Goal: Task Accomplishment & Management: Manage account settings

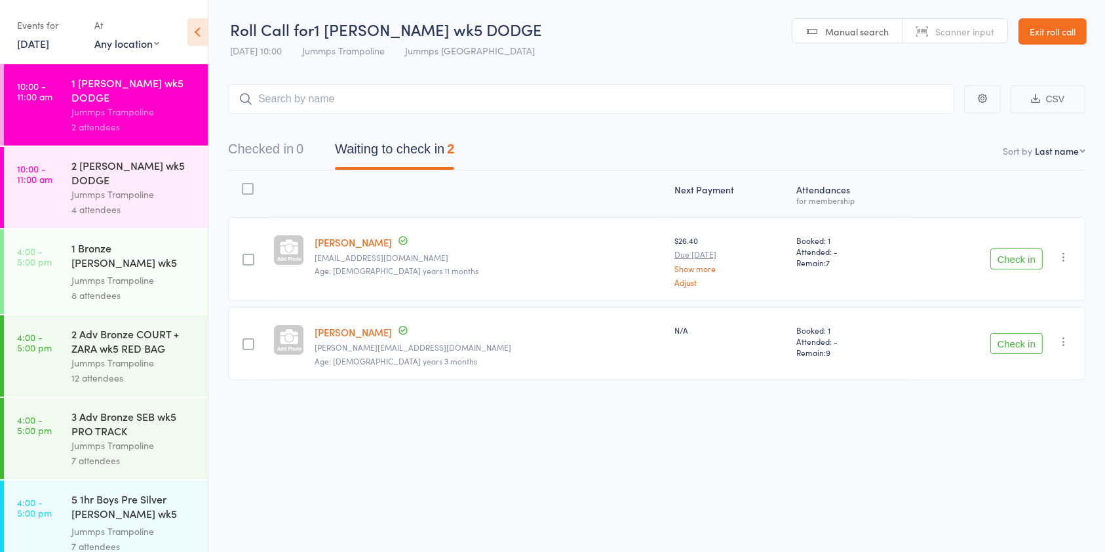
click at [1023, 258] on button "Check in" at bounding box center [1016, 258] width 52 height 21
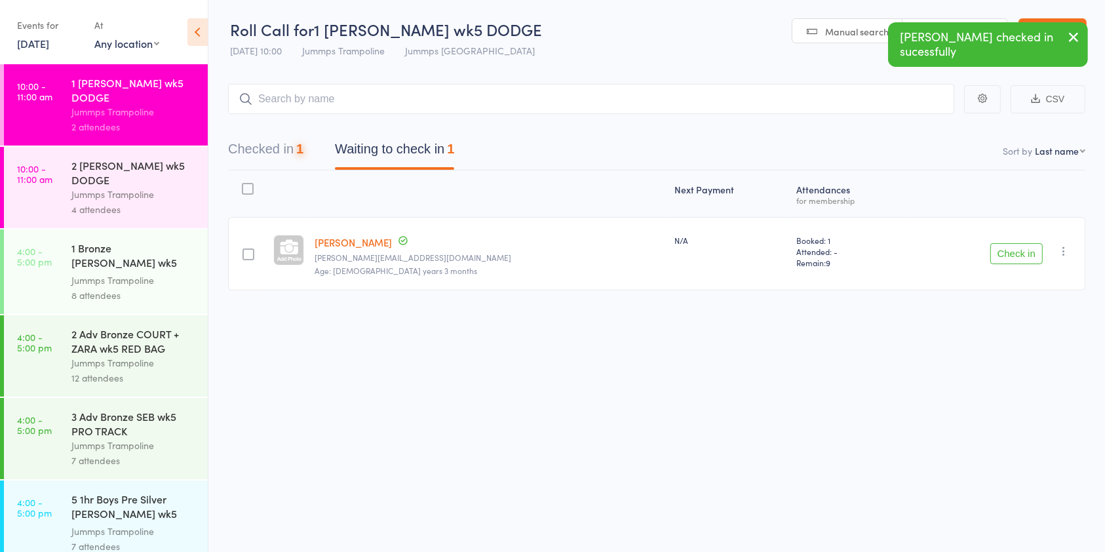
click at [1019, 253] on button "Check in" at bounding box center [1016, 253] width 52 height 21
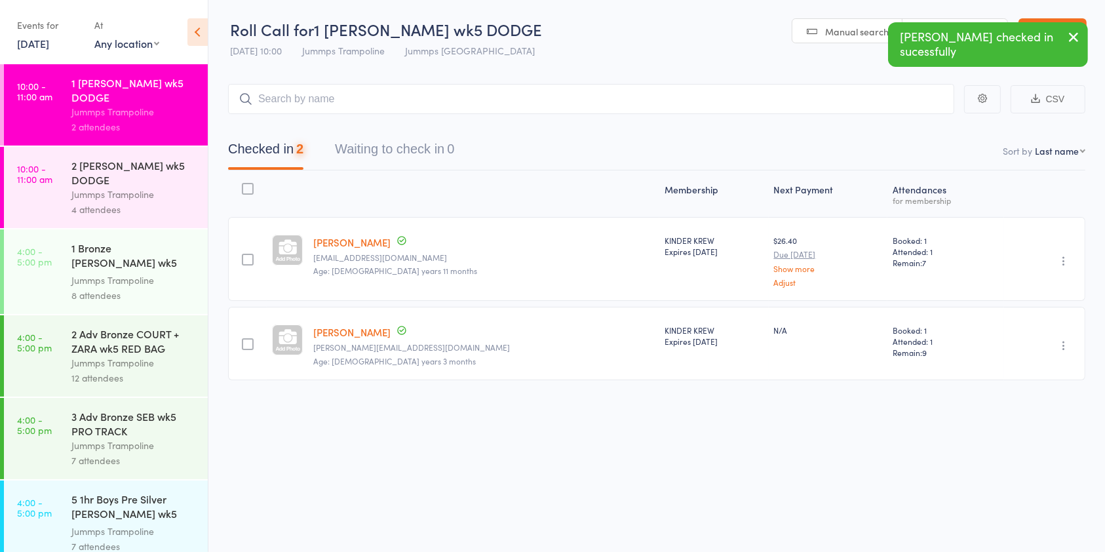
click at [143, 180] on div "2 Kinder COURTNEY wk5 DODGE" at bounding box center [133, 172] width 125 height 29
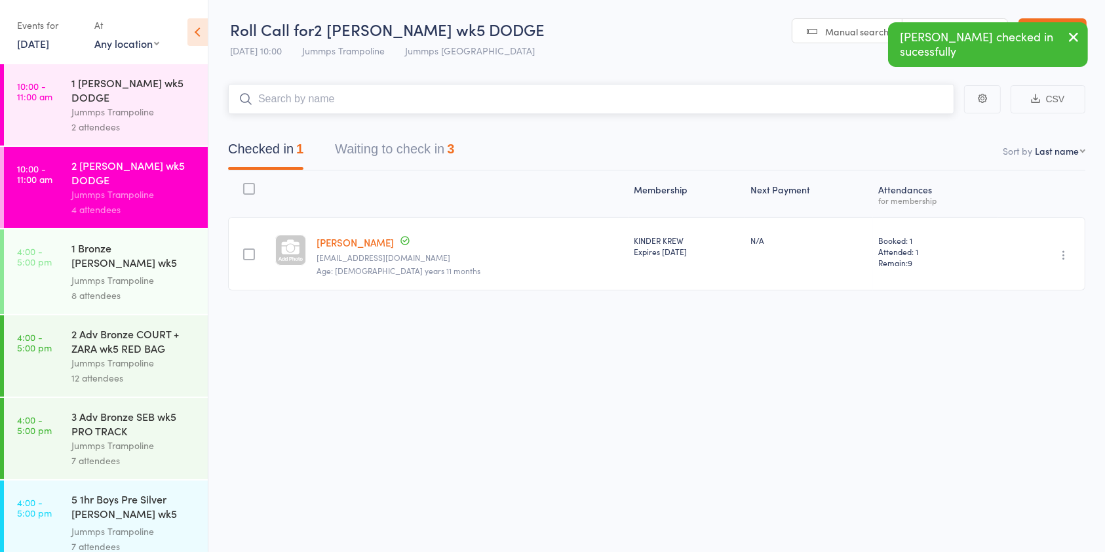
click at [431, 149] on button "Waiting to check in 3" at bounding box center [394, 152] width 119 height 35
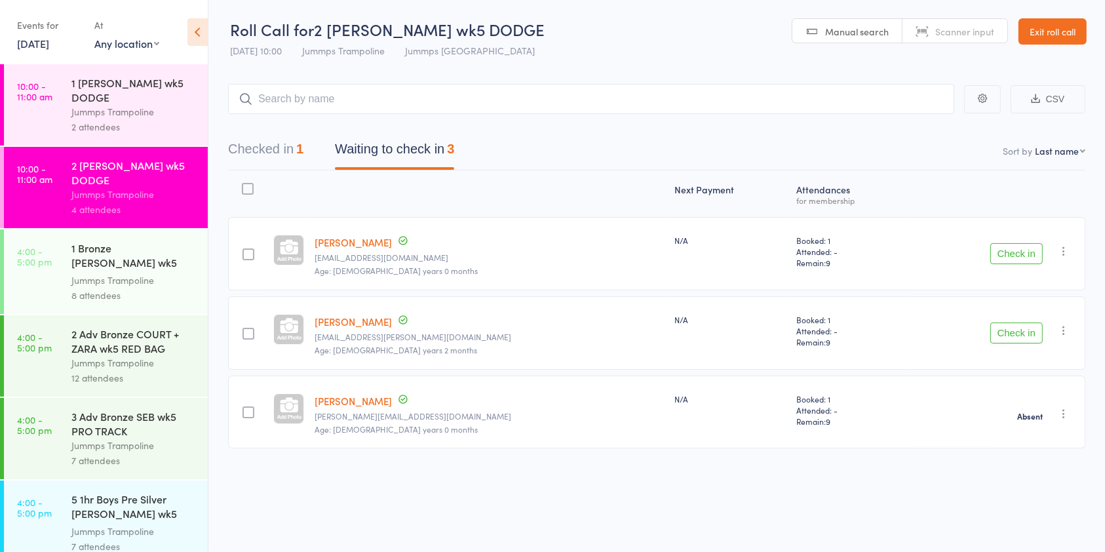
click at [1022, 252] on button "Check in" at bounding box center [1016, 253] width 52 height 21
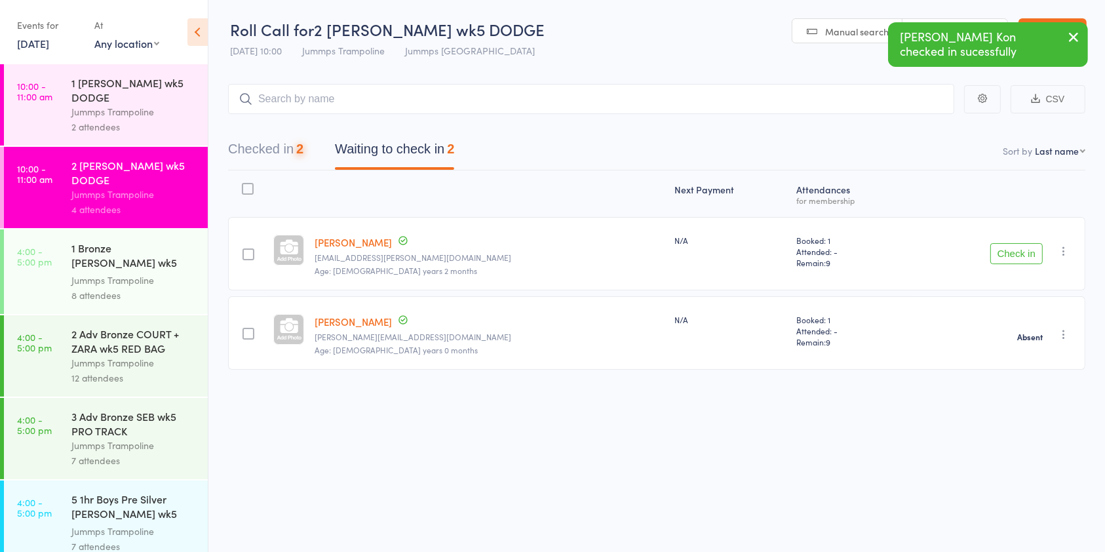
click at [1014, 257] on button "Check in" at bounding box center [1016, 253] width 52 height 21
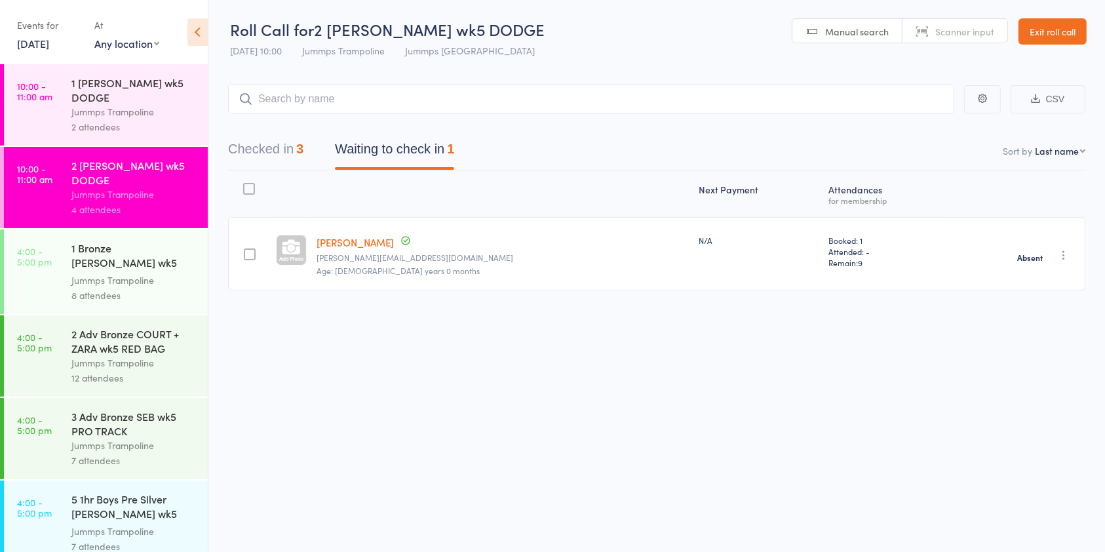
click at [1067, 45] on header "Roll Call for 2 Kinder COURTNEY wk5 DODGE 14 Aug 10:00 Jummps Trampoline Jummps…" at bounding box center [656, 32] width 896 height 64
click at [1038, 31] on link "Exit roll call" at bounding box center [1052, 31] width 68 height 26
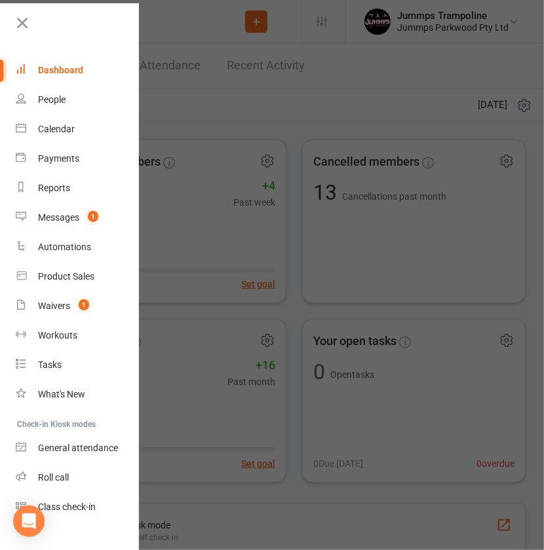
click at [306, 151] on div at bounding box center [272, 275] width 544 height 550
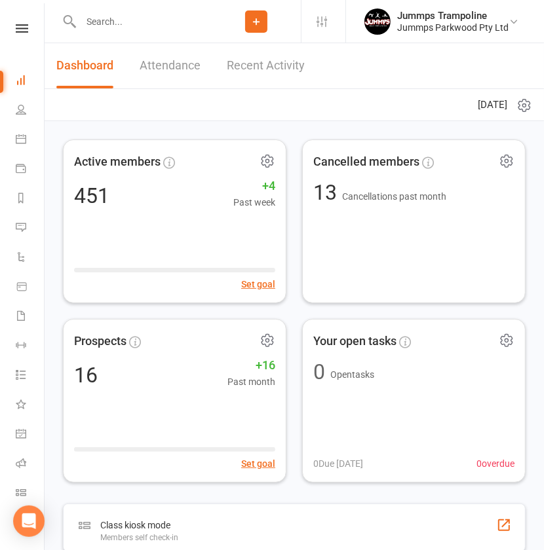
click at [257, 29] on button "Add" at bounding box center [256, 21] width 22 height 22
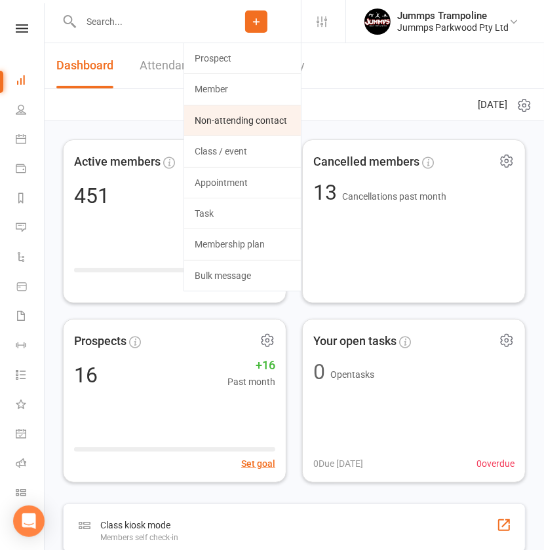
click at [233, 124] on link "Non-attending contact" at bounding box center [242, 120] width 117 height 30
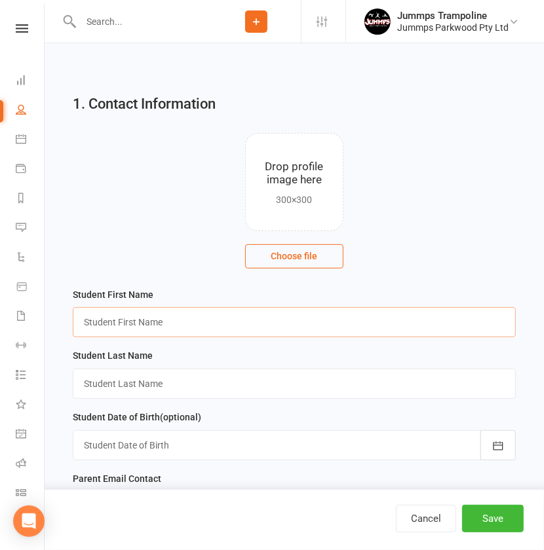
click at [121, 320] on input "text" at bounding box center [294, 322] width 443 height 30
type input "Yina"
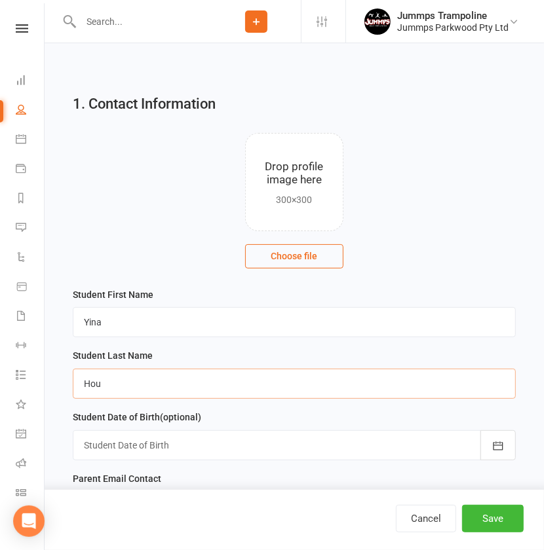
type input "Hou"
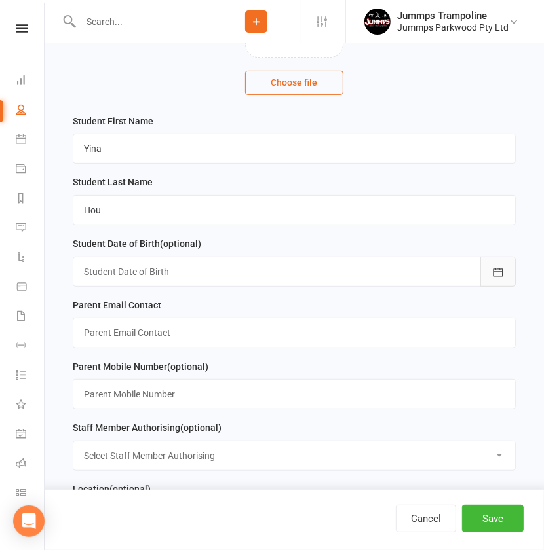
scroll to position [178, 0]
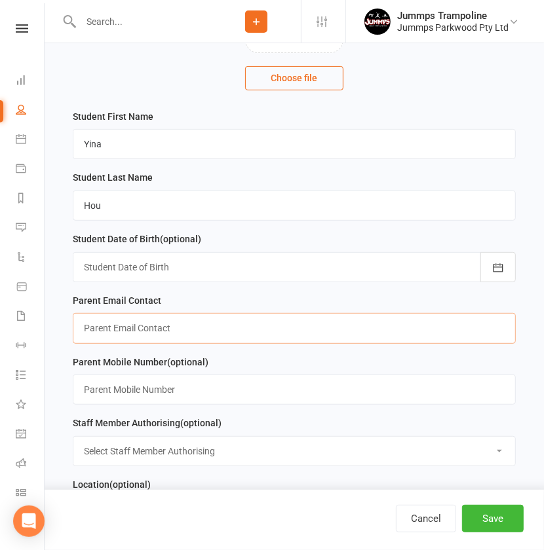
click at [170, 331] on input "text" at bounding box center [294, 328] width 443 height 30
type input "tyn830105@hotmail.com"
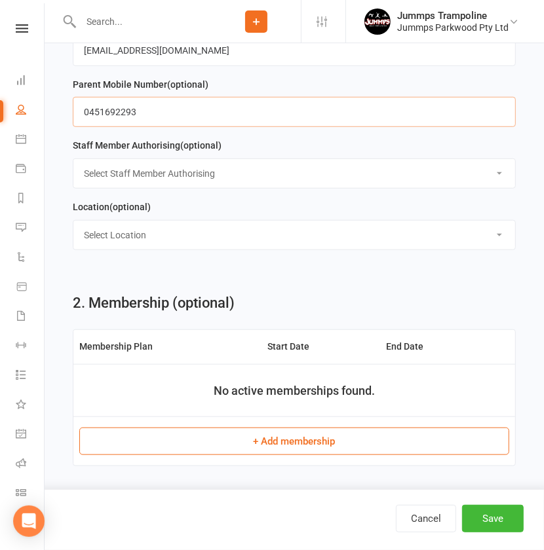
scroll to position [464, 0]
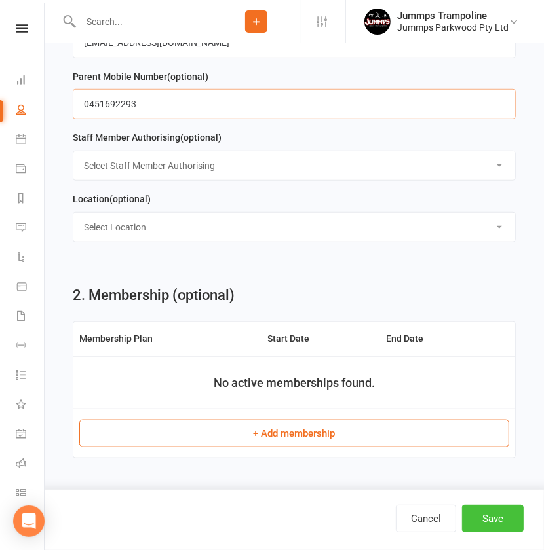
type input "0451692293"
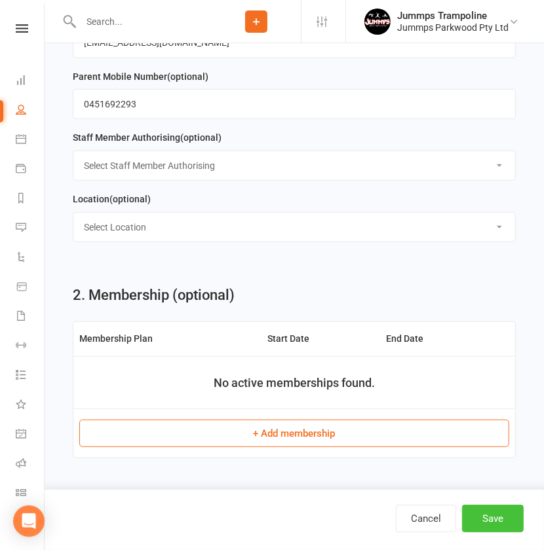
click at [489, 518] on button "Save" at bounding box center [493, 519] width 62 height 28
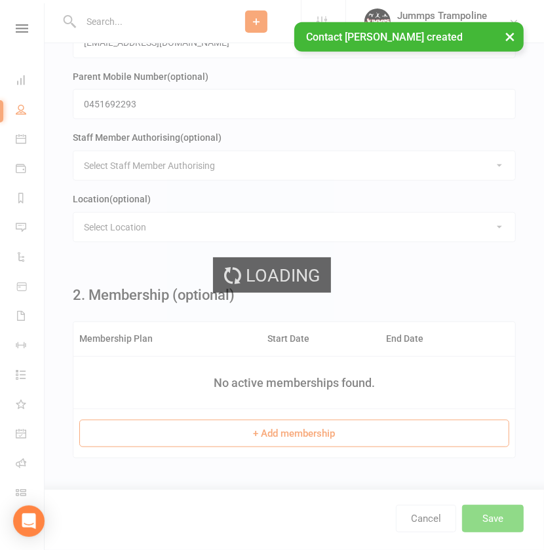
scroll to position [0, 0]
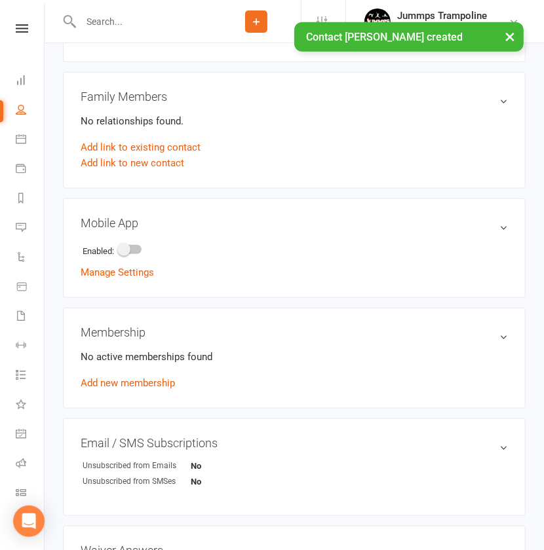
scroll to position [427, 0]
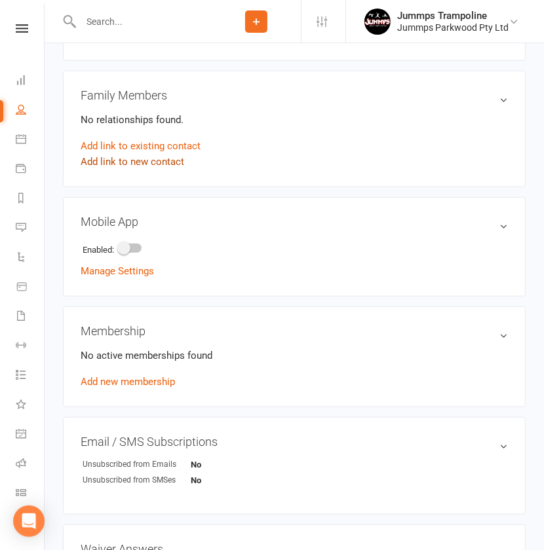
click at [142, 165] on link "Add link to new contact" at bounding box center [133, 162] width 104 height 16
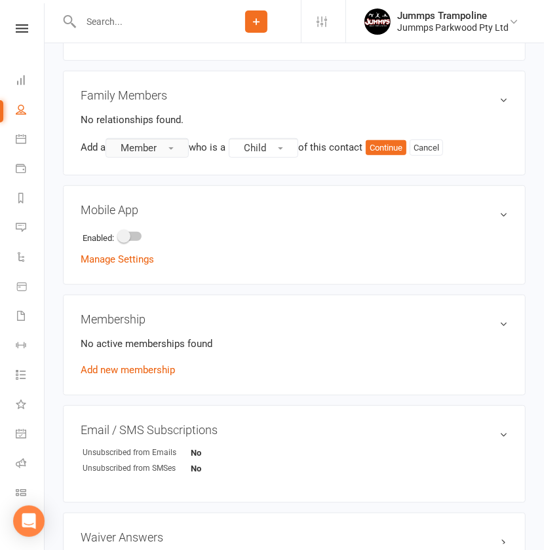
click at [168, 147] on button "Member" at bounding box center [146, 148] width 83 height 20
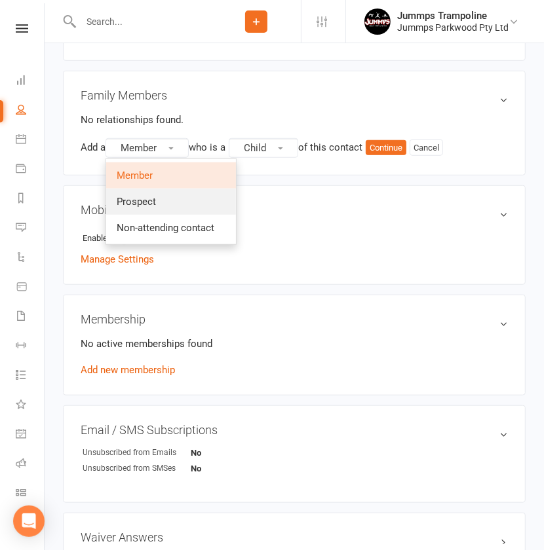
click at [156, 203] on span "Prospect" at bounding box center [136, 202] width 39 height 12
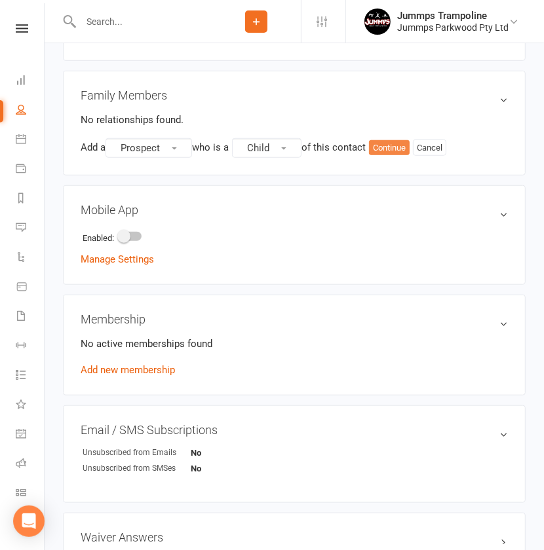
click at [396, 147] on button "Continue" at bounding box center [389, 148] width 41 height 16
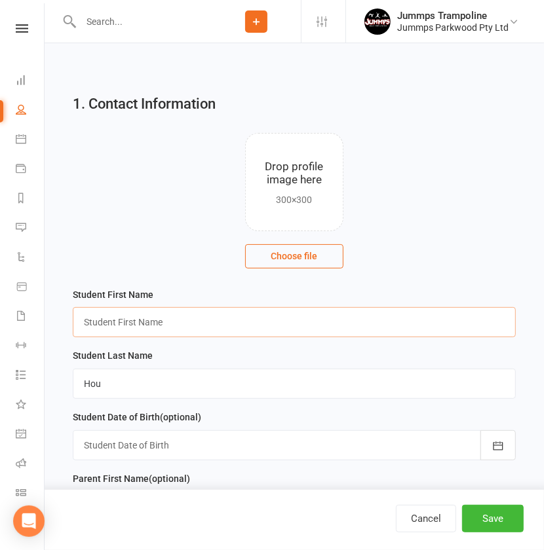
click at [142, 314] on input "text" at bounding box center [294, 322] width 443 height 30
type input "Eva"
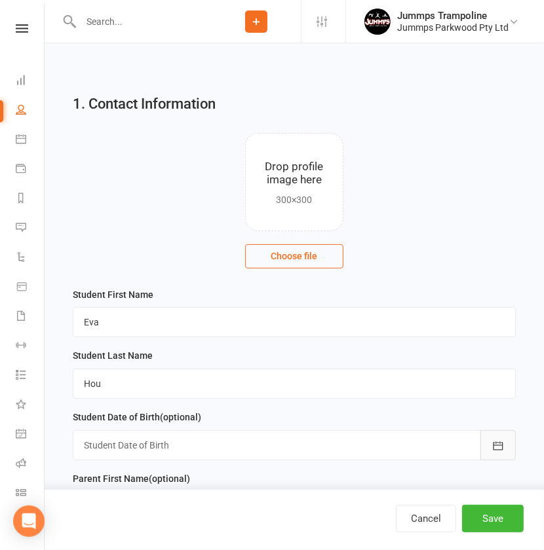
click at [499, 438] on button "button" at bounding box center [497, 445] width 35 height 30
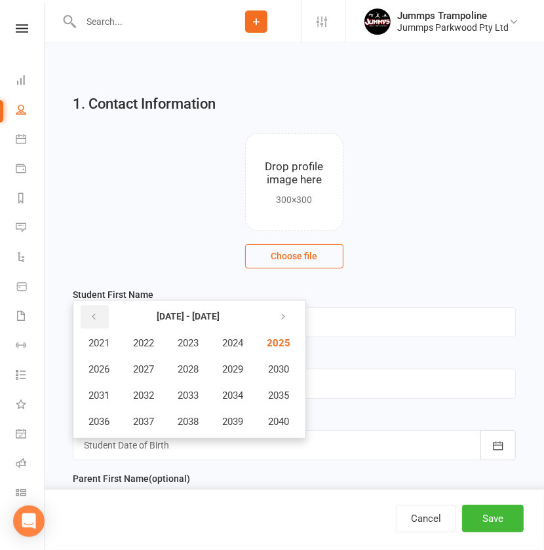
click at [94, 318] on icon "button" at bounding box center [93, 317] width 9 height 10
click at [99, 423] on span "2016" at bounding box center [98, 422] width 21 height 12
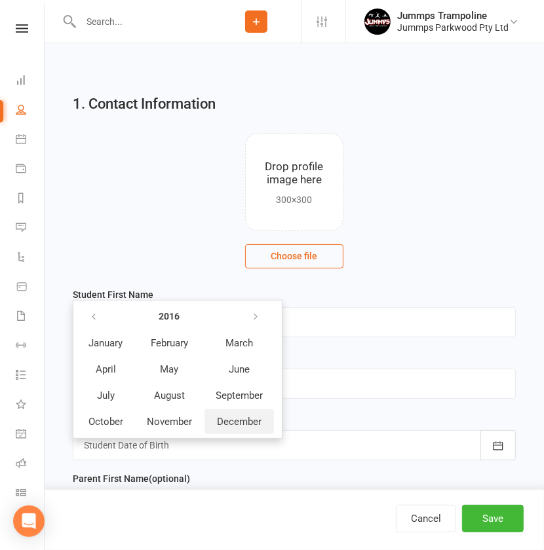
click at [237, 421] on span "December" at bounding box center [239, 422] width 45 height 12
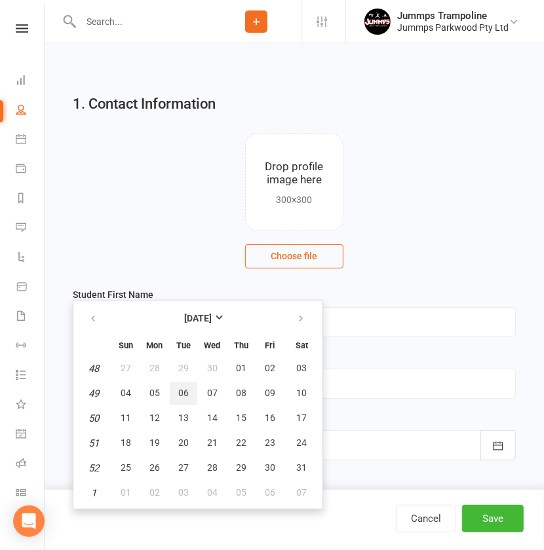
click at [181, 388] on span "06" at bounding box center [183, 393] width 10 height 10
type input "06 Dec 2016"
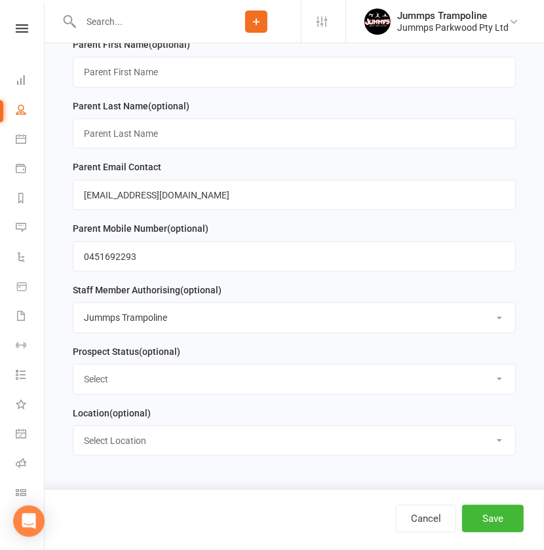
scroll to position [442, 0]
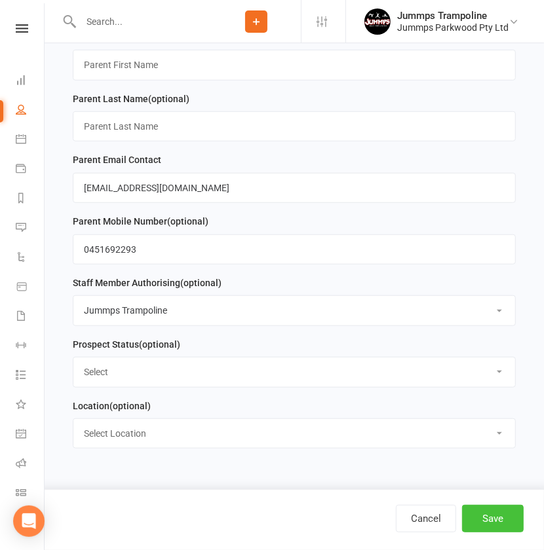
click at [487, 516] on button "Save" at bounding box center [493, 519] width 62 height 28
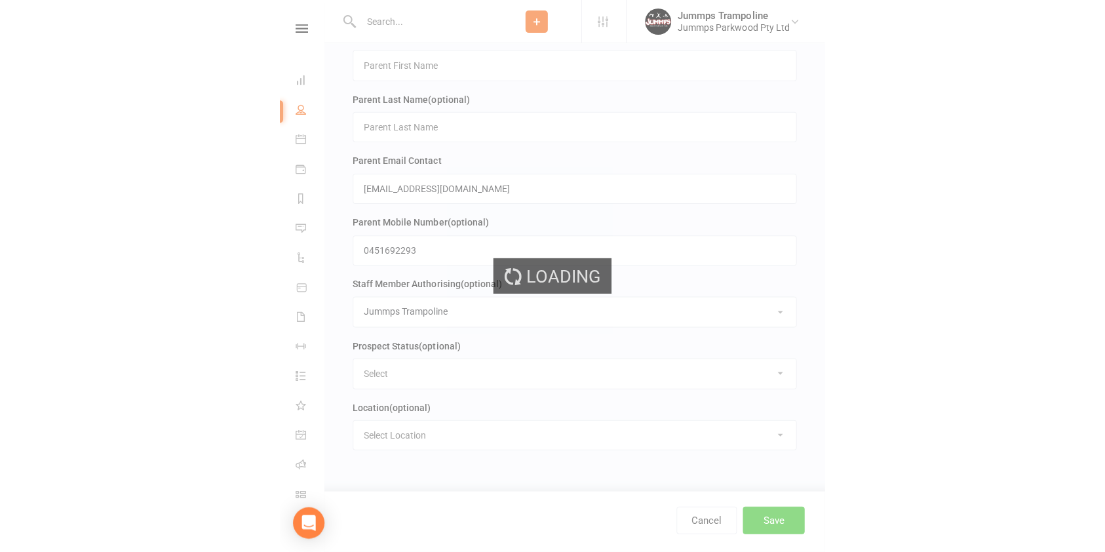
scroll to position [0, 0]
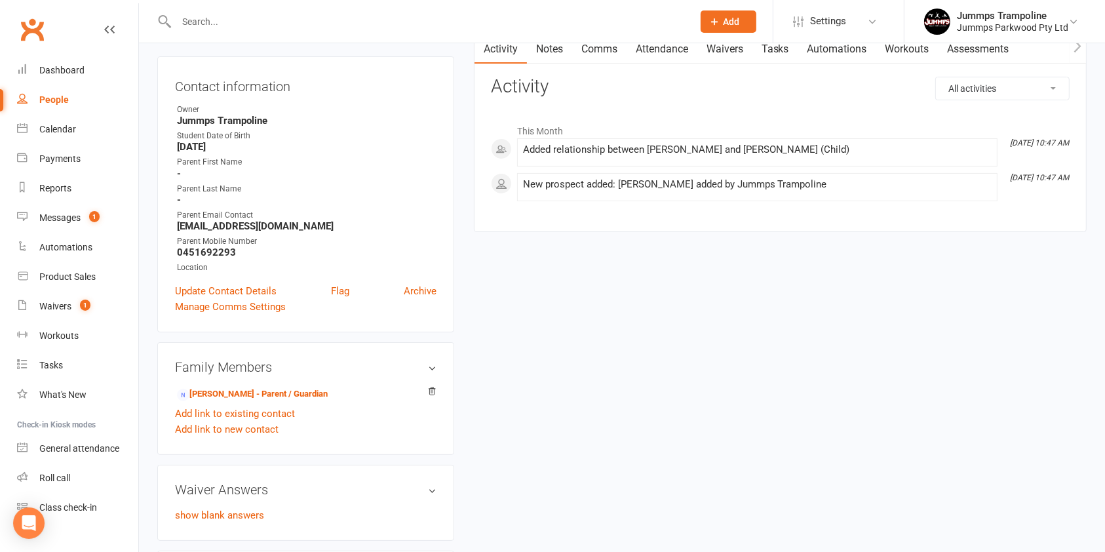
scroll to position [147, 0]
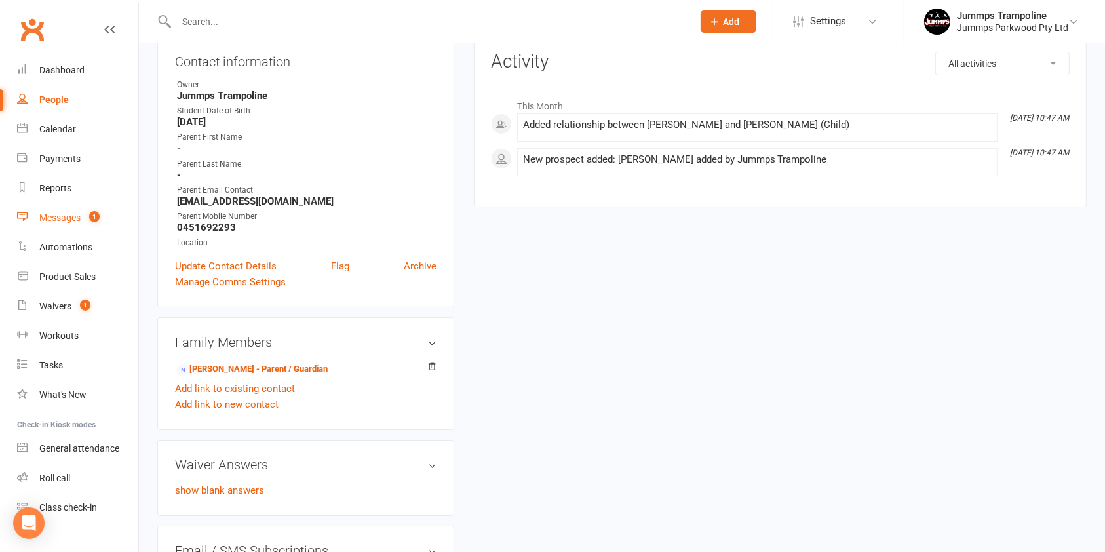
click at [90, 221] on count-badge "1" at bounding box center [91, 217] width 17 height 10
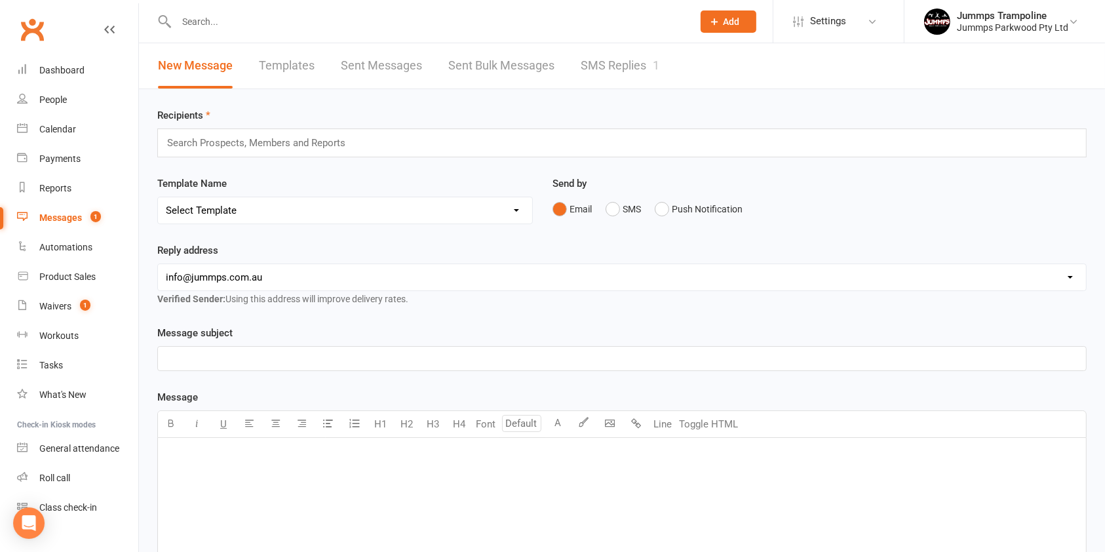
click at [636, 70] on link "SMS Replies 1" at bounding box center [619, 65] width 79 height 45
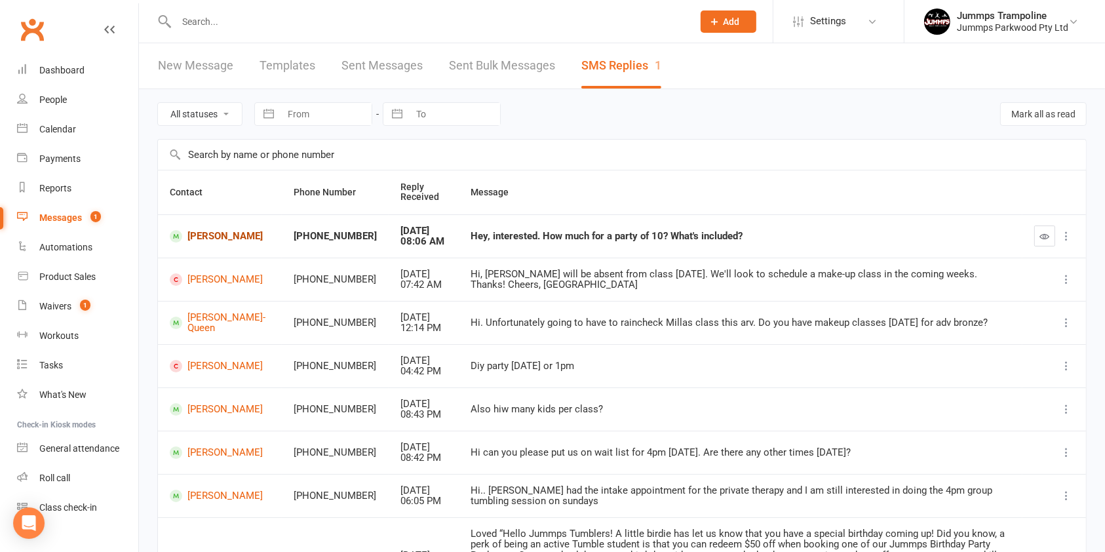
click at [200, 240] on link "Axl Cavalcanti" at bounding box center [220, 236] width 100 height 12
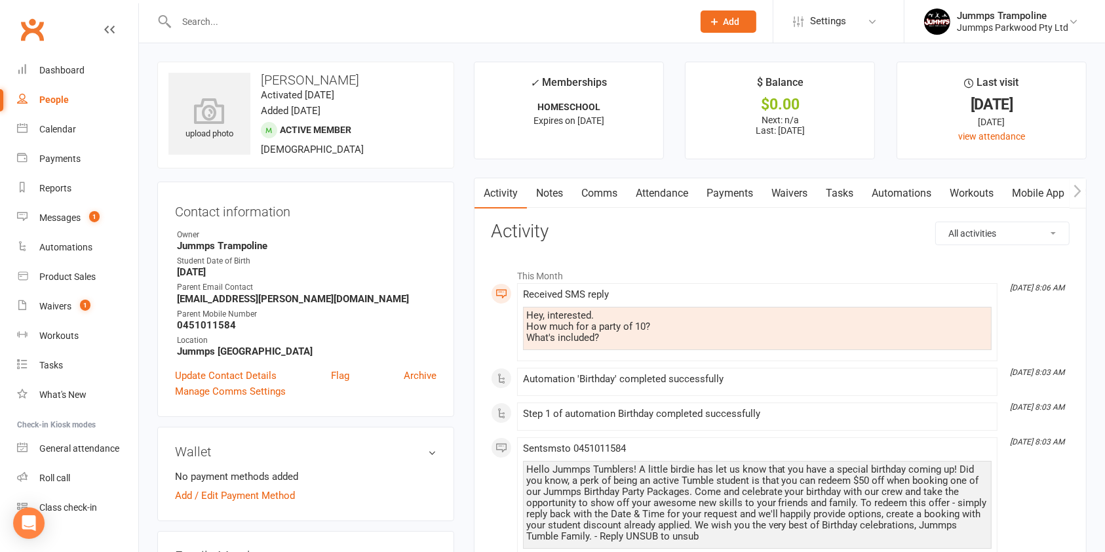
click at [602, 199] on link "Comms" at bounding box center [599, 193] width 54 height 30
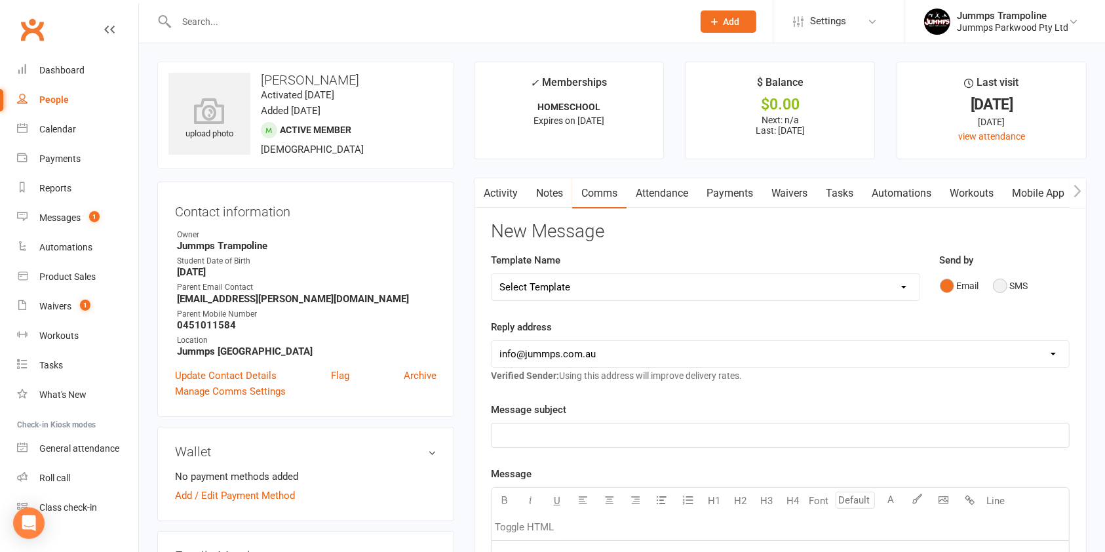
click at [1004, 290] on button "SMS" at bounding box center [1010, 285] width 35 height 25
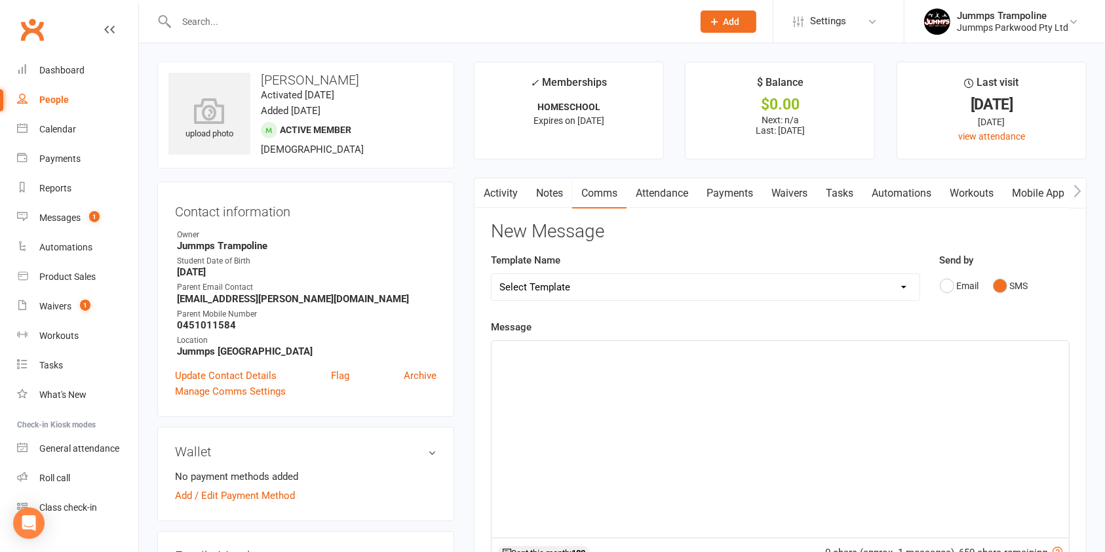
click at [895, 378] on div "﻿" at bounding box center [779, 439] width 577 height 197
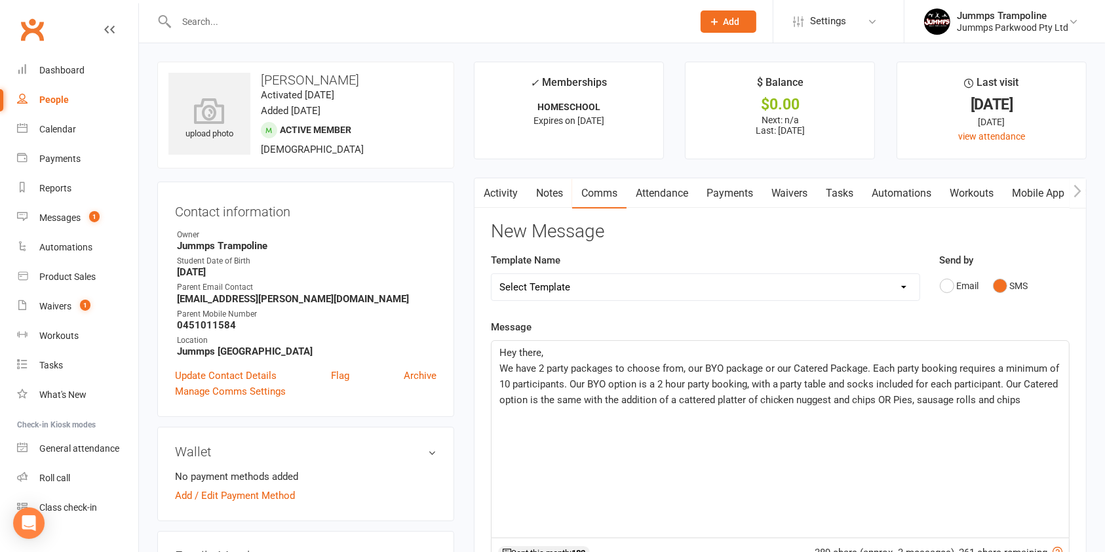
click at [827, 399] on span "We have 2 party packages to choose from, our BYO package or our Catered Package…" at bounding box center [780, 383] width 563 height 43
click at [894, 396] on span "We have 2 party packages to choose from, our BYO package or our Catered Package…" at bounding box center [780, 383] width 563 height 43
click at [1035, 398] on p "We have 2 party packages to choose from, our BYO package or our Catered Package…" at bounding box center [779, 383] width 561 height 47
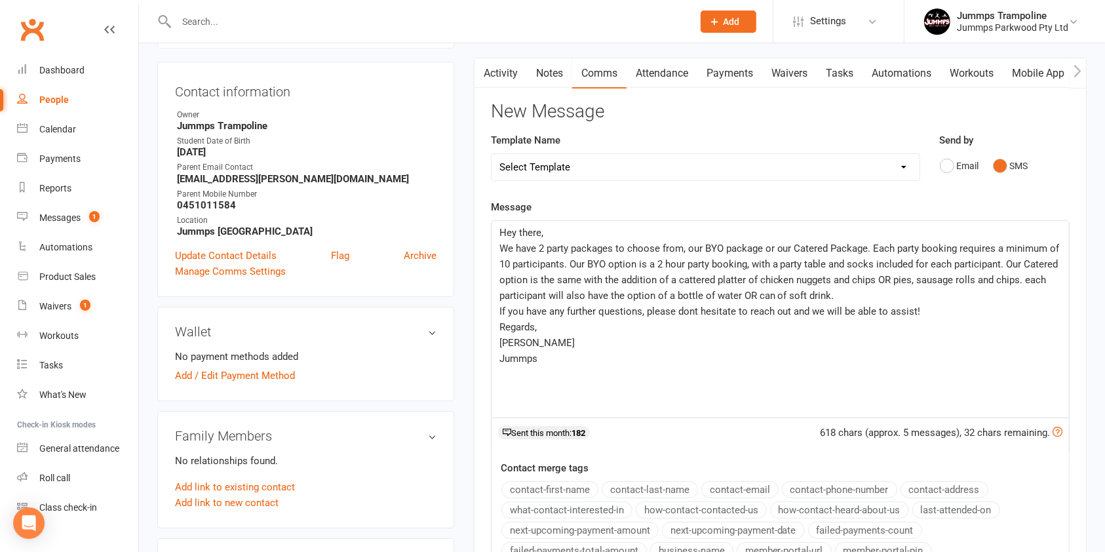
scroll to position [145, 0]
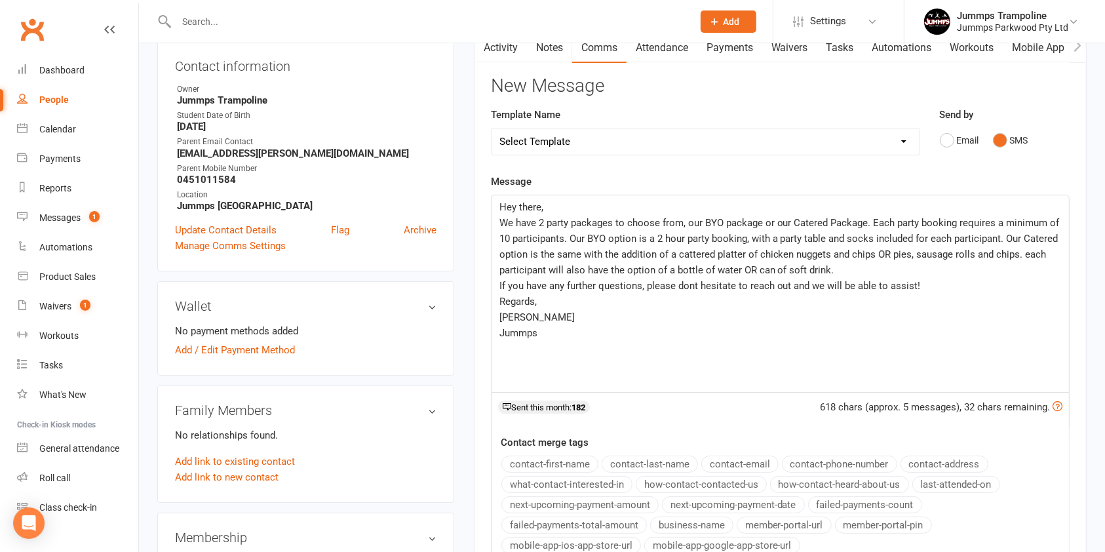
click at [611, 243] on p "We have 2 party packages to choose from, our BYO package or our Catered Package…" at bounding box center [779, 246] width 561 height 63
click at [747, 253] on span "We have 2 party packages to choose from, our BYO package or our Catered Package…" at bounding box center [780, 246] width 563 height 59
click at [708, 252] on span "We have 2 party packages to choose from, our BYO package or our Catered Package…" at bounding box center [780, 246] width 563 height 59
click at [630, 267] on span "We have 2 party packages to choose from, our BYO package or our Catered Package…" at bounding box center [780, 246] width 563 height 59
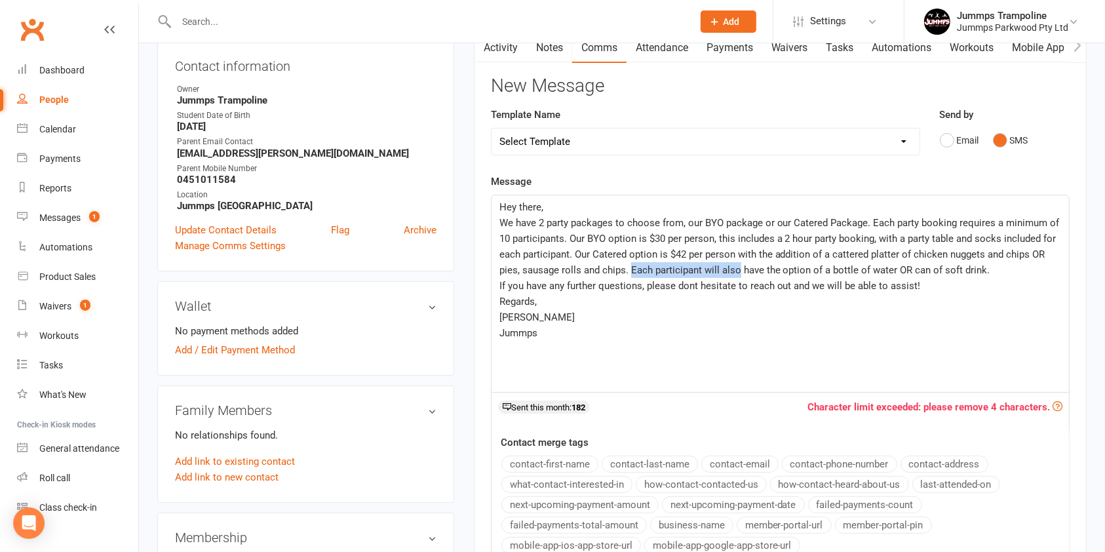
drag, startPoint x: 736, startPoint y: 269, endPoint x: 630, endPoint y: 273, distance: 106.9
click at [630, 273] on span "We have 2 party packages to choose from, our BYO package or our Catered Package…" at bounding box center [780, 246] width 563 height 59
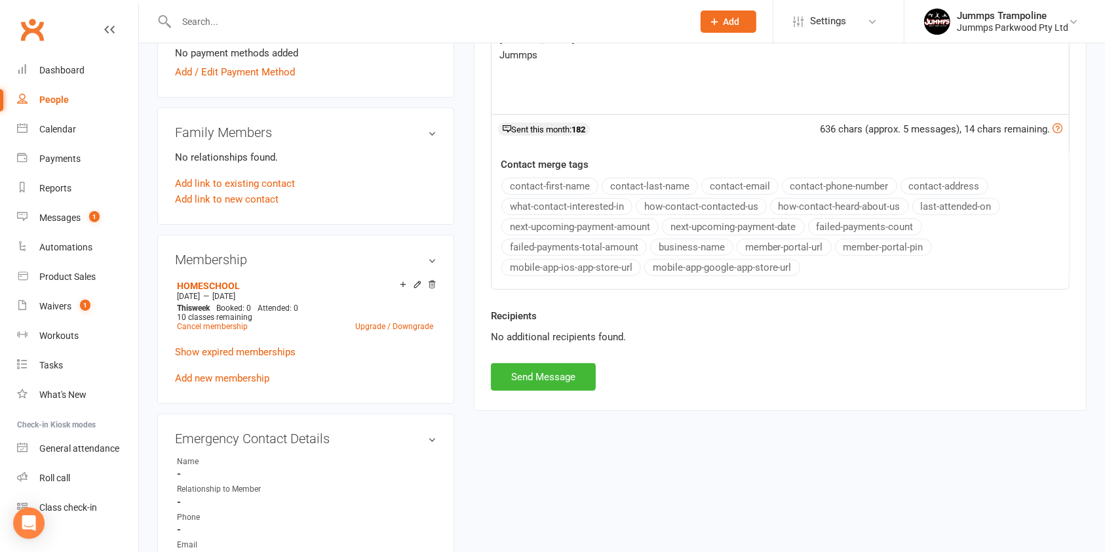
scroll to position [425, 0]
click at [561, 366] on button "Send Message" at bounding box center [543, 376] width 105 height 28
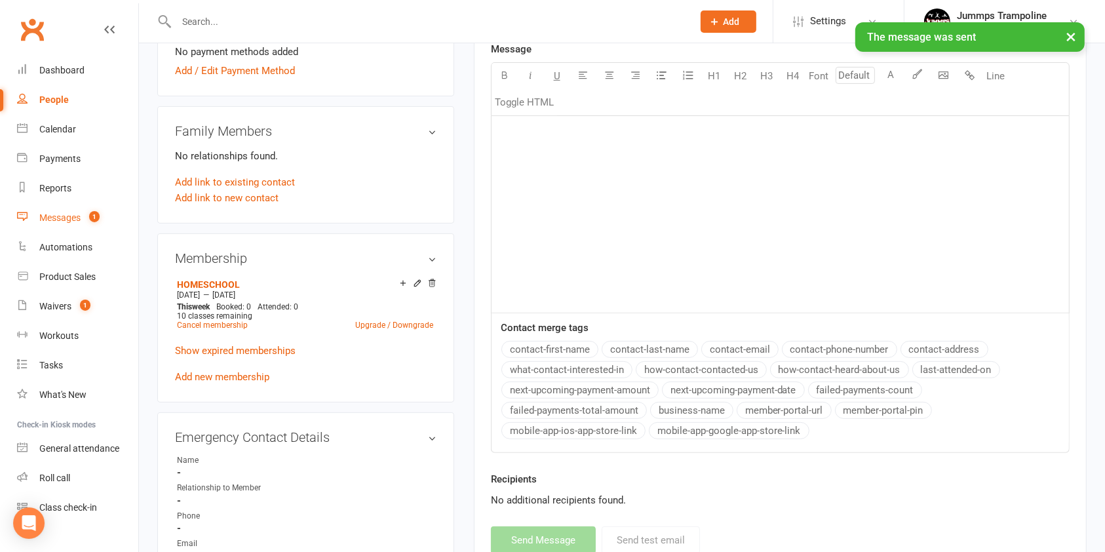
click at [66, 212] on div "Messages" at bounding box center [59, 217] width 41 height 10
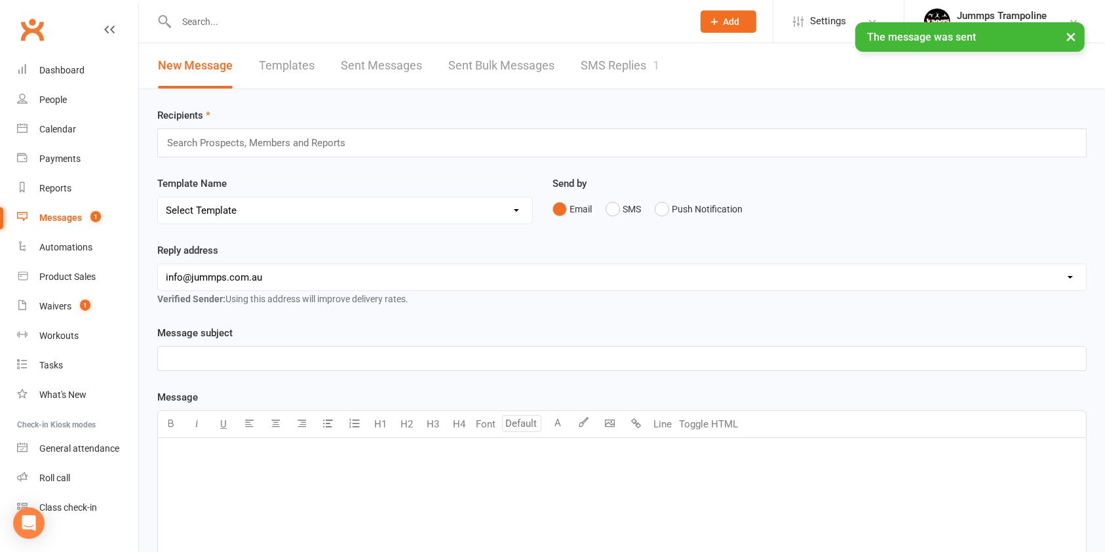
click at [618, 60] on link "SMS Replies 1" at bounding box center [619, 65] width 79 height 45
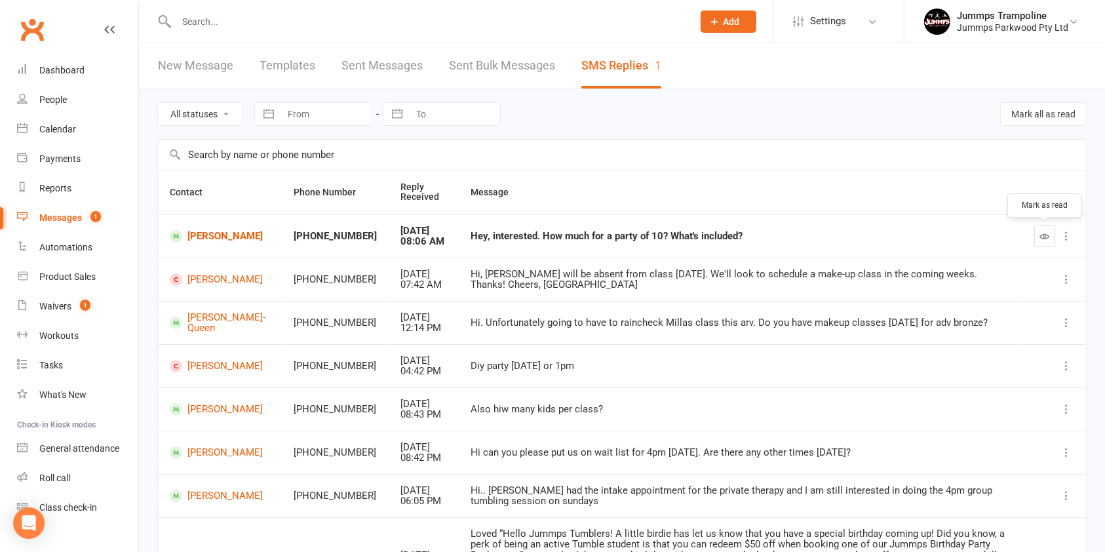
click at [1041, 232] on icon "button" at bounding box center [1045, 236] width 10 height 10
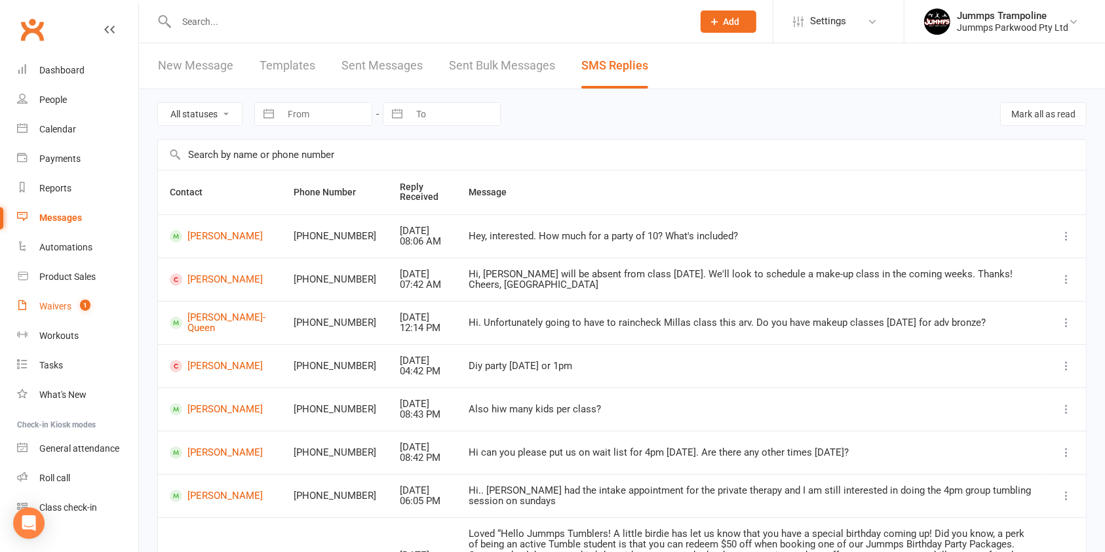
click at [45, 310] on div "Waivers" at bounding box center [55, 306] width 32 height 10
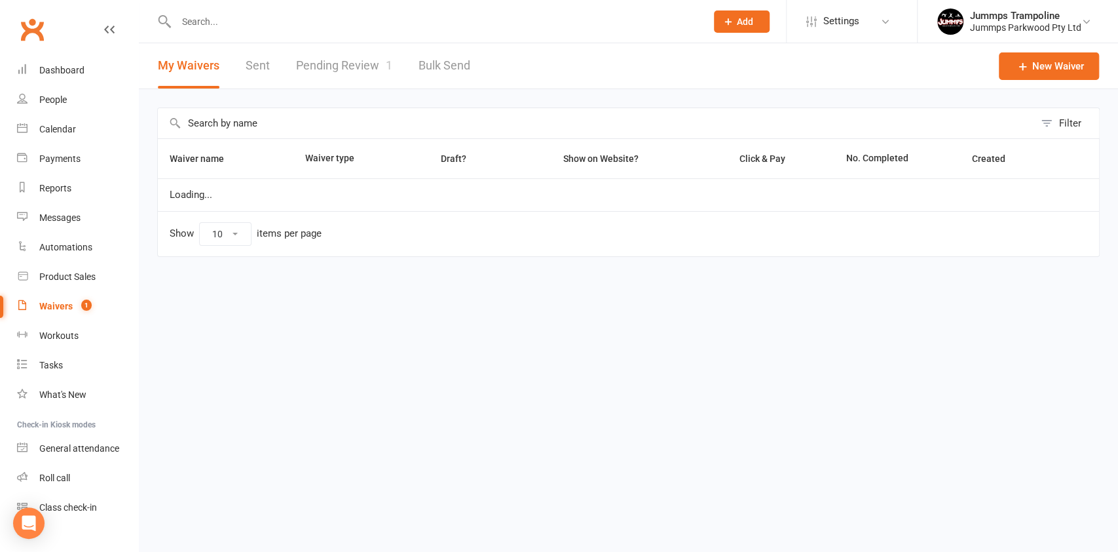
select select "25"
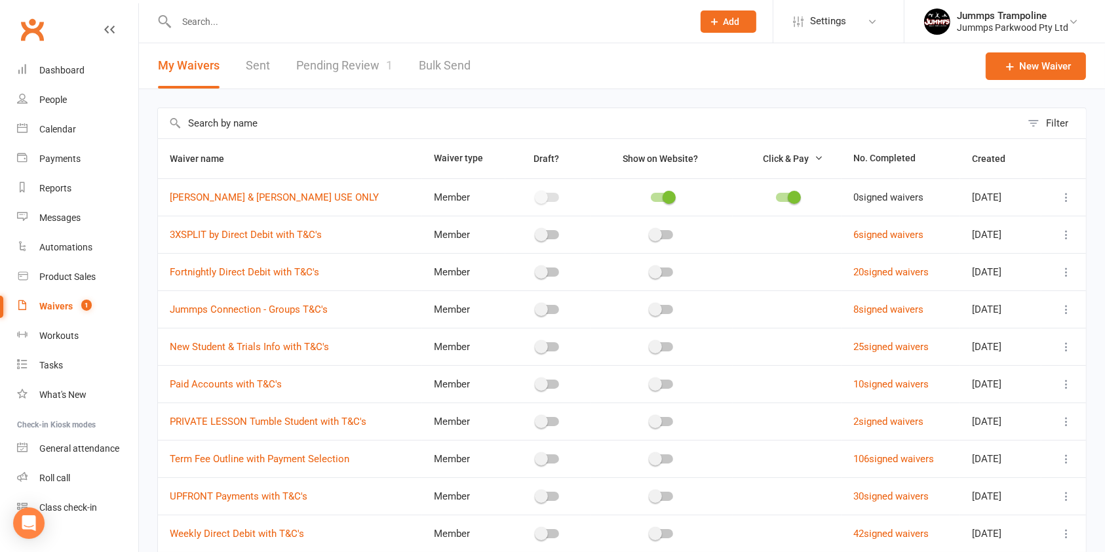
click at [347, 60] on link "Pending Review 1" at bounding box center [344, 65] width 96 height 45
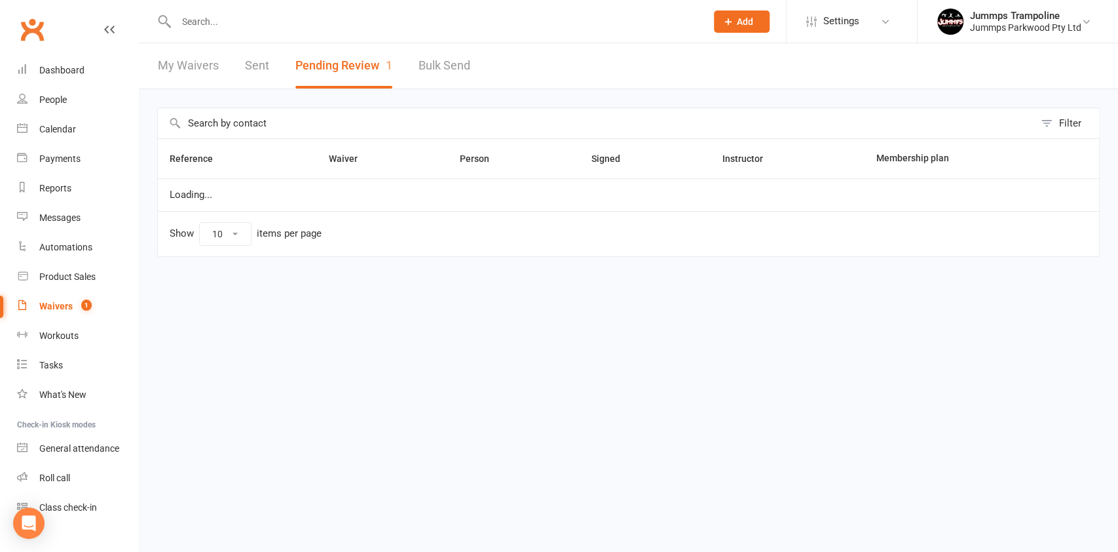
select select "100"
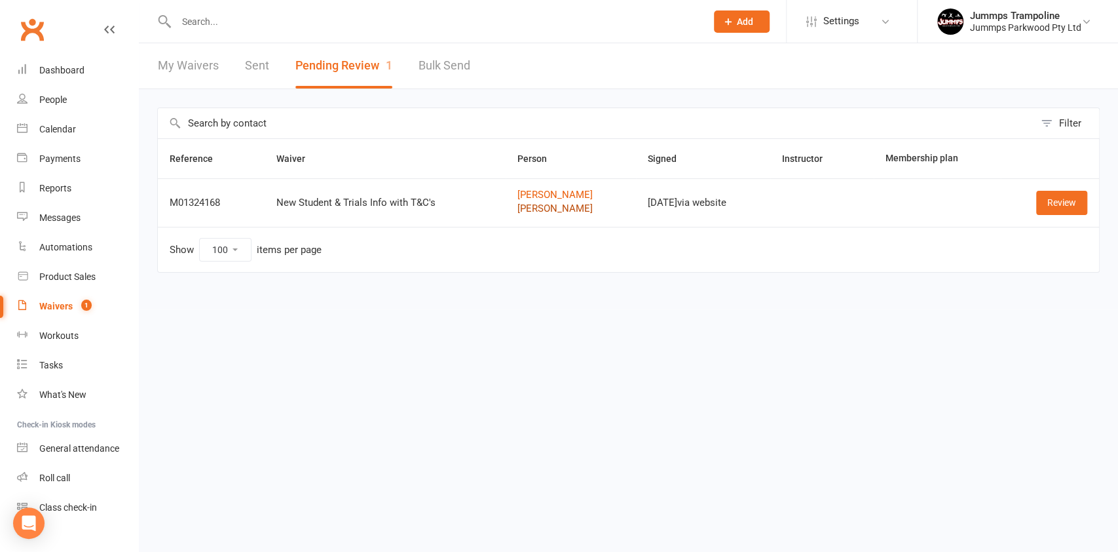
click at [526, 208] on link "Xavier Fraser" at bounding box center [571, 208] width 107 height 11
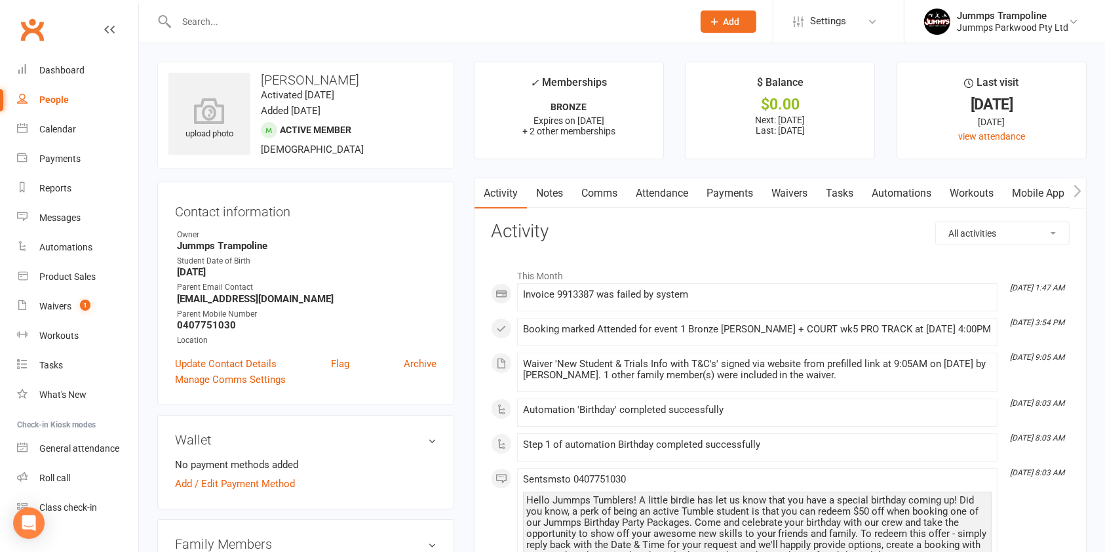
click at [725, 198] on link "Payments" at bounding box center [729, 193] width 65 height 30
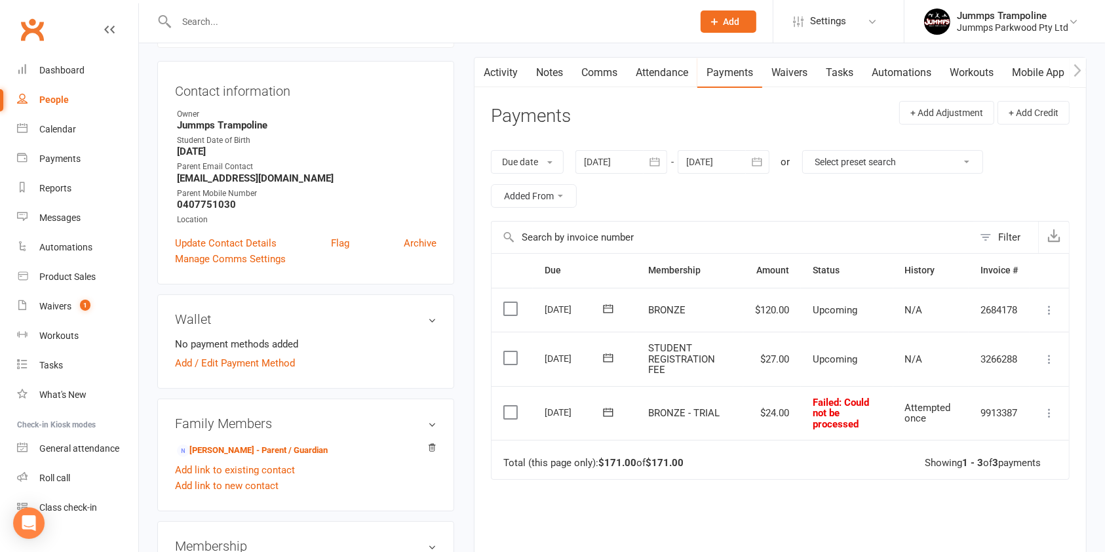
scroll to position [120, 0]
click at [749, 493] on div "Due Contact Membership Amount Status History Invoice # Select this 18 Aug 2025 …" at bounding box center [780, 451] width 579 height 395
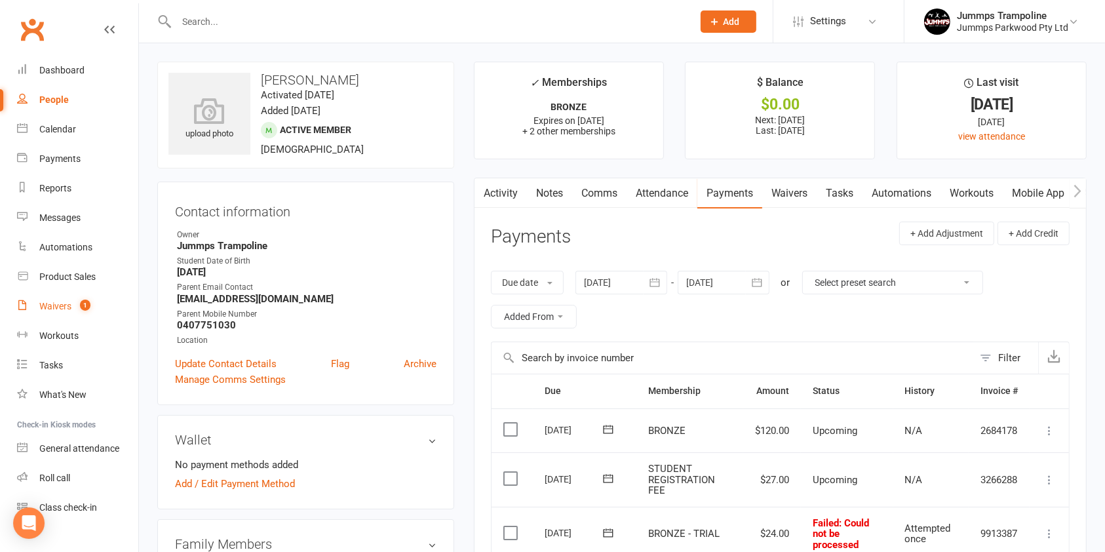
click at [68, 310] on div "Waivers" at bounding box center [55, 306] width 32 height 10
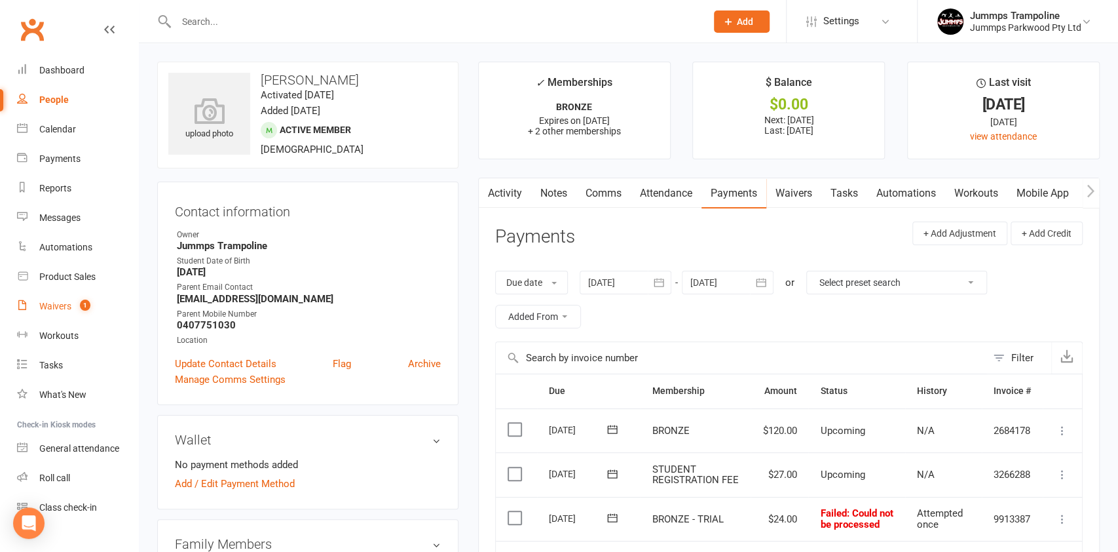
select select "25"
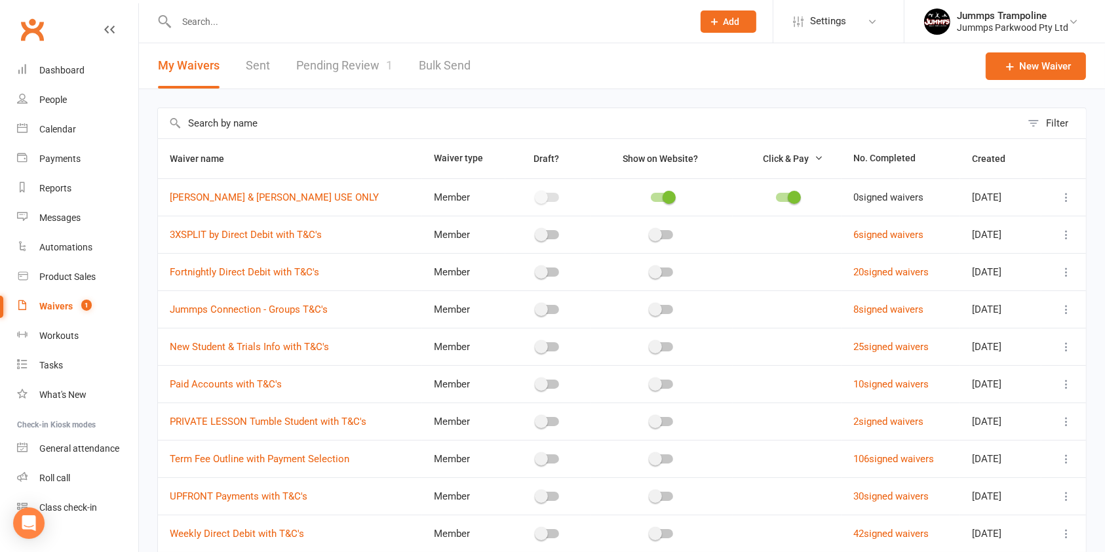
click at [329, 75] on link "Pending Review 1" at bounding box center [344, 65] width 96 height 45
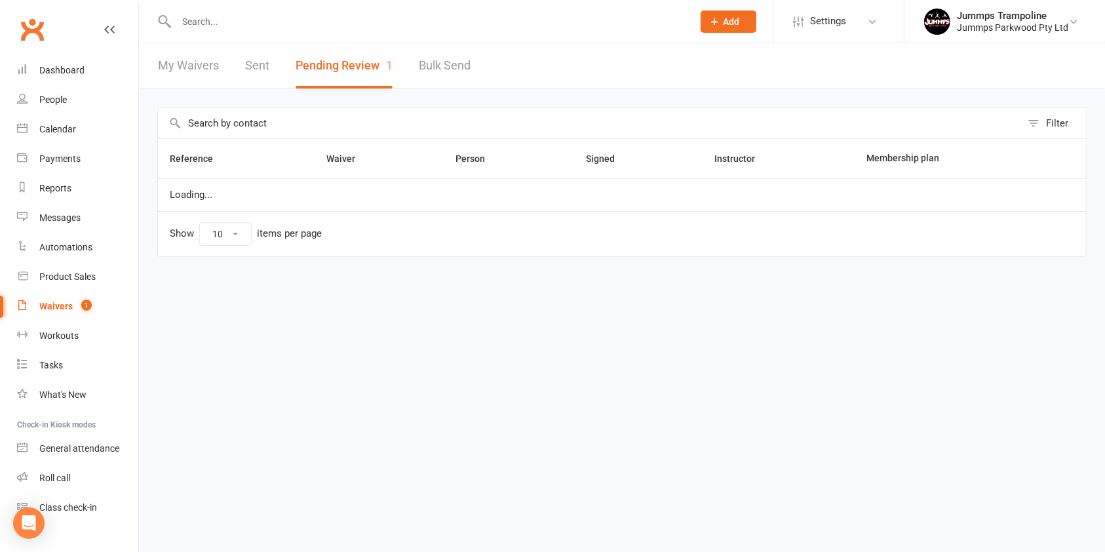
select select "100"
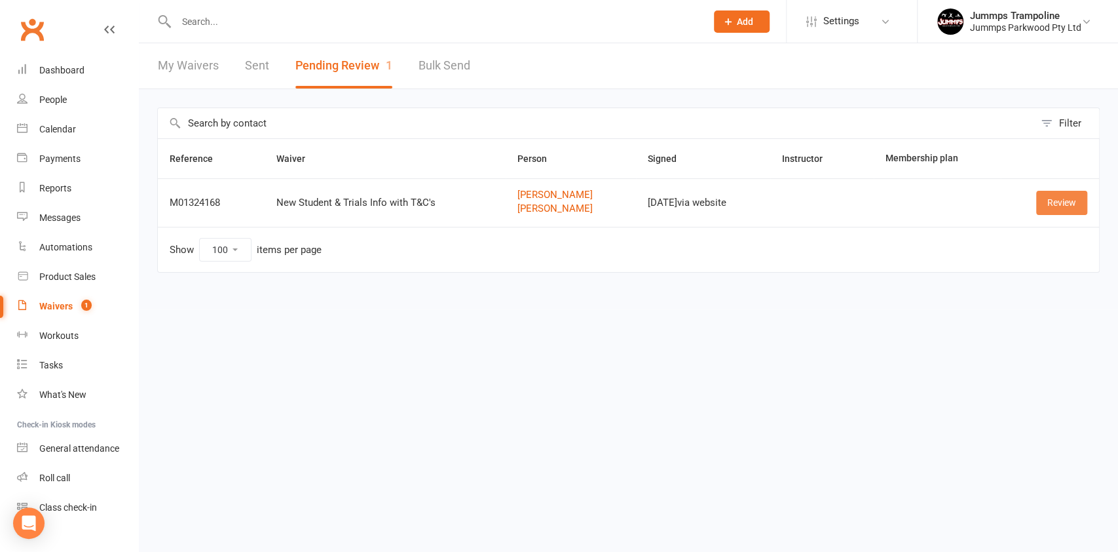
click at [1077, 213] on link "Review" at bounding box center [1061, 203] width 51 height 24
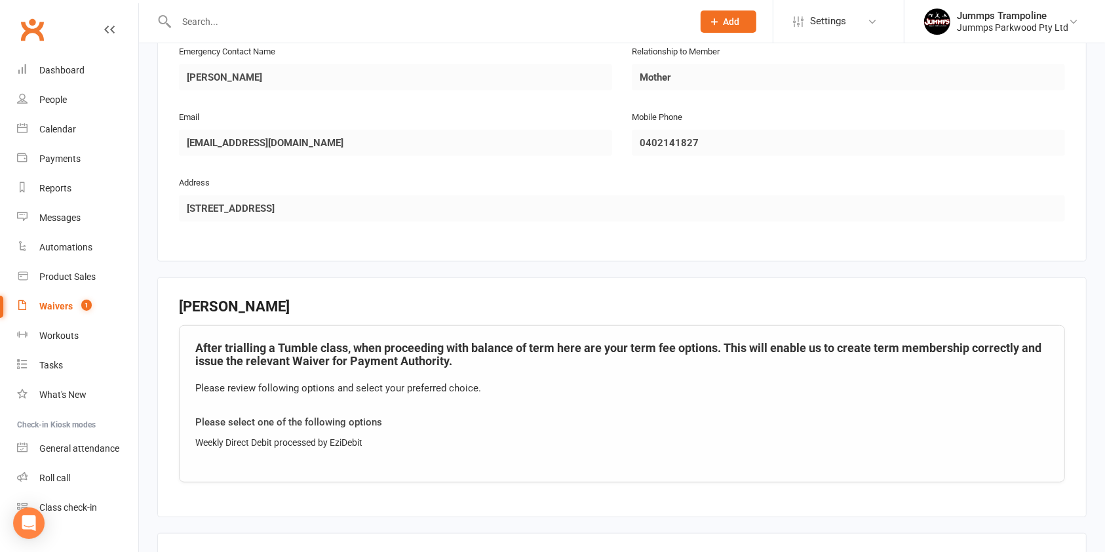
scroll to position [1106, 0]
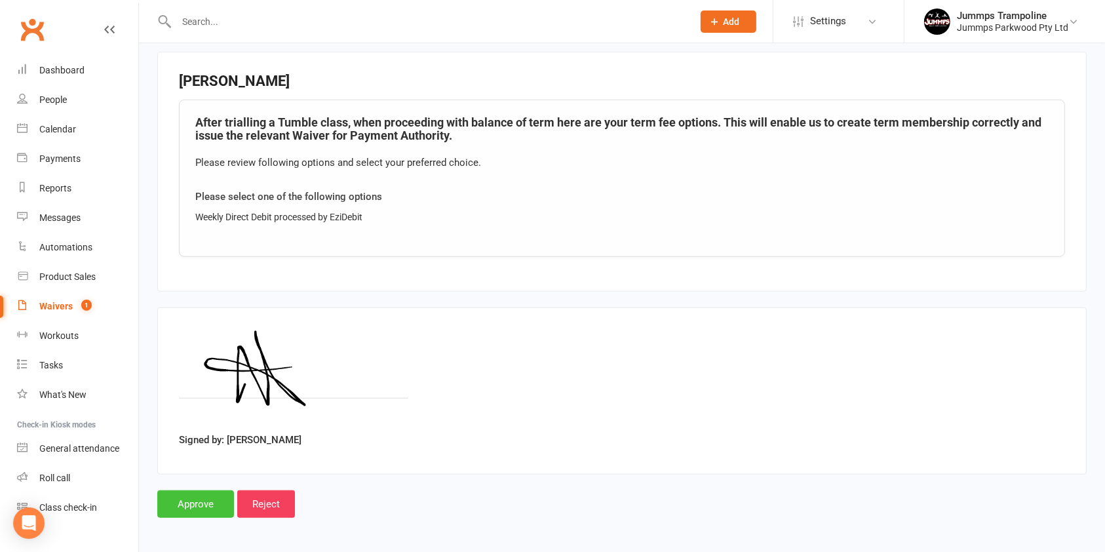
click at [189, 509] on input "Approve" at bounding box center [195, 504] width 77 height 28
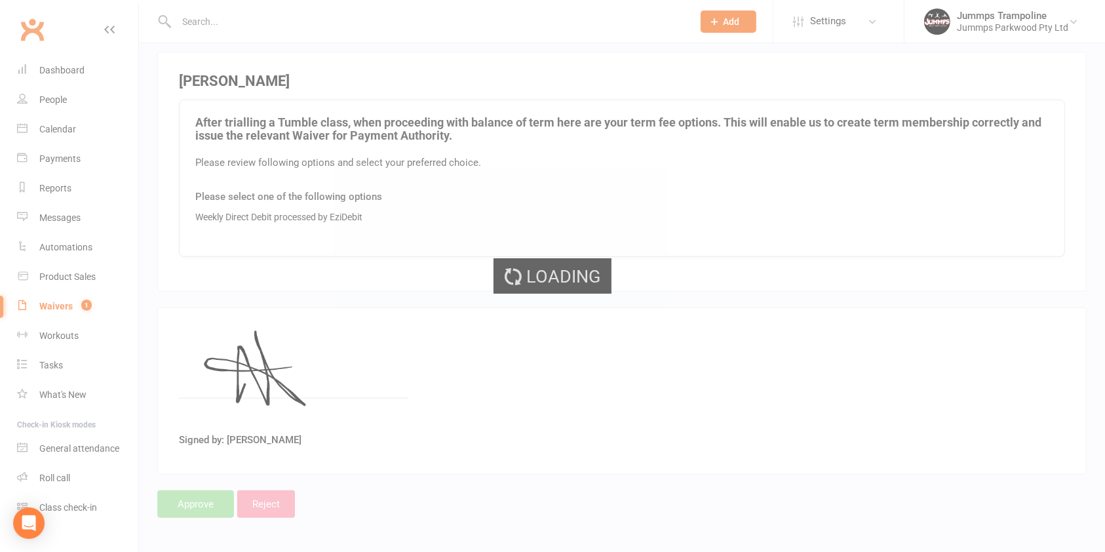
select select "100"
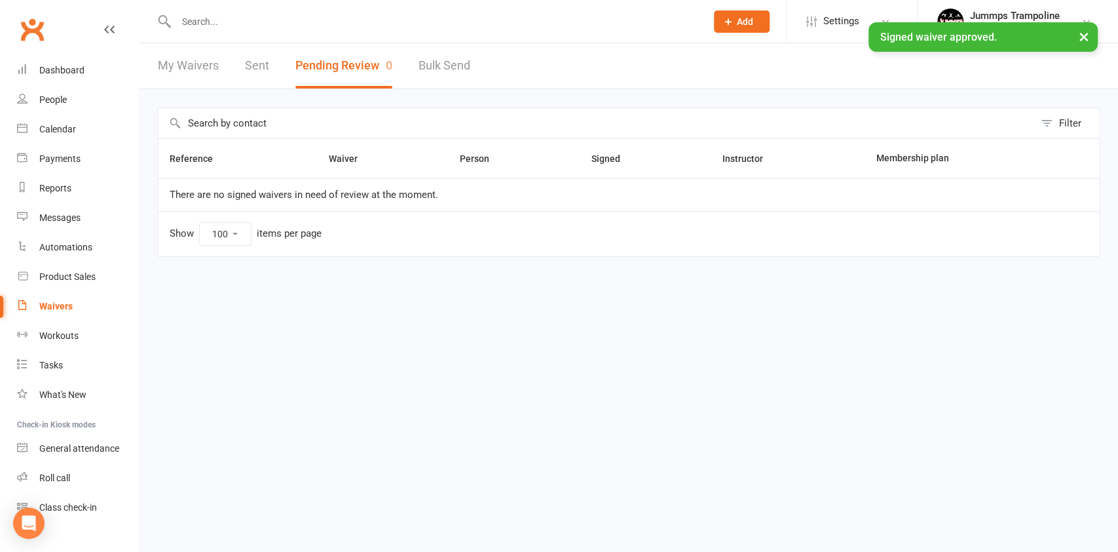
click at [238, 12] on input "text" at bounding box center [434, 21] width 525 height 18
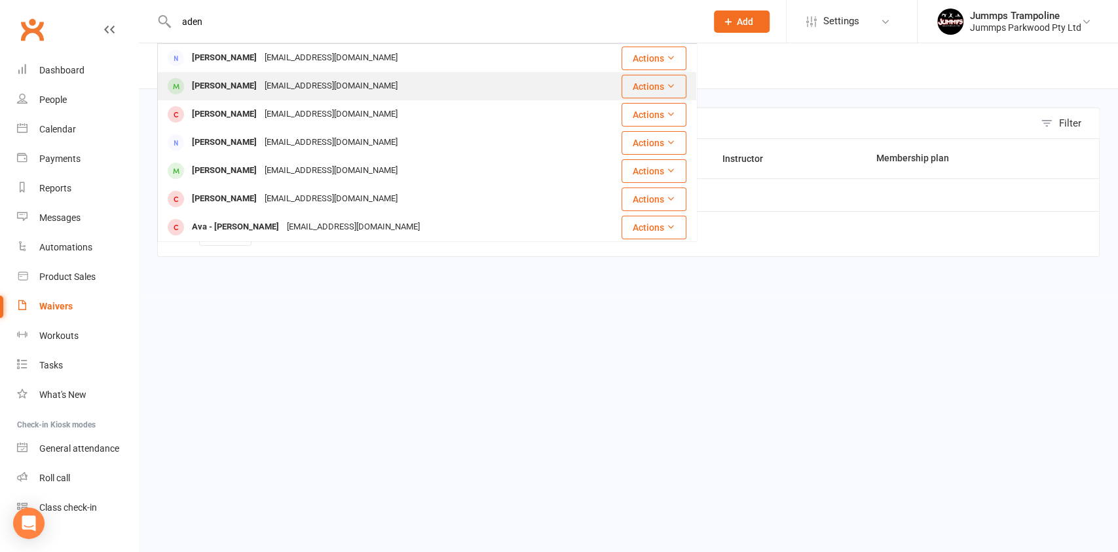
type input "aden"
click at [214, 81] on div "Xavier Fraser" at bounding box center [224, 86] width 73 height 19
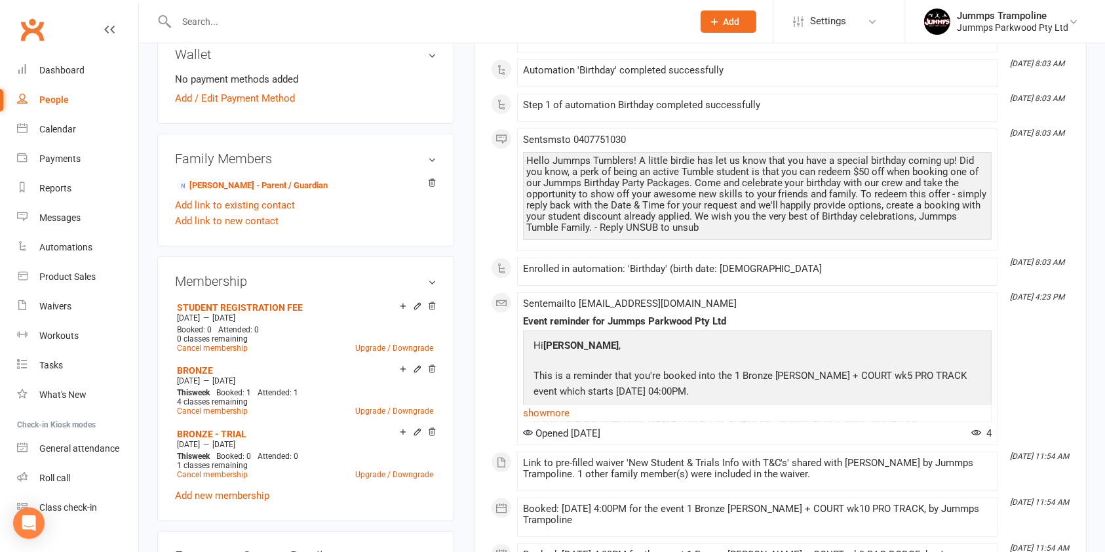
scroll to position [392, 0]
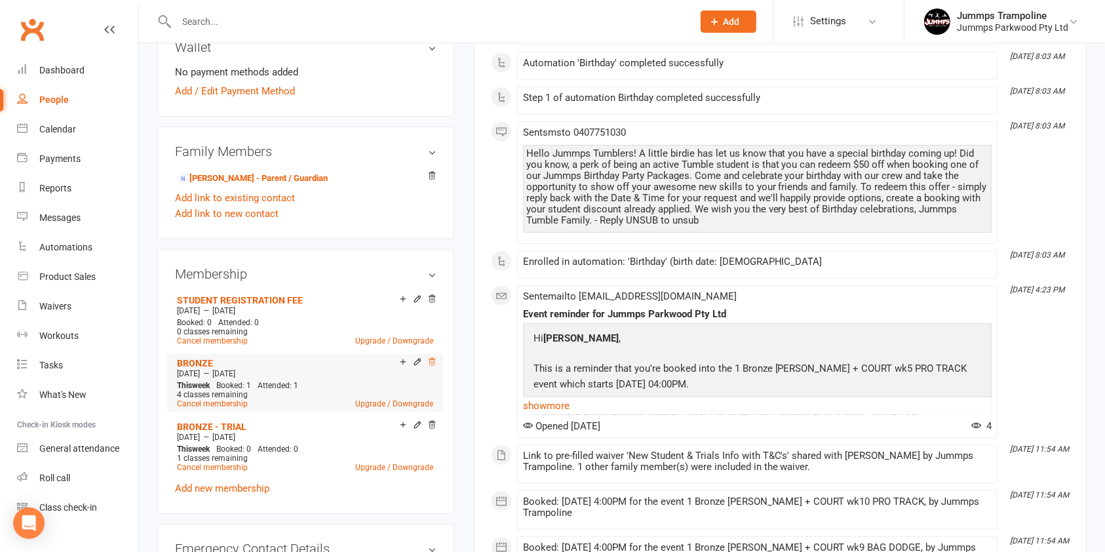
click at [435, 360] on icon at bounding box center [431, 361] width 9 height 9
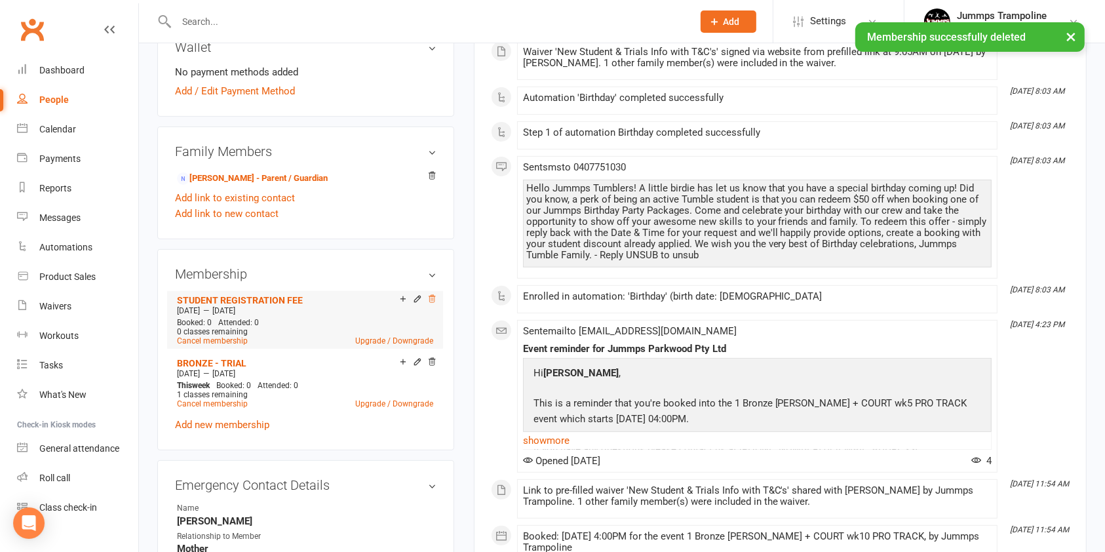
click at [432, 299] on icon at bounding box center [431, 298] width 7 height 7
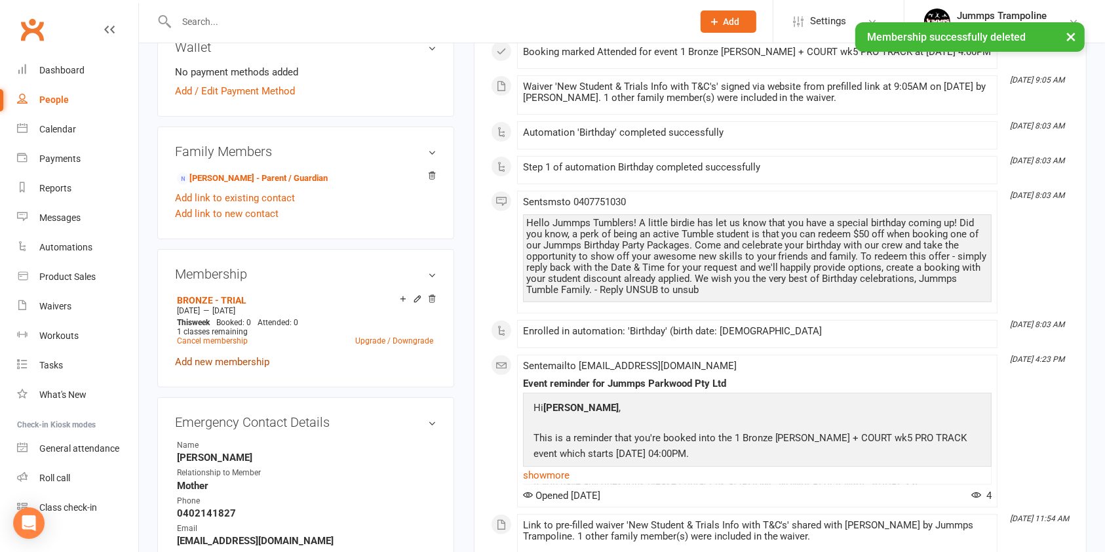
click at [219, 362] on link "Add new membership" at bounding box center [222, 362] width 94 height 12
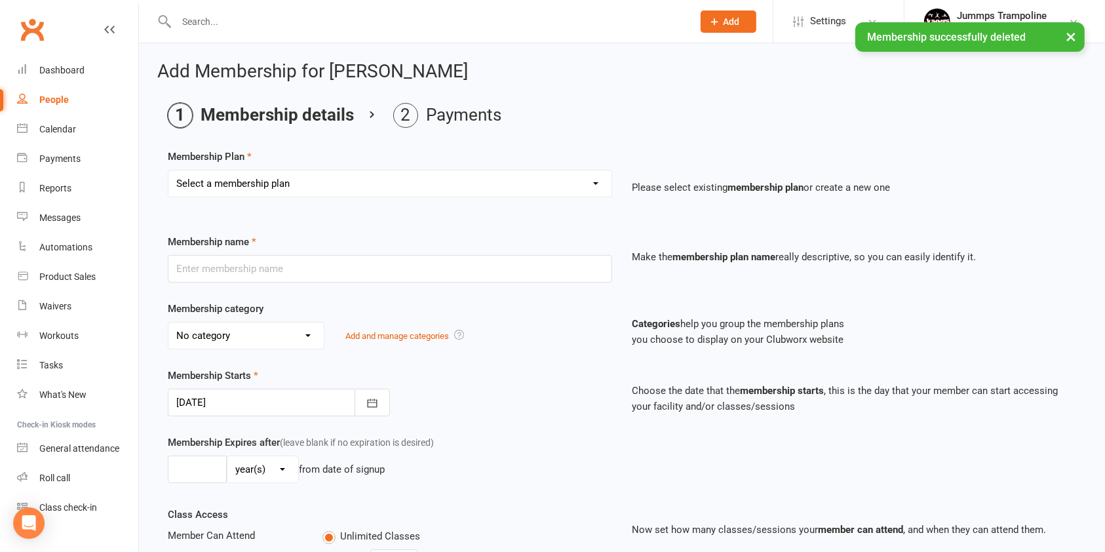
click at [291, 180] on select "Select a membership plan Create new Membership Plan Student Registration Fee - …" at bounding box center [389, 183] width 443 height 26
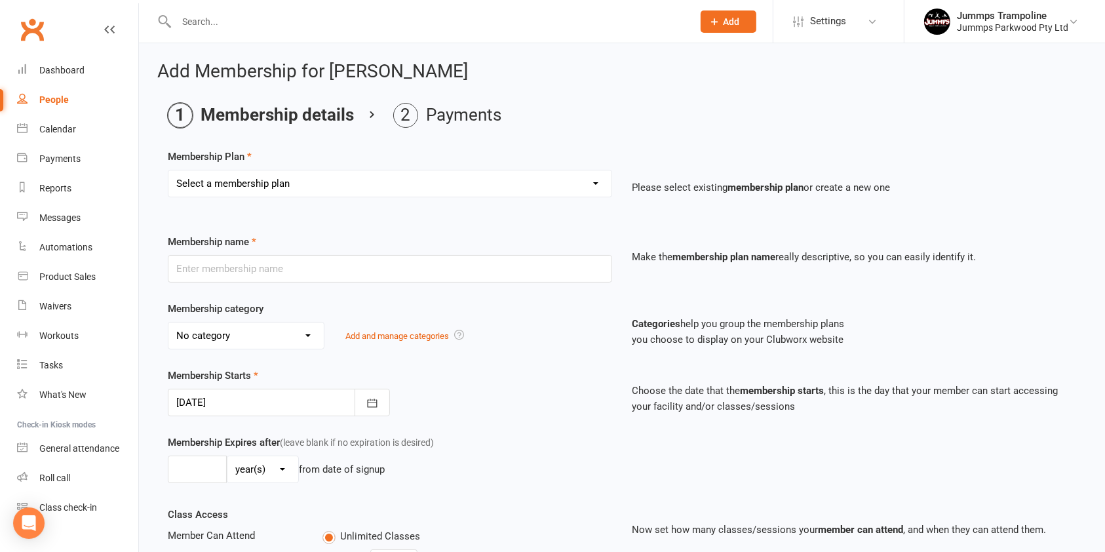
select select "29"
click at [168, 170] on select "Select a membership plan Create new Membership Plan Student Registration Fee - …" at bounding box center [389, 183] width 443 height 26
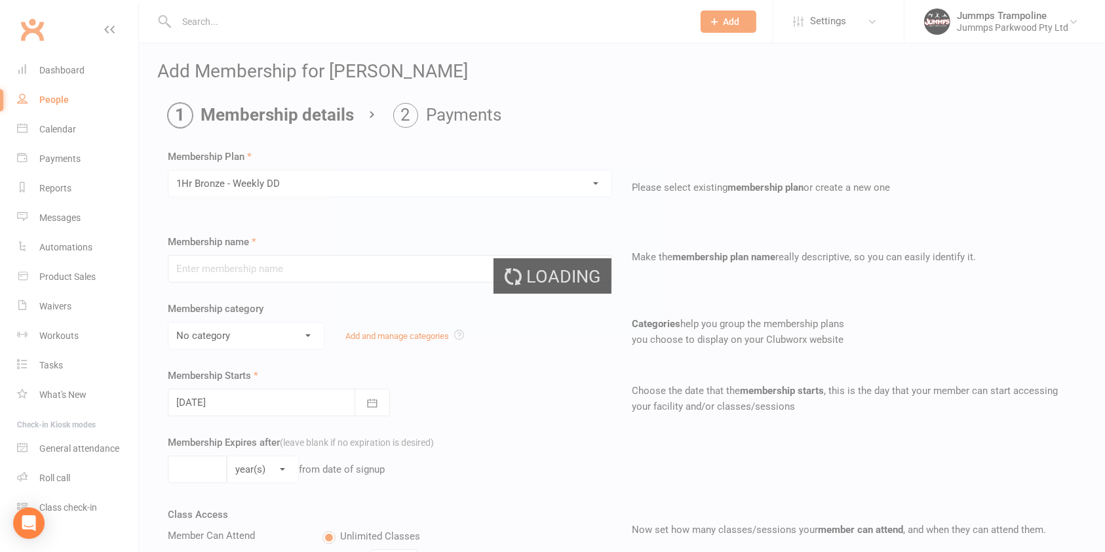
type input "1Hr Bronze - Weekly DD"
select select "11"
type input "10"
select select "1"
type input "10"
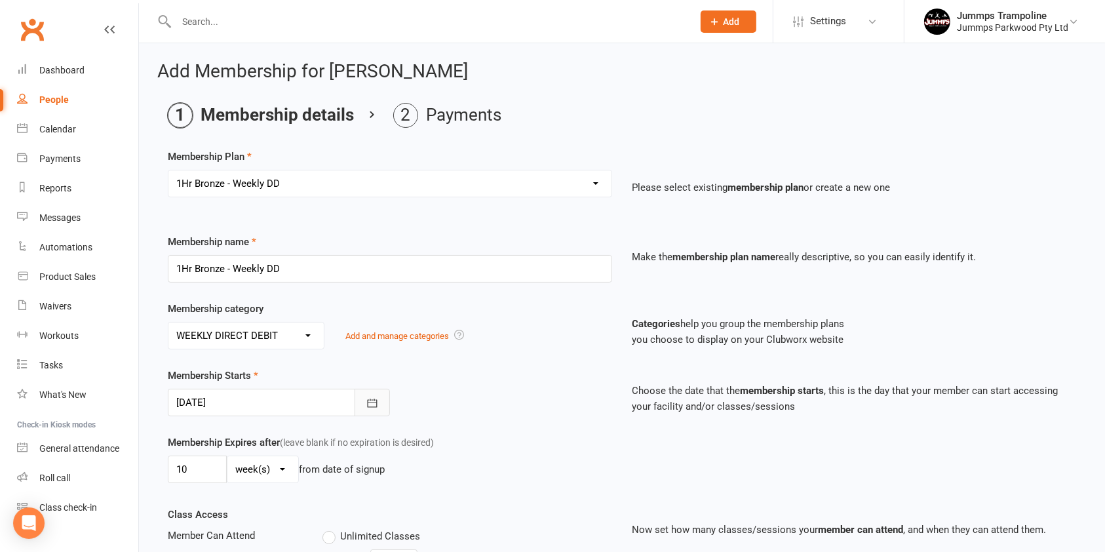
click at [372, 401] on icon "button" at bounding box center [372, 402] width 13 height 13
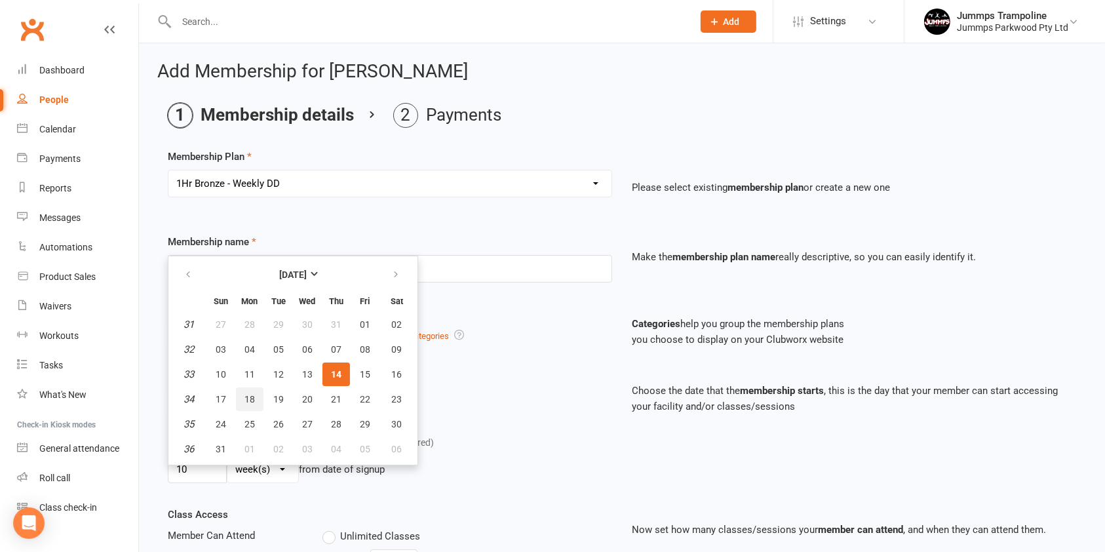
click at [242, 400] on button "18" at bounding box center [250, 399] width 28 height 24
type input "18 Aug 2025"
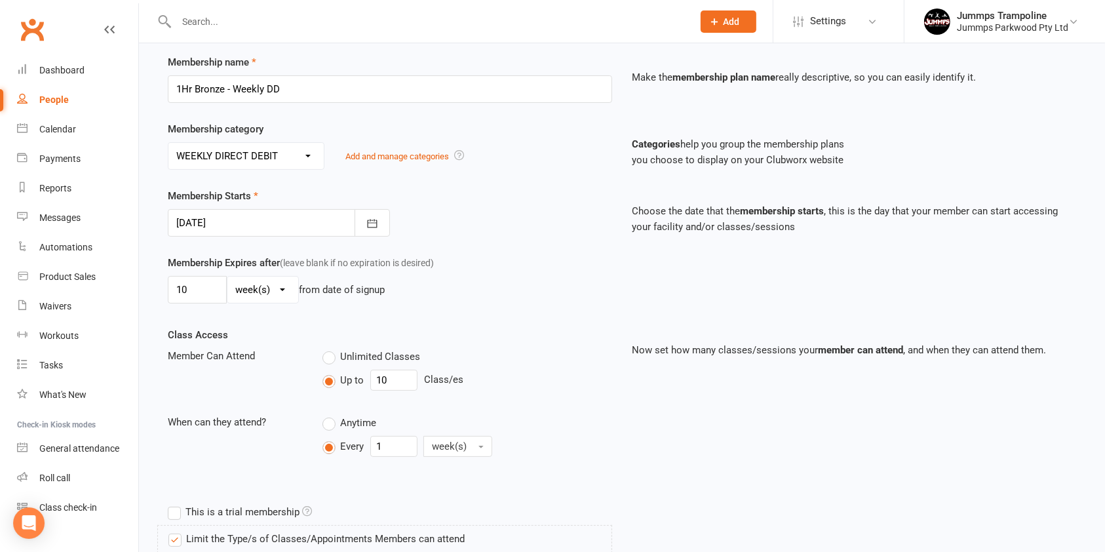
scroll to position [181, 0]
drag, startPoint x: 199, startPoint y: 290, endPoint x: 155, endPoint y: 292, distance: 43.9
click at [155, 292] on div "Add Membership for Xavier Fraser Membership details Payments Membership Plan Se…" at bounding box center [622, 447] width 966 height 1171
type input "5"
drag, startPoint x: 393, startPoint y: 375, endPoint x: 317, endPoint y: 377, distance: 76.0
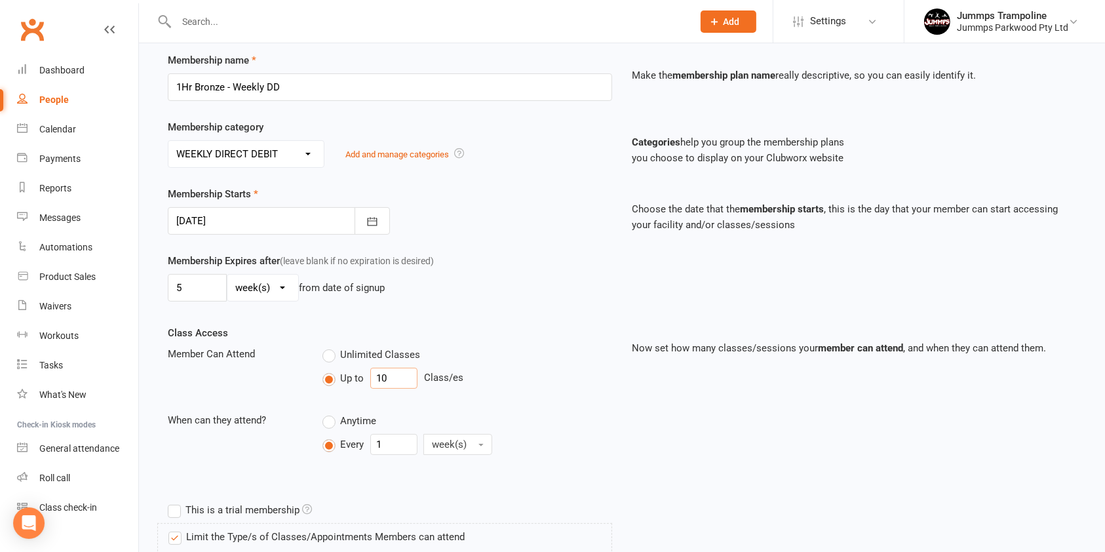
click at [317, 377] on div "Unlimited Classes Up to 10 Class/es" at bounding box center [467, 370] width 309 height 48
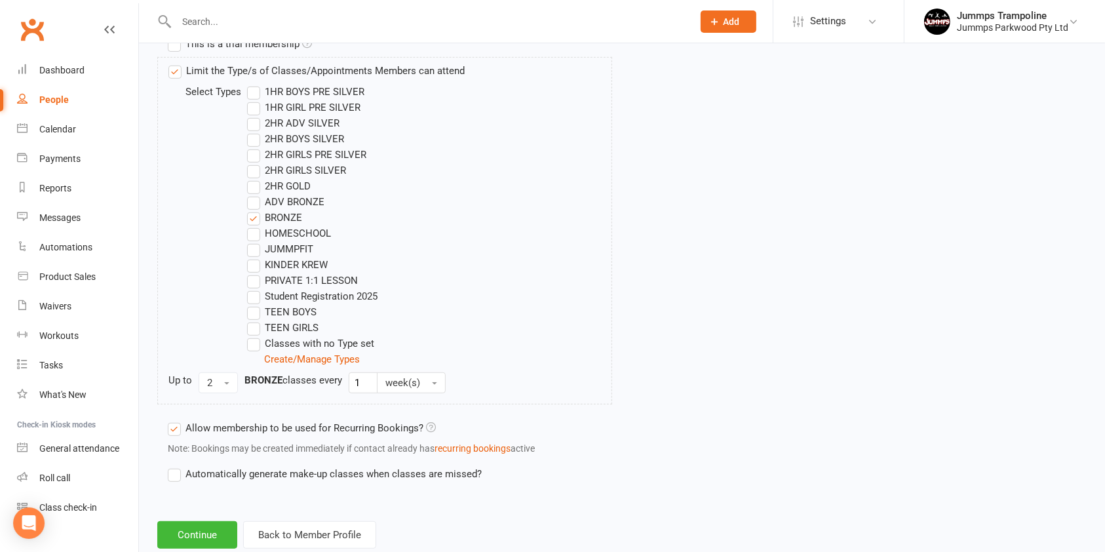
scroll to position [680, 0]
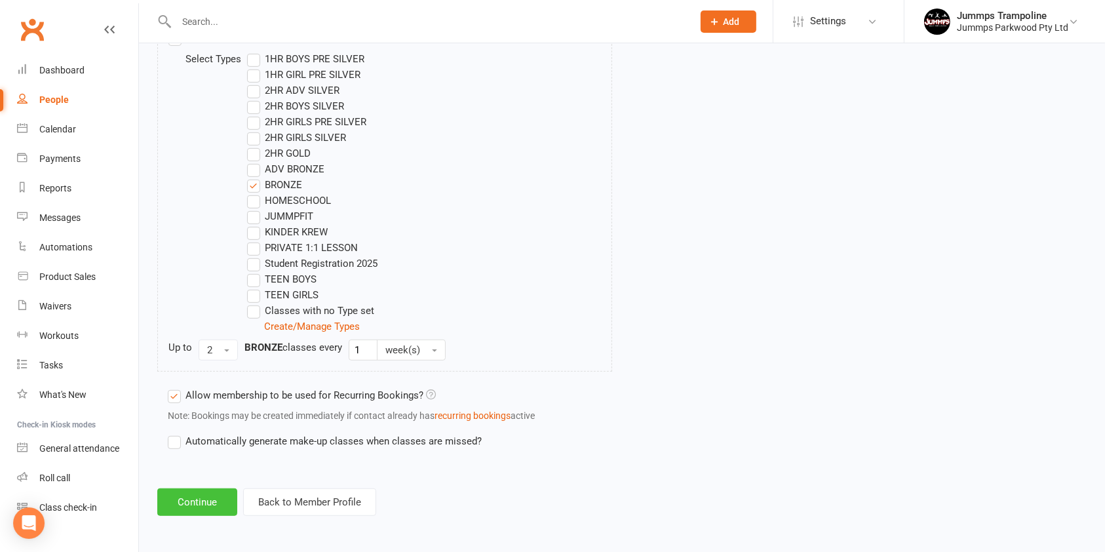
type input "5"
click at [200, 509] on button "Continue" at bounding box center [197, 502] width 80 height 28
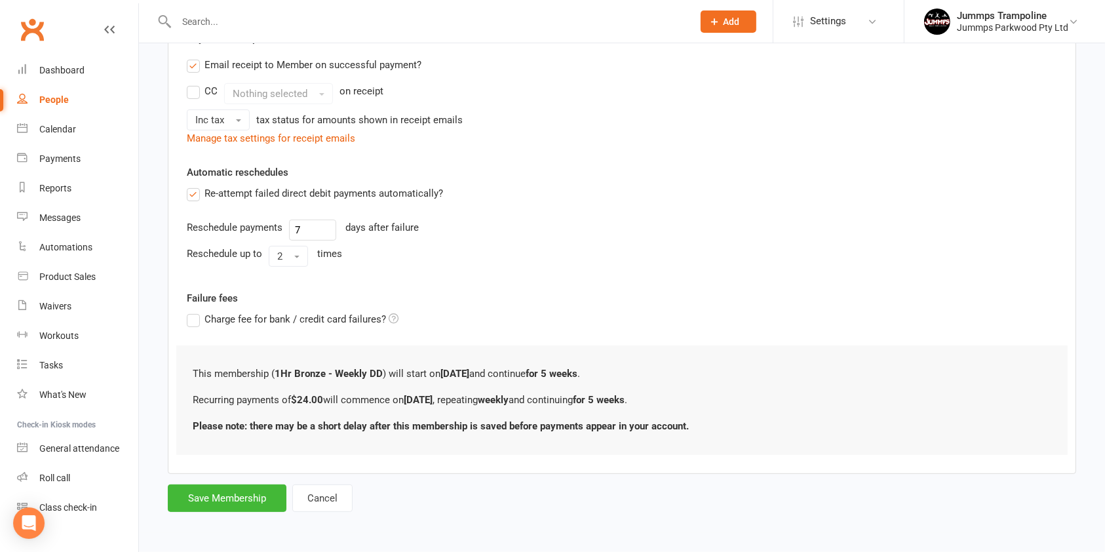
scroll to position [0, 0]
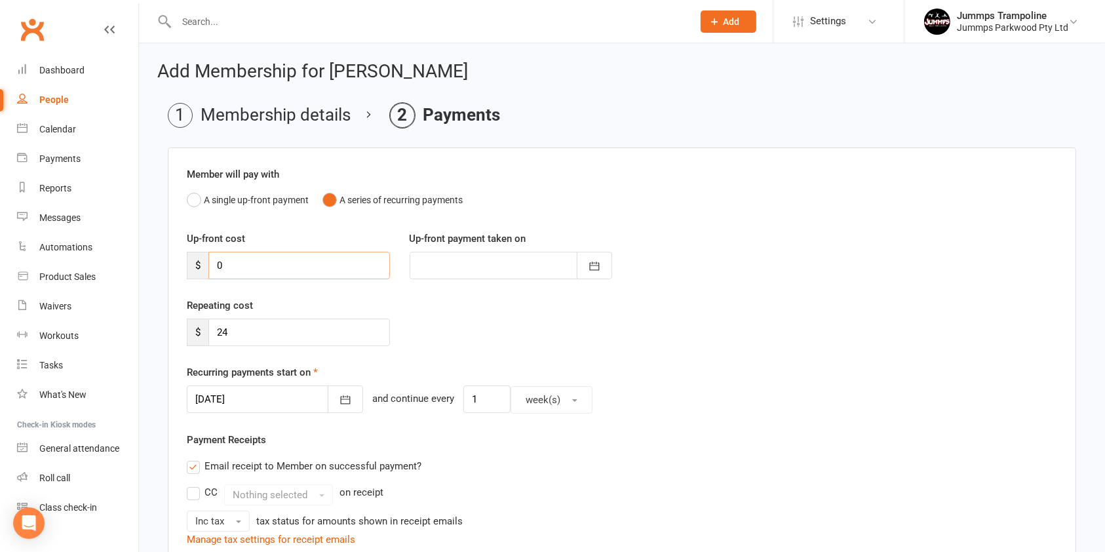
drag, startPoint x: 240, startPoint y: 263, endPoint x: 217, endPoint y: 261, distance: 23.7
click at [217, 261] on input "0" at bounding box center [298, 266] width 181 height 28
type input "2"
type input "14 Aug 2025"
type input "27"
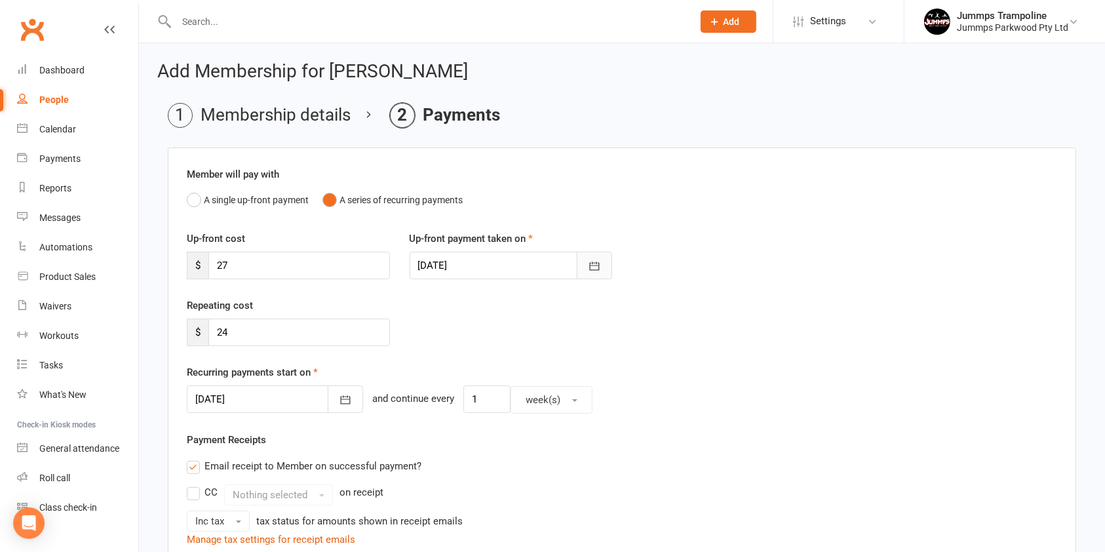
click at [593, 264] on icon "button" at bounding box center [594, 265] width 13 height 13
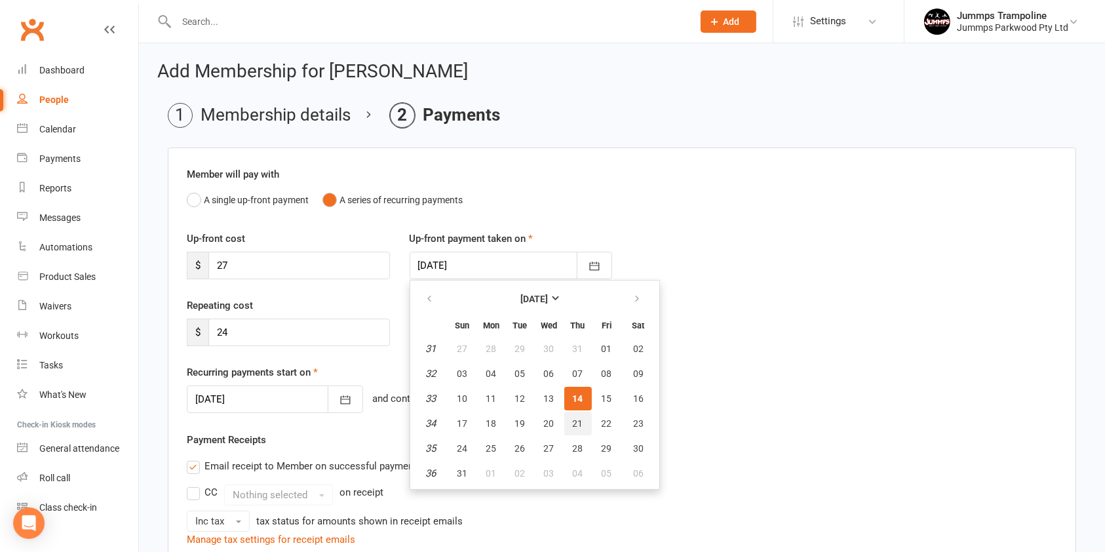
click at [578, 421] on span "21" at bounding box center [578, 423] width 10 height 10
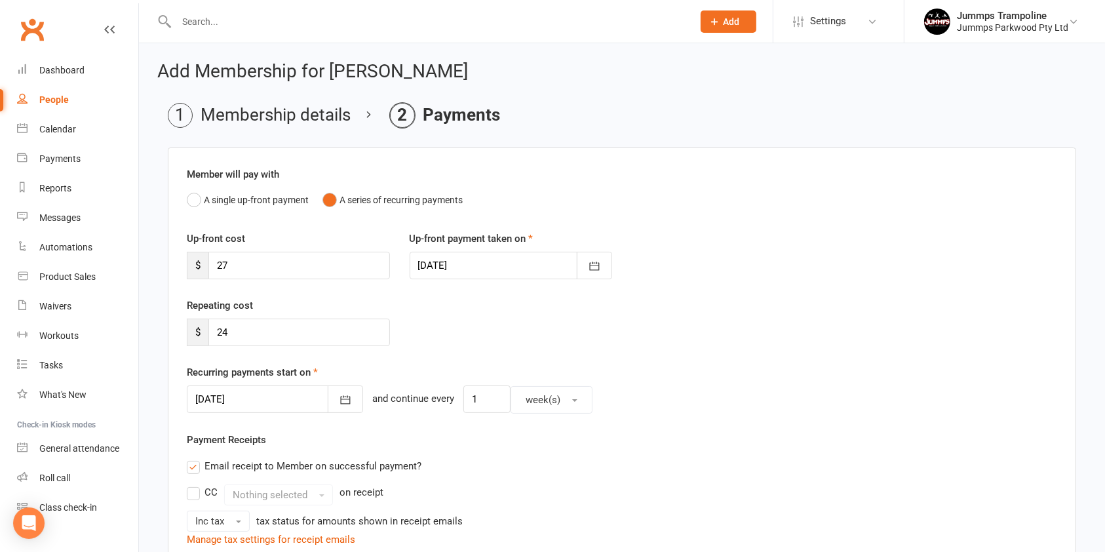
type input "21 Aug 2025"
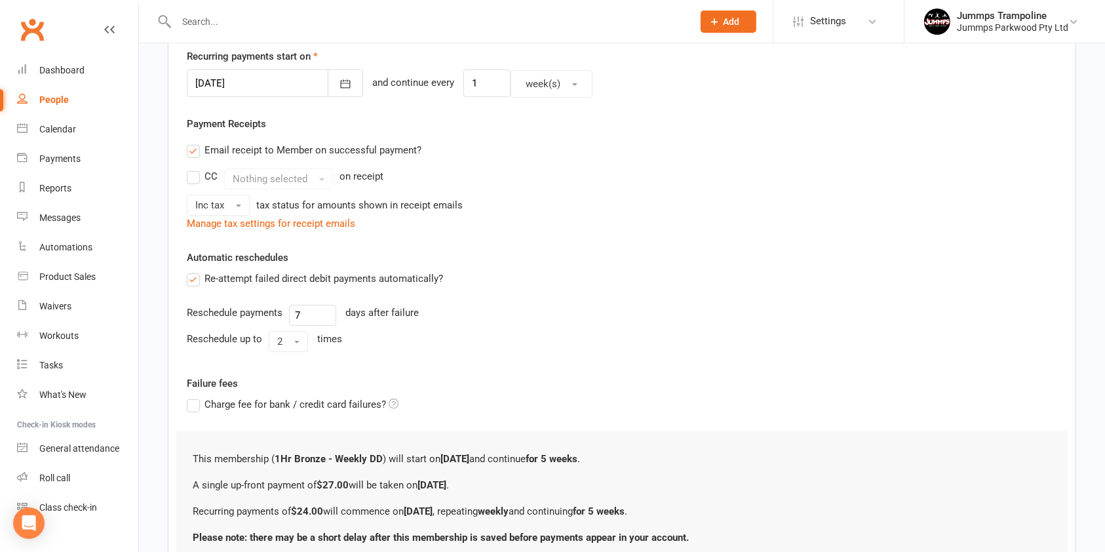
scroll to position [426, 0]
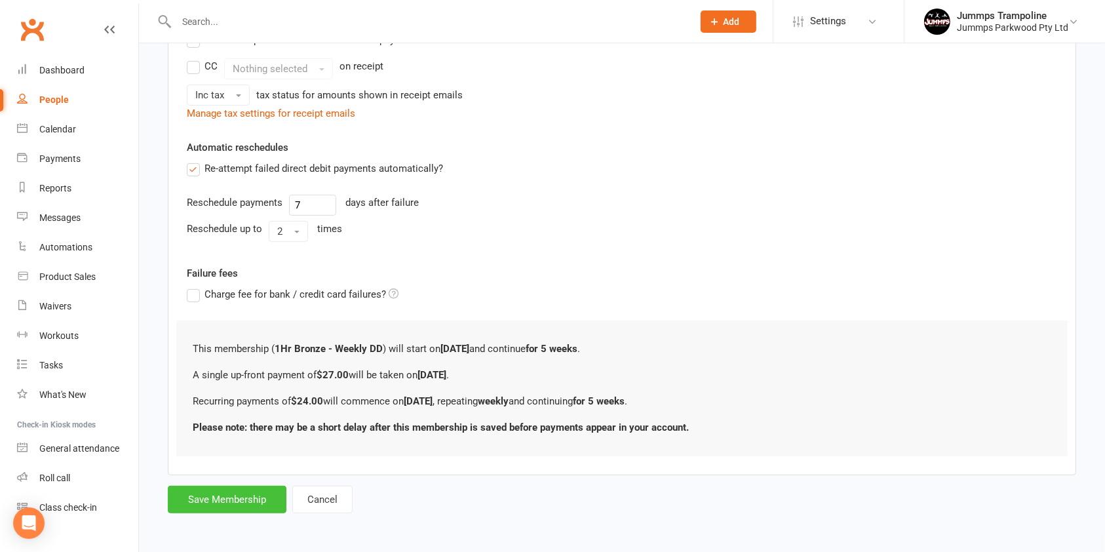
click at [253, 510] on button "Save Membership" at bounding box center [227, 499] width 119 height 28
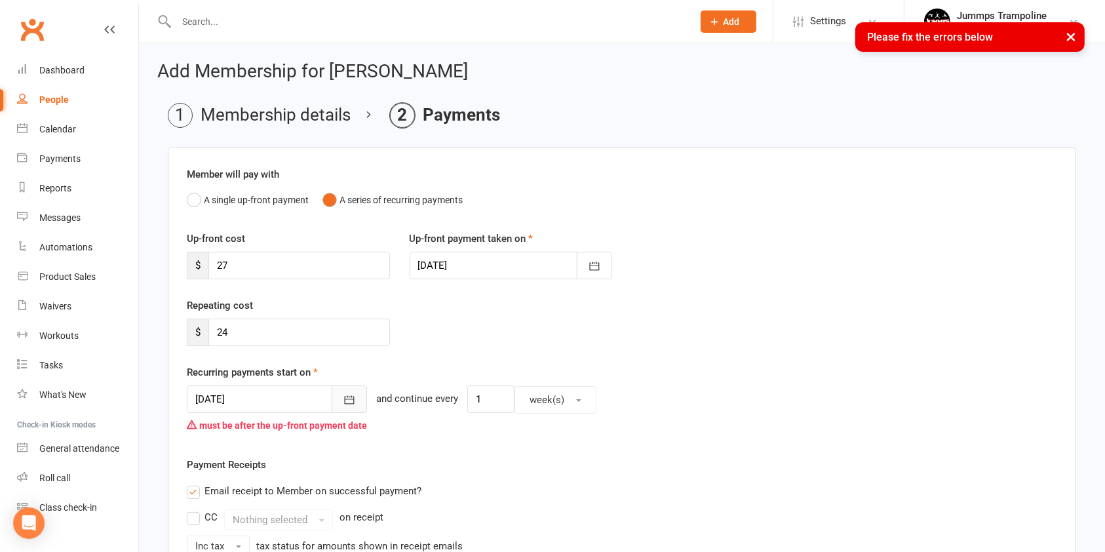
click at [351, 405] on icon "button" at bounding box center [349, 399] width 13 height 13
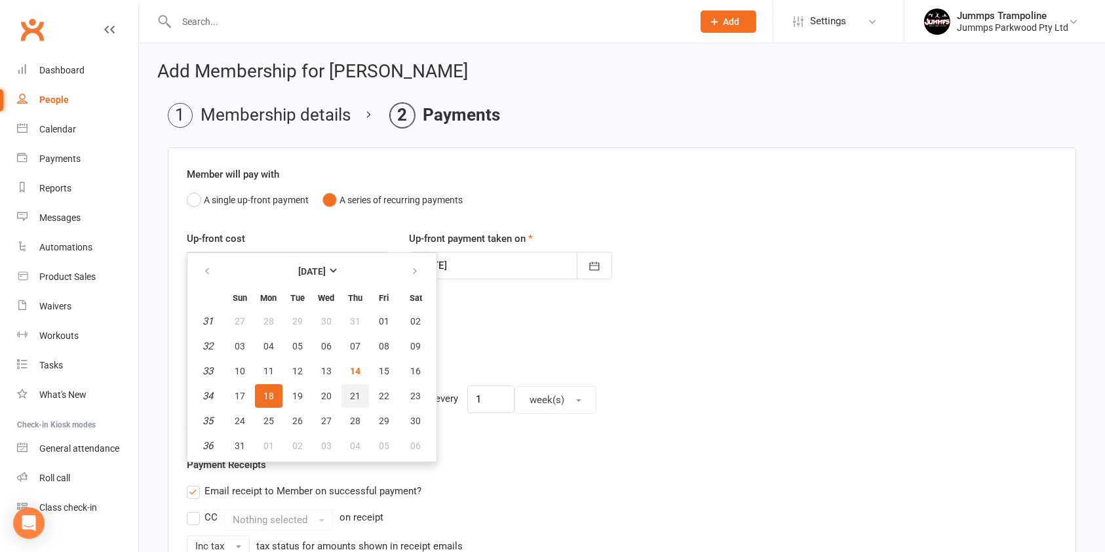
click at [353, 394] on span "21" at bounding box center [355, 395] width 10 height 10
type input "21 Aug 2025"
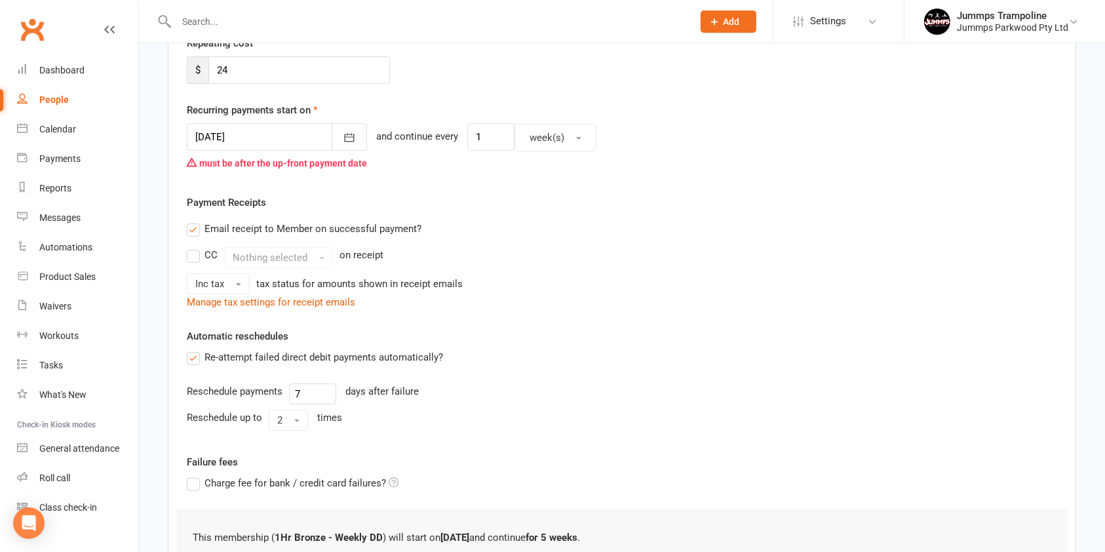
scroll to position [451, 0]
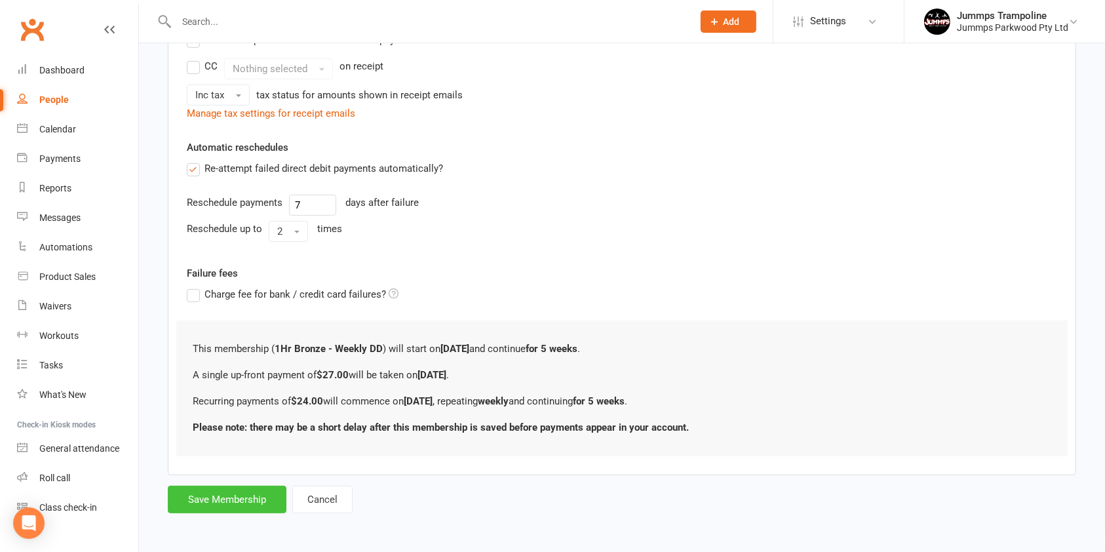
click at [244, 497] on button "Save Membership" at bounding box center [227, 499] width 119 height 28
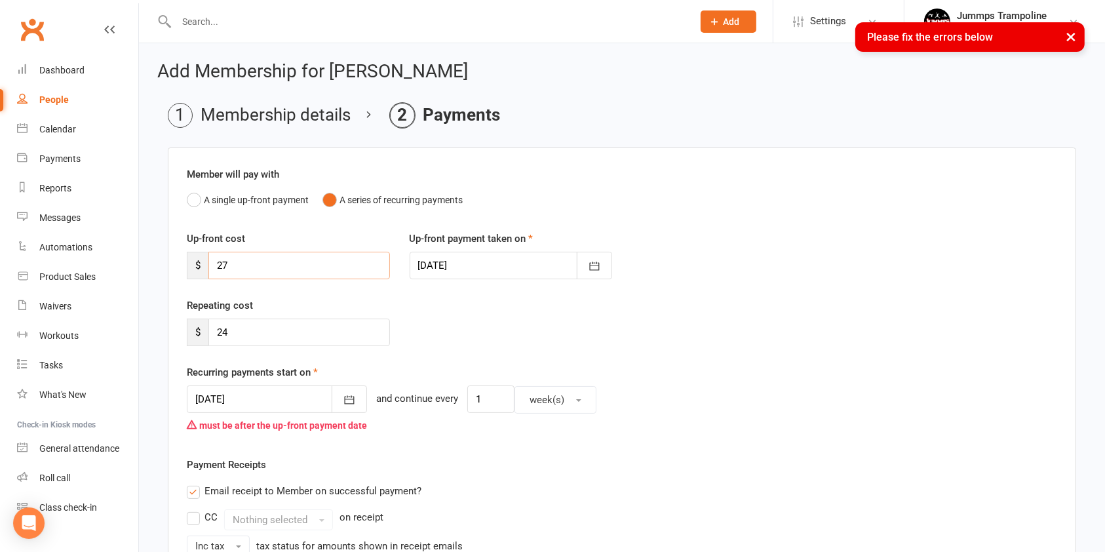
click at [347, 267] on input "27" at bounding box center [298, 266] width 181 height 28
type input "2"
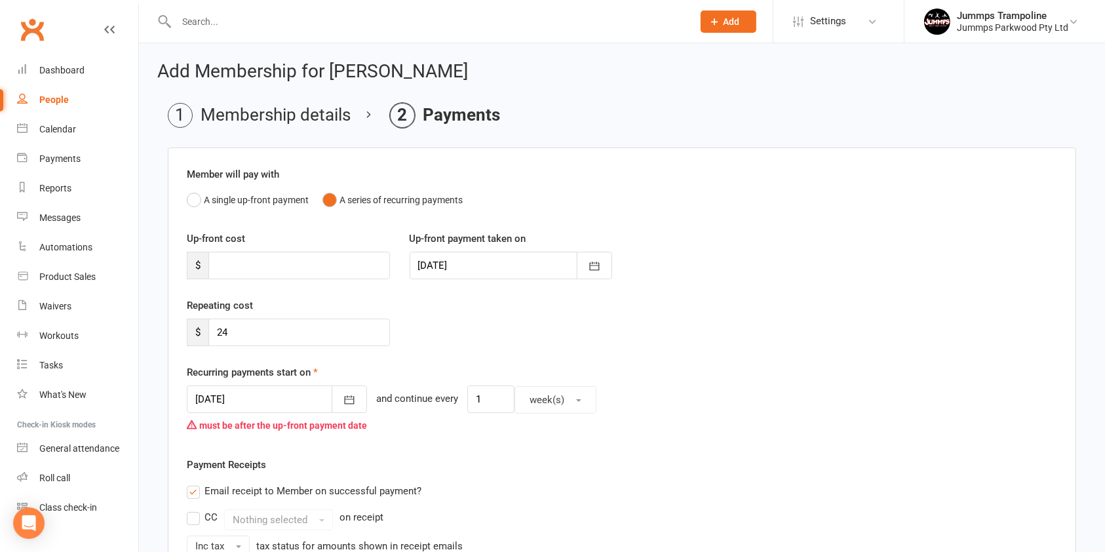
click at [543, 262] on div at bounding box center [510, 266] width 203 height 28
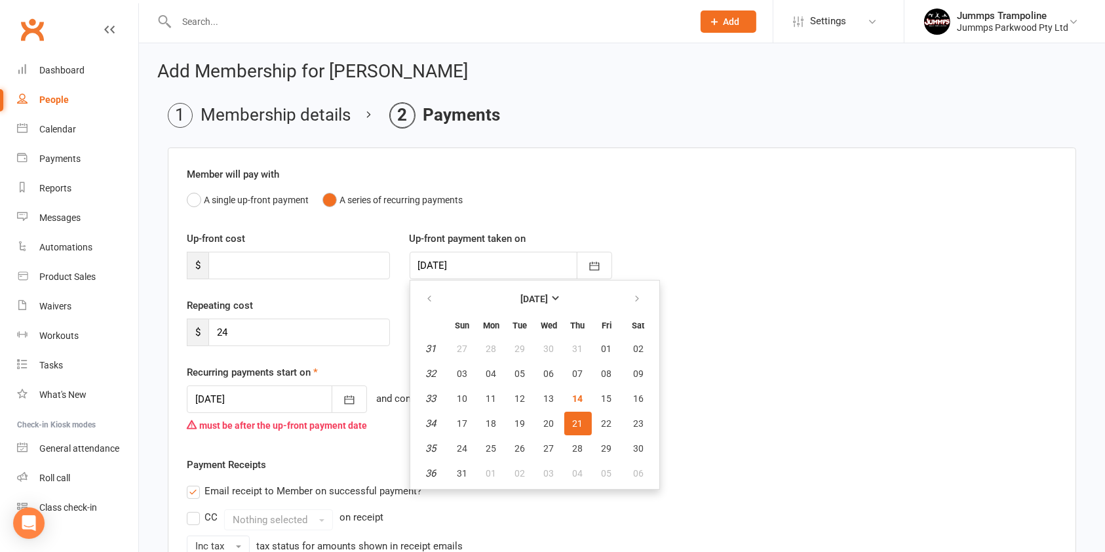
click at [922, 364] on div "Recurring payments start on 21 Aug 2025 August 2025 Sun Mon Tue Wed Thu Fri Sat…" at bounding box center [622, 400] width 870 height 73
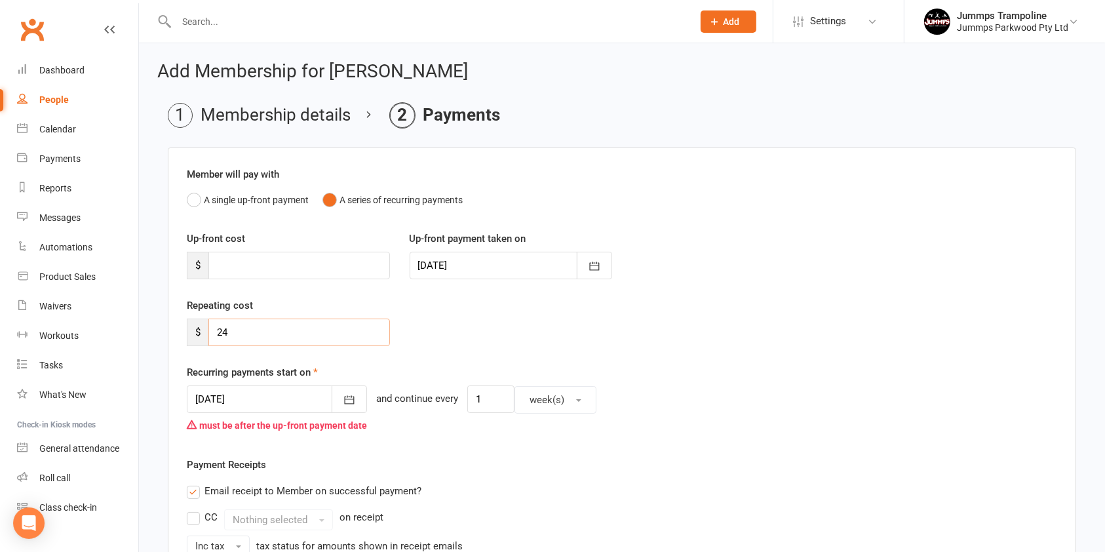
click at [300, 336] on input "24" at bounding box center [298, 332] width 181 height 28
type input "2"
type input "29.40"
click at [808, 417] on div "21 Aug 2025 August 2025 Sun Mon Tue Wed Thu Fri Sat 31 27 28 29 30 31 01 02 32 …" at bounding box center [622, 411] width 870 height 52
click at [603, 269] on button "button" at bounding box center [594, 266] width 35 height 28
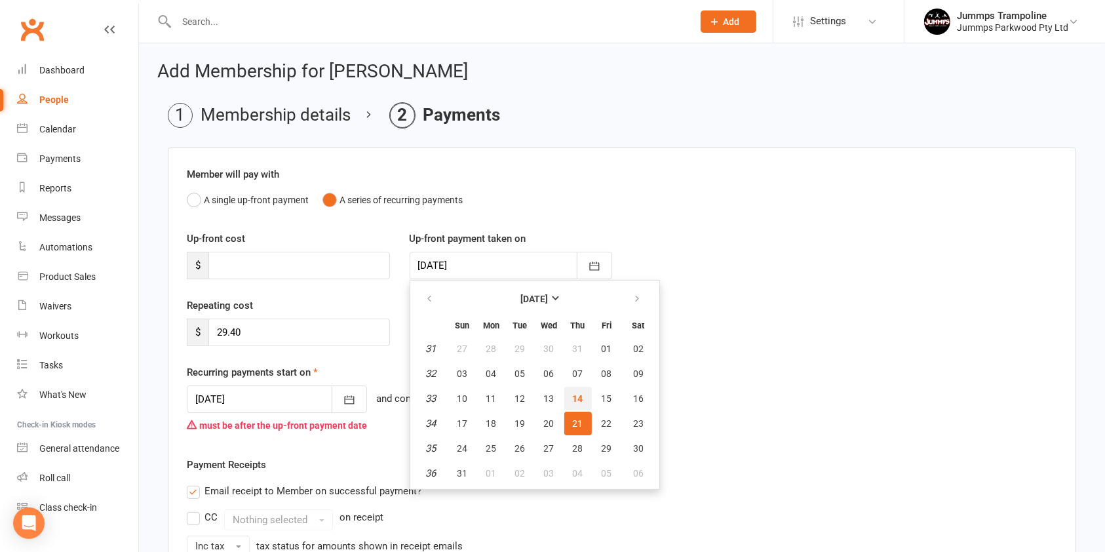
click at [580, 395] on span "14" at bounding box center [578, 398] width 10 height 10
type input "14 Aug 2025"
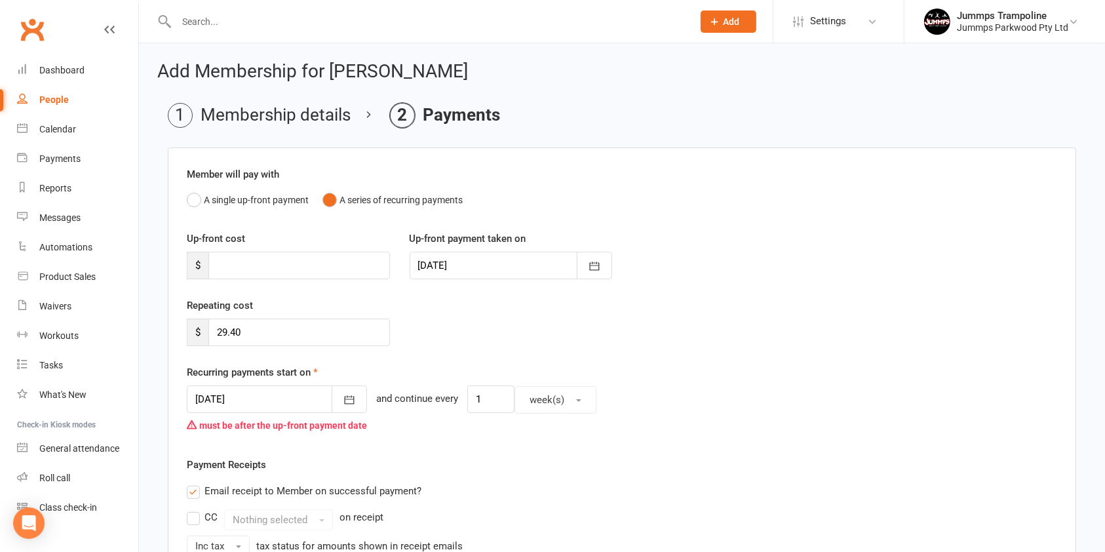
scroll to position [425, 0]
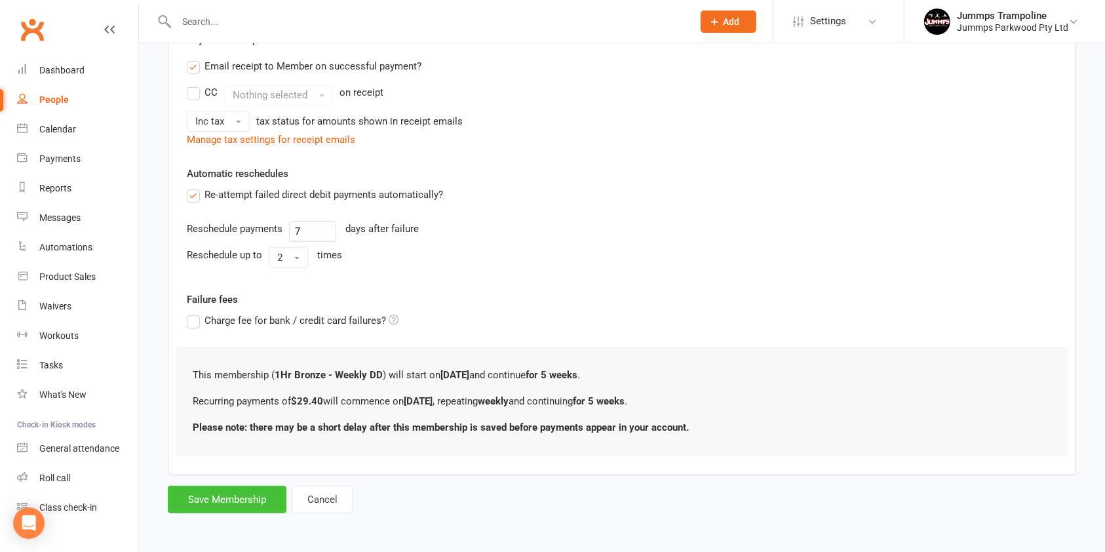
click at [214, 501] on button "Save Membership" at bounding box center [227, 499] width 119 height 28
type input "0"
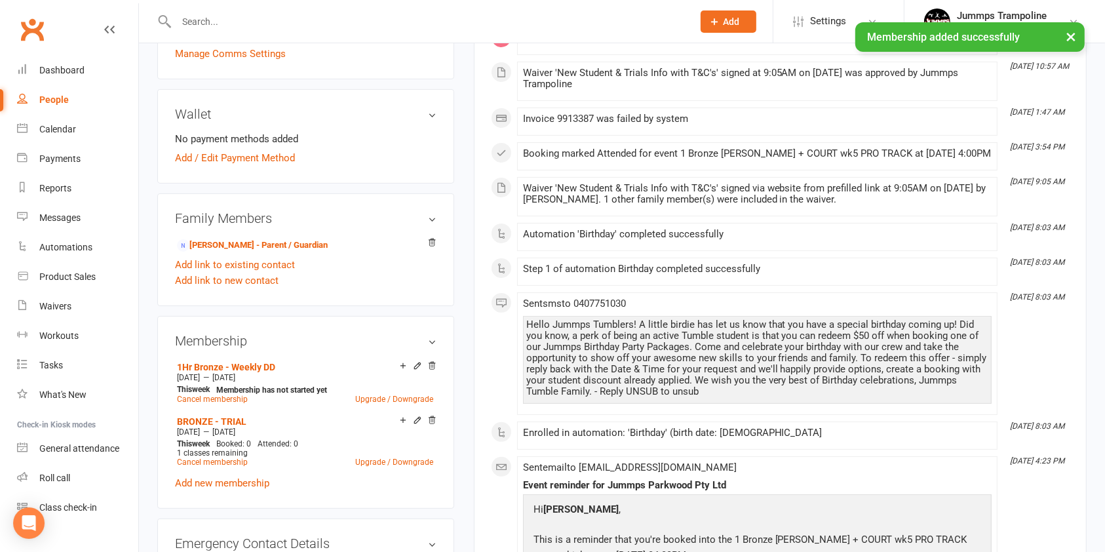
scroll to position [326, 0]
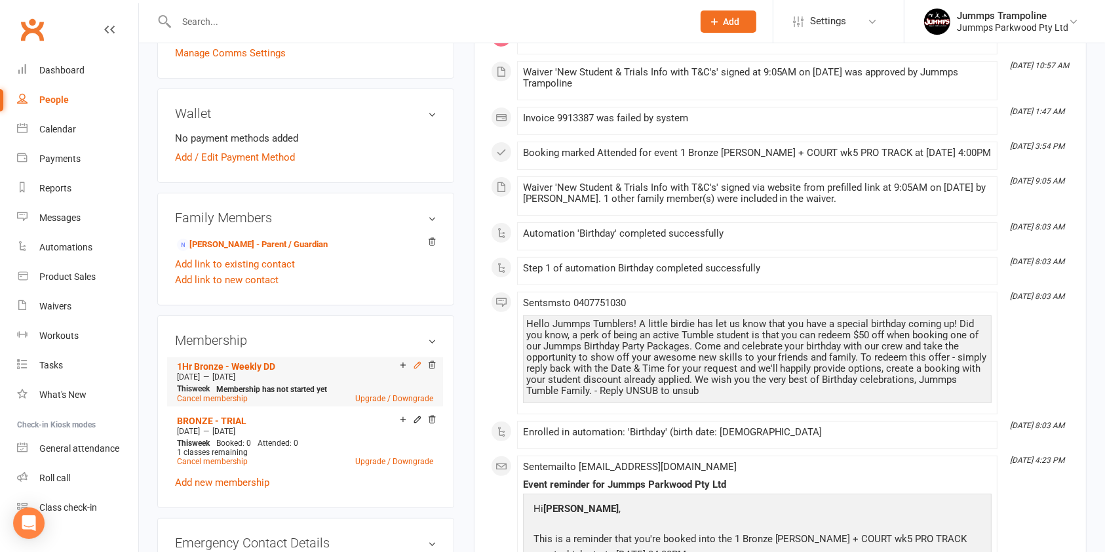
click at [417, 364] on icon at bounding box center [417, 364] width 9 height 9
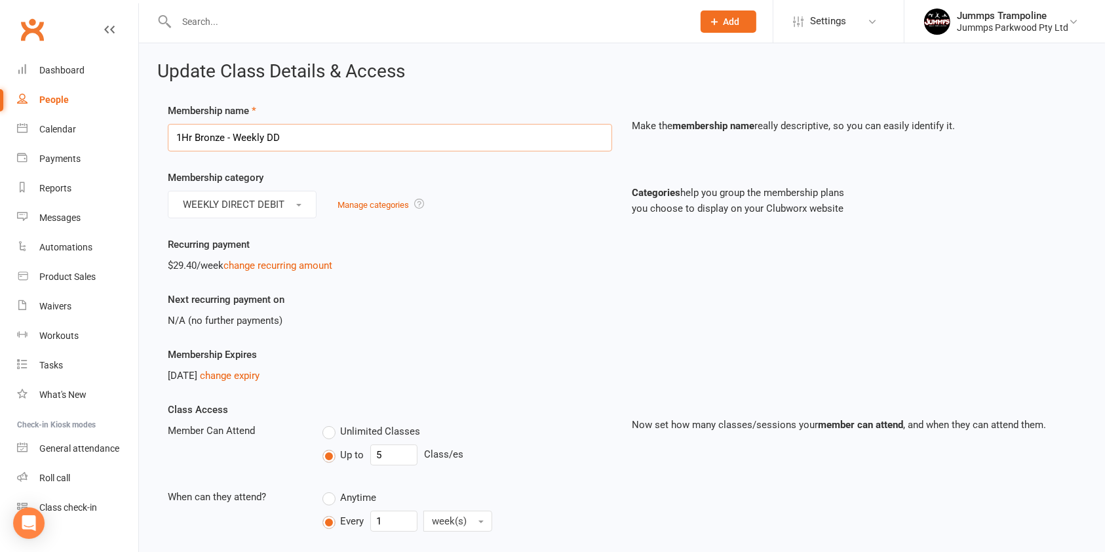
click at [330, 139] on input "1Hr Bronze - Weekly DD" at bounding box center [390, 138] width 444 height 28
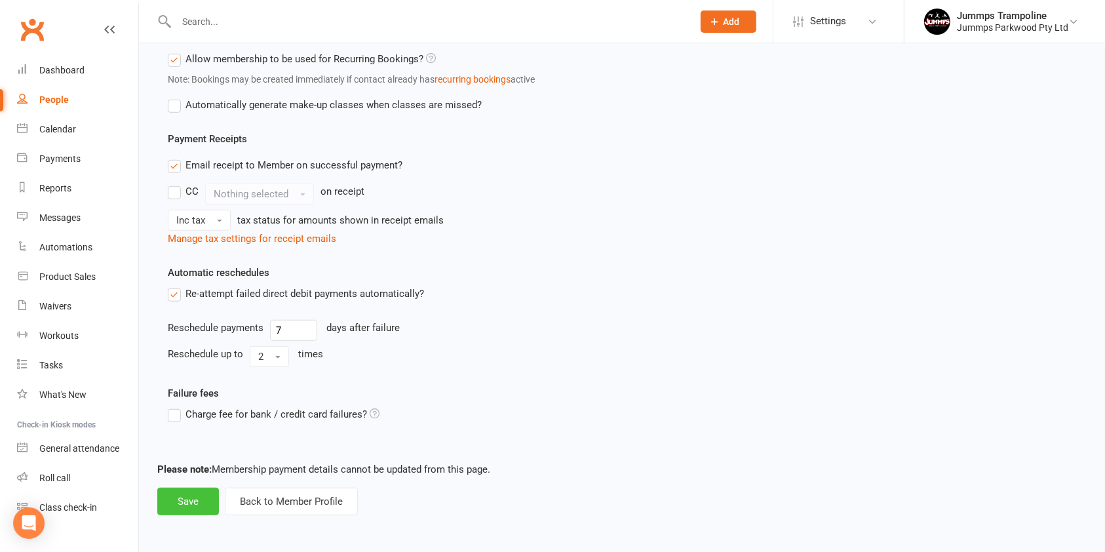
click at [181, 499] on button "Save" at bounding box center [188, 501] width 62 height 28
click at [191, 497] on button "Save" at bounding box center [188, 501] width 62 height 28
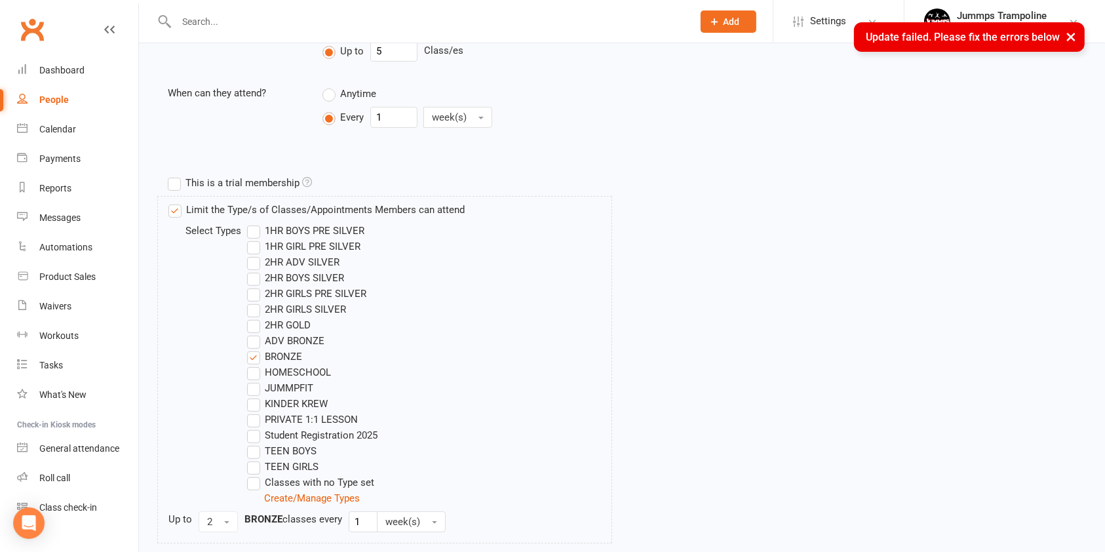
scroll to position [0, 0]
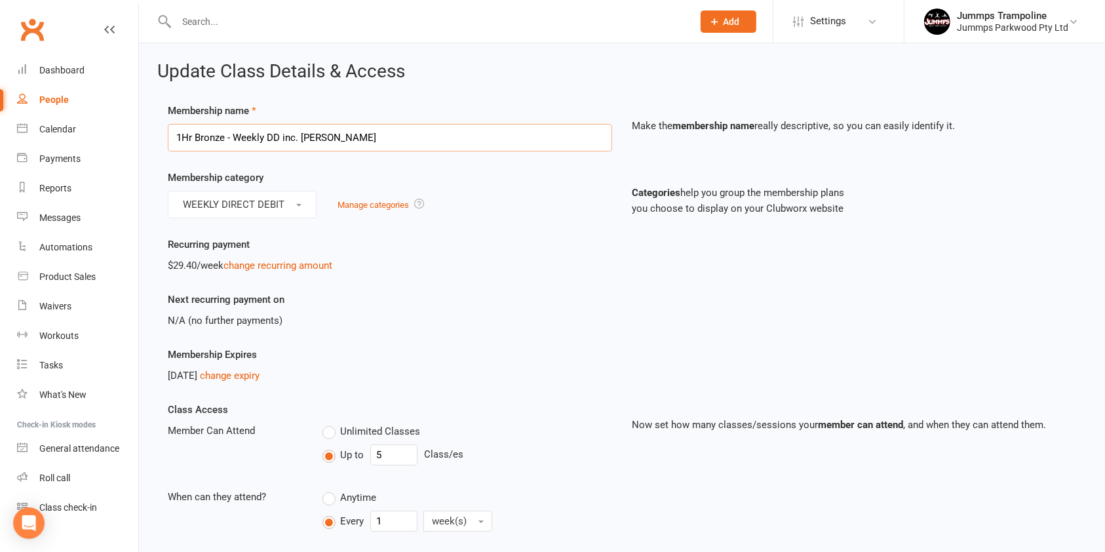
click at [334, 139] on input "1Hr Bronze - Weekly DD inc. rego" at bounding box center [390, 138] width 444 height 28
type input "1Hr Bronze - Weekly DD inc. Rego"
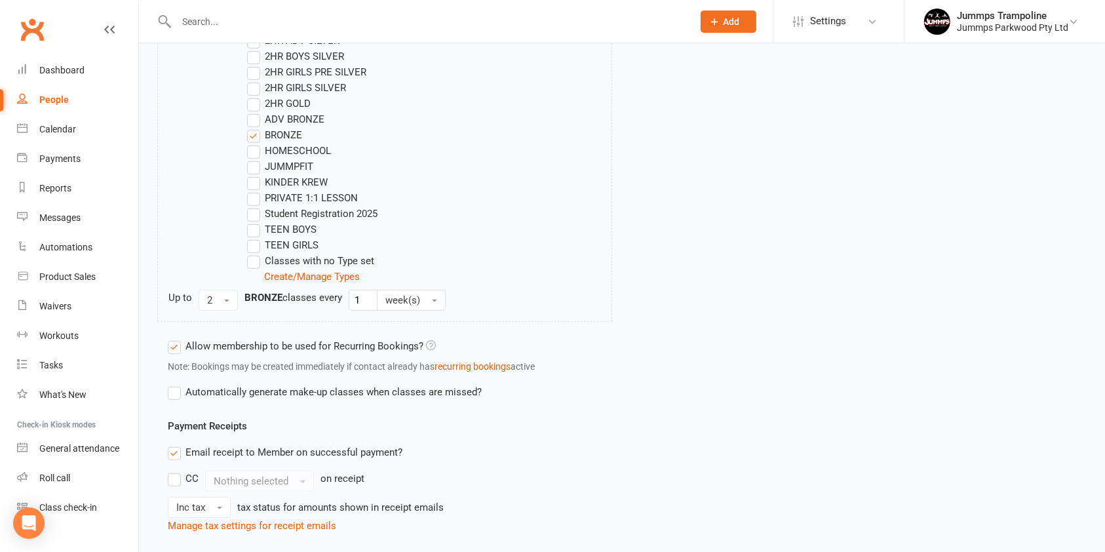
scroll to position [912, 0]
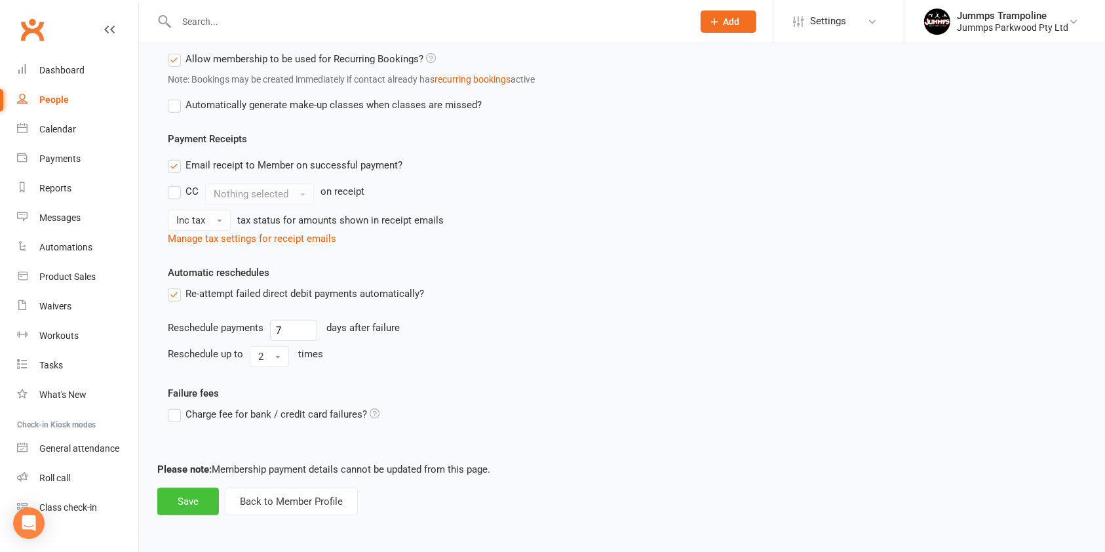
click at [183, 499] on button "Save" at bounding box center [188, 501] width 62 height 28
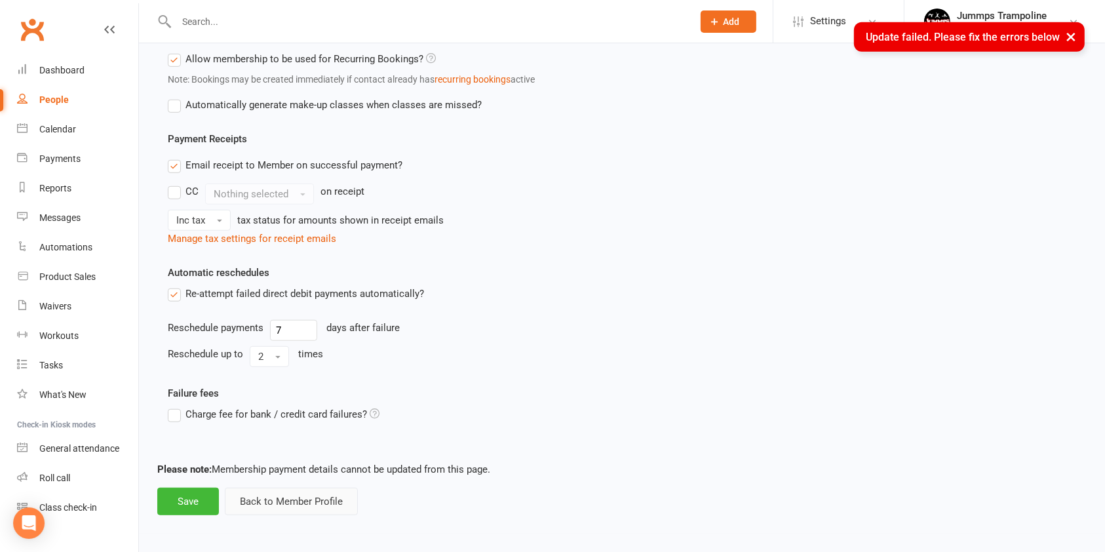
click at [284, 499] on button "Back to Member Profile" at bounding box center [291, 501] width 133 height 28
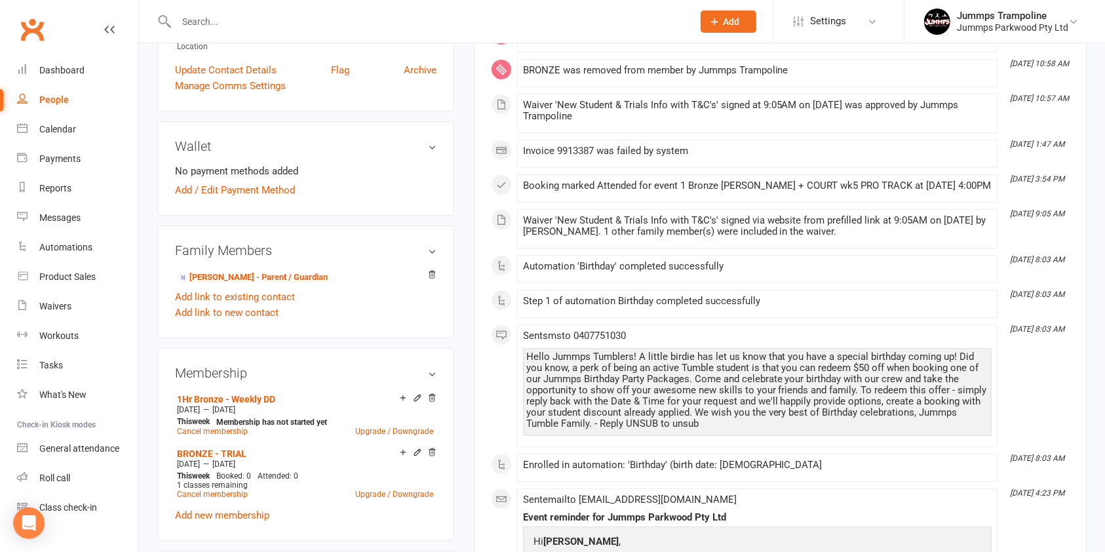
scroll to position [299, 0]
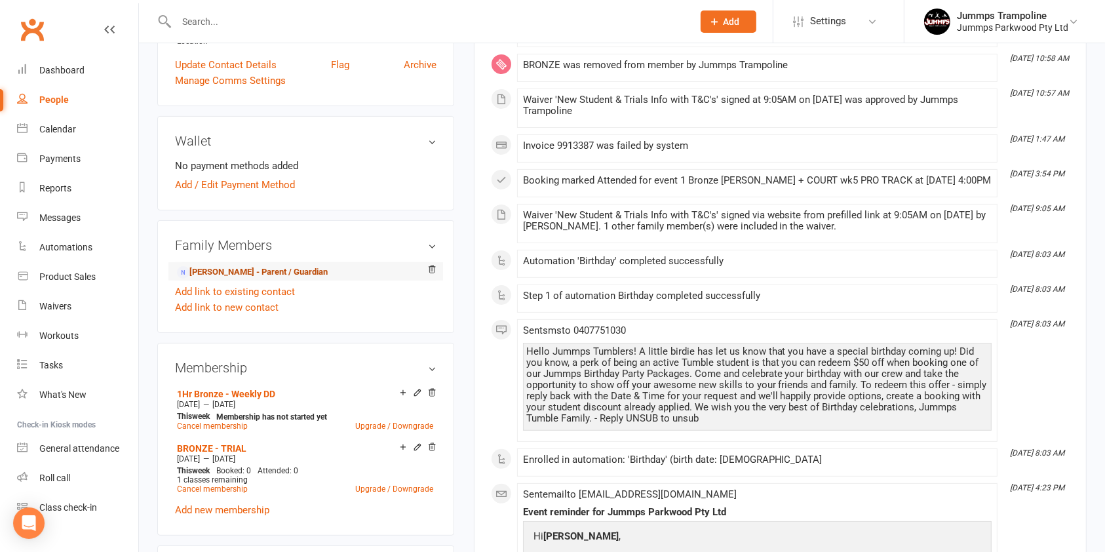
click at [251, 268] on link "Aden Fraser - Parent / Guardian" at bounding box center [252, 272] width 151 height 14
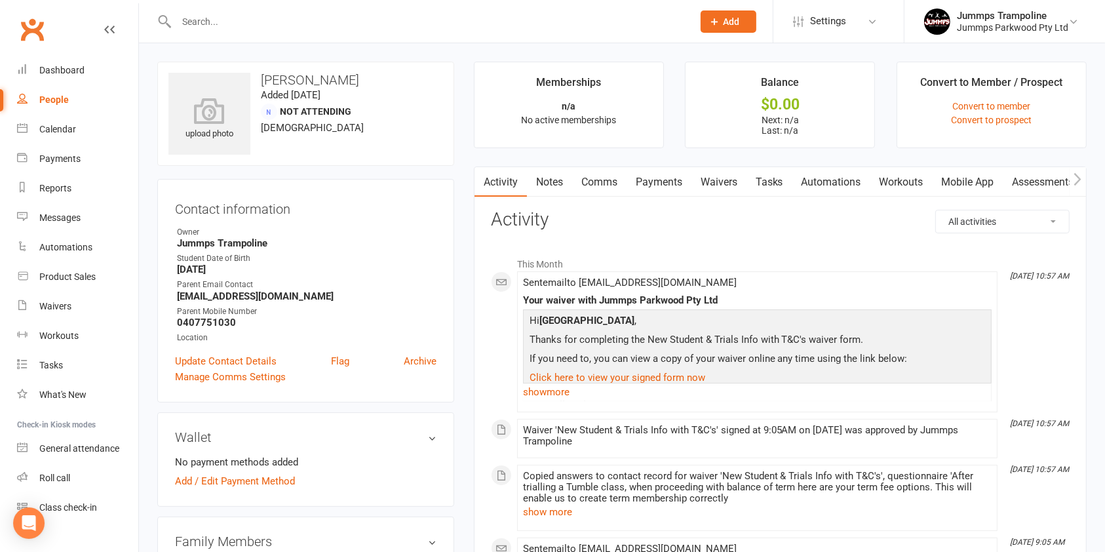
click at [719, 181] on link "Waivers" at bounding box center [718, 182] width 55 height 30
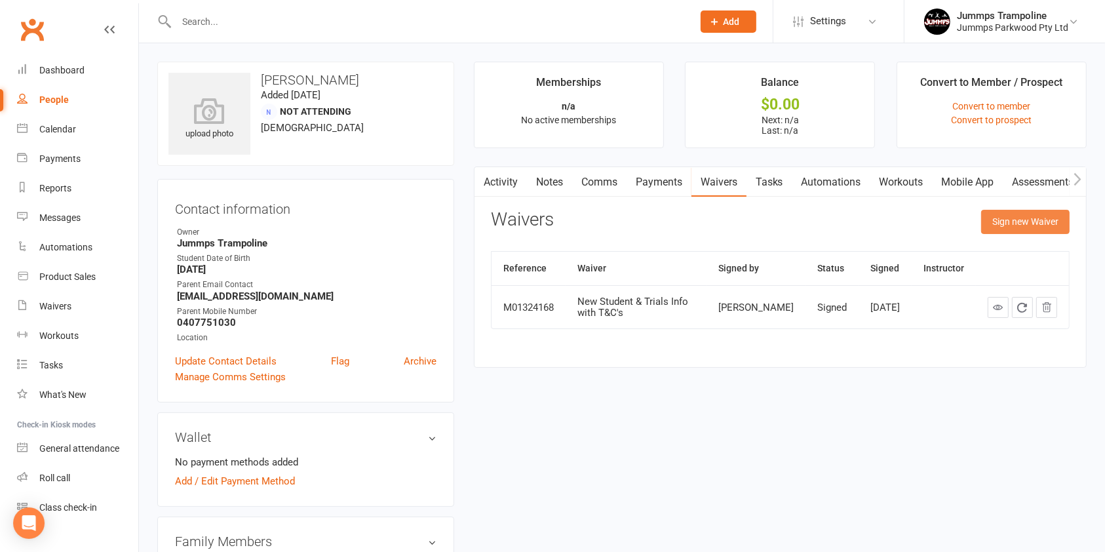
click at [1035, 221] on button "Sign new Waiver" at bounding box center [1025, 222] width 88 height 24
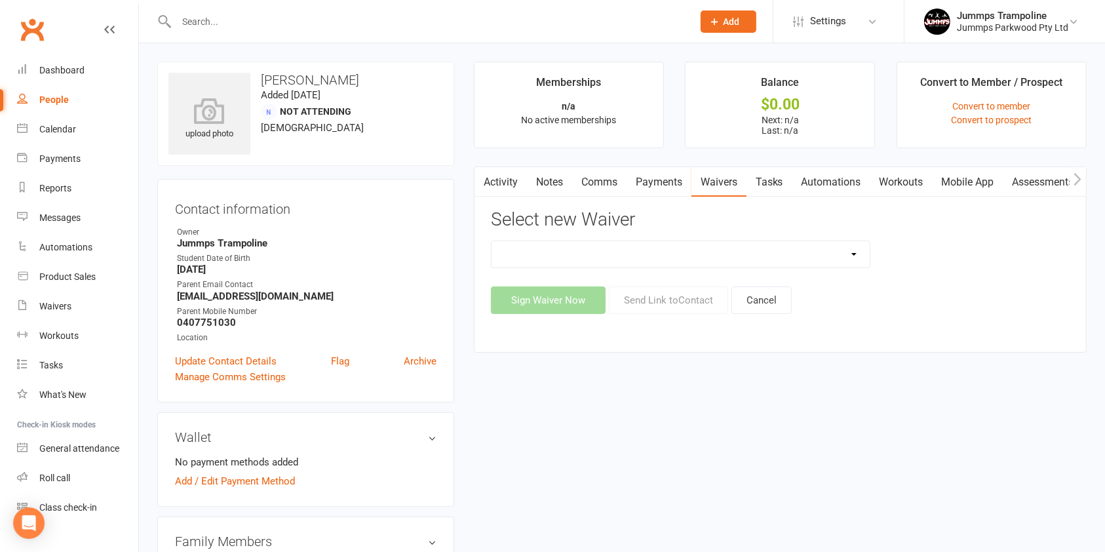
click at [672, 254] on select "3XSPLIT by Direct Debit with T&C's CHLOE & LORIN USE ONLY Fortnightly Direct De…" at bounding box center [680, 254] width 378 height 26
select select "14462"
click at [491, 241] on select "3XSPLIT by Direct Debit with T&C's CHLOE & LORIN USE ONLY Fortnightly Direct De…" at bounding box center [680, 254] width 378 height 26
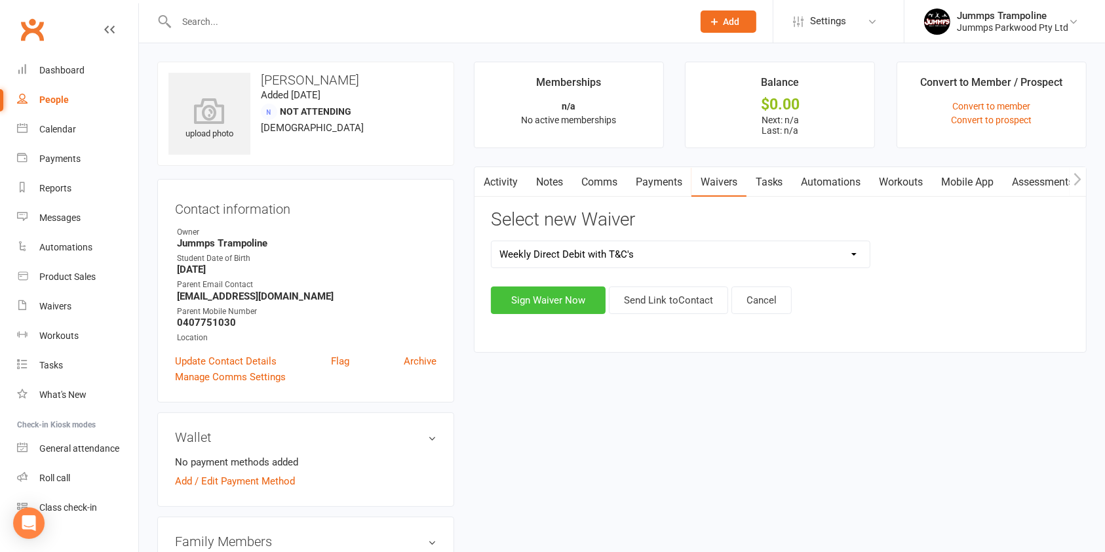
click at [556, 299] on button "Sign Waiver Now" at bounding box center [548, 300] width 115 height 28
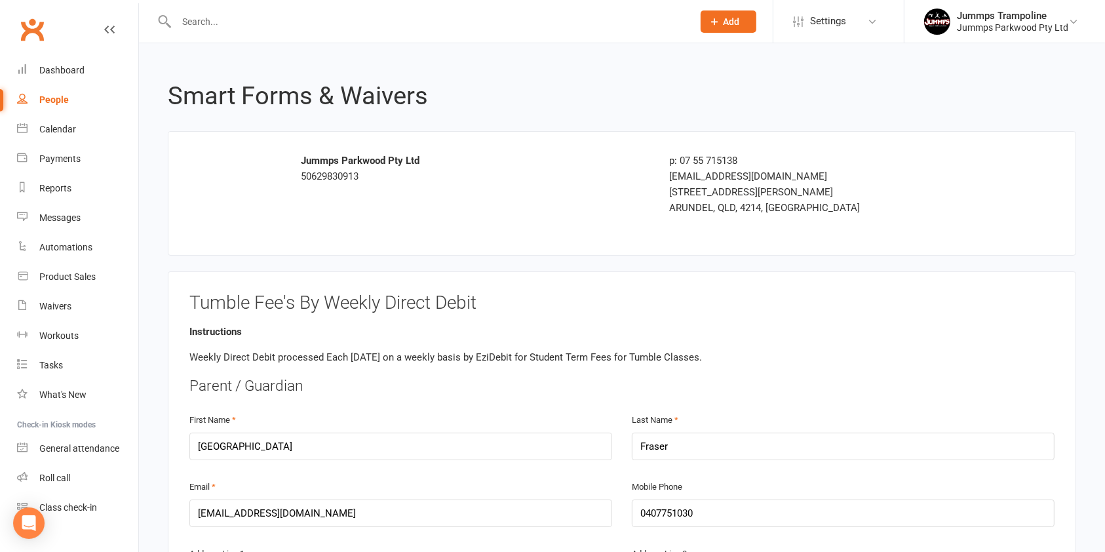
click at [225, 20] on input "text" at bounding box center [427, 21] width 511 height 18
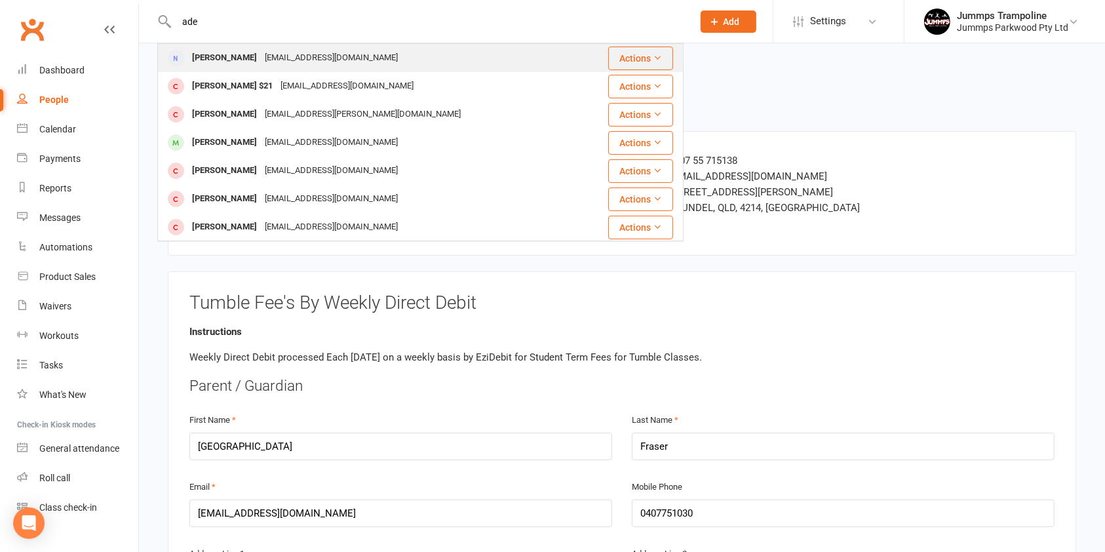
type input "ade"
click at [379, 60] on div "Aden Fraser aden.fraser@hotmail.com" at bounding box center [369, 58] width 421 height 27
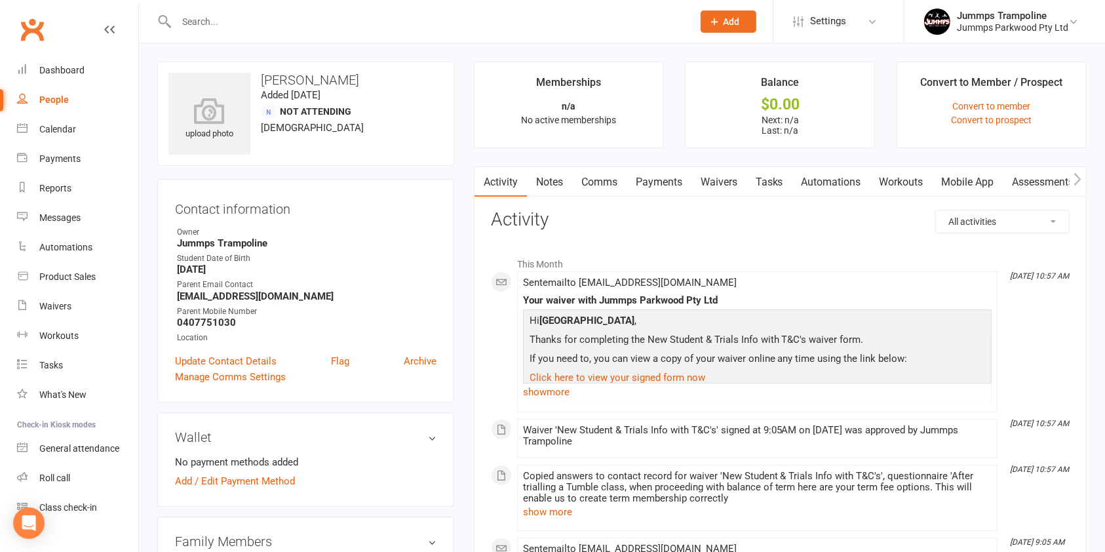
click at [716, 181] on link "Waivers" at bounding box center [718, 182] width 55 height 30
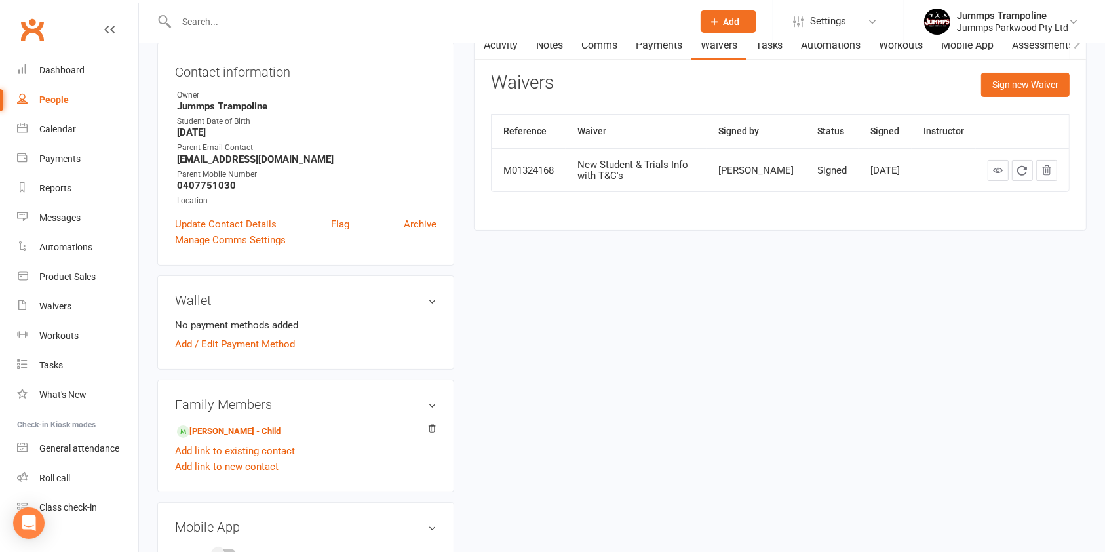
scroll to position [149, 0]
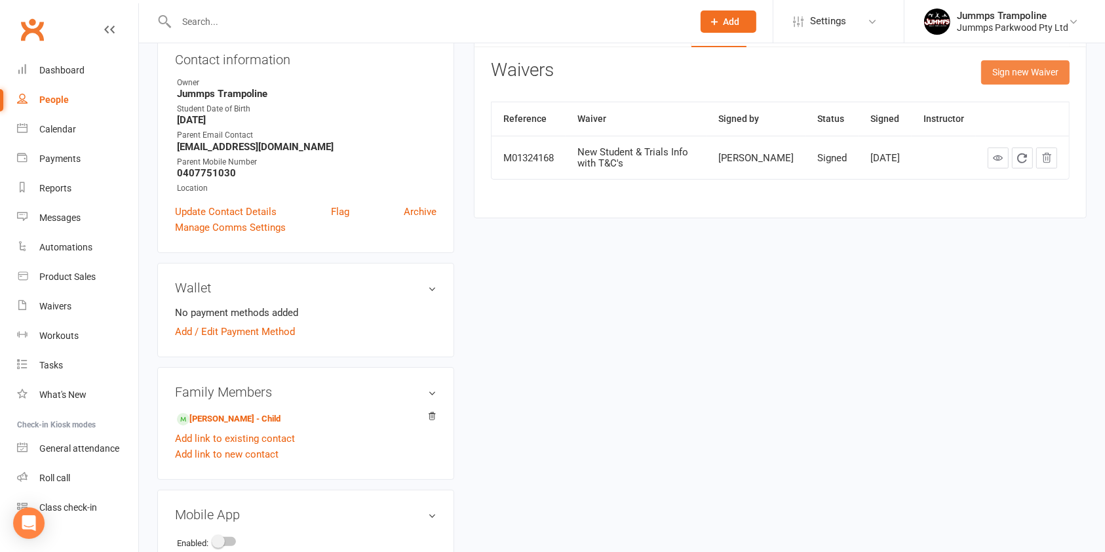
click at [1046, 73] on button "Sign new Waiver" at bounding box center [1025, 72] width 88 height 24
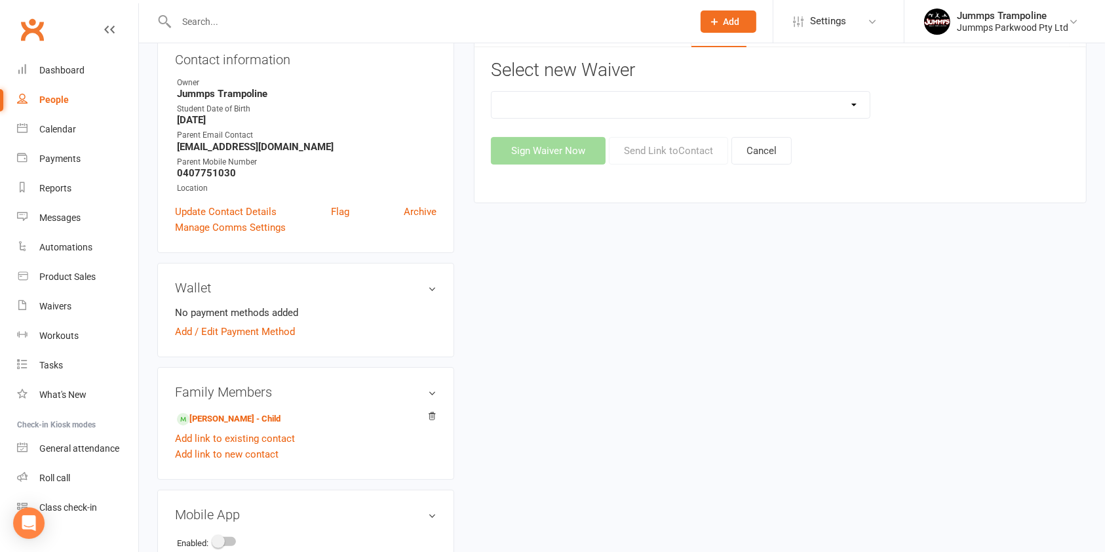
click at [722, 104] on select "3XSPLIT by Direct Debit with T&C's CHLOE & LORIN USE ONLY Fortnightly Direct De…" at bounding box center [680, 105] width 378 height 26
select select "14462"
click at [491, 92] on select "3XSPLIT by Direct Debit with T&C's CHLOE & LORIN USE ONLY Fortnightly Direct De…" at bounding box center [680, 105] width 378 height 26
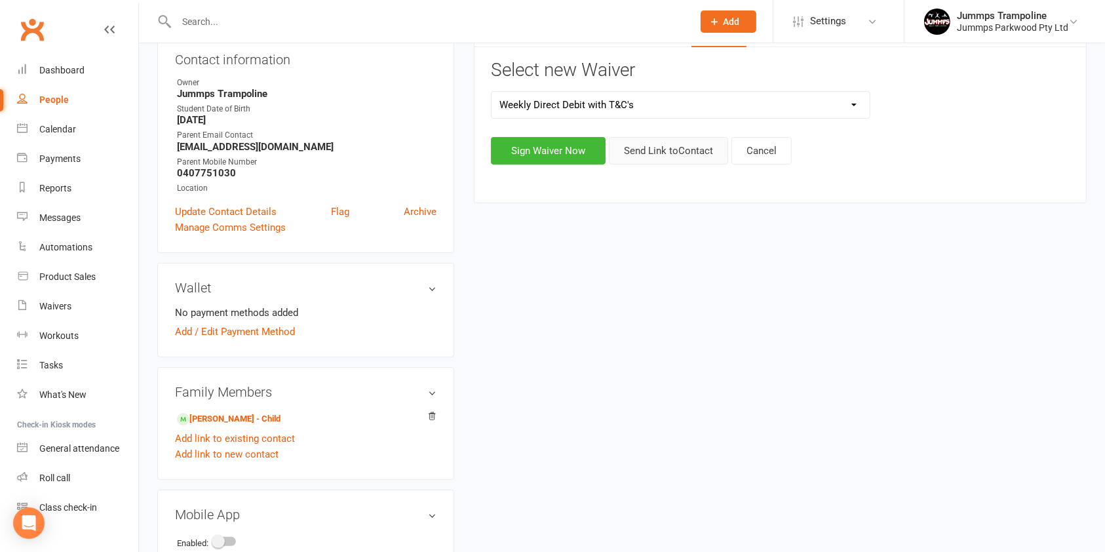
click at [681, 147] on button "Send Link to Contact" at bounding box center [668, 151] width 119 height 28
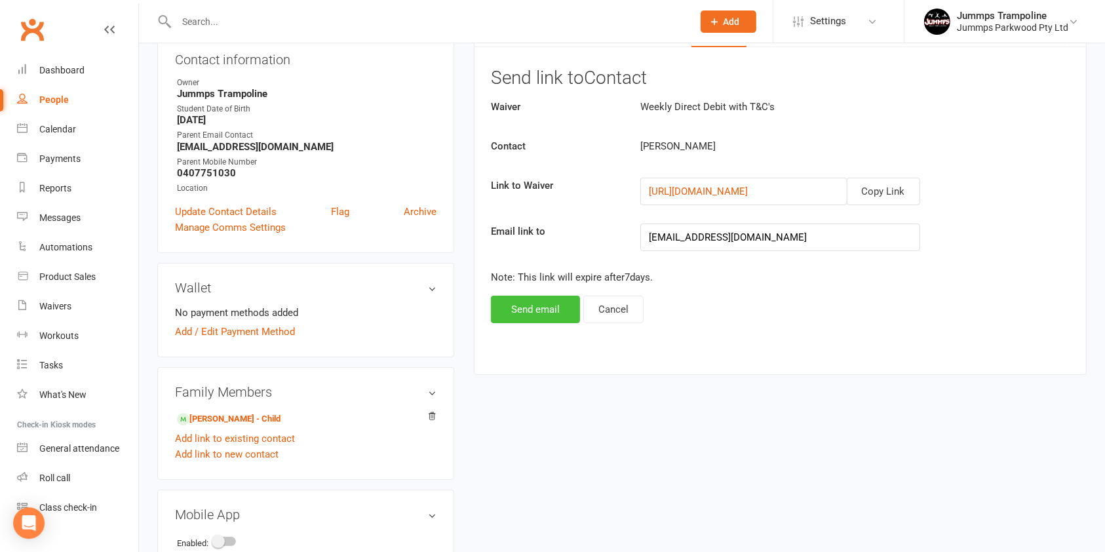
click at [524, 305] on button "Send email" at bounding box center [535, 309] width 89 height 28
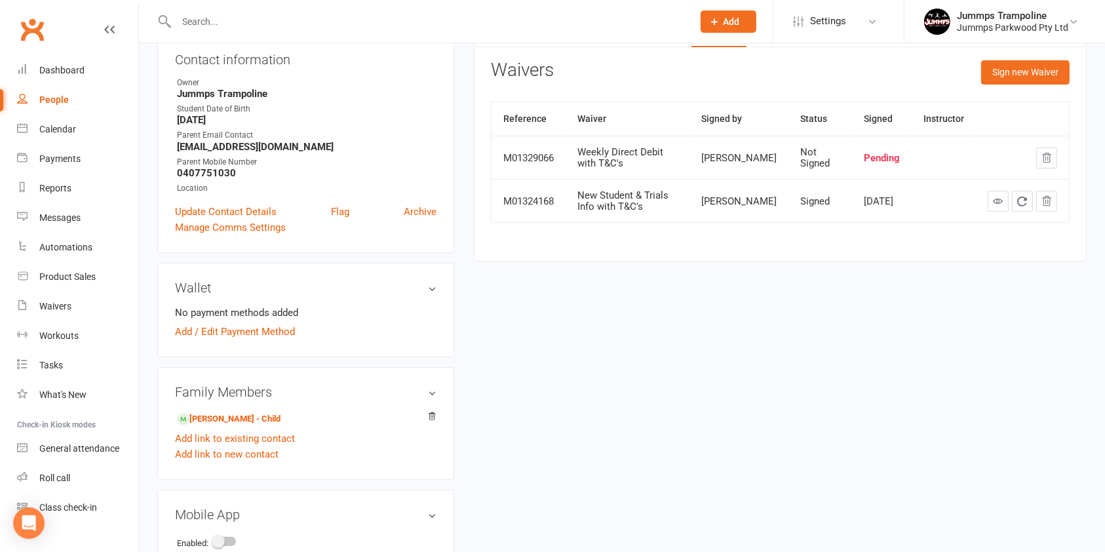
scroll to position [0, 0]
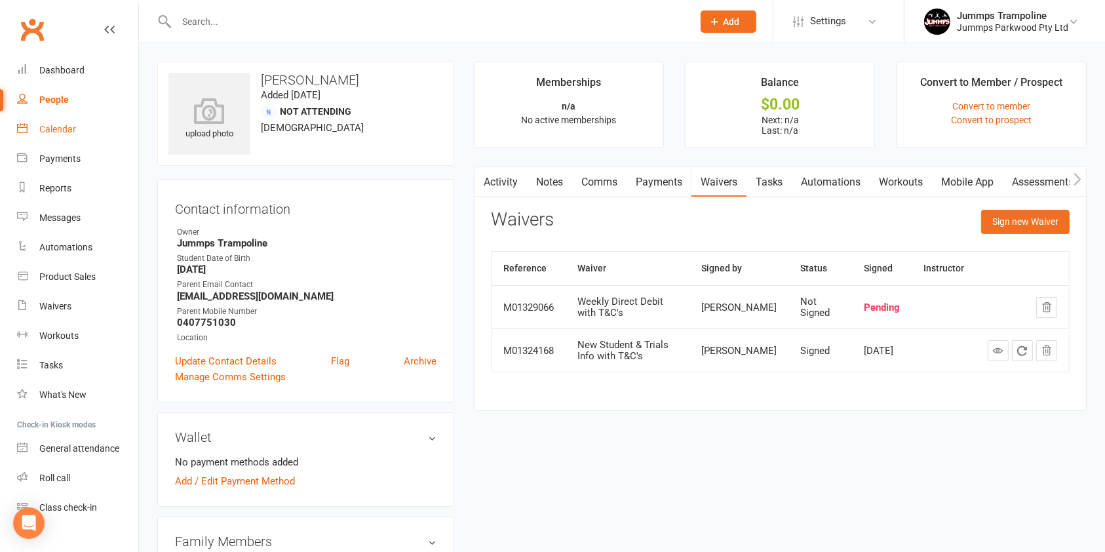
click at [52, 134] on div "Calendar" at bounding box center [57, 129] width 37 height 10
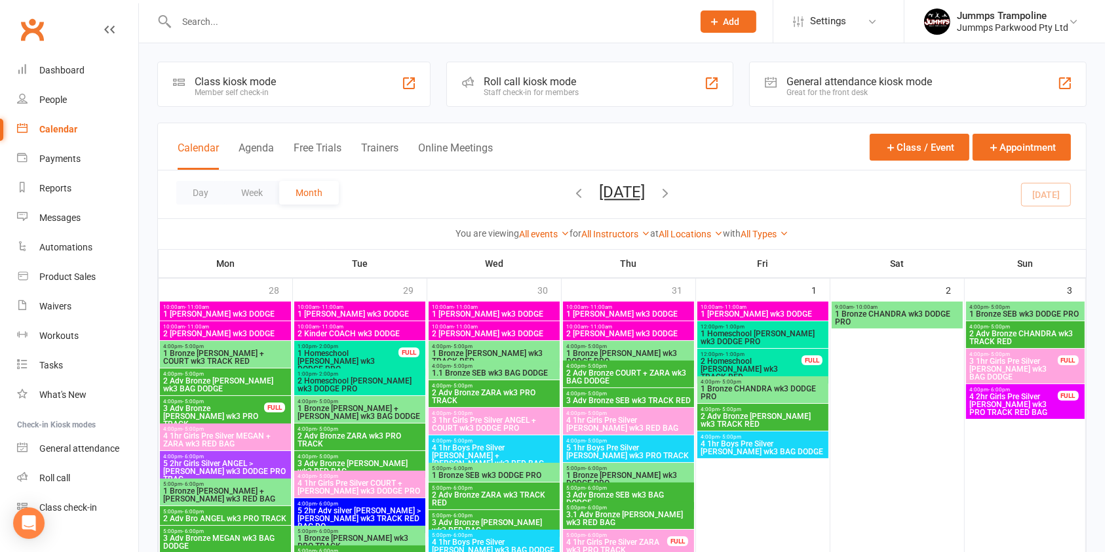
click at [508, 16] on input "text" at bounding box center [427, 21] width 511 height 18
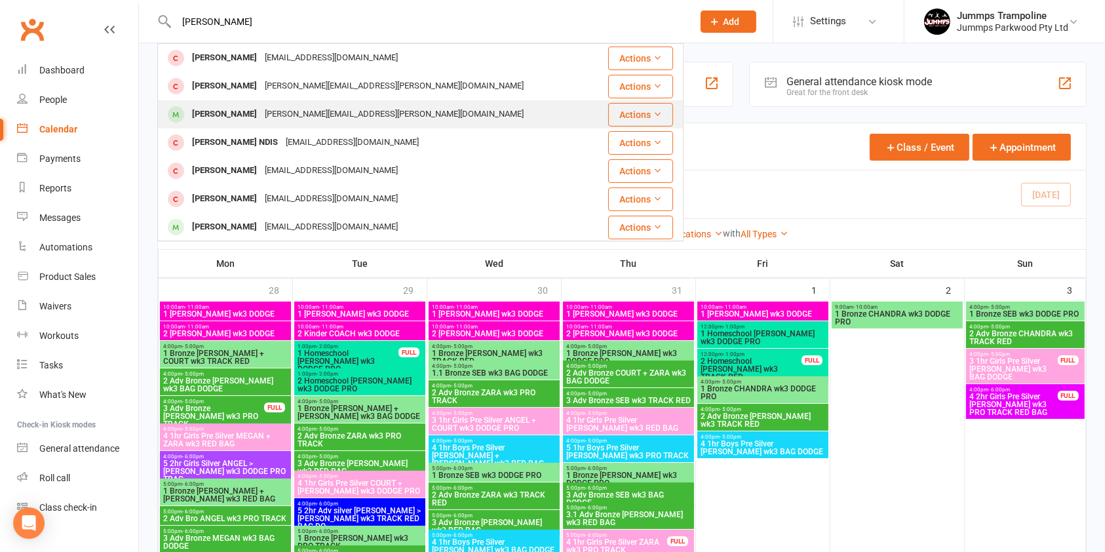
type input "lauchlan sau"
click at [271, 119] on div "Nicola.ziems@hotmail.com" at bounding box center [394, 114] width 267 height 19
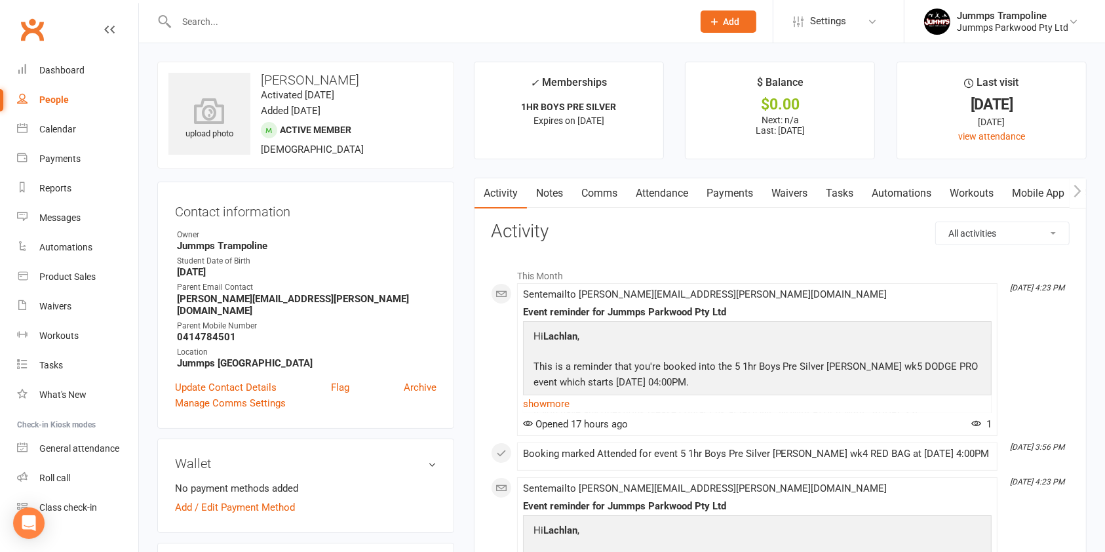
click at [670, 193] on link "Attendance" at bounding box center [661, 193] width 71 height 30
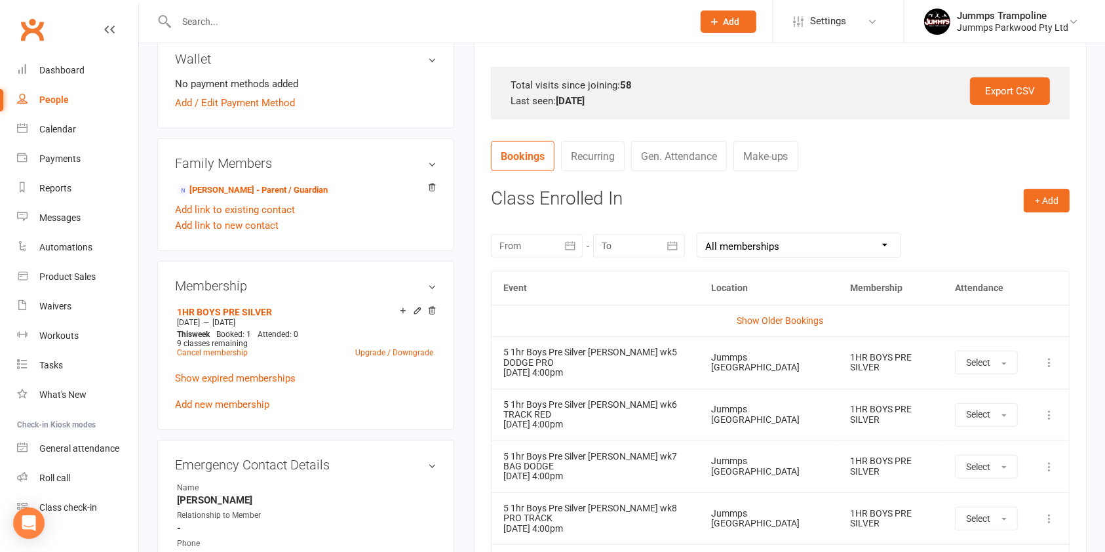
scroll to position [411, 0]
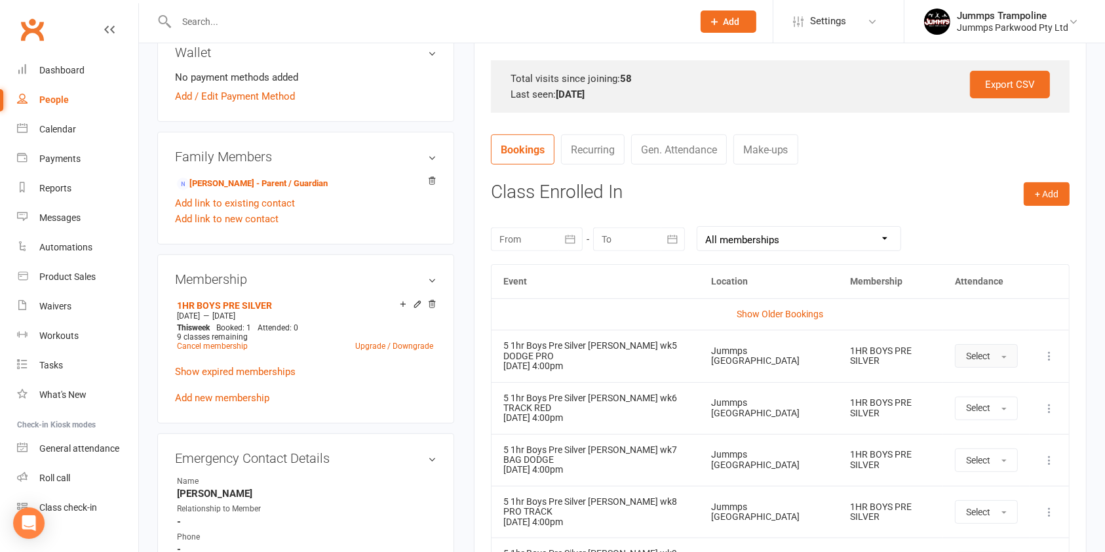
click at [989, 352] on span "Select" at bounding box center [978, 356] width 24 height 10
click at [995, 409] on span "Absent" at bounding box center [981, 412] width 31 height 12
click at [855, 24] on link "Settings" at bounding box center [838, 21] width 91 height 29
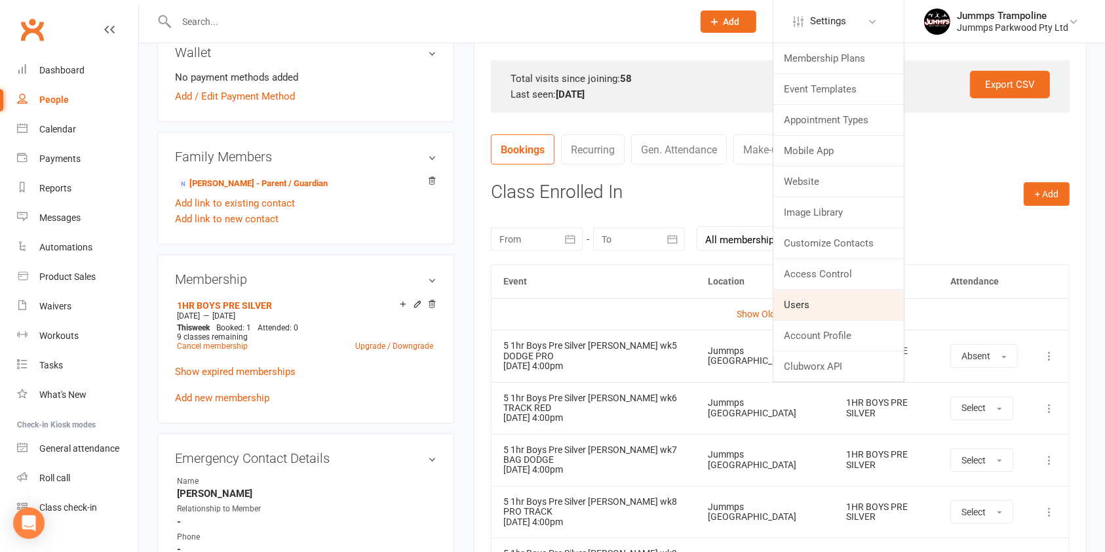
click at [799, 307] on link "Users" at bounding box center [838, 305] width 130 height 30
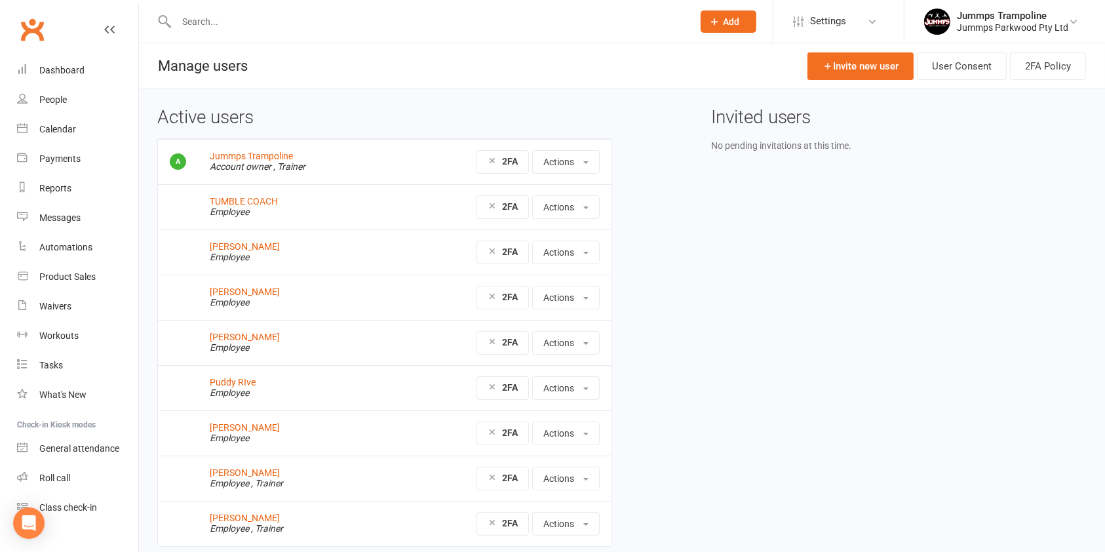
scroll to position [49, 0]
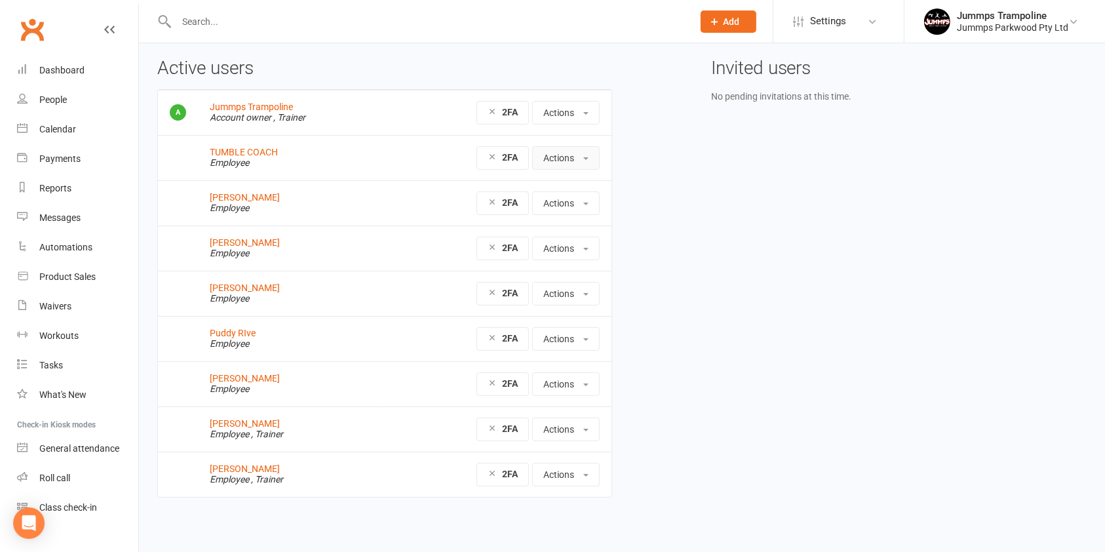
click at [591, 163] on button "Actions" at bounding box center [565, 158] width 67 height 24
click at [789, 283] on div "Active users Jummps Trampoline Account owner , Trainer 2FA Actions View profile…" at bounding box center [621, 286] width 949 height 457
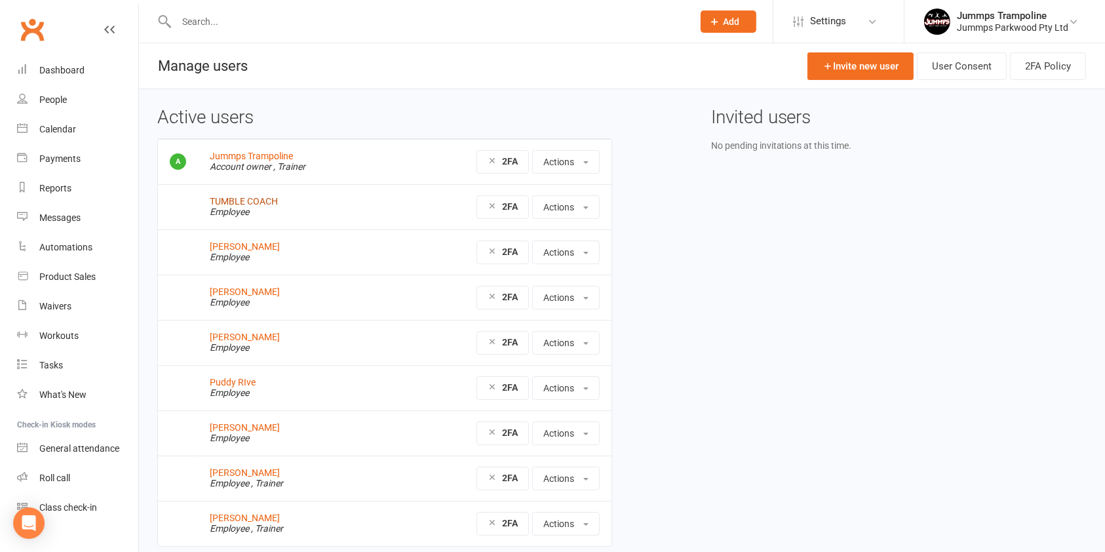
click at [251, 199] on link "TUMBLE COACH" at bounding box center [244, 201] width 68 height 10
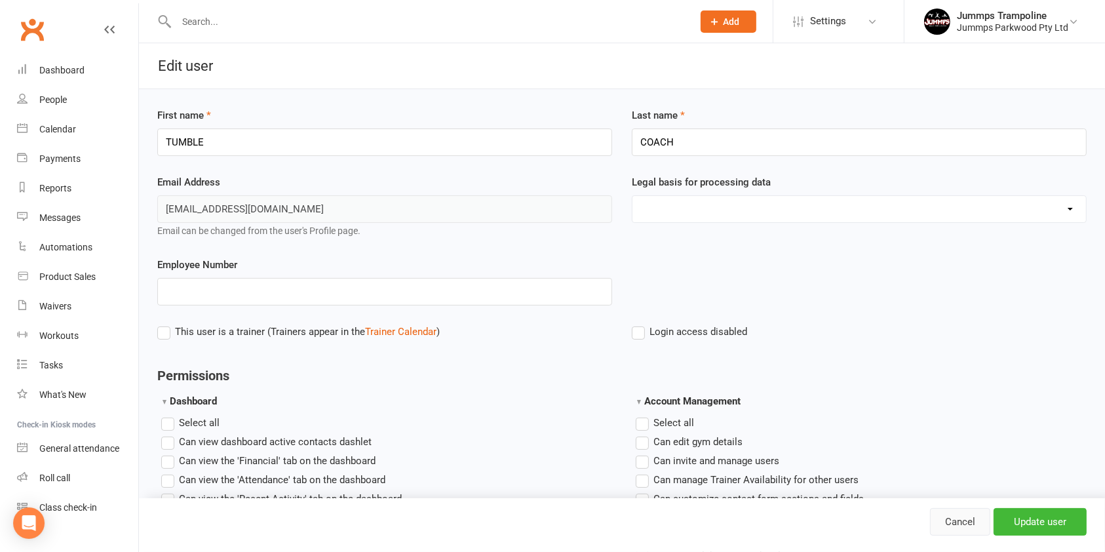
click at [970, 529] on link "Cancel" at bounding box center [960, 522] width 60 height 28
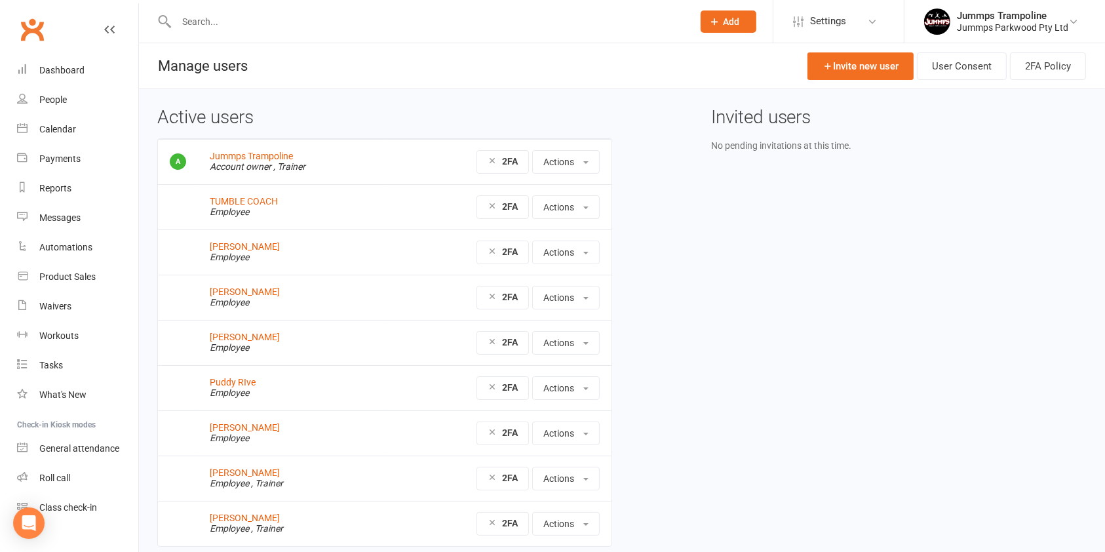
click at [324, 202] on div "TUMBLE COACH" at bounding box center [291, 202] width 162 height 10
click at [571, 213] on button "Actions" at bounding box center [565, 207] width 67 height 24
click at [400, 196] on div "2FA 2FA Disabled Actions View profile Edit User Reset Password Block access for…" at bounding box center [497, 207] width 204 height 24
click at [260, 200] on link "TUMBLE COACH" at bounding box center [244, 201] width 68 height 10
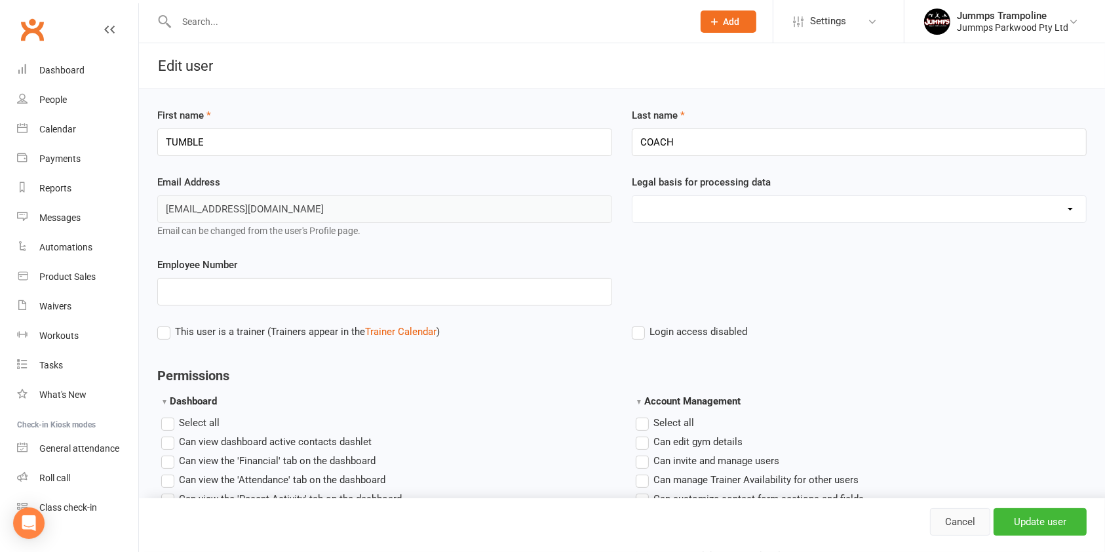
click at [964, 523] on link "Cancel" at bounding box center [960, 522] width 60 height 28
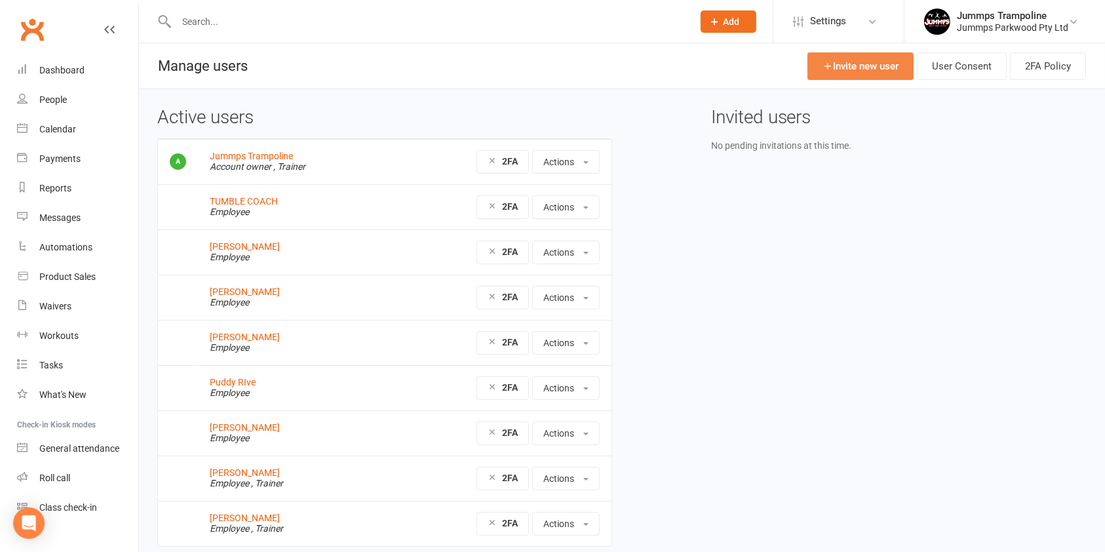
click at [843, 65] on link "Invite new user" at bounding box center [860, 66] width 106 height 28
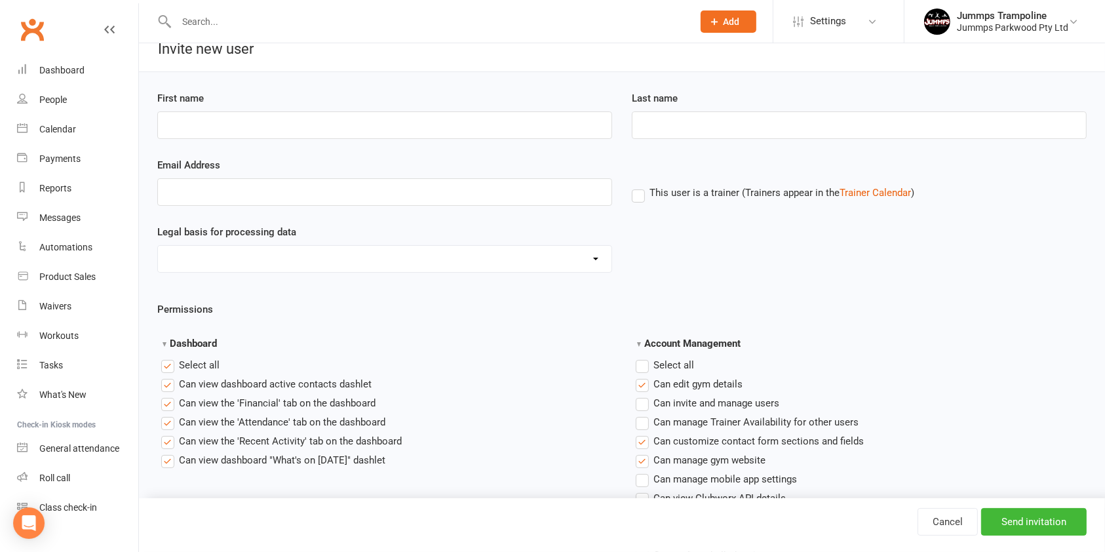
scroll to position [18, 0]
click at [854, 195] on link "Trainer Calendar" at bounding box center [874, 191] width 71 height 12
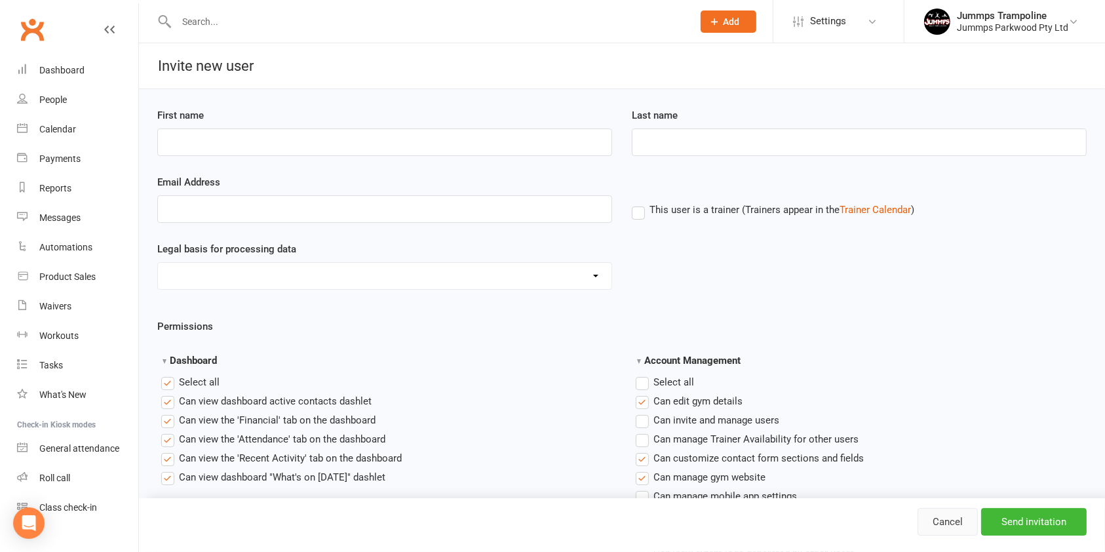
click at [955, 522] on link "Cancel" at bounding box center [947, 522] width 60 height 28
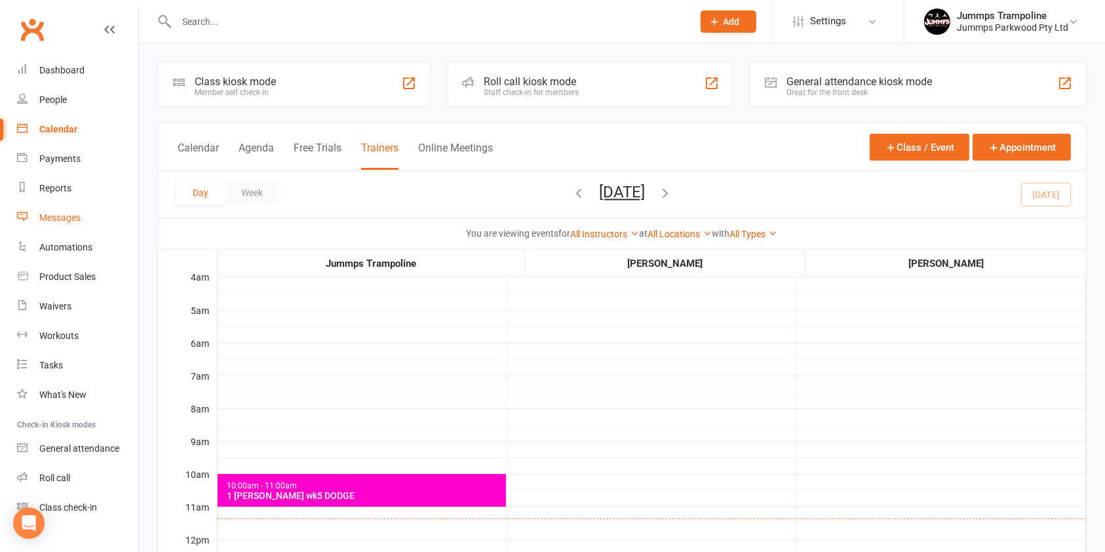
click at [56, 217] on div "Messages" at bounding box center [59, 217] width 41 height 10
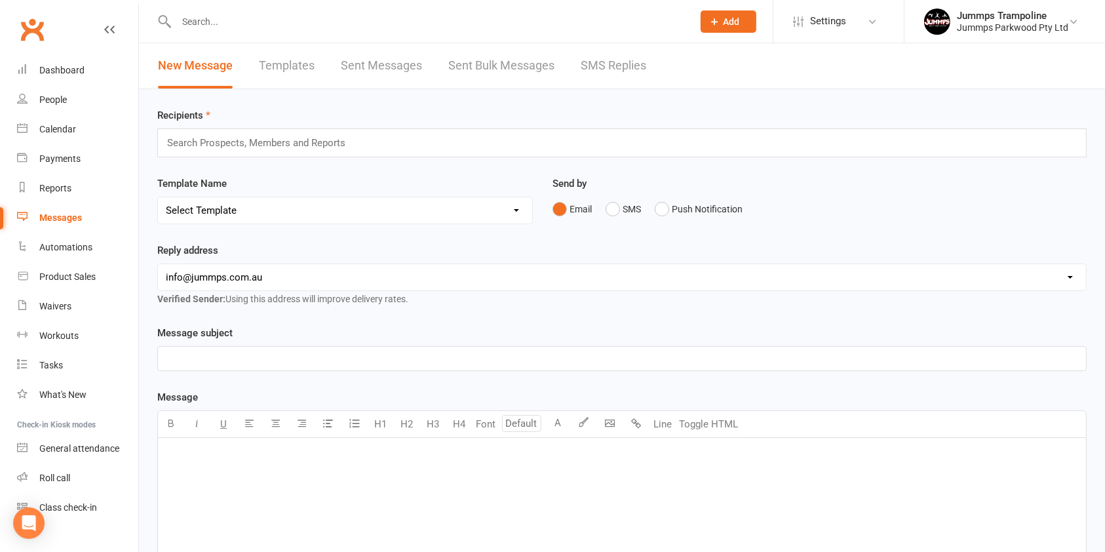
click at [283, 61] on link "Templates" at bounding box center [287, 65] width 56 height 45
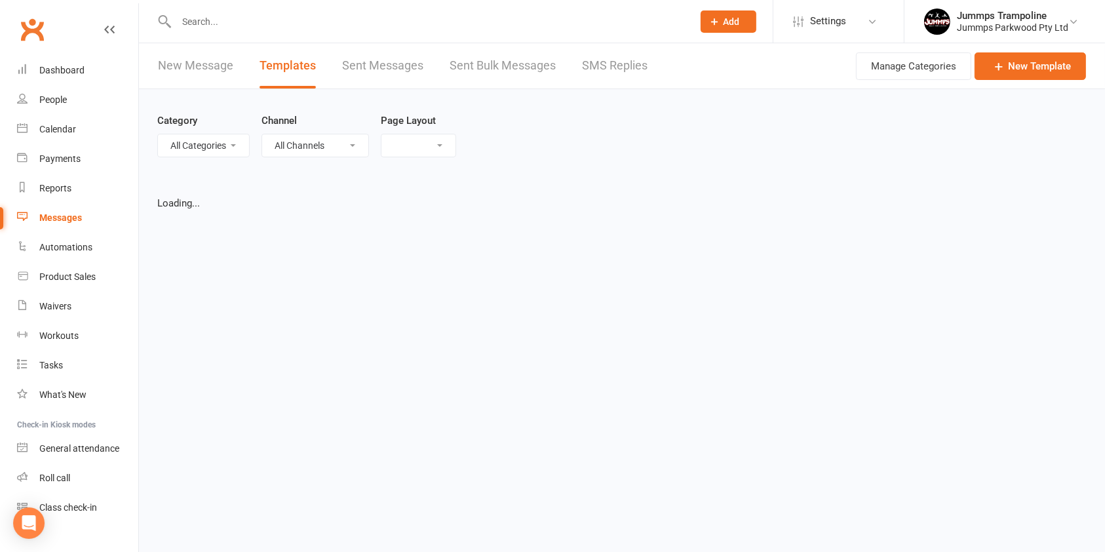
select select "list"
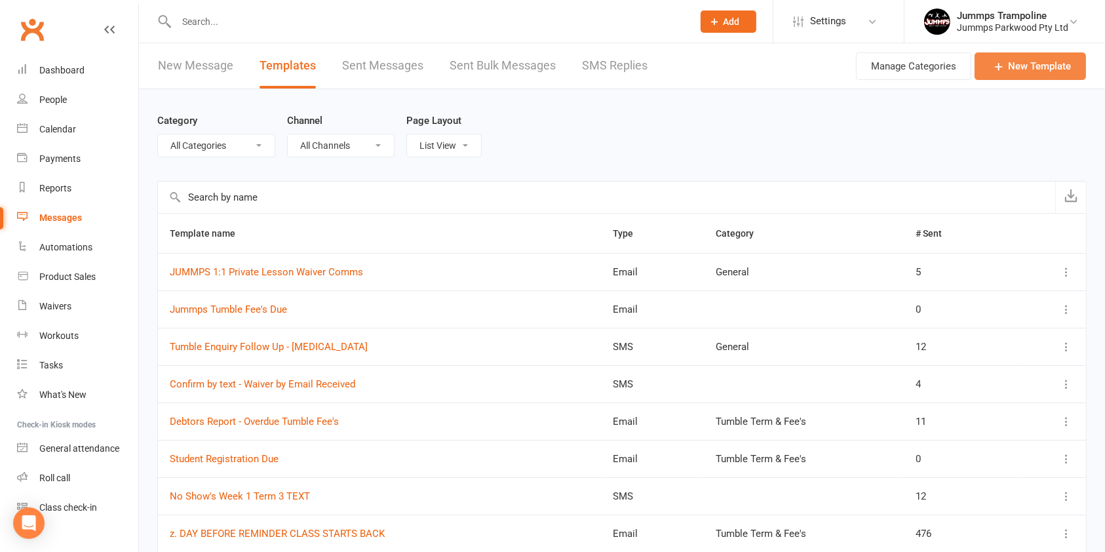
click at [1054, 65] on link "New Template" at bounding box center [1029, 66] width 111 height 28
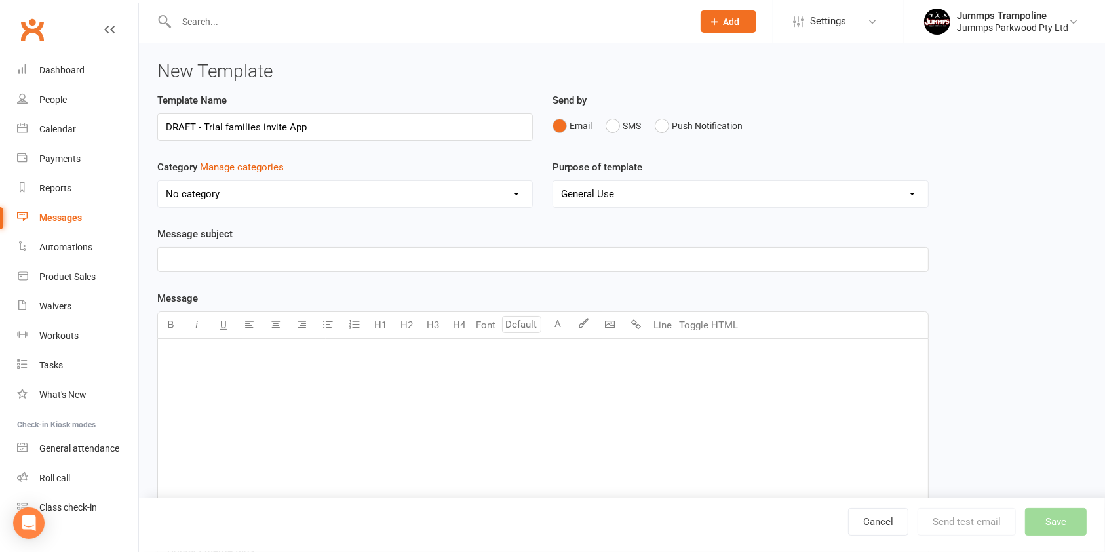
drag, startPoint x: 225, startPoint y: 124, endPoint x: 506, endPoint y: 56, distance: 288.6
click at [506, 56] on div "New Template Template Name DRAFT - Trial families invite App Send by Email SMS …" at bounding box center [622, 367] width 966 height 649
click at [314, 126] on input "DRAFT - Trial Families Invite App" at bounding box center [344, 127] width 375 height 28
type input "DRAFT - Trial Families App Invite"
click at [513, 199] on select "No category Clubworx App General Tumble Term & Fee's" at bounding box center [345, 194] width 374 height 26
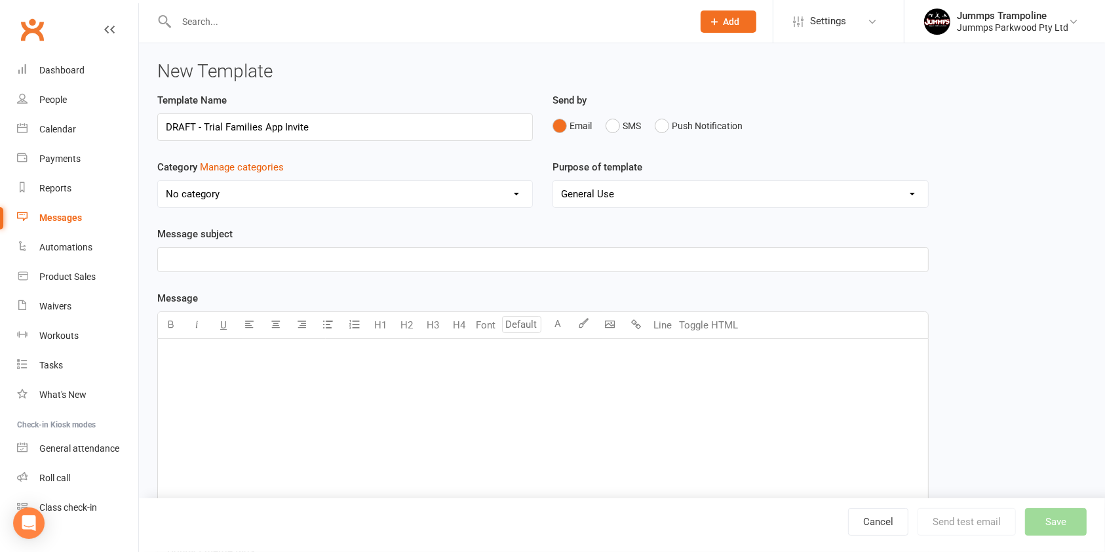
click at [593, 223] on div "Purpose of template General Use Mobile App" at bounding box center [739, 192] width 395 height 67
click at [631, 186] on select "General Use Mobile App" at bounding box center [740, 194] width 374 height 26
click at [780, 144] on div "Send by Email SMS Push Notification" at bounding box center [739, 124] width 395 height 64
click at [193, 255] on p "﻿" at bounding box center [543, 260] width 754 height 16
click at [183, 349] on p "﻿" at bounding box center [543, 355] width 754 height 16
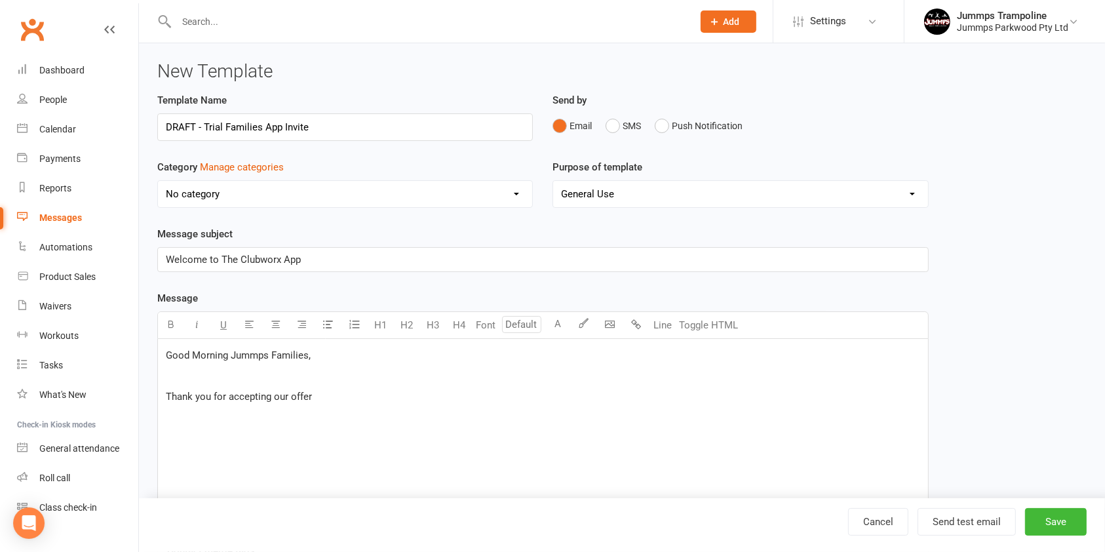
drag, startPoint x: 345, startPoint y: 396, endPoint x: 170, endPoint y: 352, distance: 181.0
drag, startPoint x: 170, startPoint y: 352, endPoint x: 325, endPoint y: 408, distance: 165.2
click at [325, 408] on div "Good Morning Jummps Families, ﻿ Thank you for accepting our offer" at bounding box center [543, 437] width 770 height 197
drag, startPoint x: 319, startPoint y: 392, endPoint x: 170, endPoint y: 363, distance: 151.6
drag, startPoint x: 170, startPoint y: 363, endPoint x: 316, endPoint y: 394, distance: 149.5
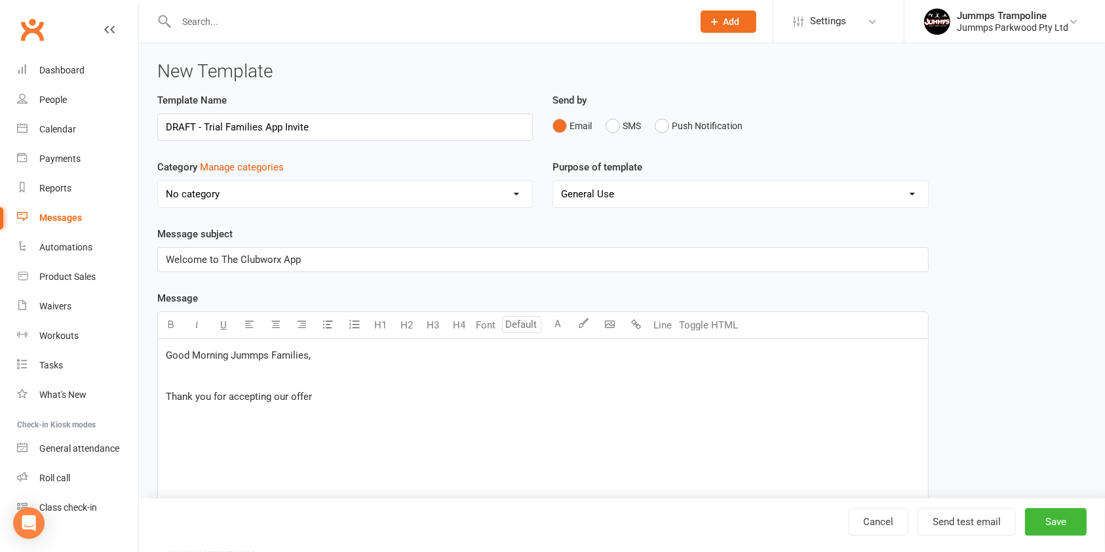
click at [316, 394] on p "Thank you for accepting our offer" at bounding box center [543, 397] width 754 height 16
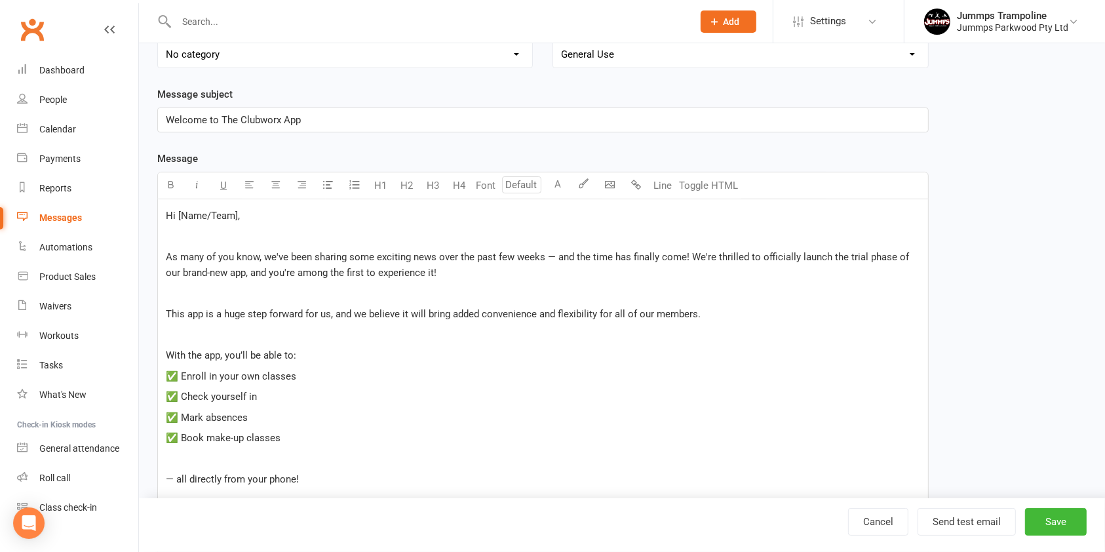
scroll to position [139, 0]
click at [236, 215] on span "Hi [Name/Team]," at bounding box center [203, 216] width 74 height 12
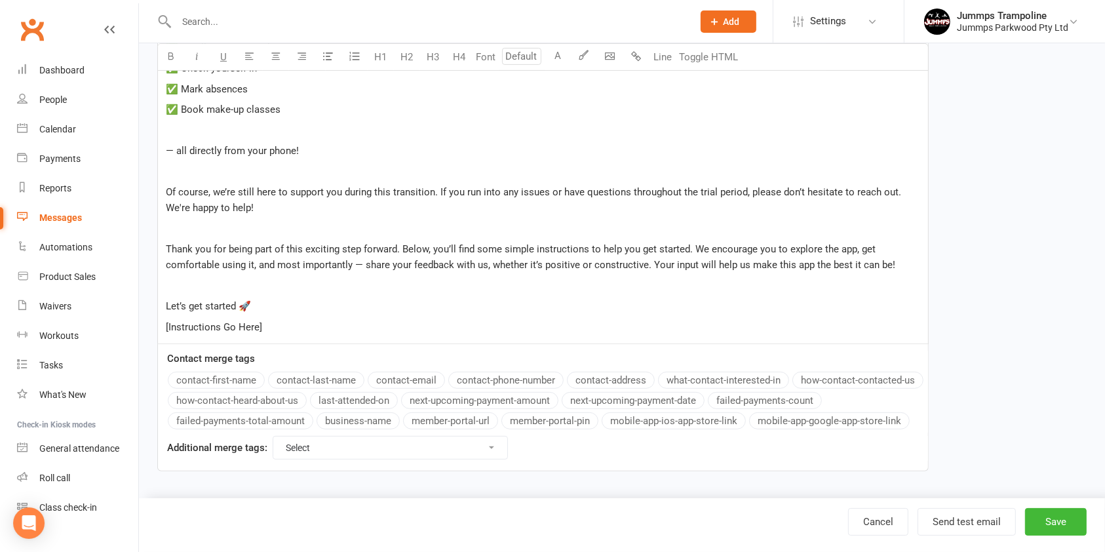
click at [493, 453] on select "Select For Payment automations For Booking automations For Membership automatio…" at bounding box center [390, 447] width 234 height 22
click at [394, 476] on div "Template Name DRAFT - Trial Families App Invite Send by Email SMS Push Notifica…" at bounding box center [542, 57] width 791 height 865
click at [231, 381] on button "contact-first-name" at bounding box center [216, 379] width 97 height 17
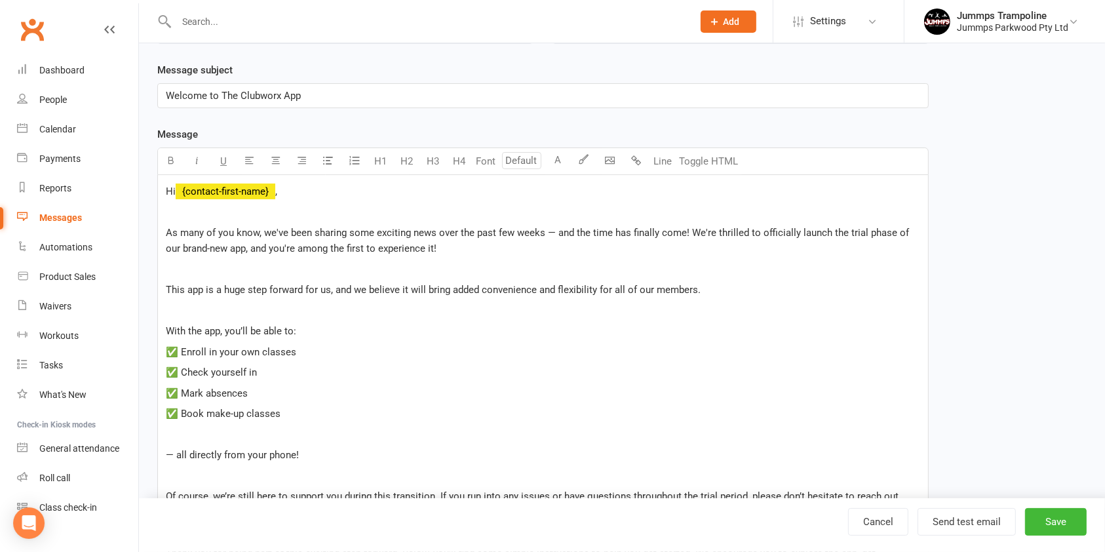
scroll to position [162, 0]
click at [277, 190] on span "," at bounding box center [276, 193] width 2 height 12
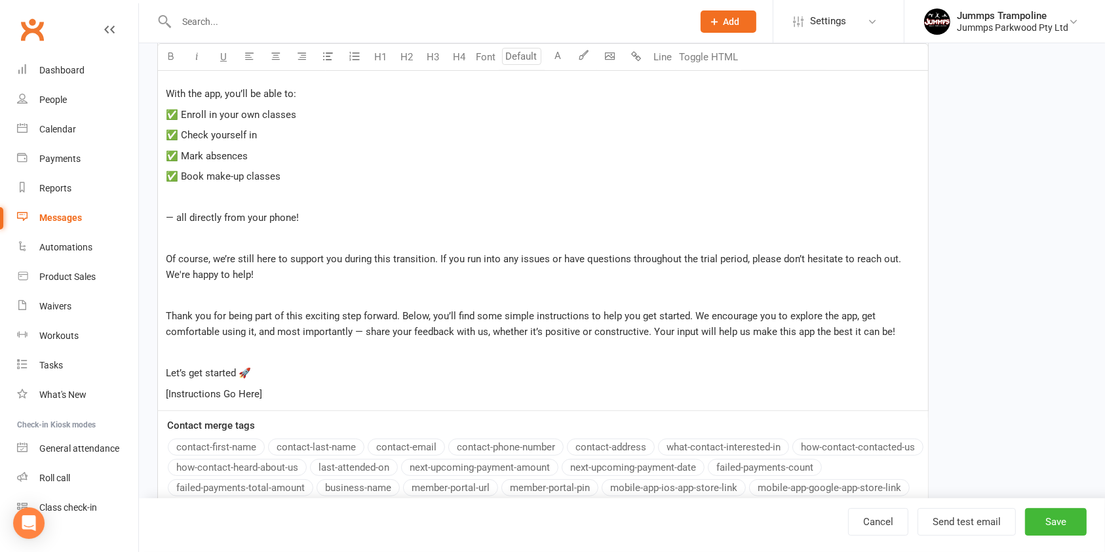
scroll to position [79, 0]
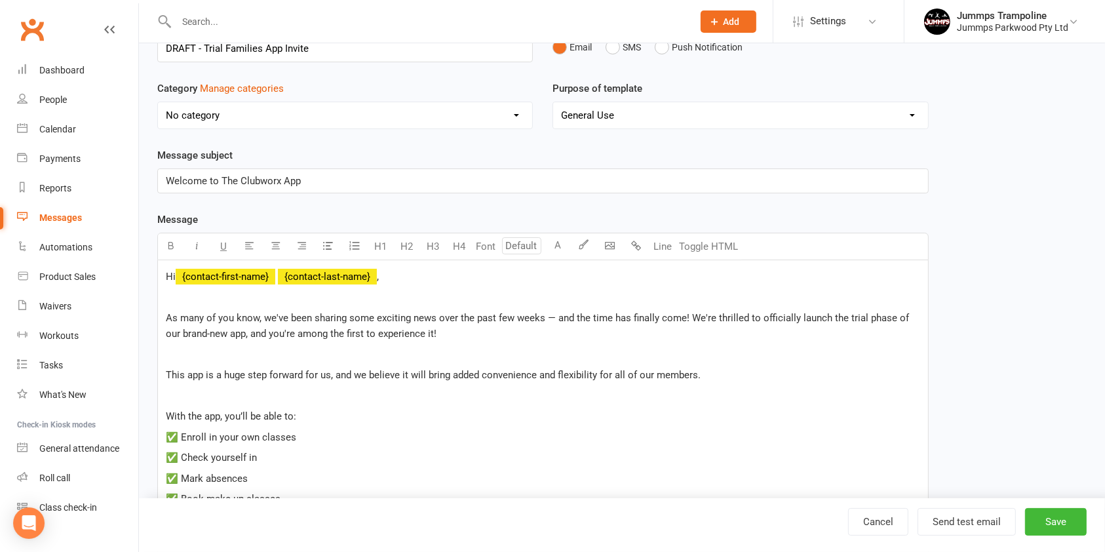
click at [315, 448] on div "Message Highlight colour U H1 H2 H3 H4 Font A Line Toggle HTML Hi ﻿ {contact-fi…" at bounding box center [542, 536] width 771 height 649
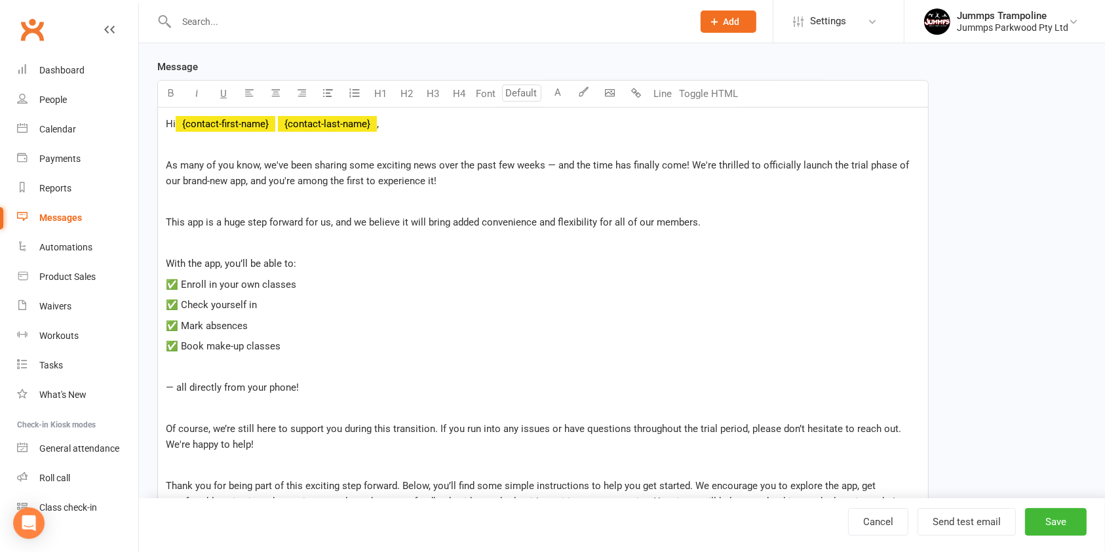
scroll to position [228, 0]
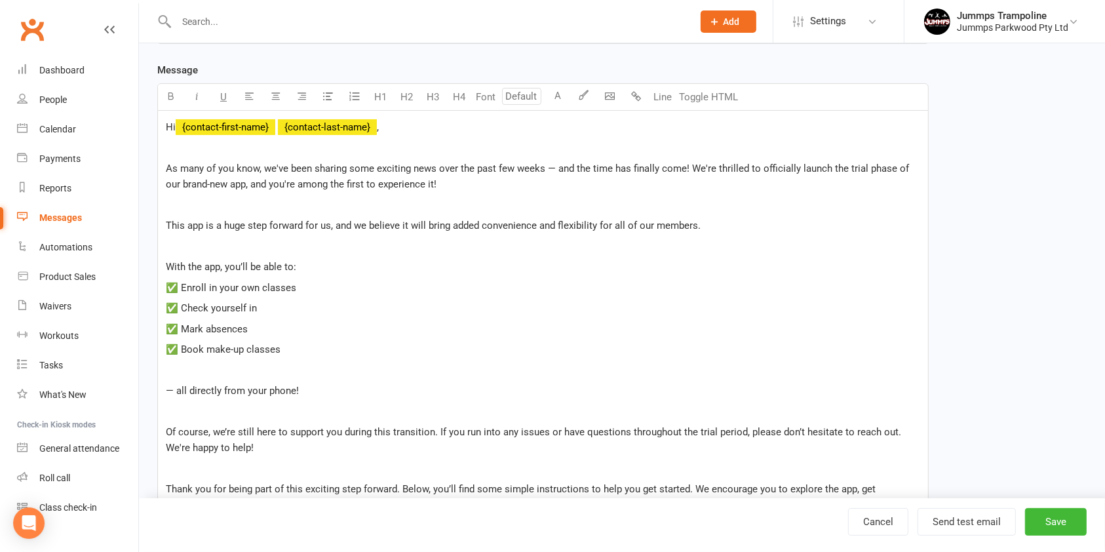
click at [183, 212] on div "Hi ﻿ {contact-first-name} ﻿ {contact-last-name} , ﻿ As many of you know, we've …" at bounding box center [543, 347] width 770 height 473
click at [170, 207] on p "﻿" at bounding box center [543, 205] width 754 height 16
click at [166, 368] on p "﻿" at bounding box center [543, 370] width 754 height 16
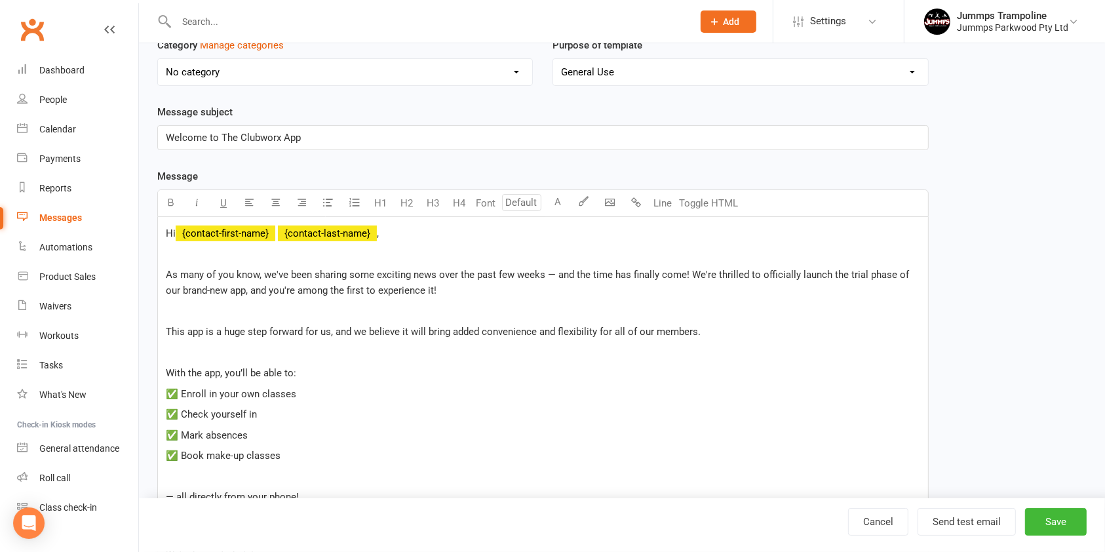
scroll to position [121, 0]
drag, startPoint x: 303, startPoint y: 140, endPoint x: 161, endPoint y: 147, distance: 141.7
click at [161, 147] on div "Welcome to The Clubworx App" at bounding box center [543, 138] width 770 height 24
click at [1006, 194] on div "Template Name DRAFT - Trial Families App Invite Send by Email SMS Push Notifica…" at bounding box center [621, 403] width 949 height 865
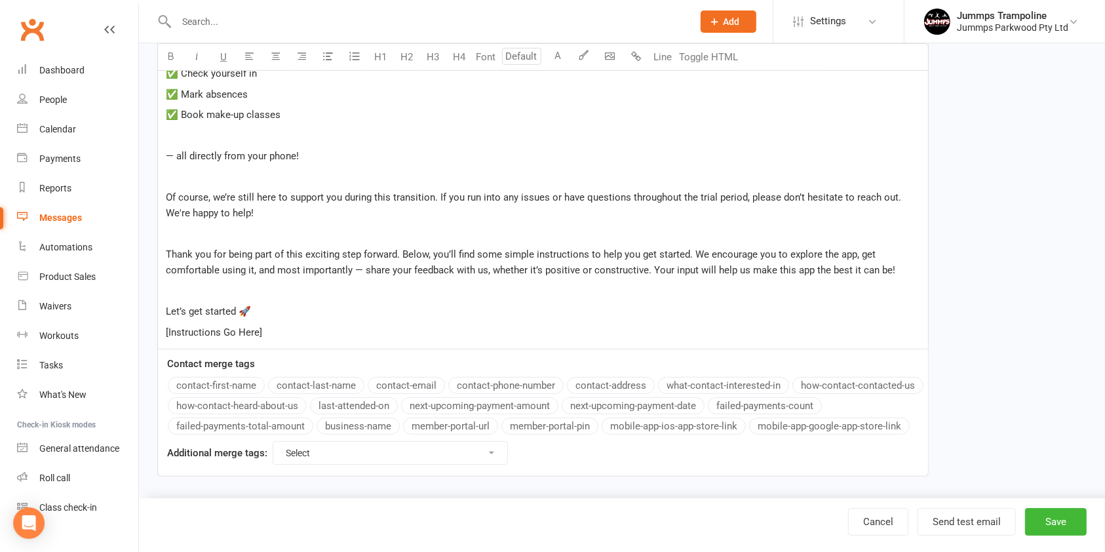
scroll to position [466, 0]
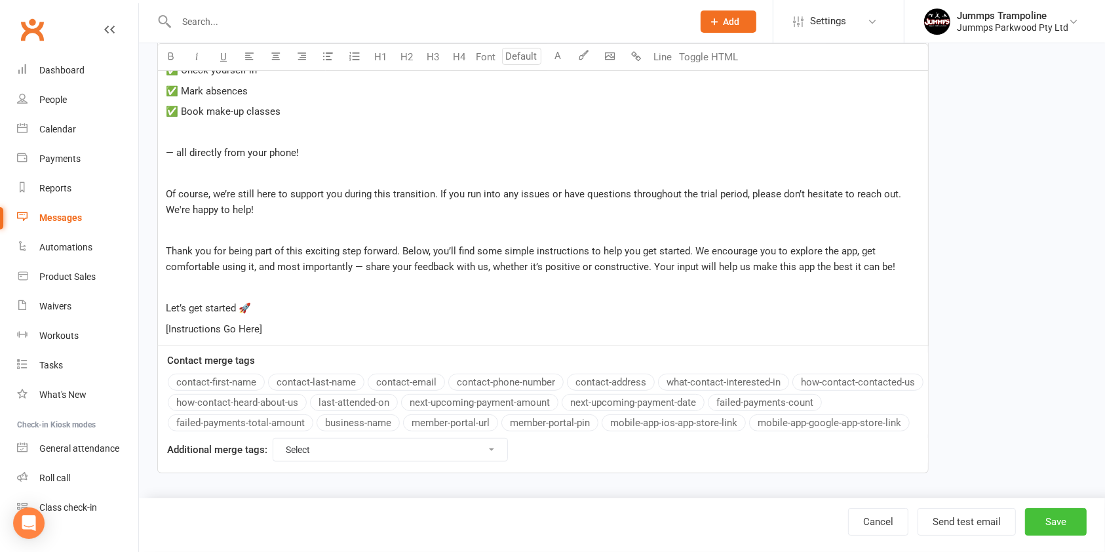
click at [1050, 529] on button "Save" at bounding box center [1056, 522] width 62 height 28
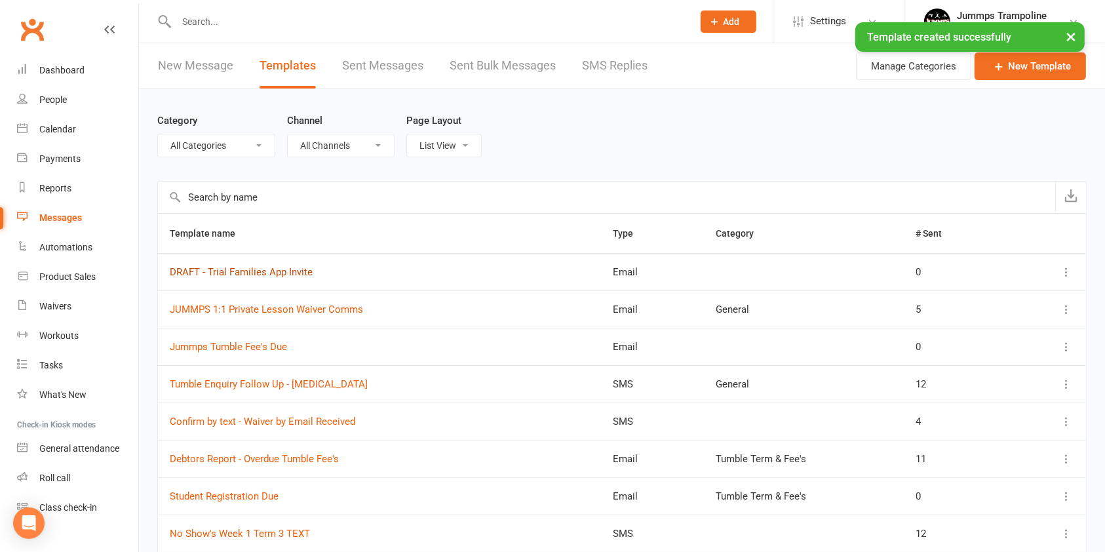
click at [237, 273] on link "DRAFT - Trial Families App Invite" at bounding box center [241, 272] width 143 height 12
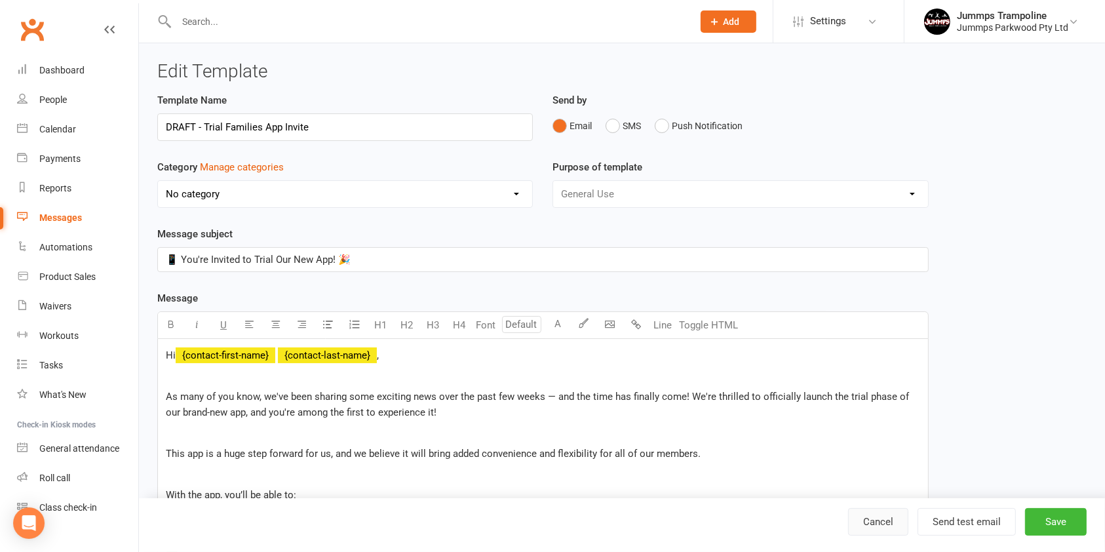
click at [860, 517] on link "Cancel" at bounding box center [878, 522] width 60 height 28
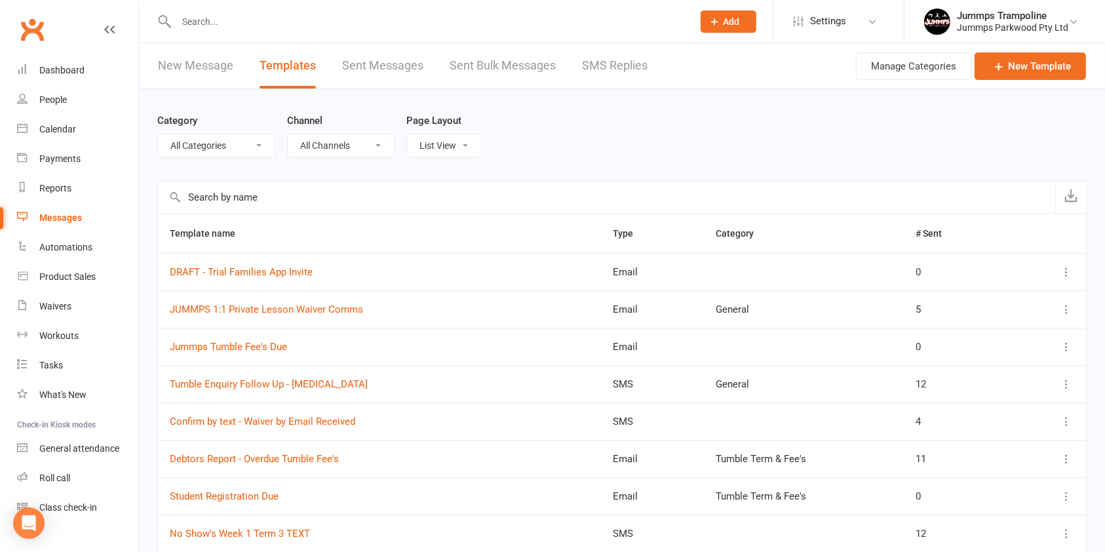
click at [740, 18] on span "Add" at bounding box center [731, 21] width 16 height 10
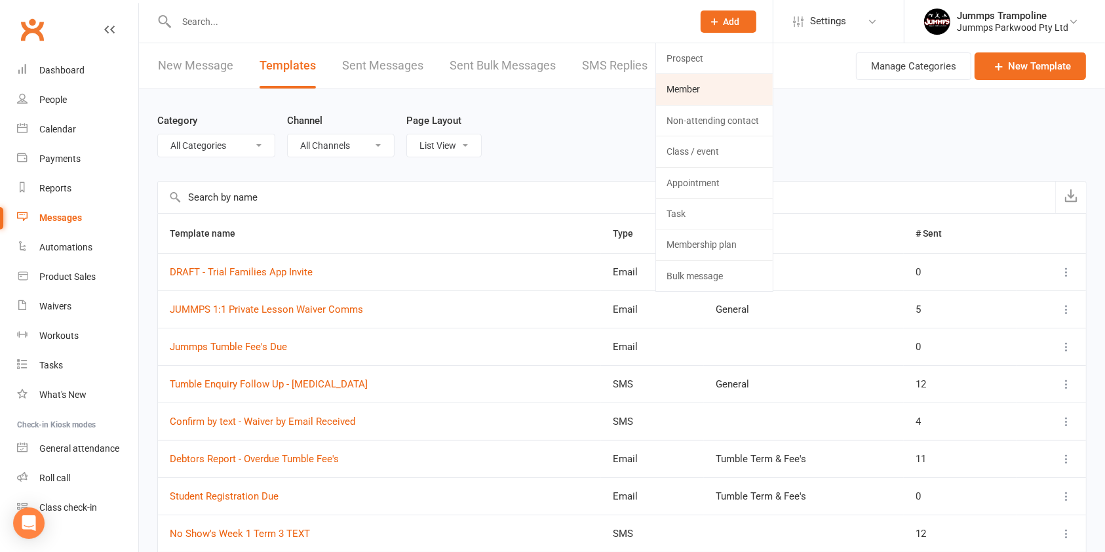
click at [727, 95] on link "Member" at bounding box center [714, 89] width 117 height 30
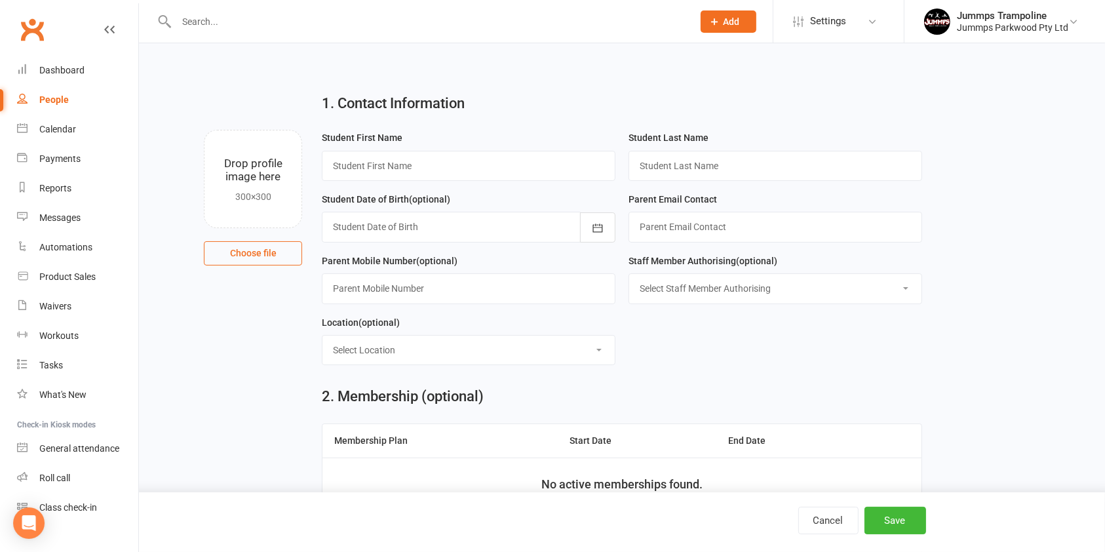
click at [571, 161] on input "text" at bounding box center [469, 166] width 294 height 30
type input "[PERSON_NAME]"
click at [768, 166] on input "text" at bounding box center [775, 166] width 294 height 30
type input "cole"
click at [519, 228] on div at bounding box center [469, 227] width 294 height 30
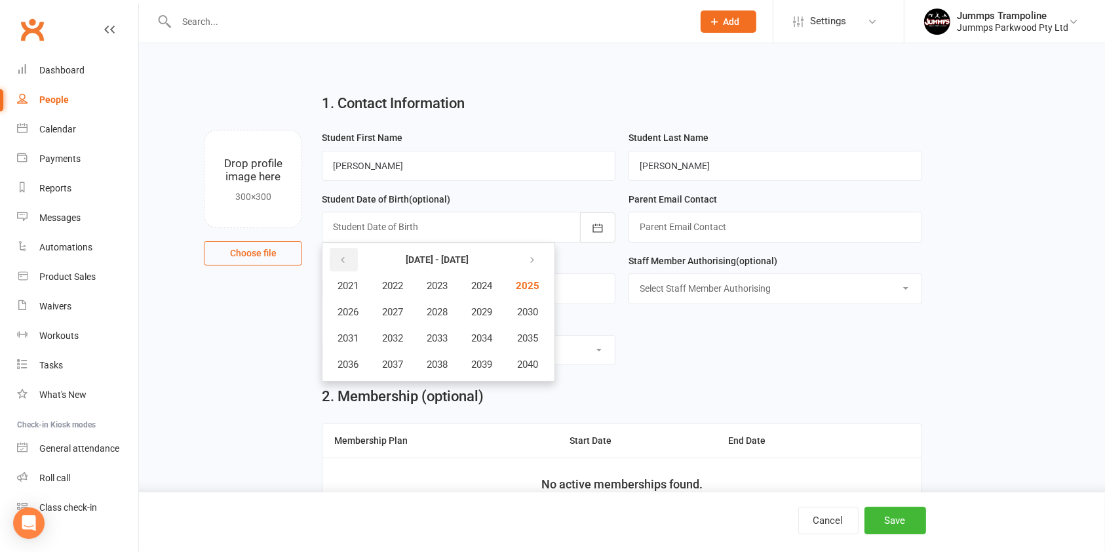
click at [343, 259] on icon "button" at bounding box center [342, 260] width 9 height 10
click at [402, 288] on span "2002" at bounding box center [392, 286] width 21 height 12
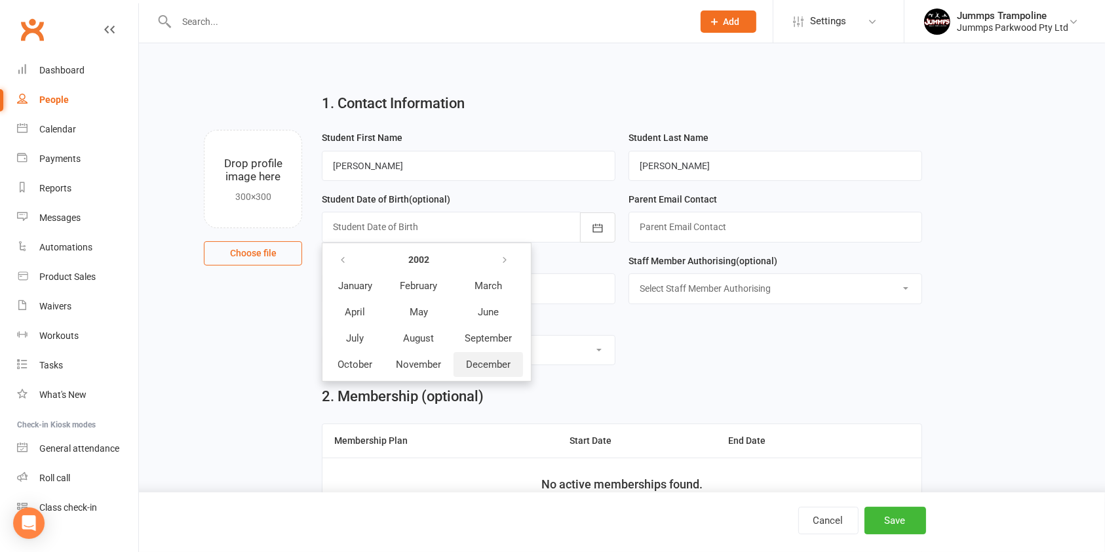
click at [494, 362] on span "December" at bounding box center [488, 364] width 45 height 12
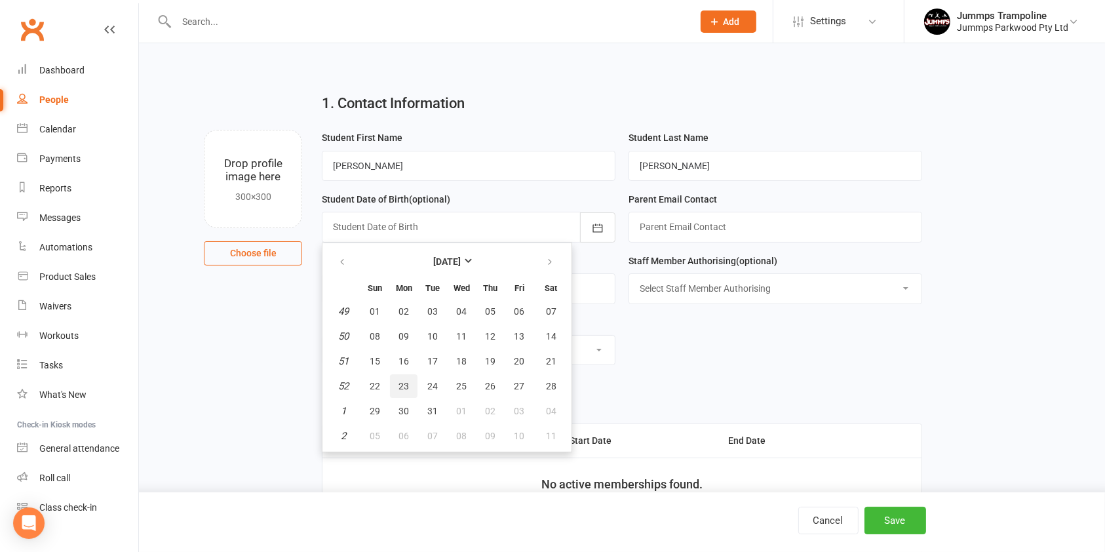
click at [405, 388] on span "23" at bounding box center [403, 386] width 10 height 10
type input "23 Dec 2002"
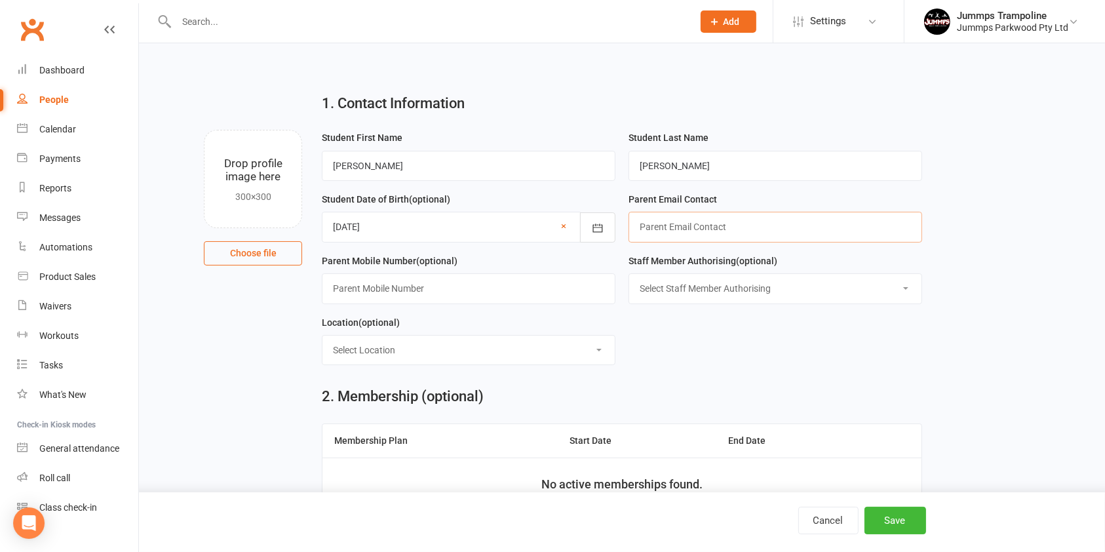
click at [750, 229] on input "text" at bounding box center [775, 227] width 294 height 30
type input "[PERSON_NAME][EMAIL_ADDRESS][DOMAIN_NAME]"
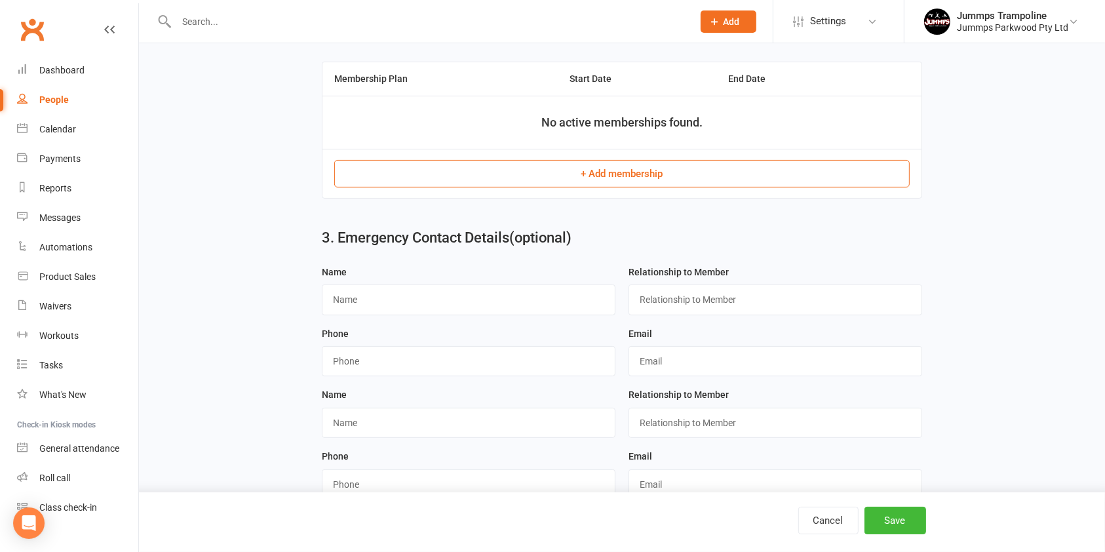
scroll to position [390, 0]
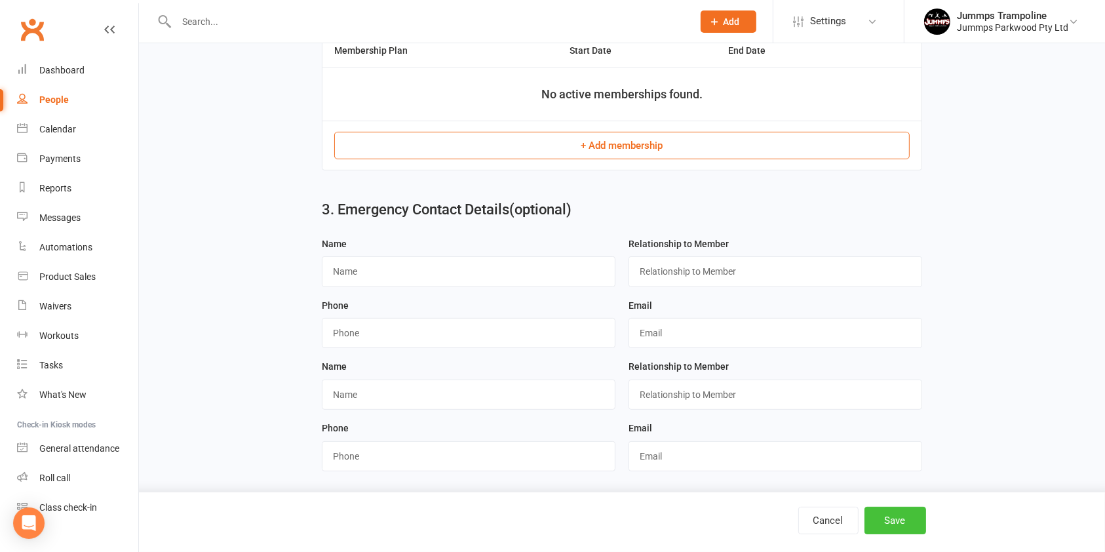
click at [896, 519] on button "Save" at bounding box center [895, 520] width 62 height 28
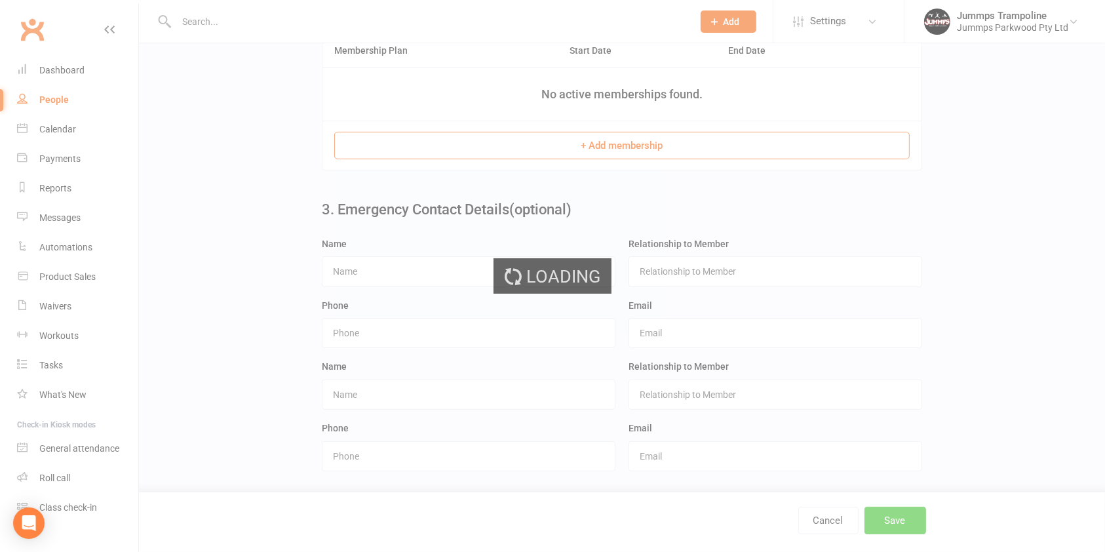
scroll to position [0, 0]
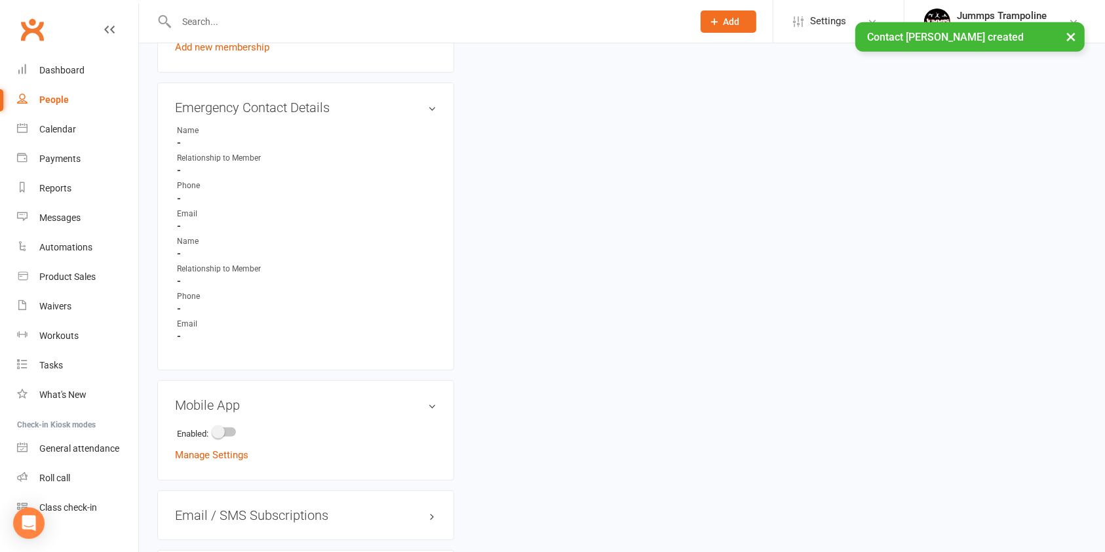
scroll to position [673, 0]
click at [225, 431] on span at bounding box center [218, 431] width 13 height 13
click at [214, 429] on input "checkbox" at bounding box center [214, 429] width 0 height 0
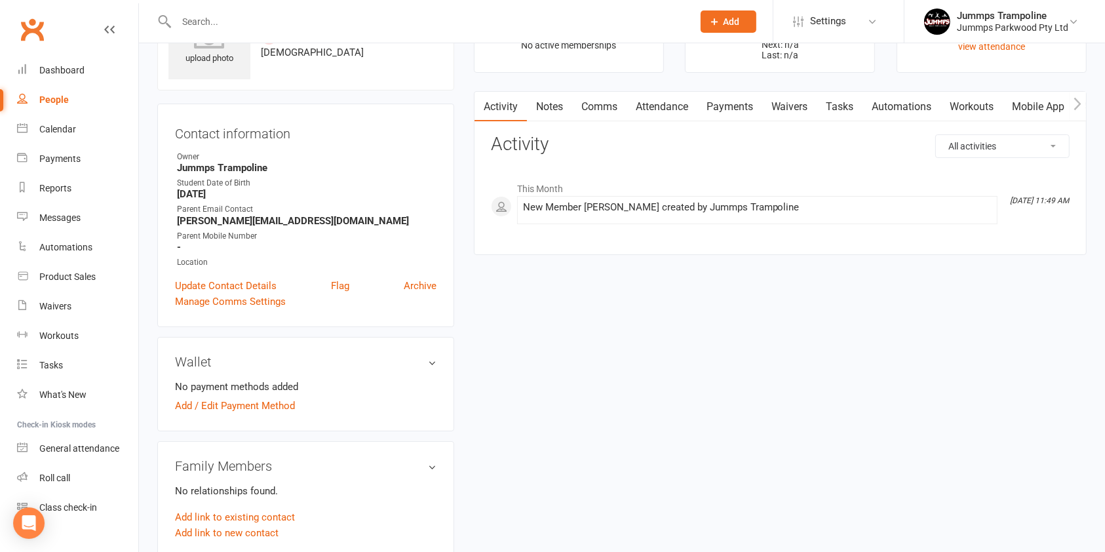
scroll to position [0, 0]
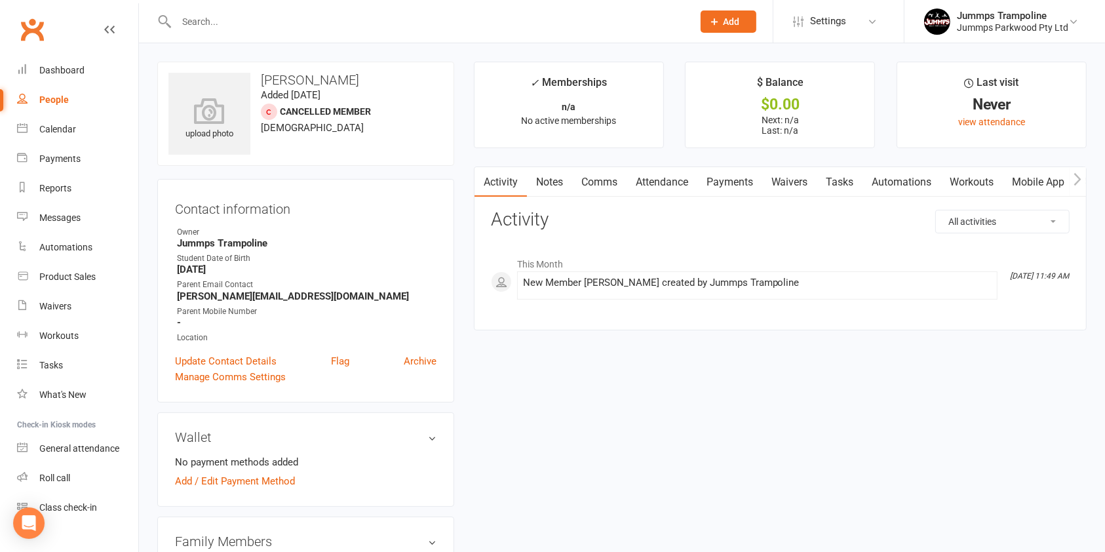
click at [1048, 180] on link "Mobile App" at bounding box center [1038, 182] width 71 height 30
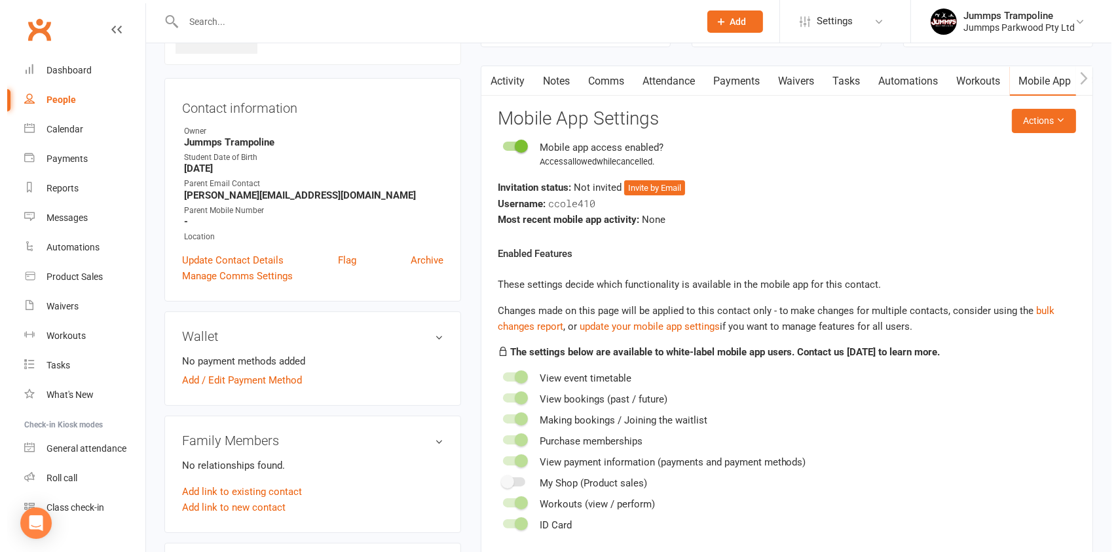
scroll to position [103, 0]
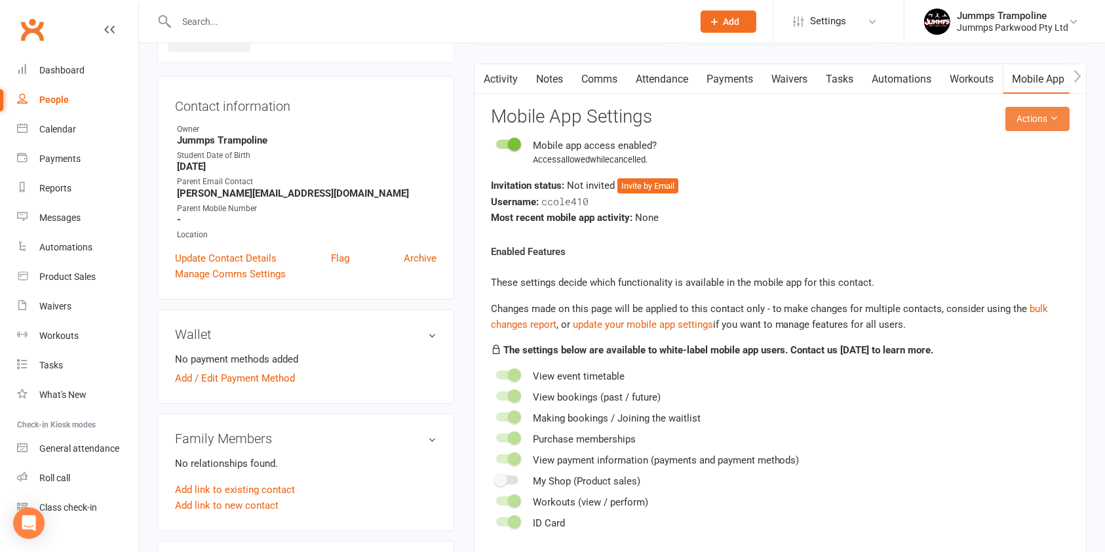
click at [1048, 118] on button "Actions" at bounding box center [1037, 119] width 64 height 24
click at [1011, 152] on link "Send invitation email" at bounding box center [990, 148] width 130 height 26
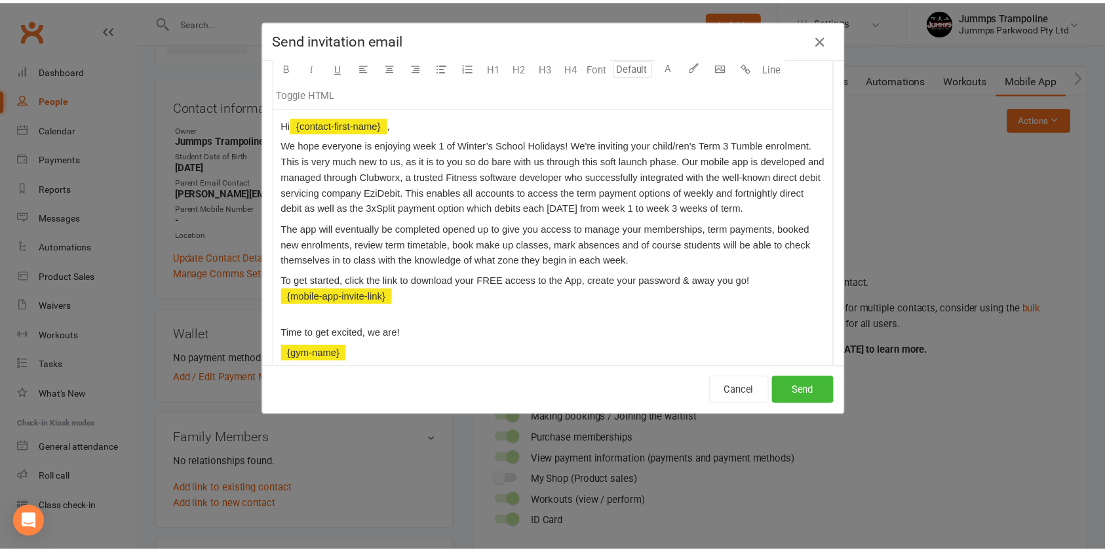
scroll to position [85, 0]
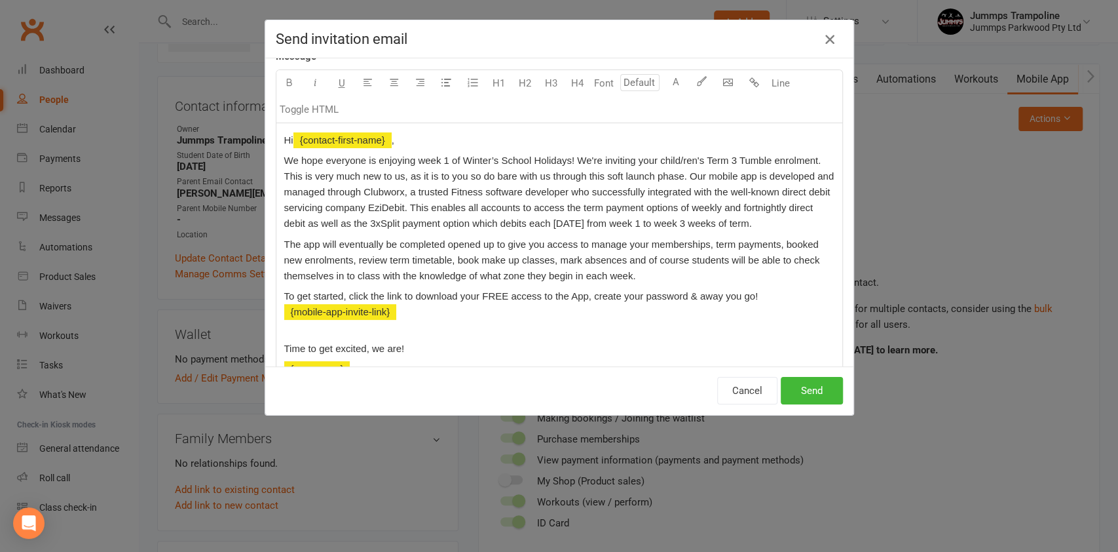
click at [826, 37] on icon "button" at bounding box center [830, 39] width 16 height 16
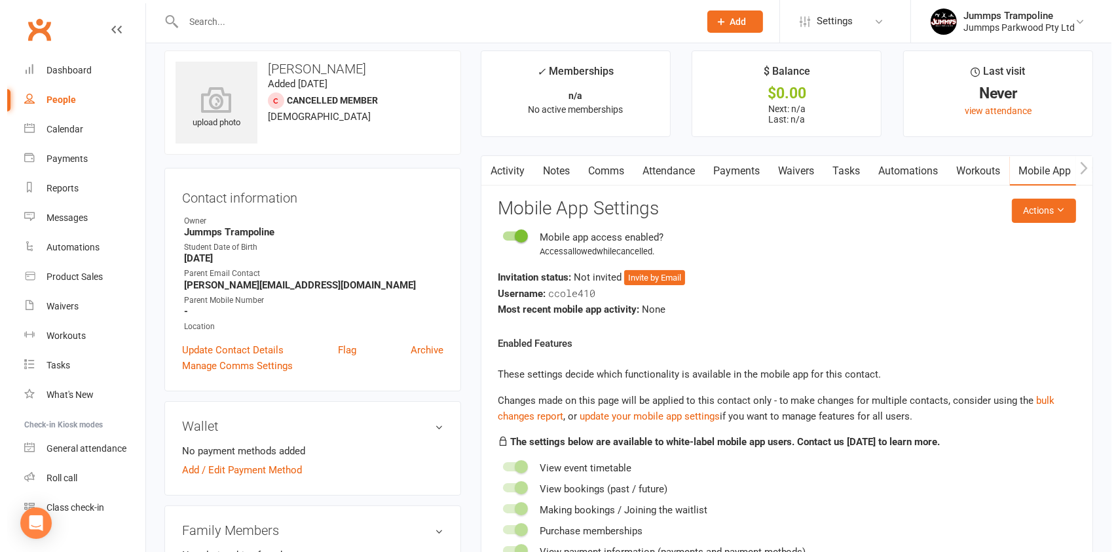
scroll to position [8, 0]
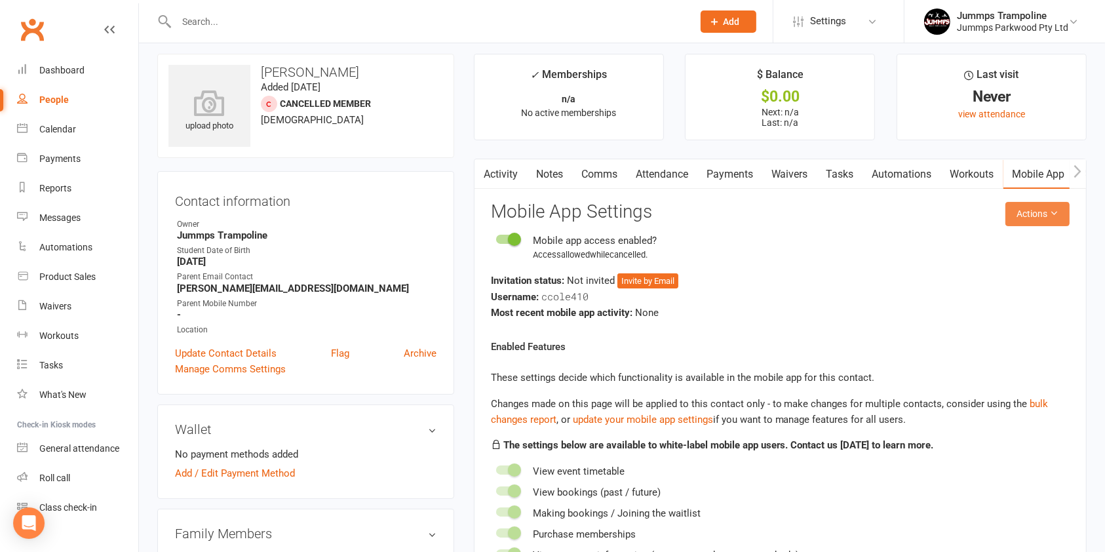
click at [1048, 216] on button "Actions" at bounding box center [1037, 214] width 64 height 24
click at [1021, 247] on link "Send invitation email" at bounding box center [990, 243] width 130 height 26
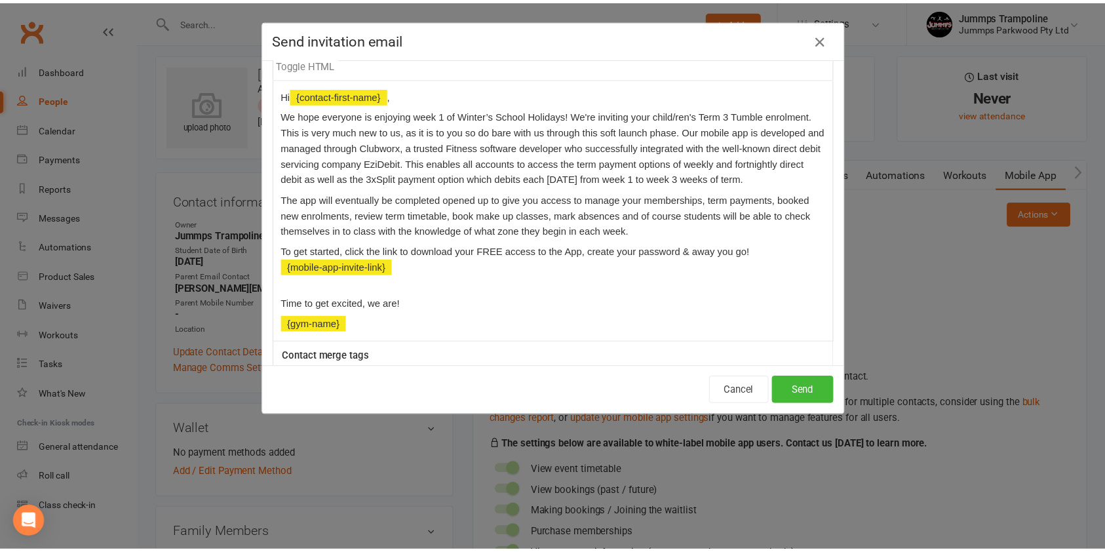
scroll to position [126, 0]
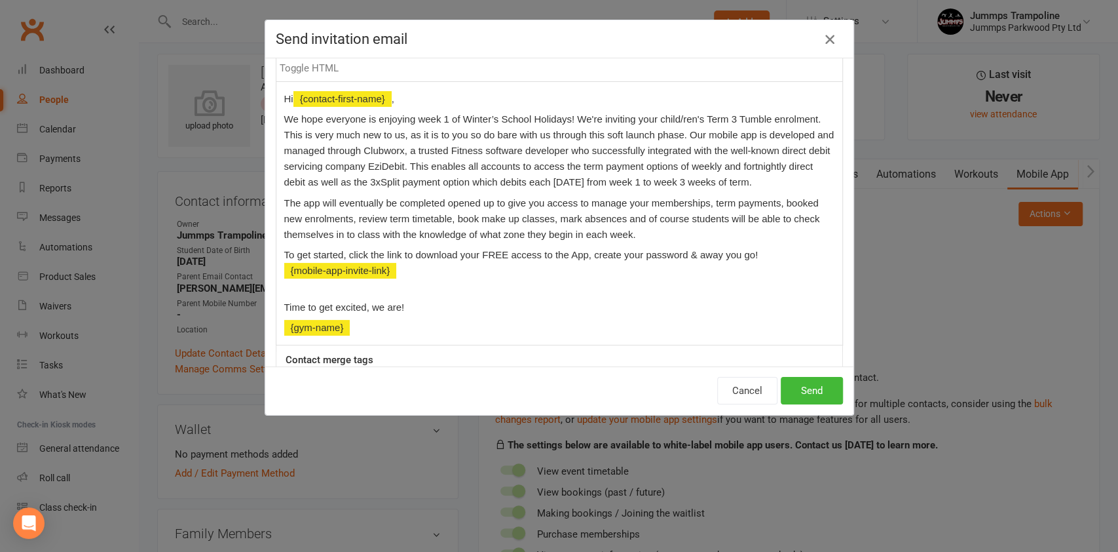
click at [822, 35] on icon "button" at bounding box center [830, 39] width 16 height 16
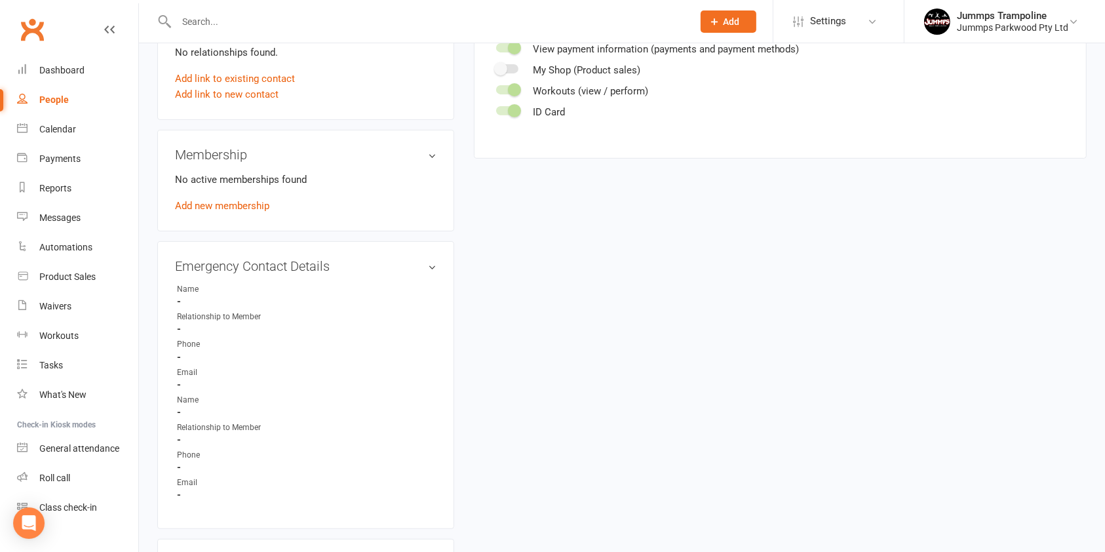
scroll to position [0, 0]
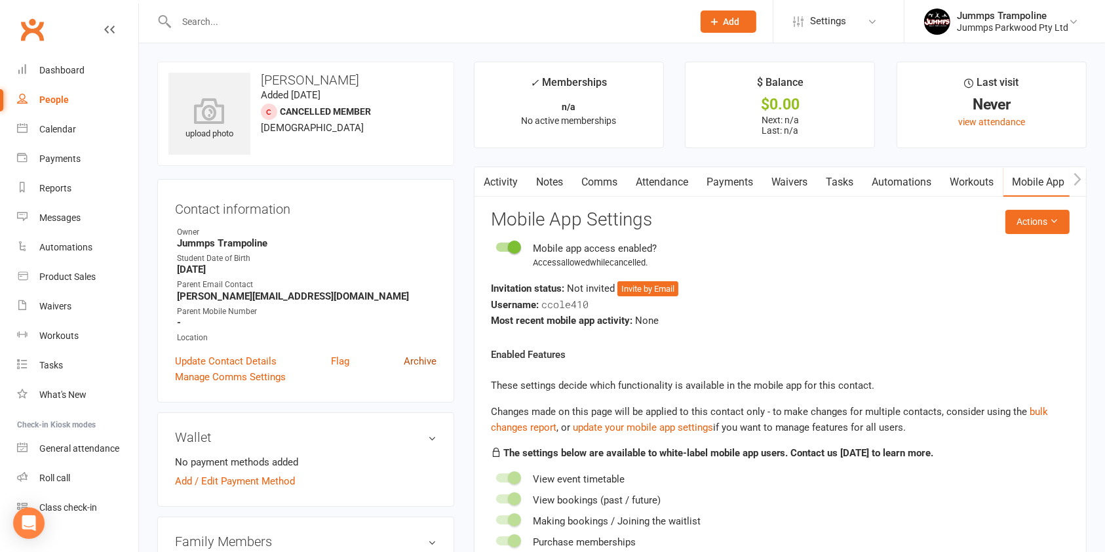
click at [419, 364] on link "Archive" at bounding box center [420, 361] width 33 height 16
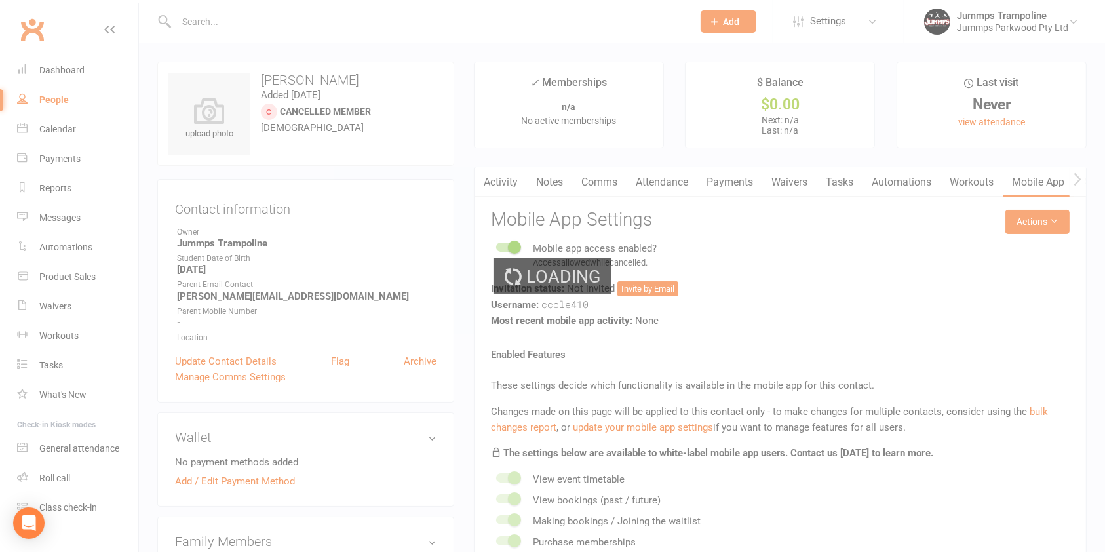
select select "100"
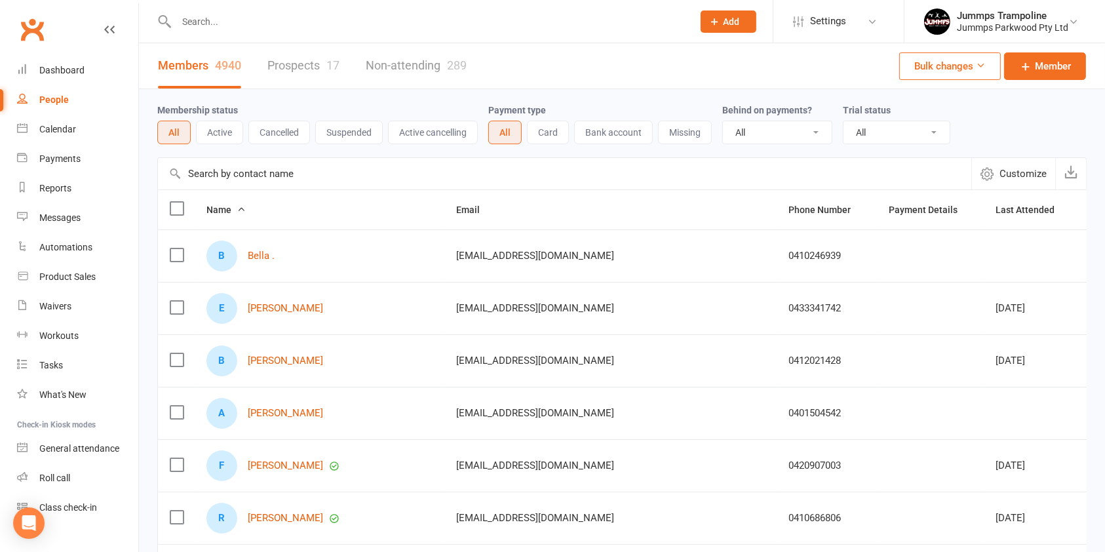
click at [282, 18] on input "text" at bounding box center [427, 21] width 511 height 18
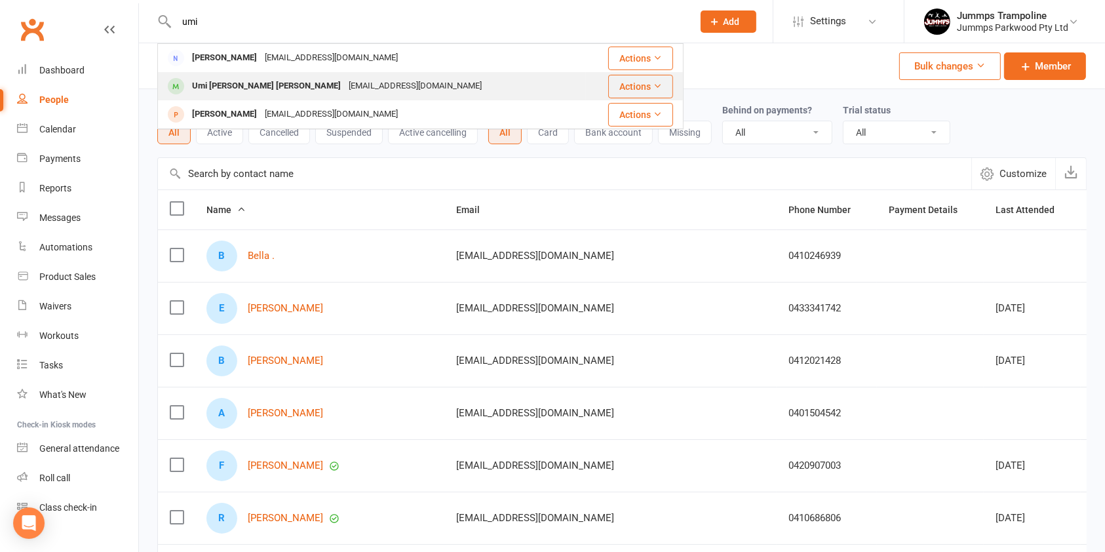
type input "umi"
click at [271, 92] on div "Umi Hirayama McLeod" at bounding box center [266, 86] width 157 height 19
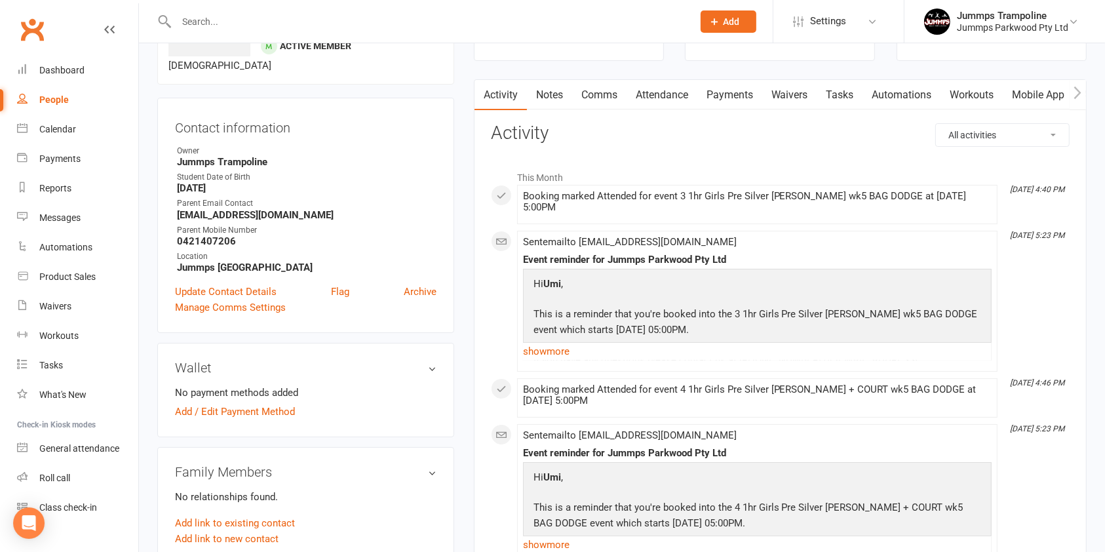
scroll to position [108, 0]
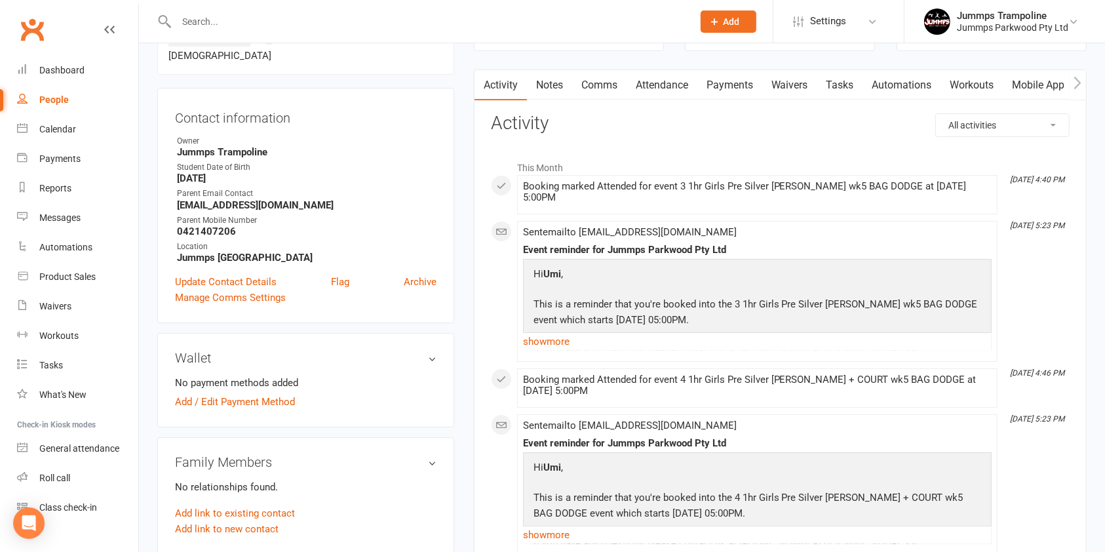
click at [660, 88] on link "Attendance" at bounding box center [661, 85] width 71 height 30
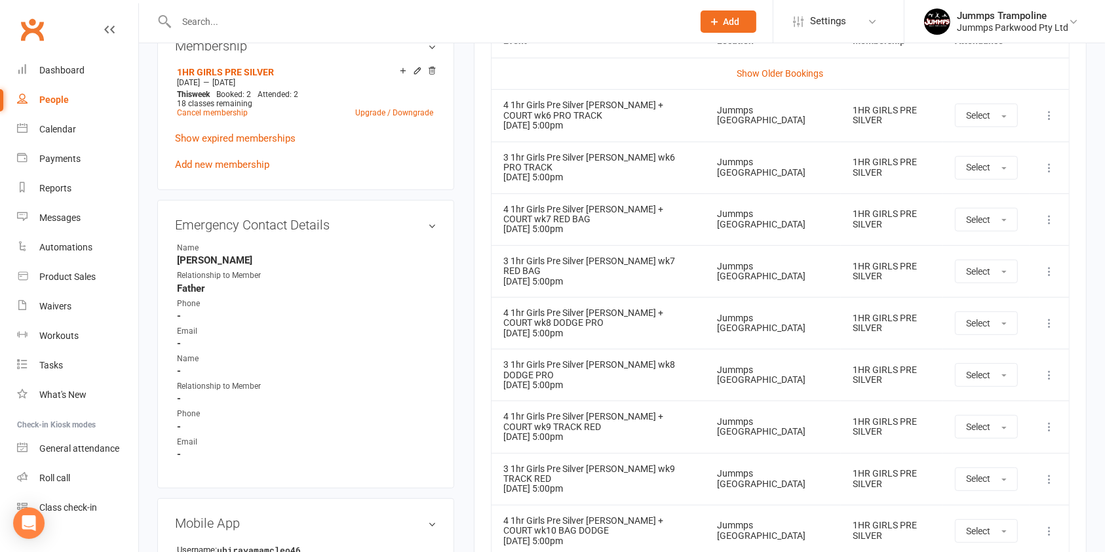
scroll to position [647, 0]
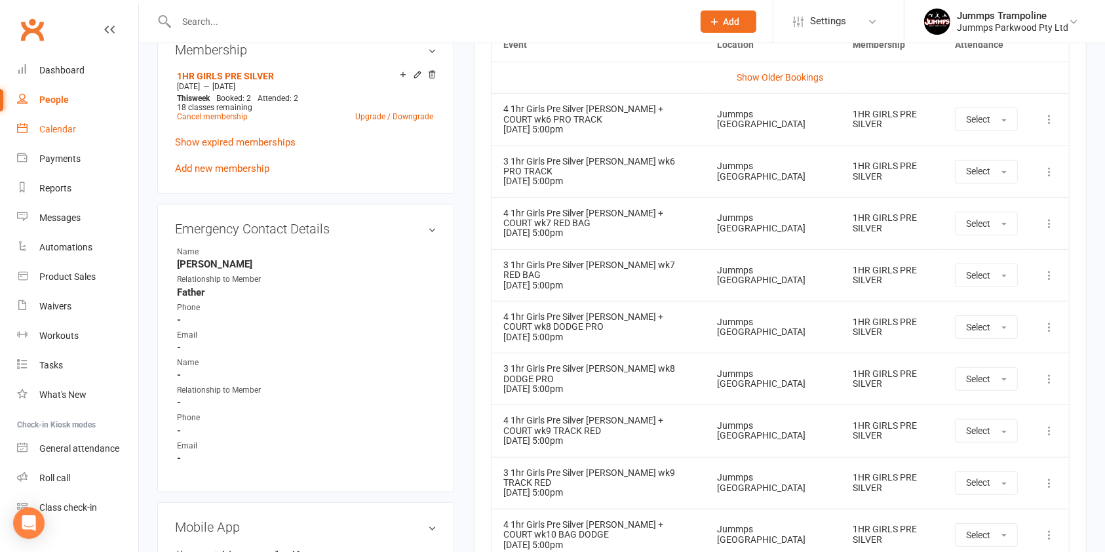
click at [56, 128] on div "Calendar" at bounding box center [57, 129] width 37 height 10
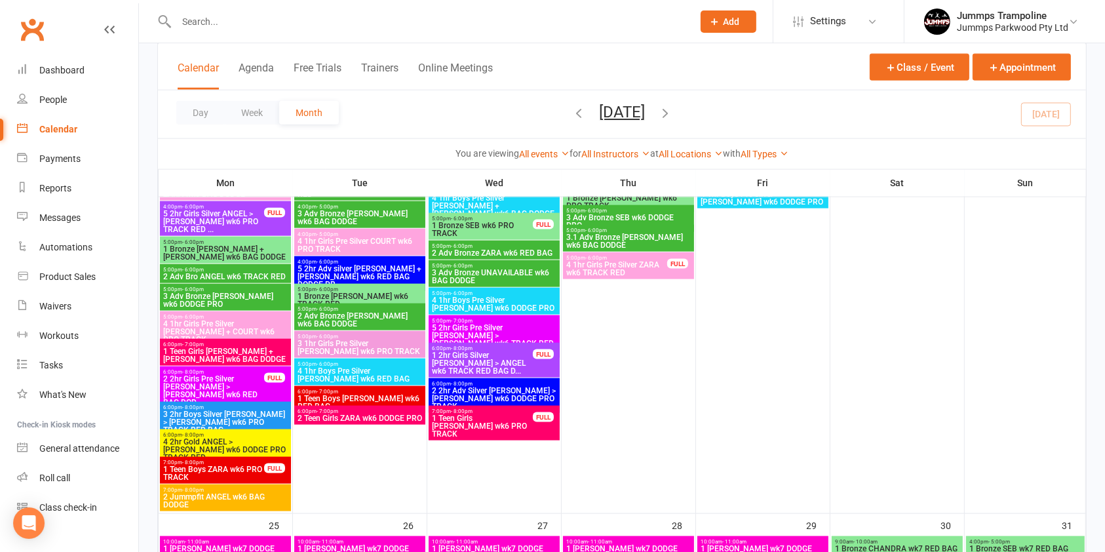
scroll to position [1657, 0]
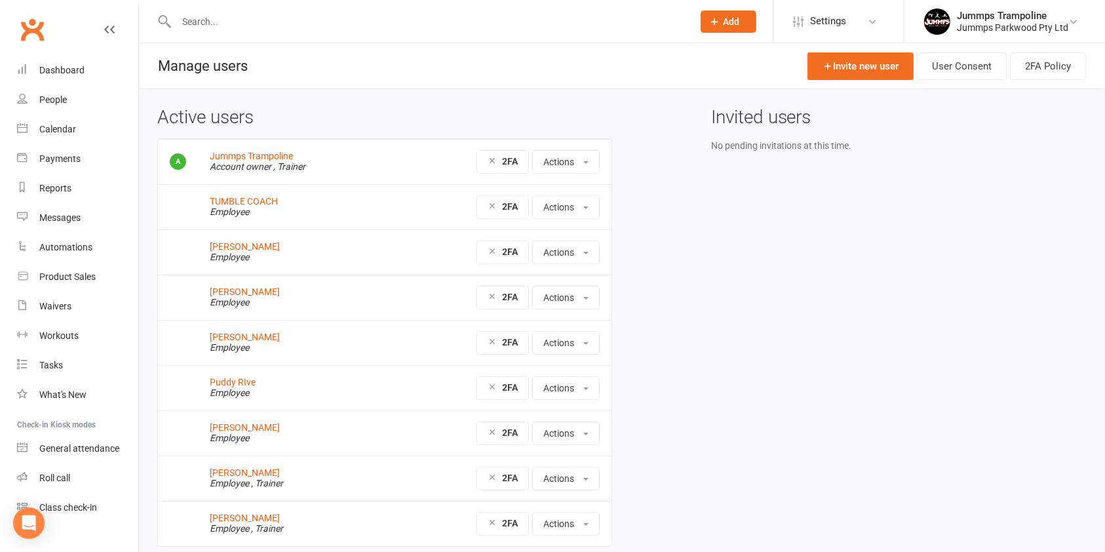
click at [269, 21] on input "text" at bounding box center [427, 21] width 511 height 18
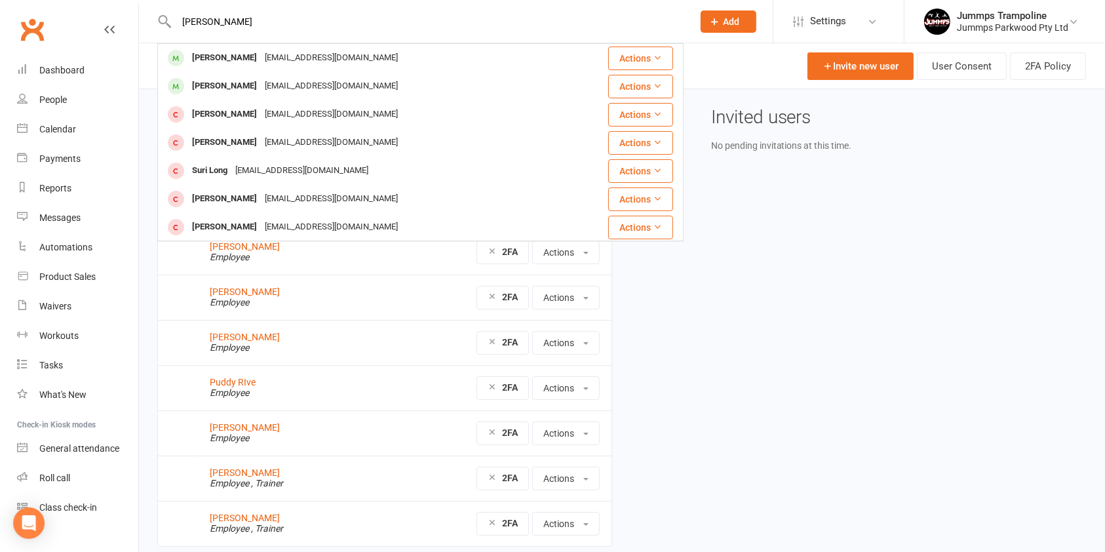
type input "[PERSON_NAME]"
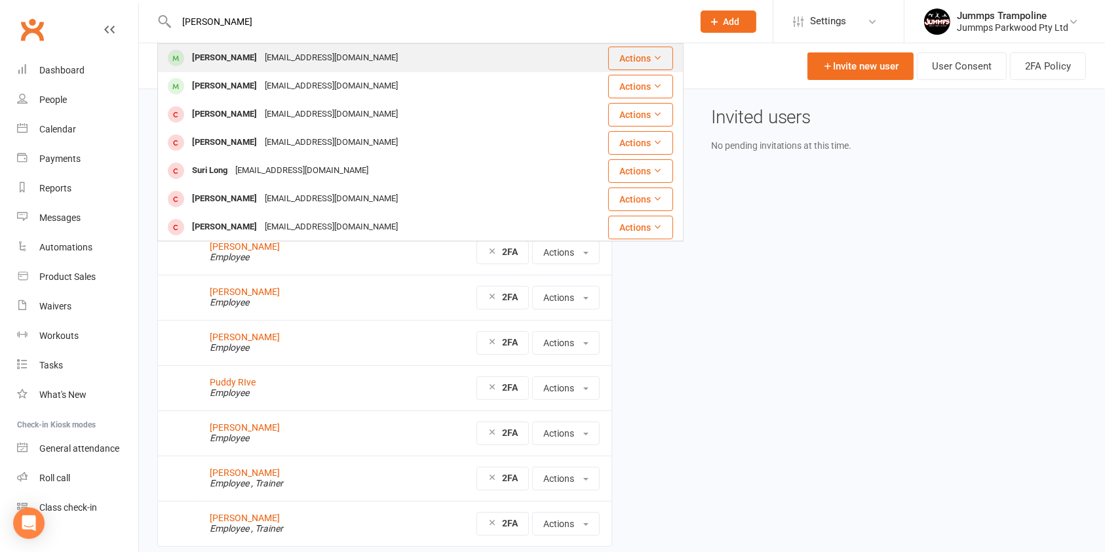
click at [276, 62] on div "[EMAIL_ADDRESS][DOMAIN_NAME]" at bounding box center [331, 57] width 141 height 19
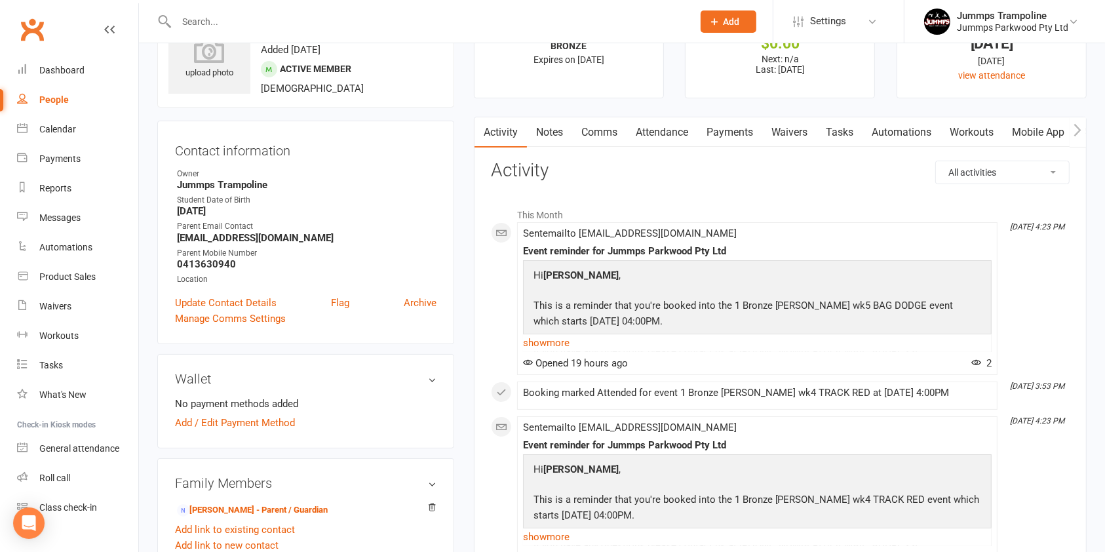
scroll to position [64, 0]
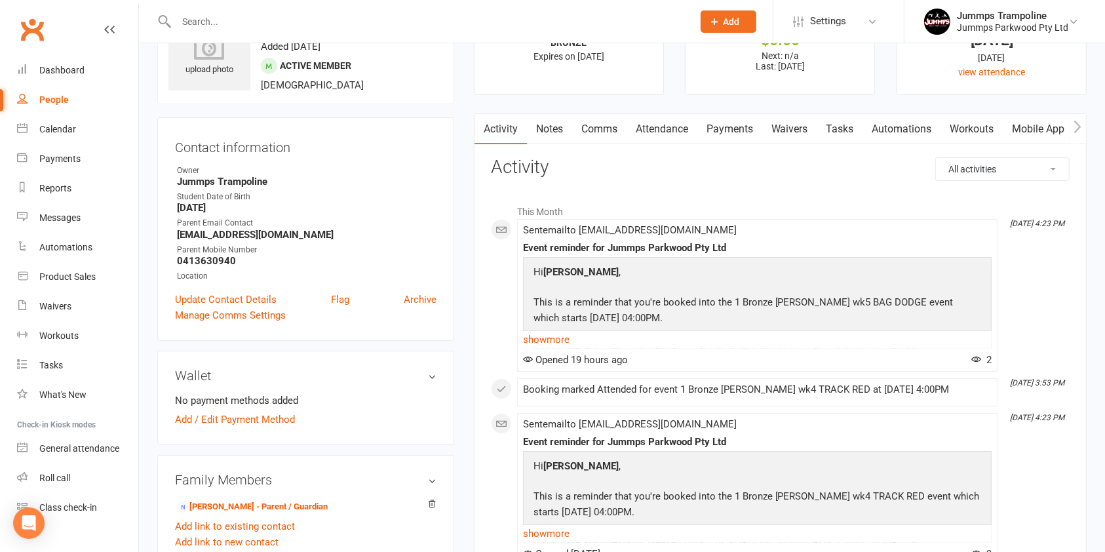
click at [647, 143] on link "Attendance" at bounding box center [661, 129] width 71 height 30
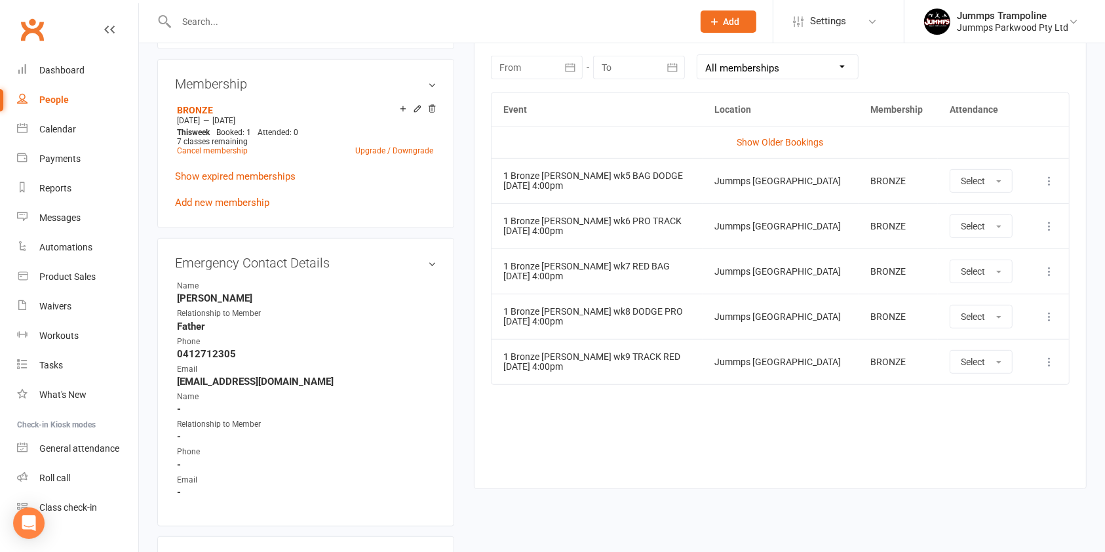
scroll to position [602, 0]
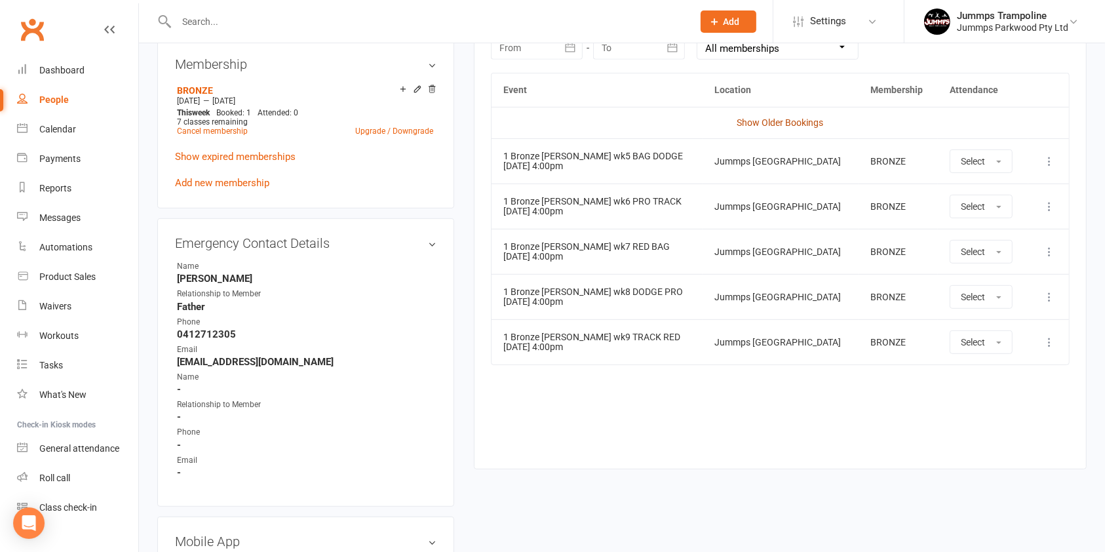
click at [789, 121] on link "Show Older Bookings" at bounding box center [779, 122] width 86 height 10
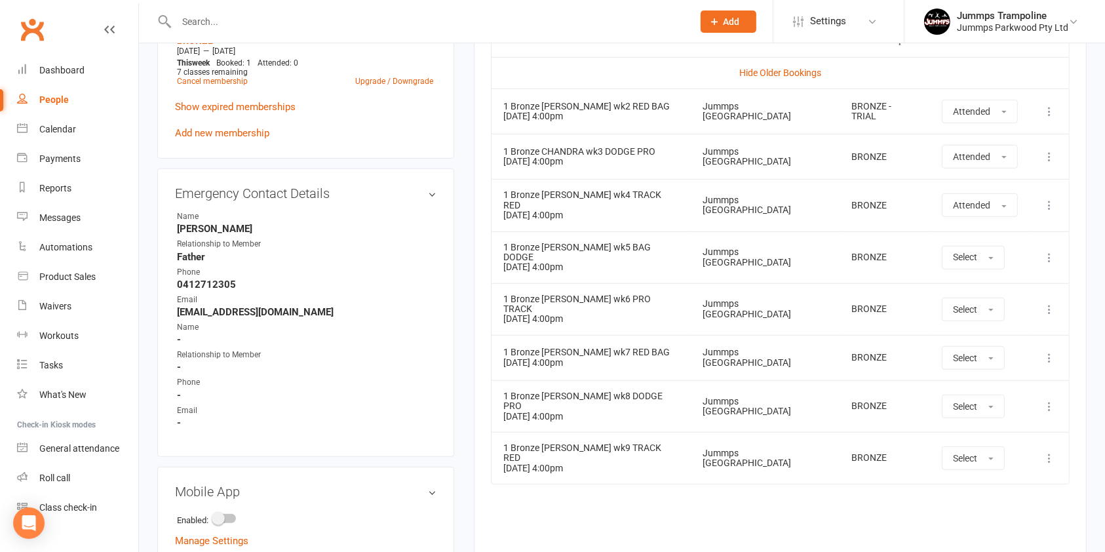
scroll to position [650, 0]
click at [67, 128] on div "Calendar" at bounding box center [57, 129] width 37 height 10
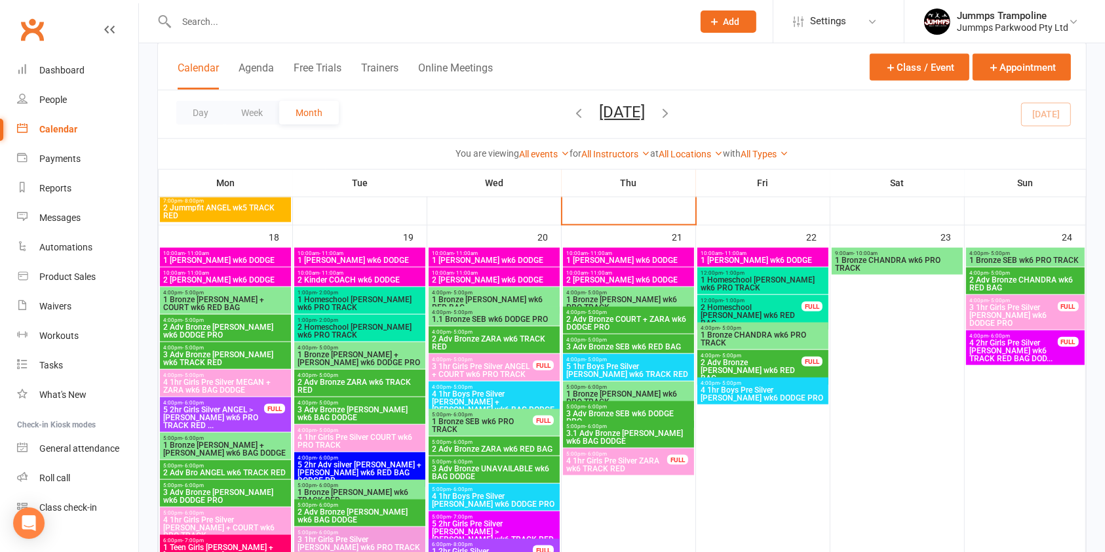
scroll to position [1458, 0]
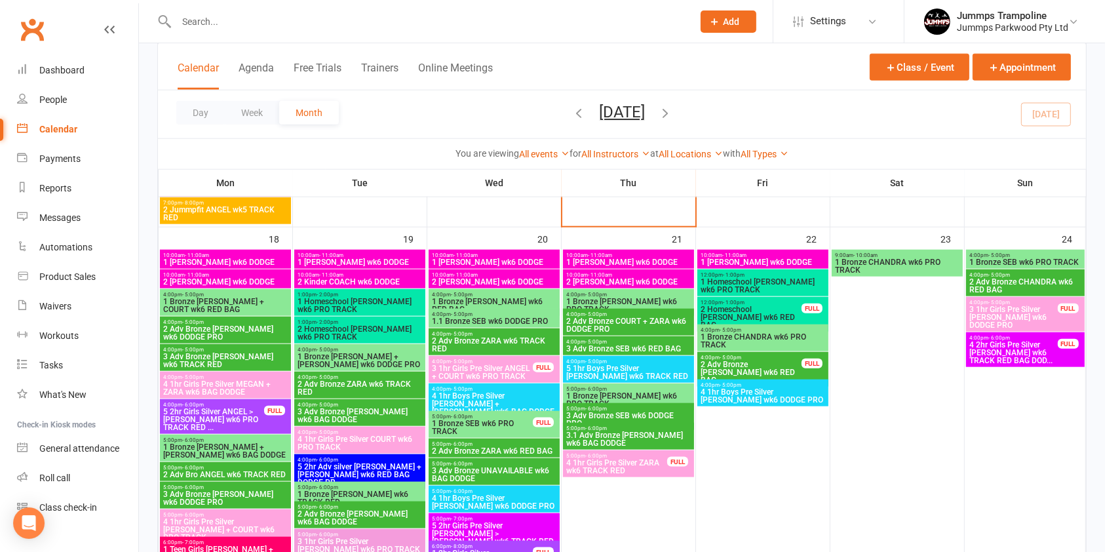
click at [774, 341] on span "1 Bronze CHANDRA wk6 PRO TRACK" at bounding box center [763, 341] width 126 height 16
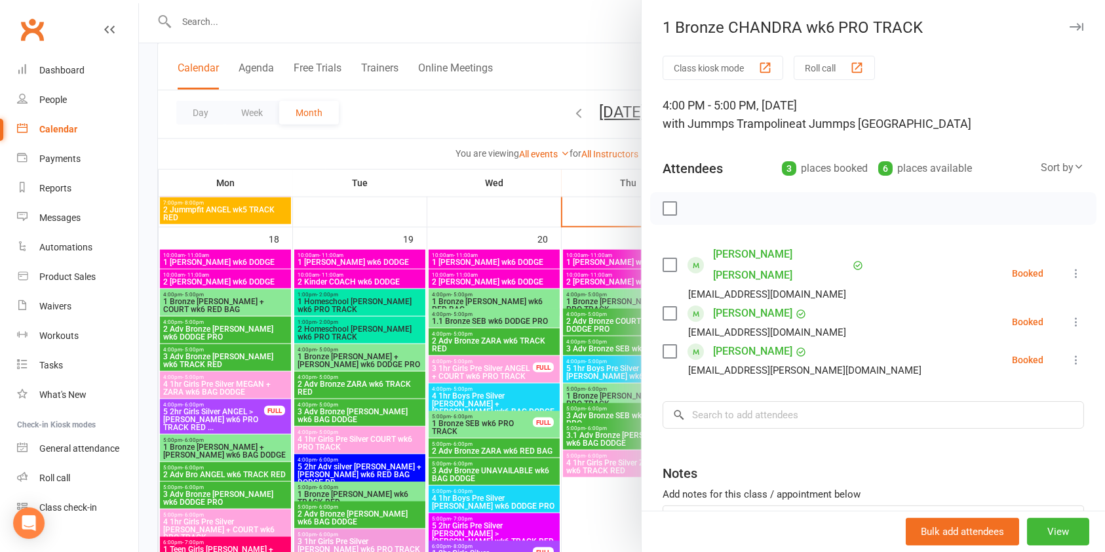
click at [600, 480] on div at bounding box center [622, 276] width 966 height 552
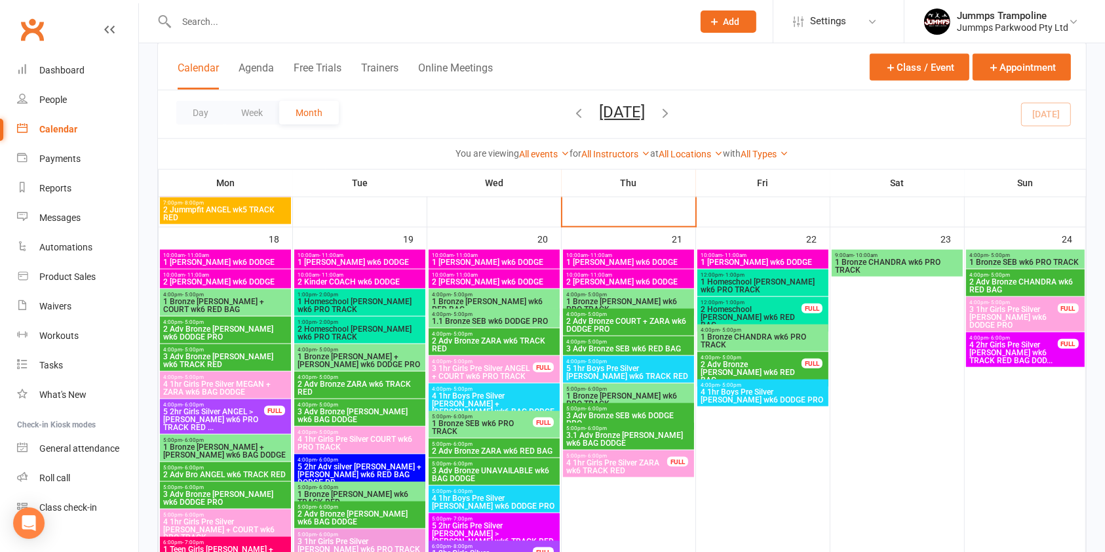
click at [658, 304] on span "1 Bronze [PERSON_NAME] wk6 PRO TRACK" at bounding box center [628, 305] width 126 height 16
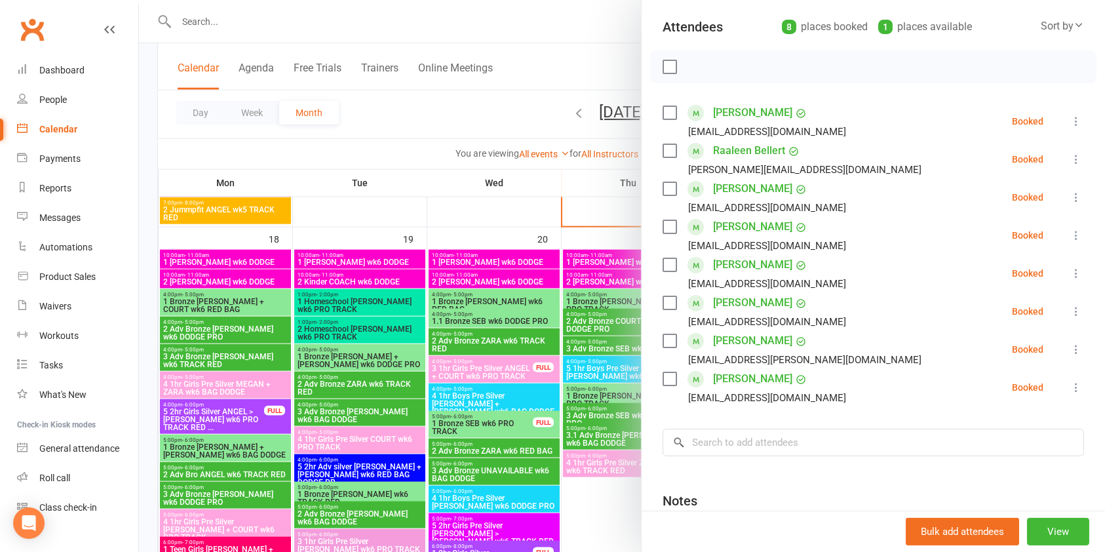
scroll to position [143, 0]
click at [593, 531] on div at bounding box center [622, 276] width 966 height 552
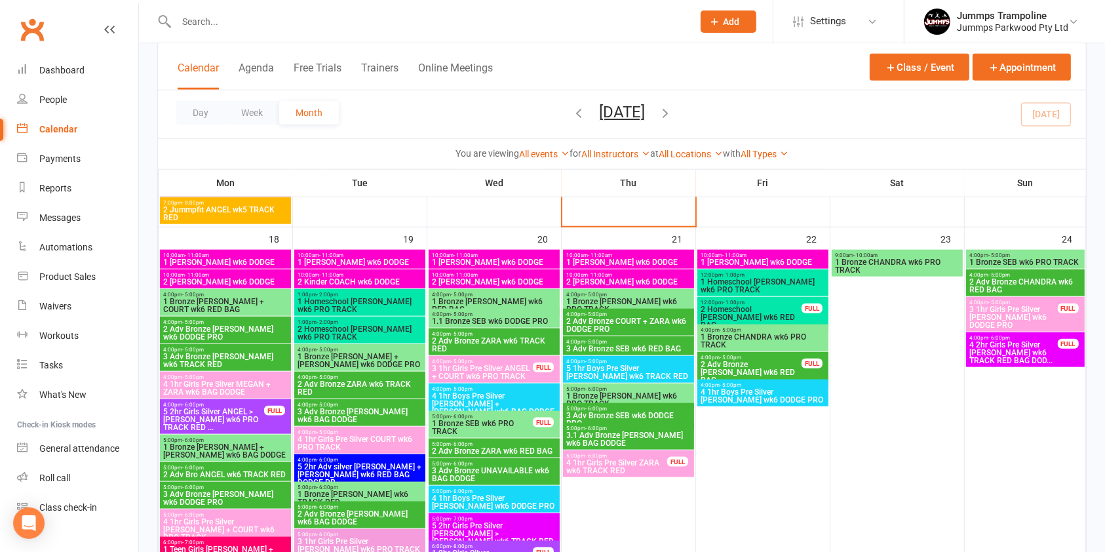
click at [650, 304] on span "1 Bronze [PERSON_NAME] wk6 PRO TRACK" at bounding box center [628, 305] width 126 height 16
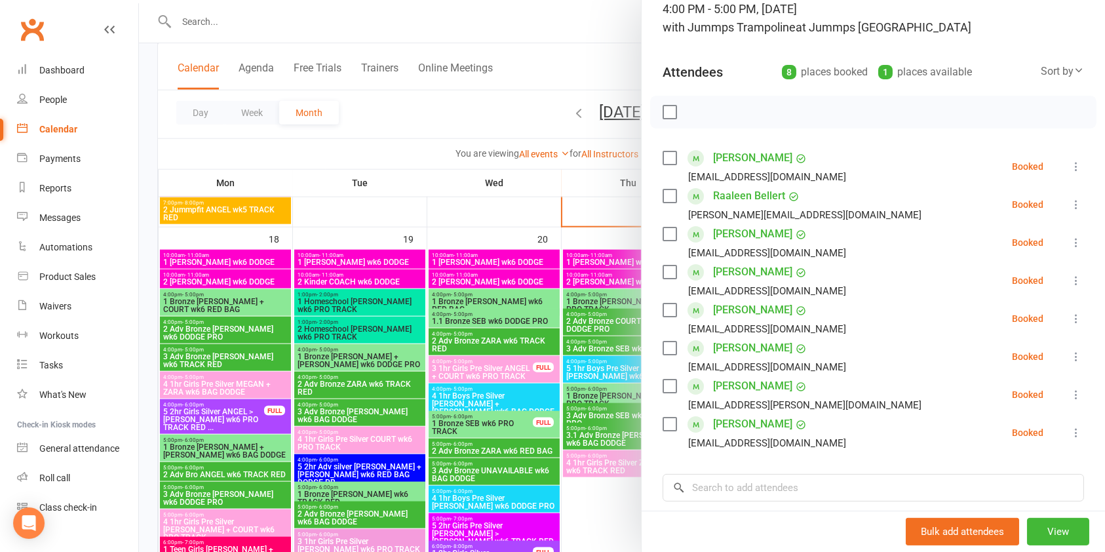
scroll to position [119, 0]
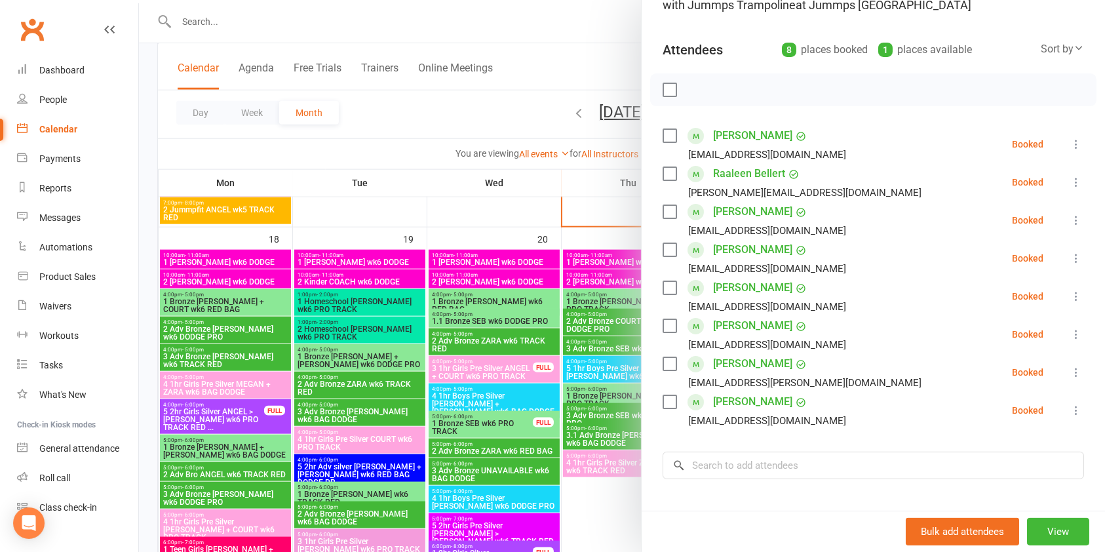
click at [596, 527] on div at bounding box center [622, 276] width 966 height 552
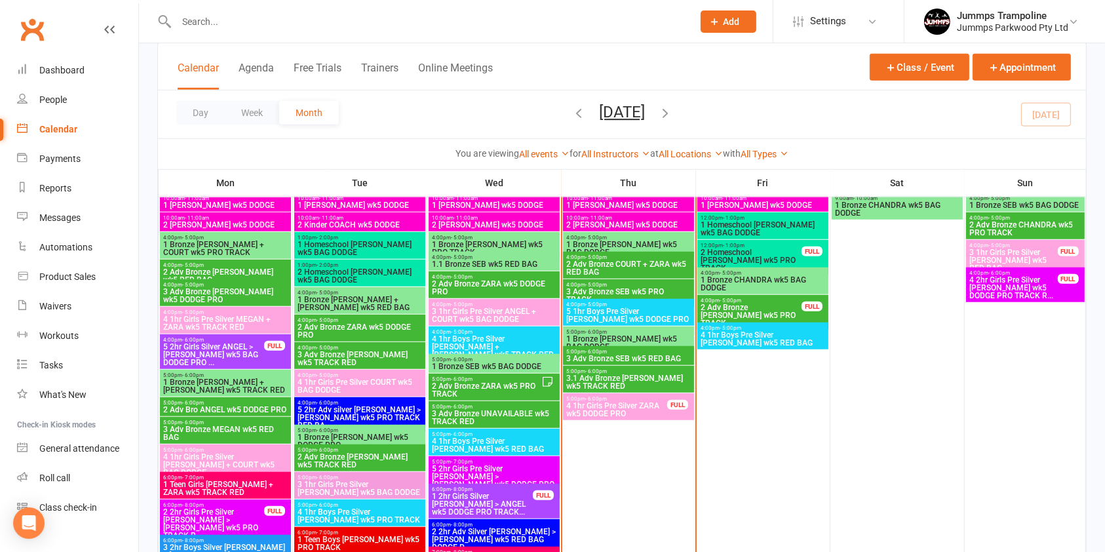
scroll to position [1019, 0]
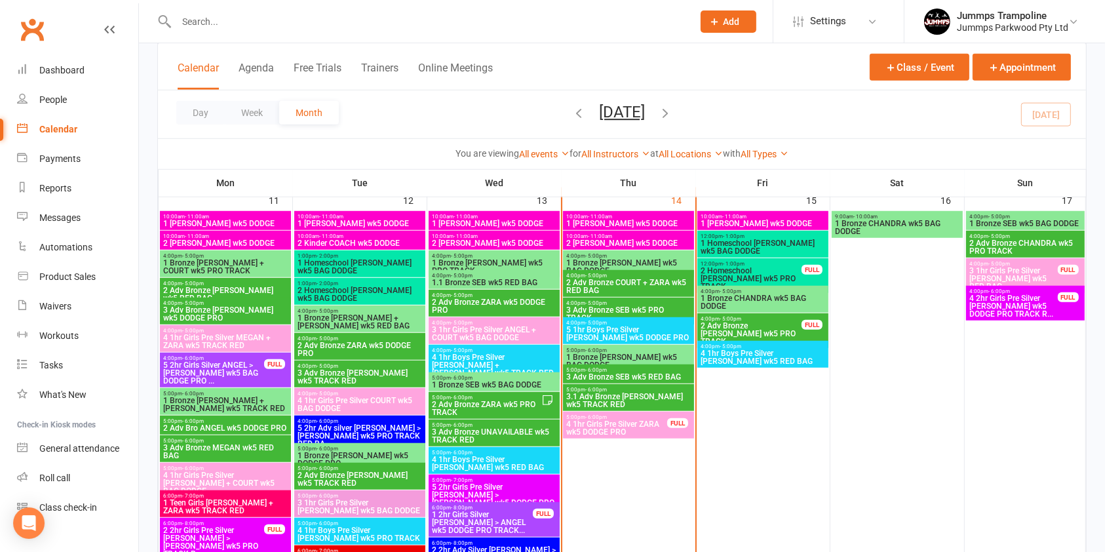
click at [664, 265] on span "1 Bronze [PERSON_NAME] wk5 BAG DODGE" at bounding box center [628, 267] width 126 height 16
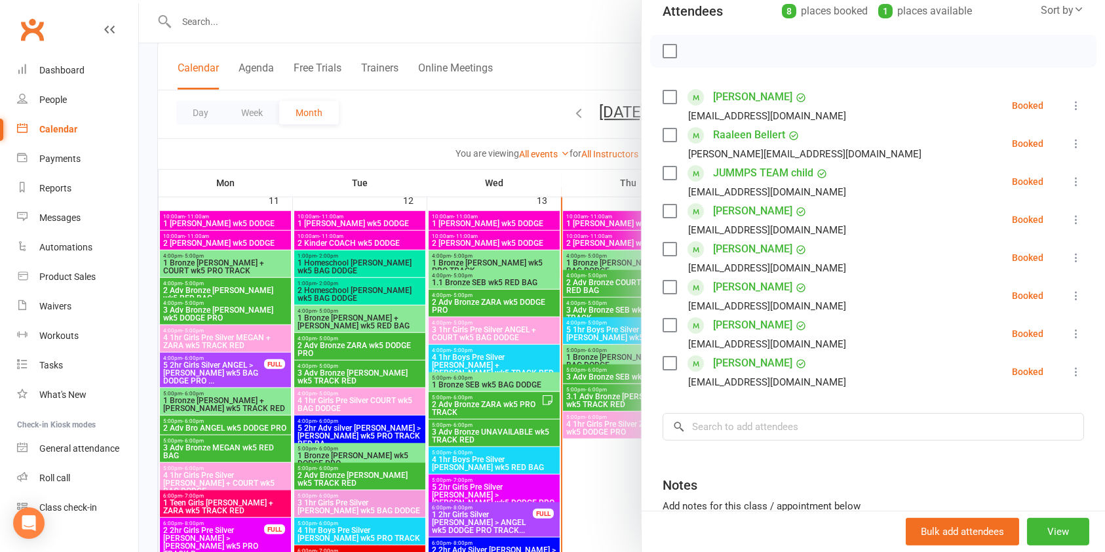
scroll to position [163, 0]
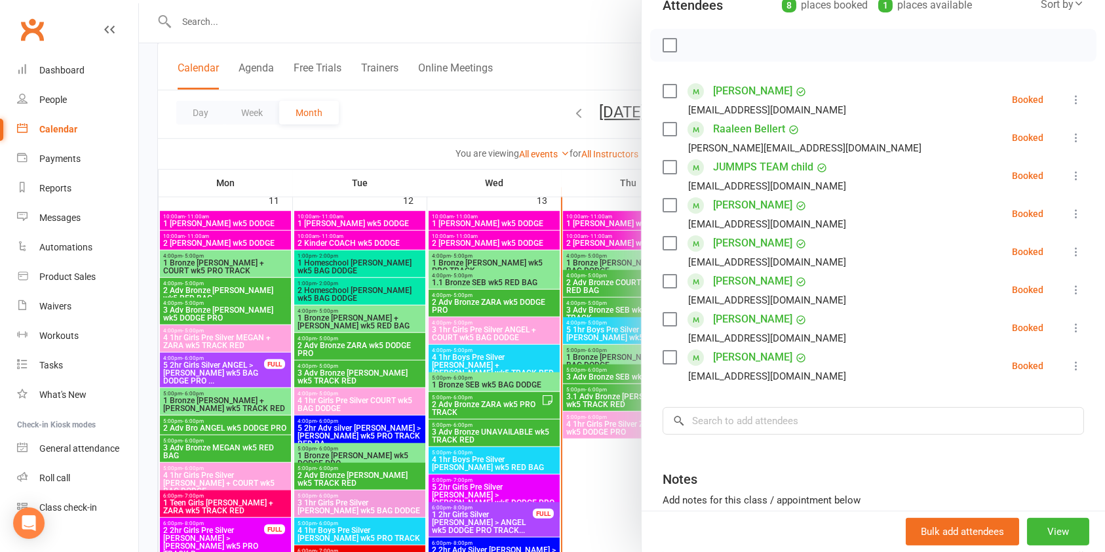
click at [1069, 365] on icon at bounding box center [1075, 365] width 13 height 13
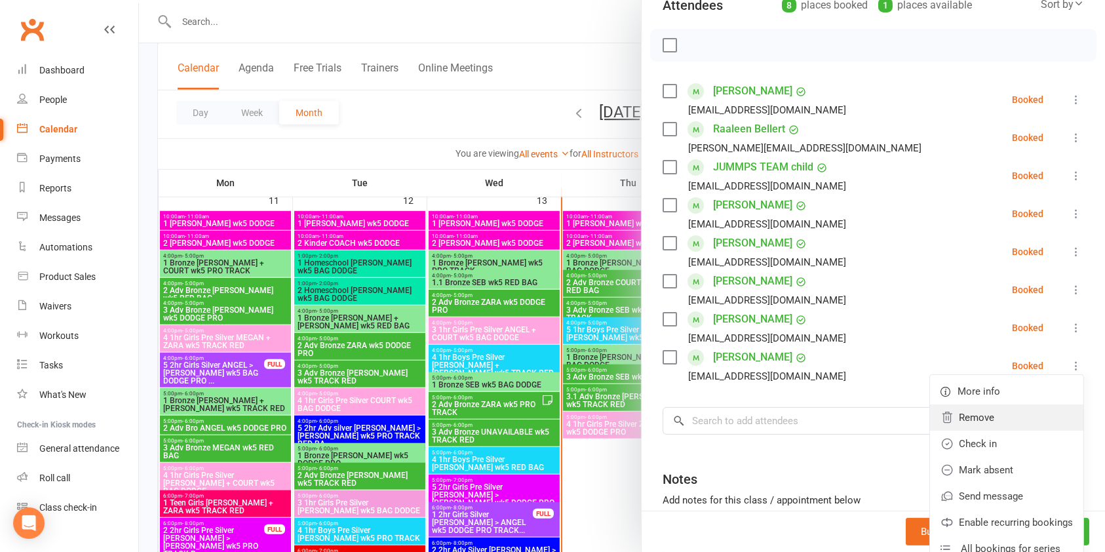
click at [978, 420] on link "Remove" at bounding box center [1006, 417] width 153 height 26
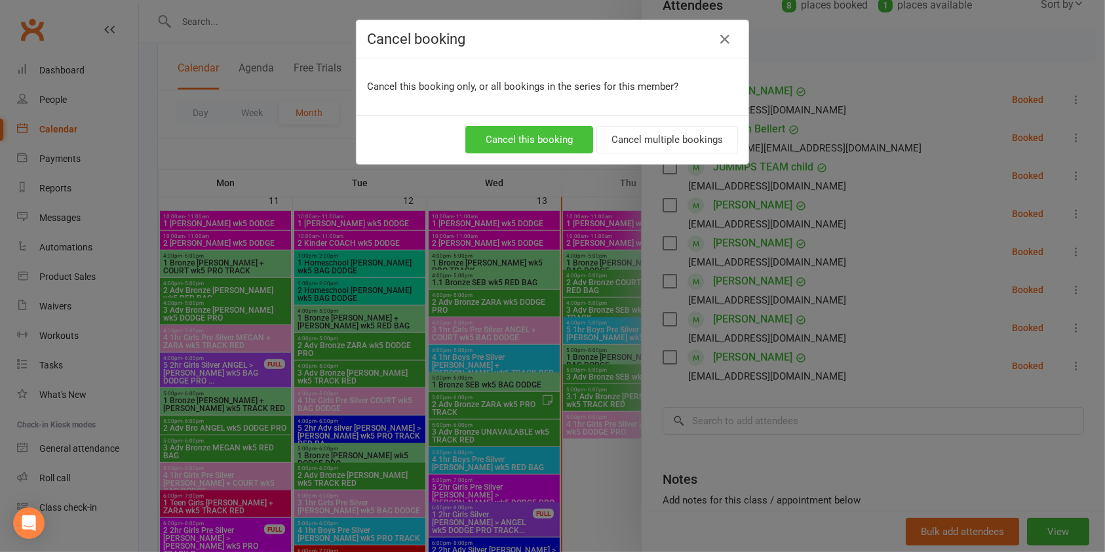
click at [545, 137] on button "Cancel this booking" at bounding box center [529, 140] width 128 height 28
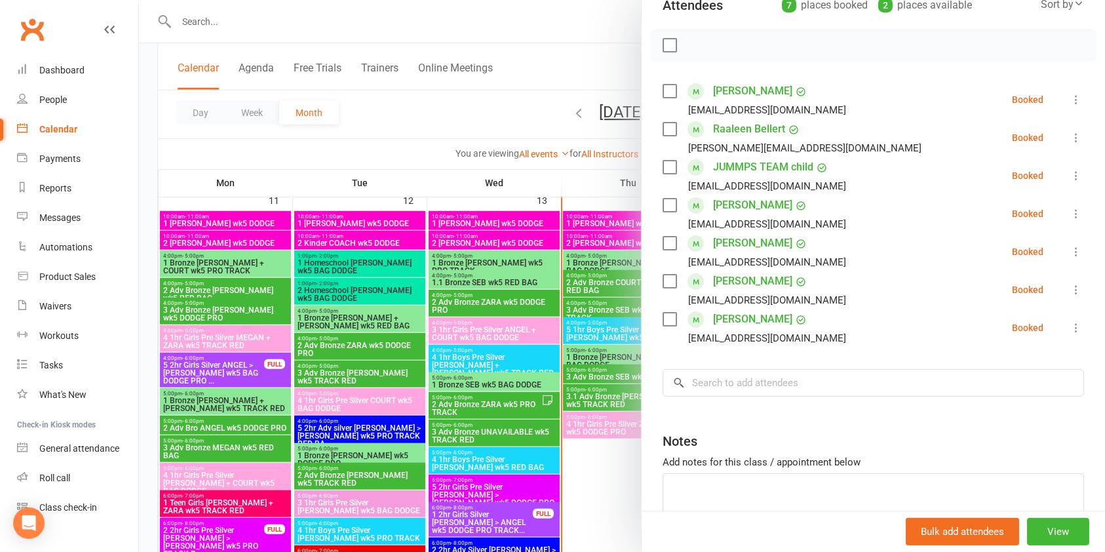
click at [593, 477] on div at bounding box center [622, 276] width 966 height 552
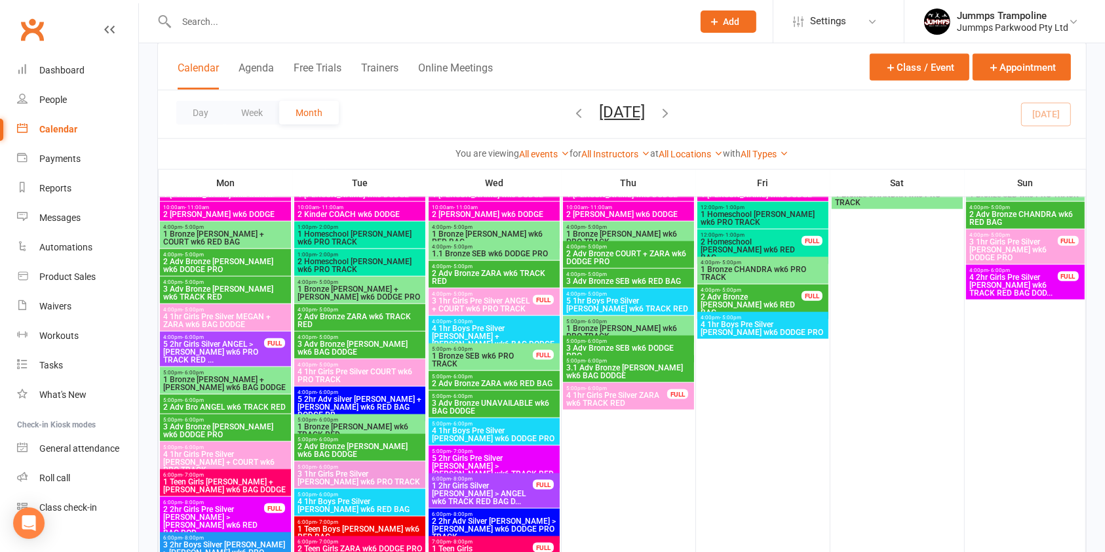
scroll to position [1510, 0]
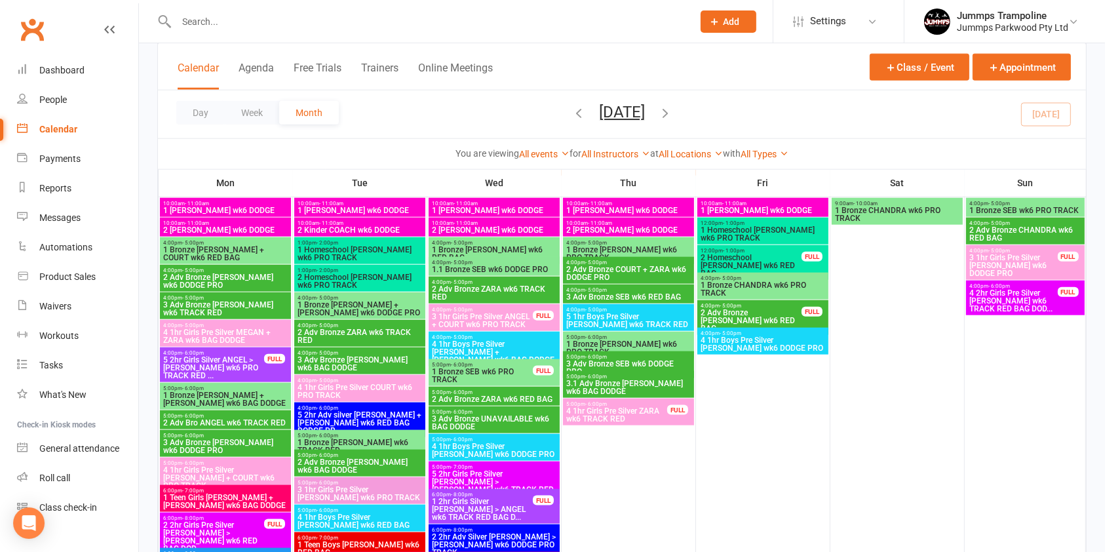
click at [788, 288] on span "1 Bronze CHANDRA wk6 PRO TRACK" at bounding box center [763, 289] width 126 height 16
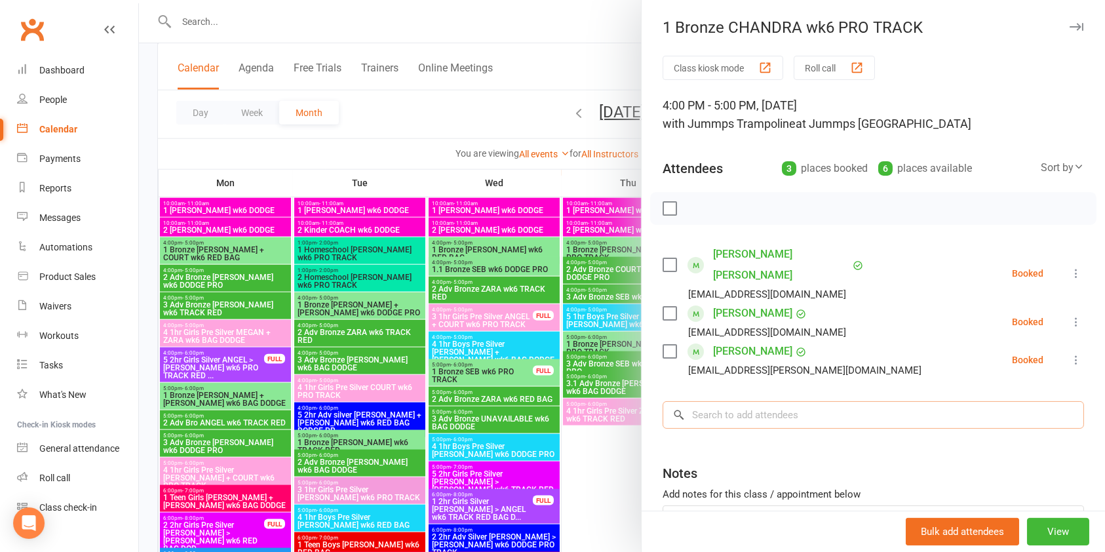
click at [823, 401] on input "search" at bounding box center [872, 415] width 421 height 28
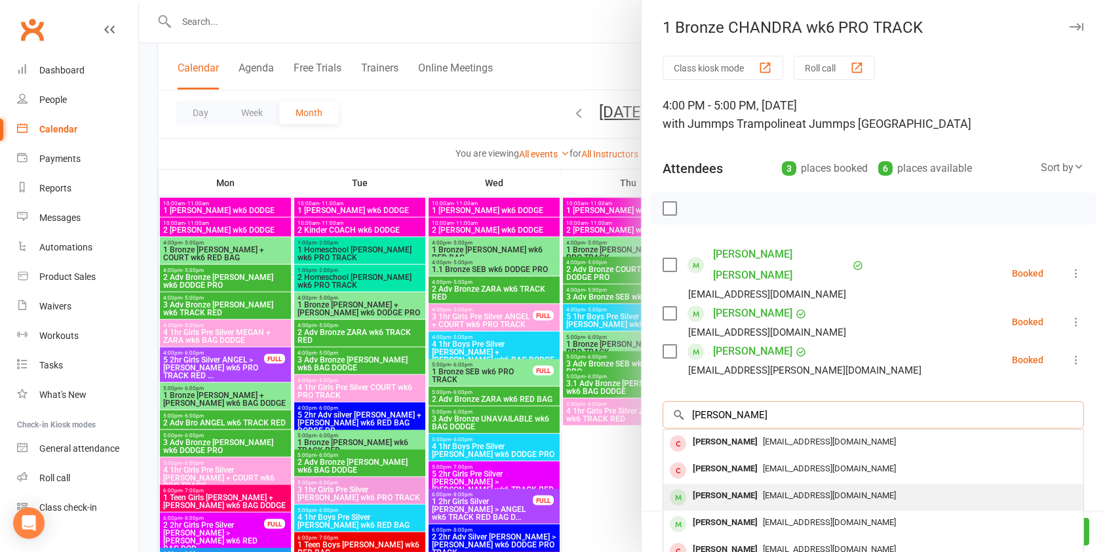
type input "[PERSON_NAME]"
click at [763, 490] on span "[EMAIL_ADDRESS][DOMAIN_NAME]" at bounding box center [829, 495] width 133 height 10
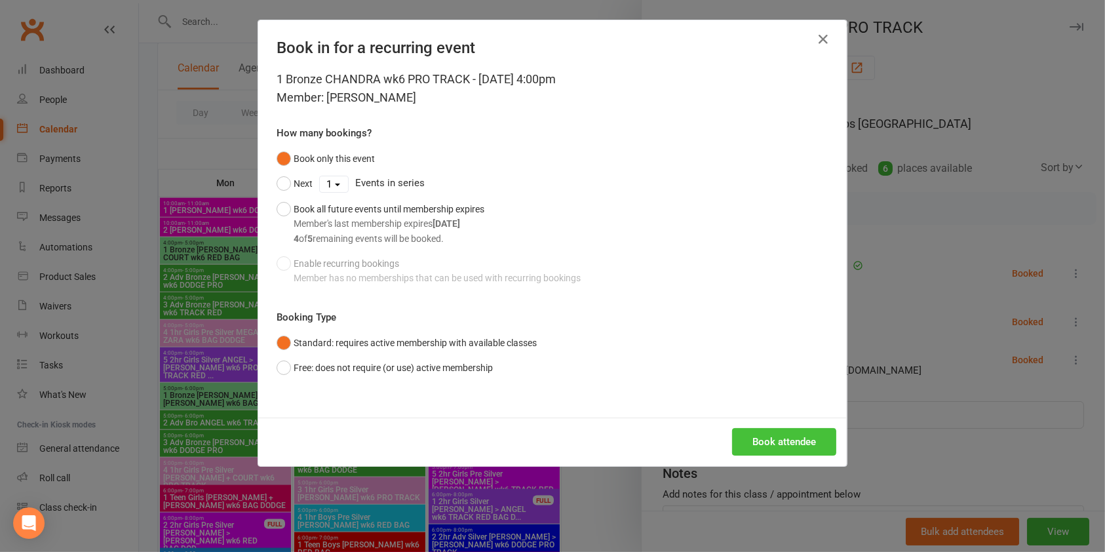
click at [791, 440] on button "Book attendee" at bounding box center [784, 442] width 104 height 28
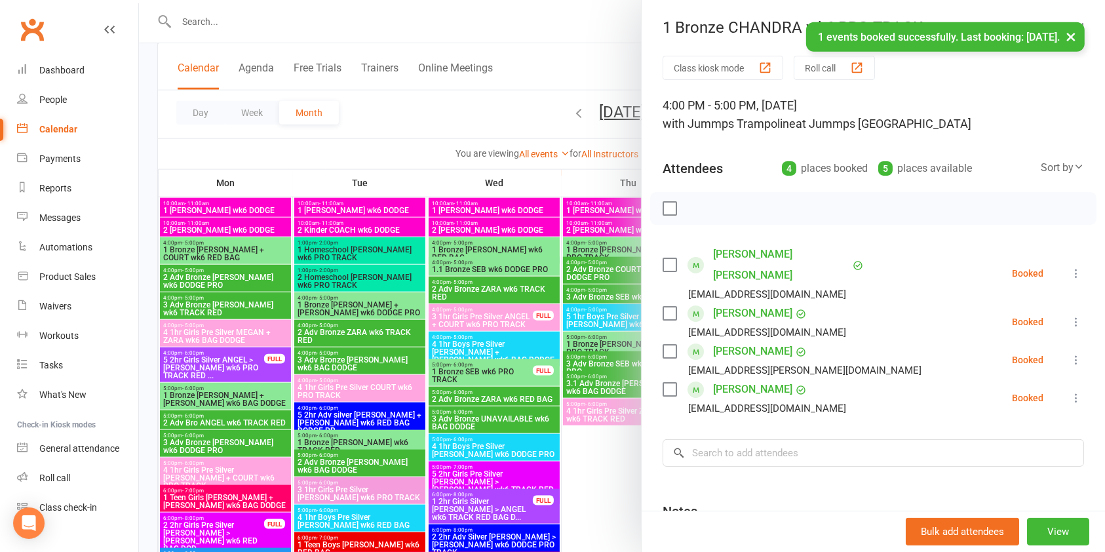
click at [592, 484] on div at bounding box center [622, 276] width 966 height 552
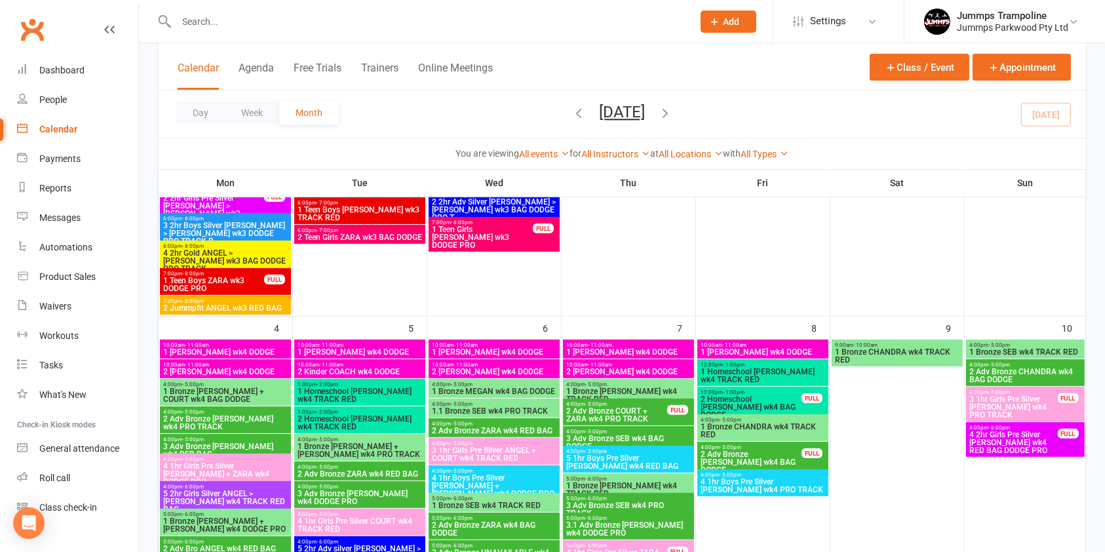
scroll to position [0, 0]
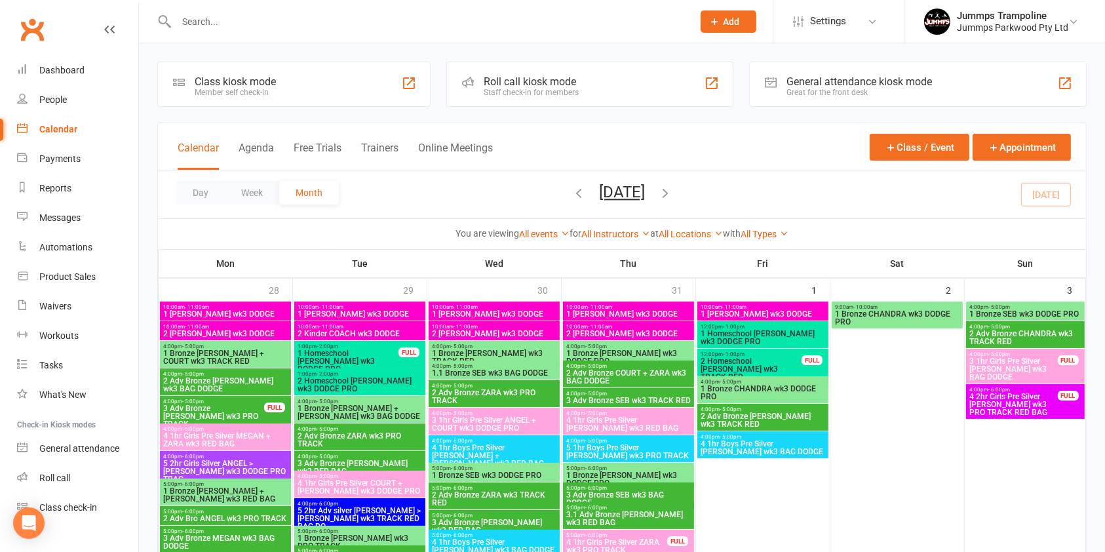
click at [479, 19] on input "text" at bounding box center [427, 21] width 511 height 18
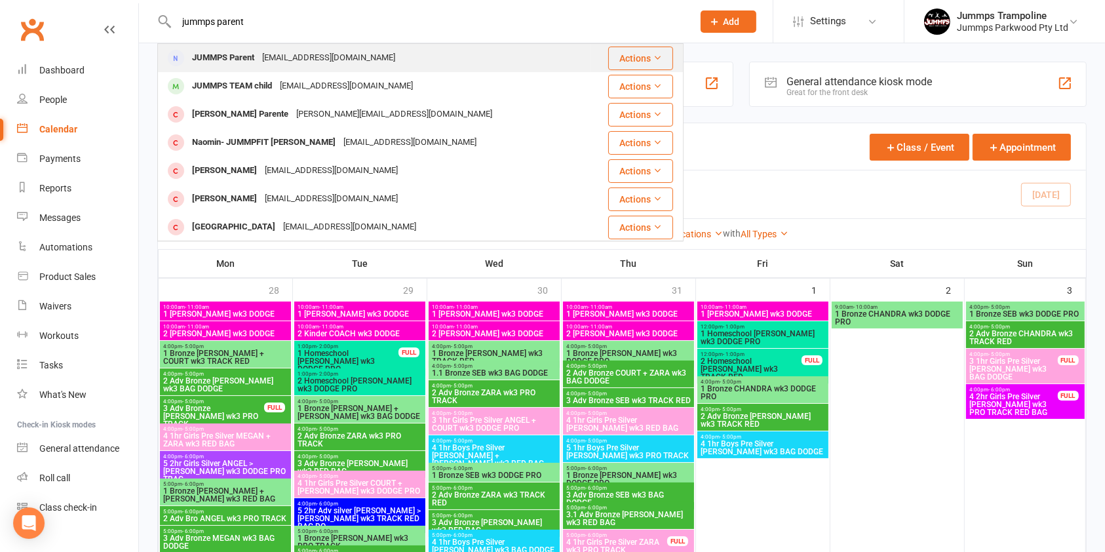
type input "jummps parent"
click at [326, 58] on div "[EMAIL_ADDRESS][DOMAIN_NAME]" at bounding box center [328, 57] width 141 height 19
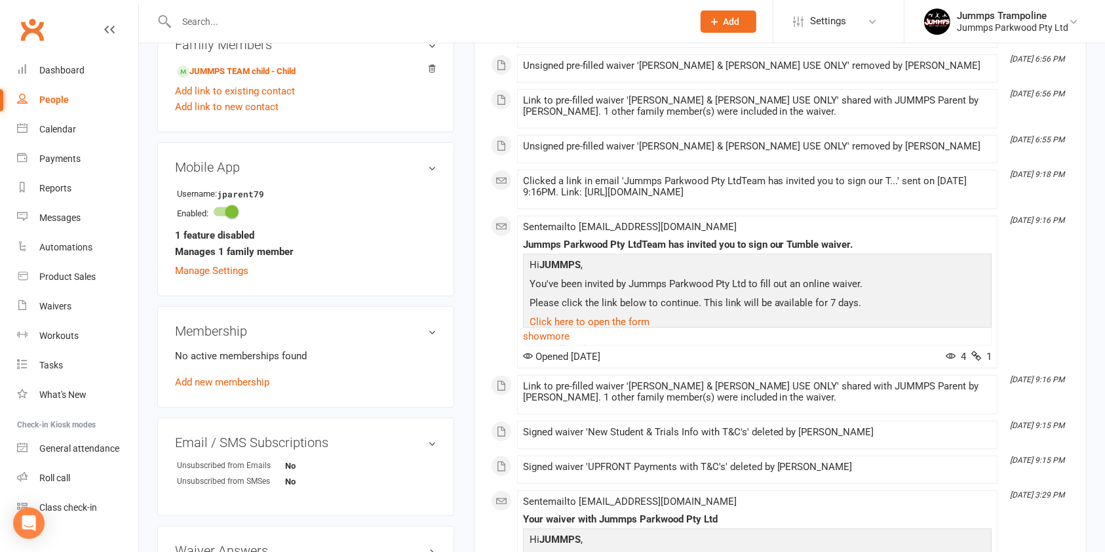
scroll to position [508, 0]
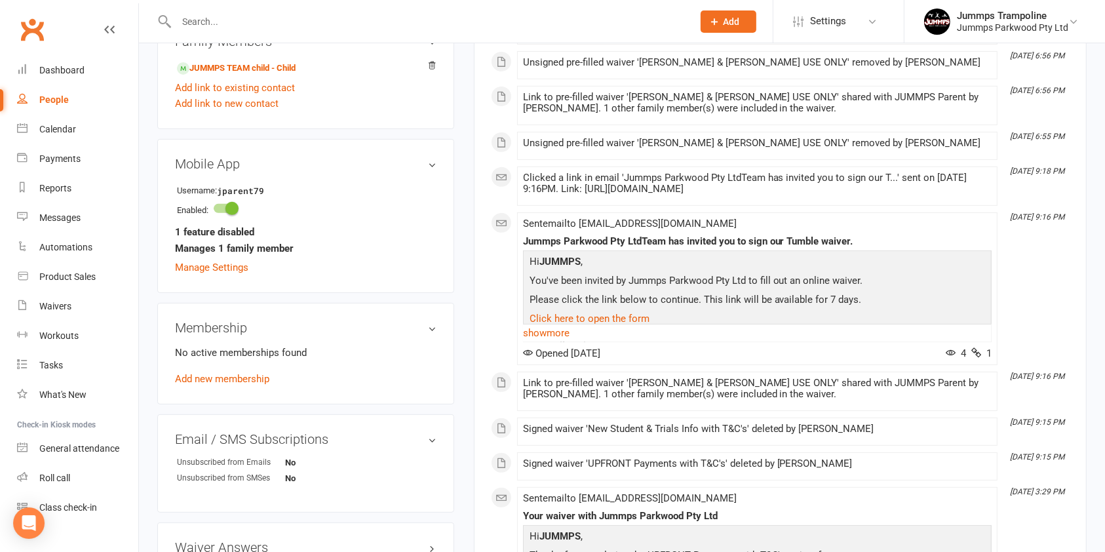
click at [431, 165] on h3 "Mobile App" at bounding box center [305, 164] width 261 height 14
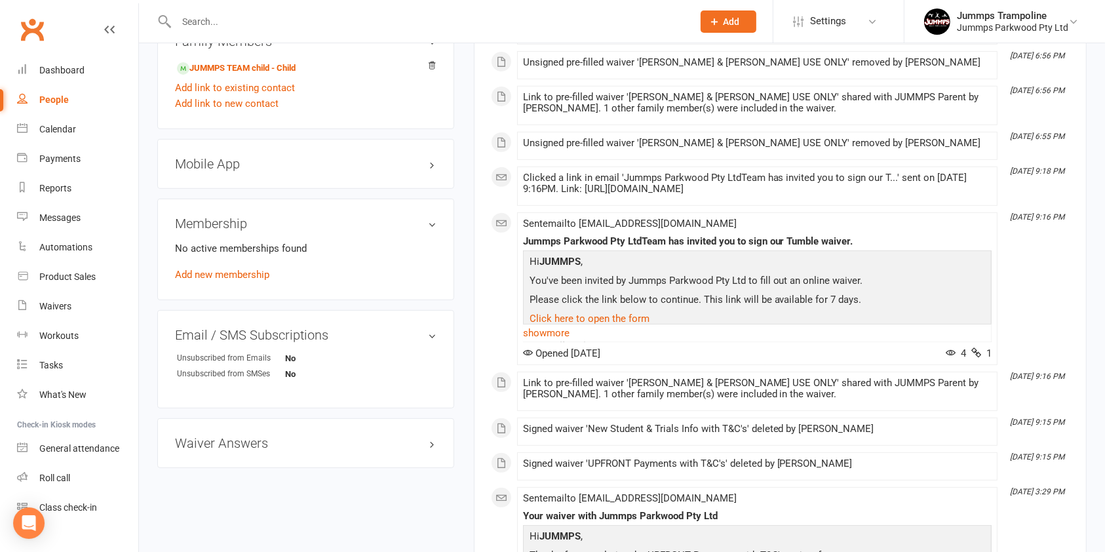
click at [428, 162] on h3 "Mobile App" at bounding box center [305, 164] width 261 height 14
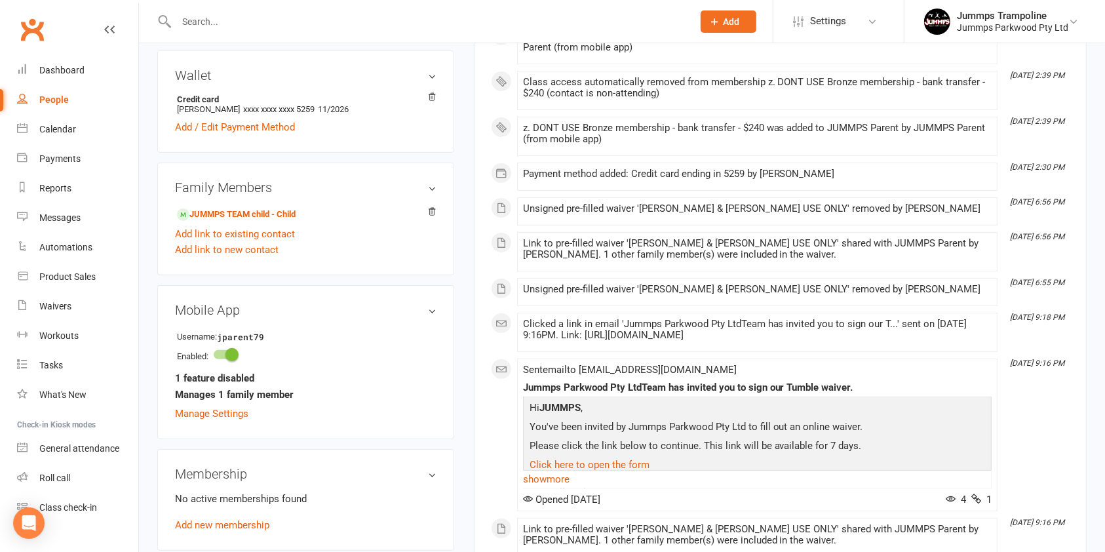
scroll to position [361, 0]
click at [80, 246] on div "Automations" at bounding box center [65, 247] width 53 height 10
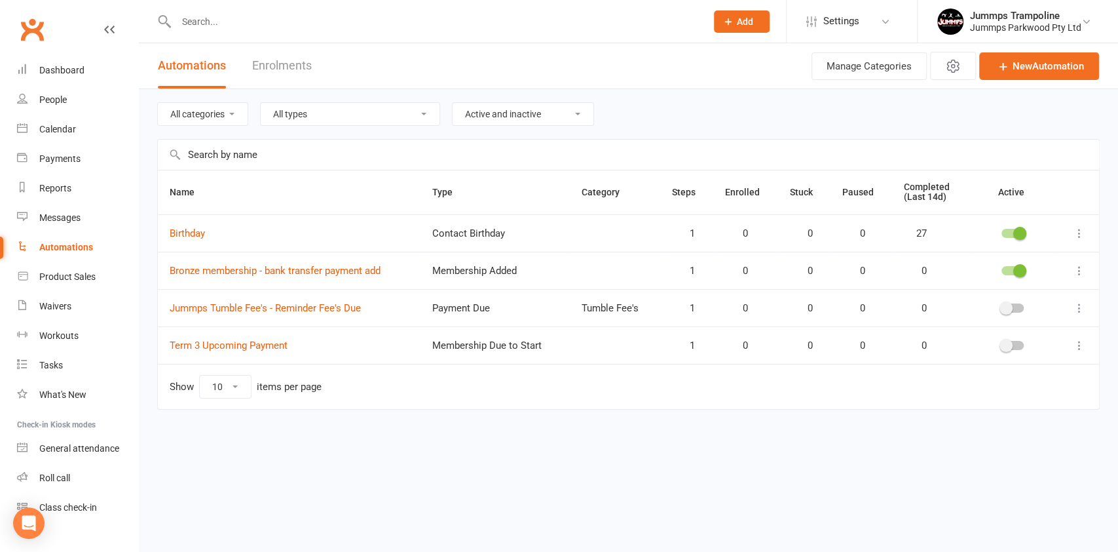
click at [544, 21] on input "text" at bounding box center [434, 21] width 525 height 18
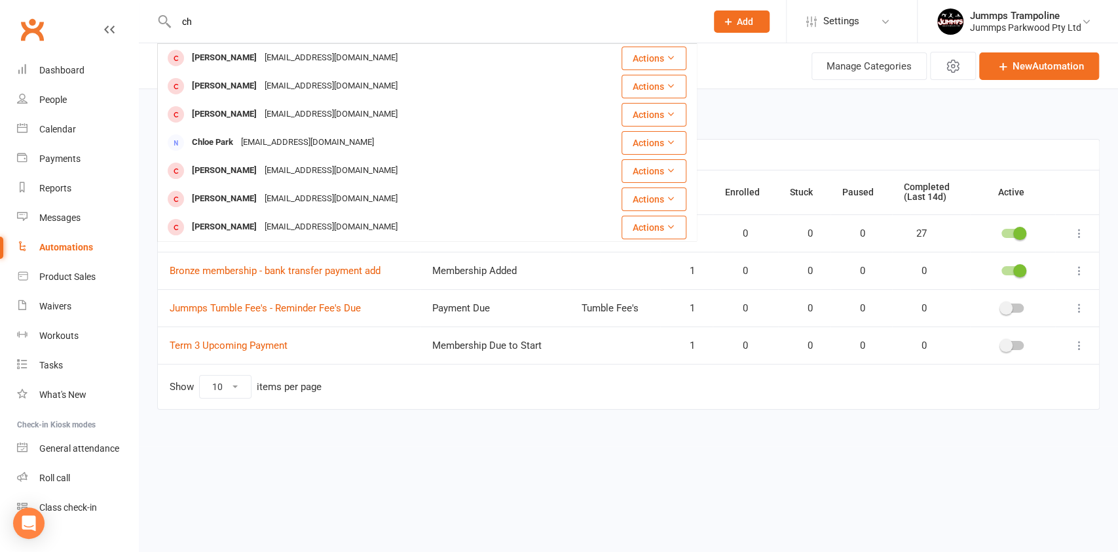
type input "c"
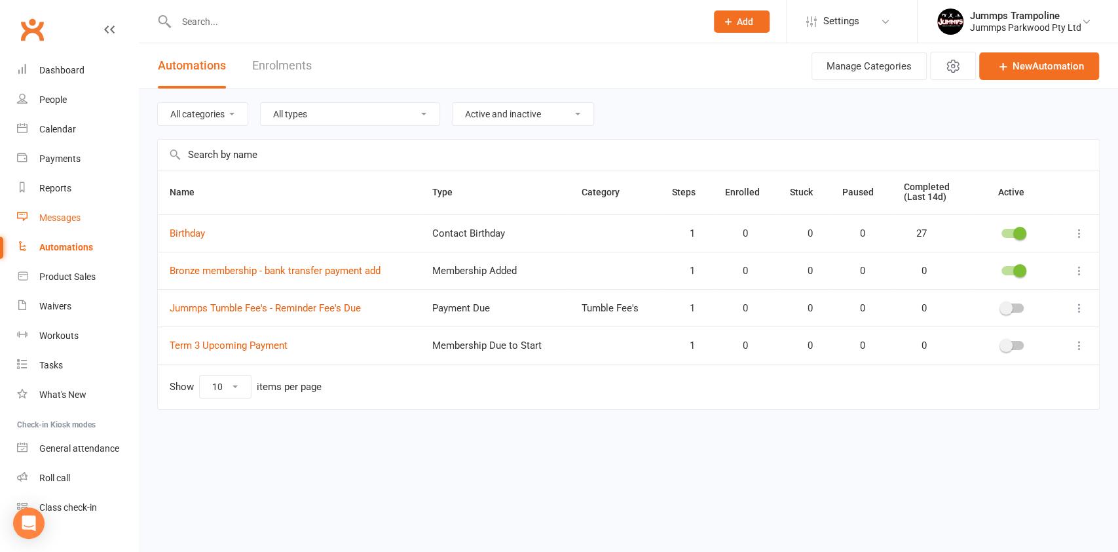
click at [50, 219] on div "Messages" at bounding box center [59, 217] width 41 height 10
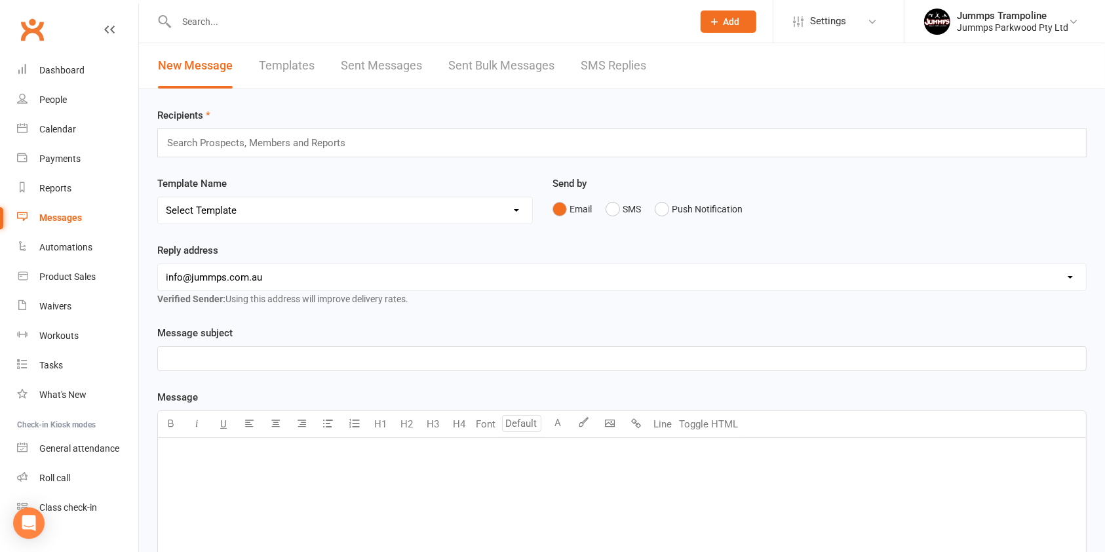
click at [288, 70] on link "Templates" at bounding box center [287, 65] width 56 height 45
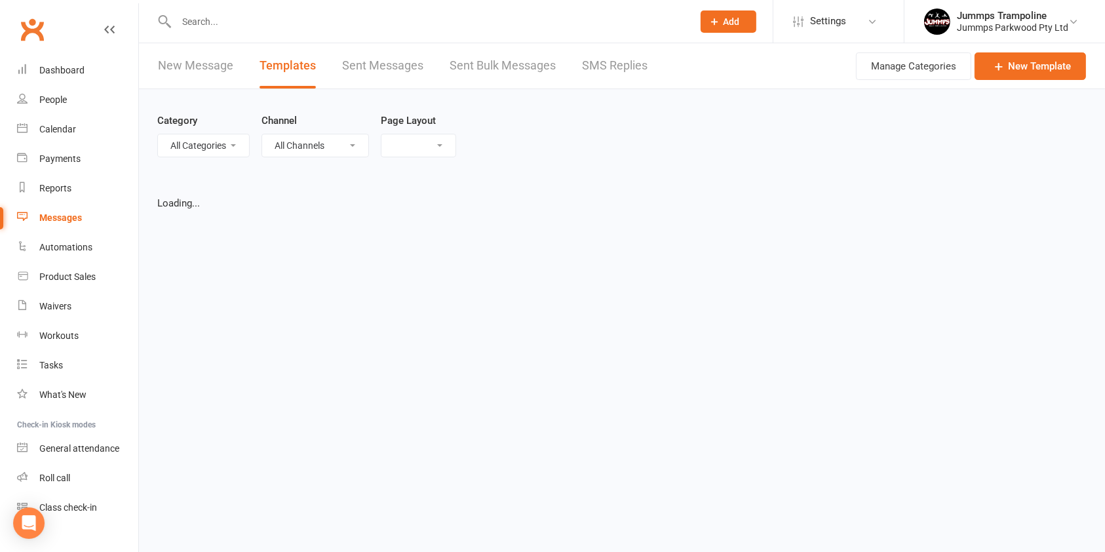
select select "list"
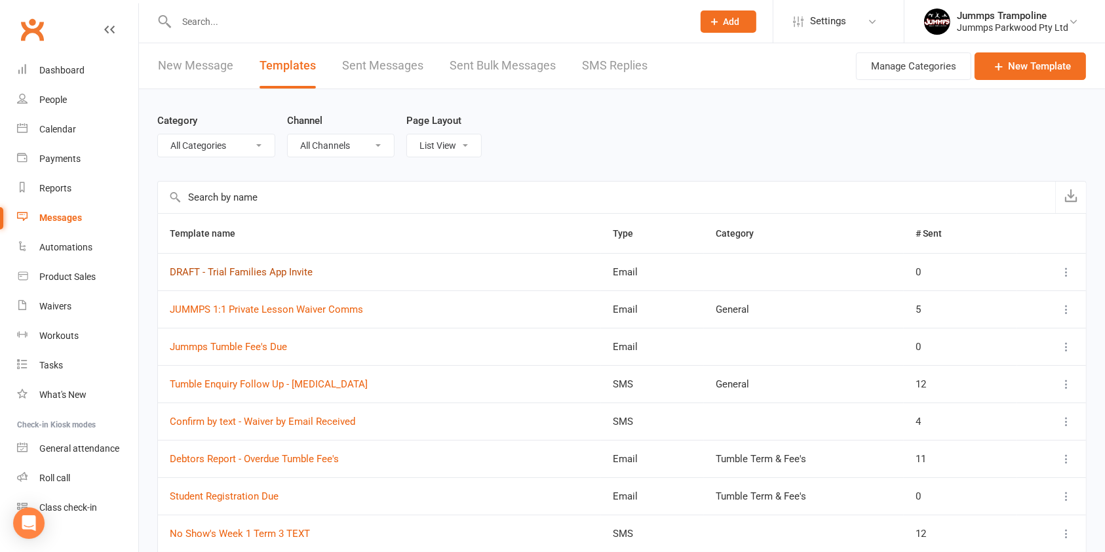
click at [233, 269] on link "DRAFT - Trial Families App Invite" at bounding box center [241, 272] width 143 height 12
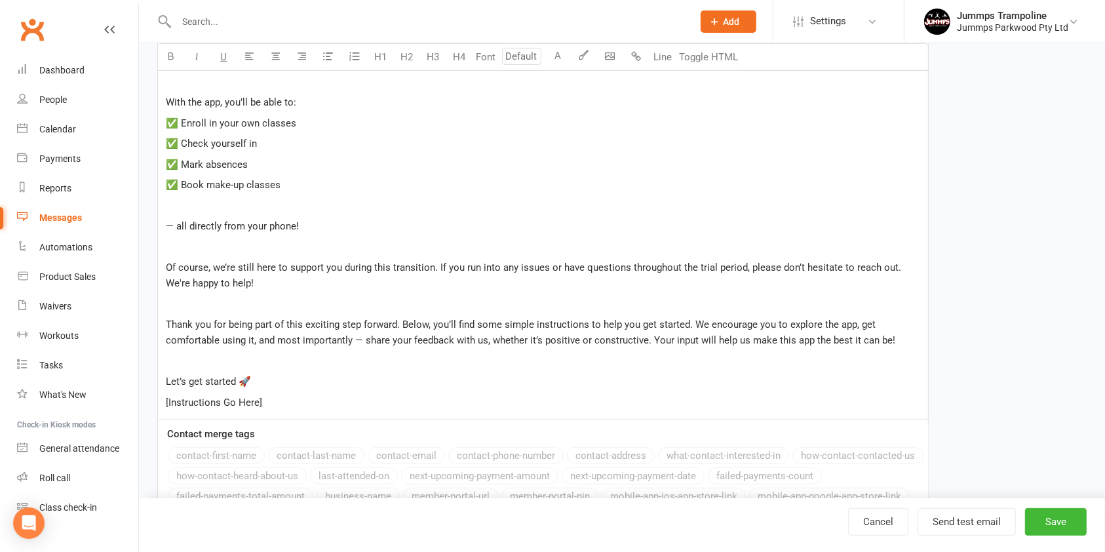
scroll to position [468, 0]
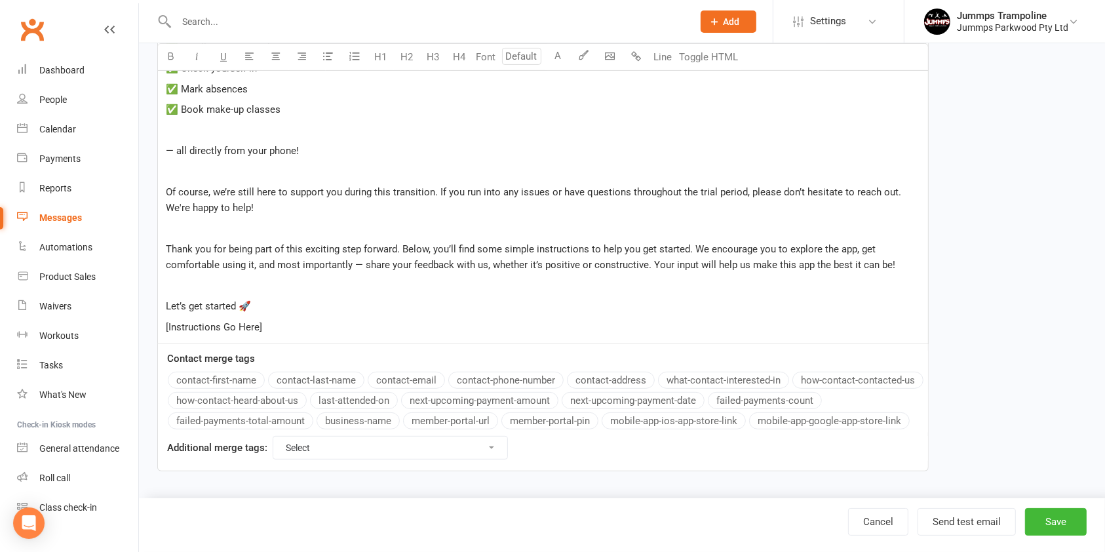
click at [283, 328] on p "[Instructions Go Here]" at bounding box center [543, 327] width 754 height 16
click at [868, 526] on link "Cancel" at bounding box center [878, 522] width 60 height 28
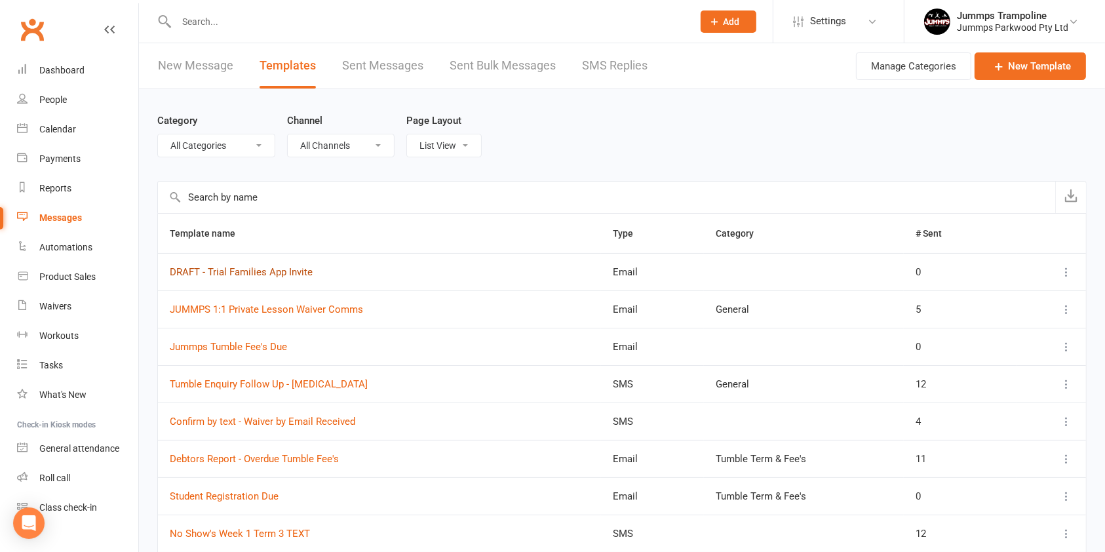
click at [236, 273] on link "DRAFT - Trial Families App Invite" at bounding box center [241, 272] width 143 height 12
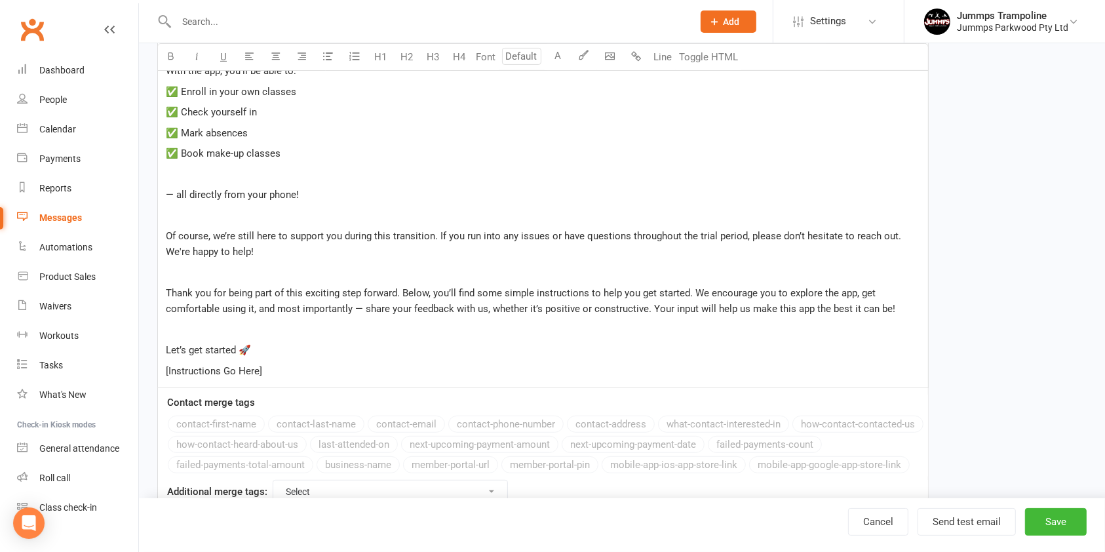
scroll to position [425, 0]
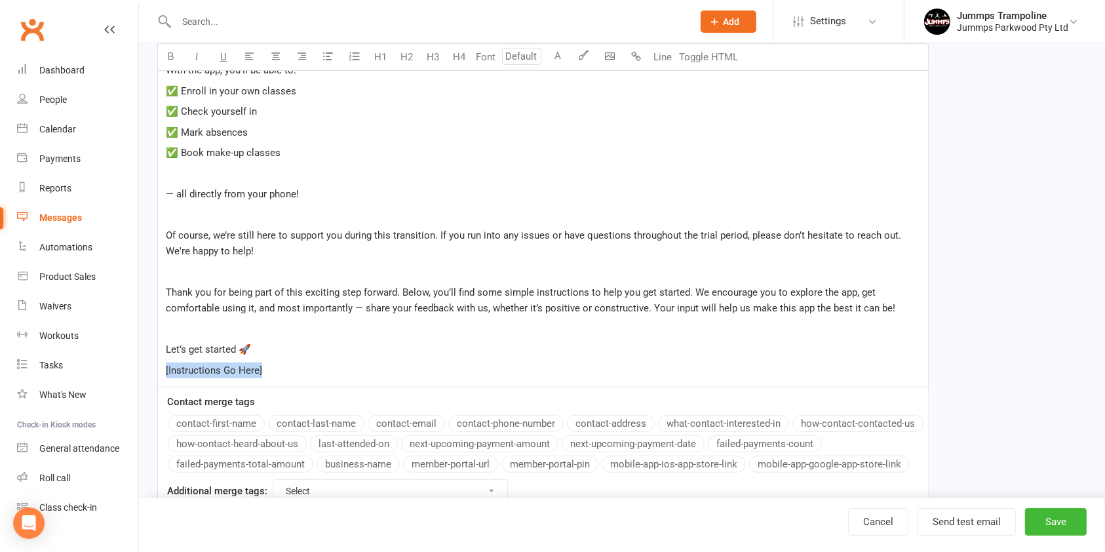
drag, startPoint x: 263, startPoint y: 370, endPoint x: 164, endPoint y: 372, distance: 98.3
click at [164, 372] on div "Hi ﻿ {contact-first-name} ﻿ {contact-last-name} , As many of you know, we've be…" at bounding box center [543, 150] width 770 height 473
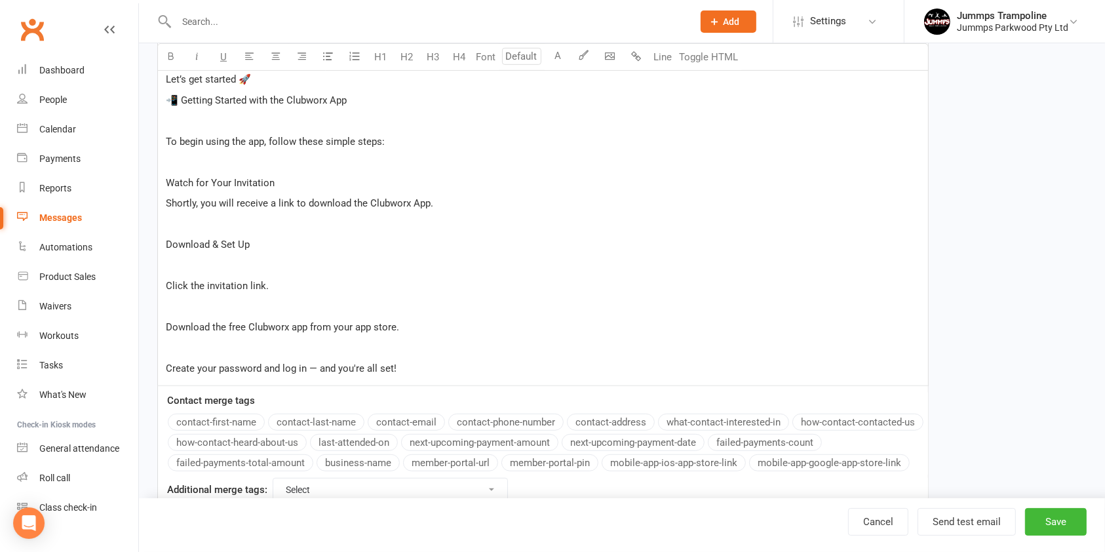
scroll to position [598, 0]
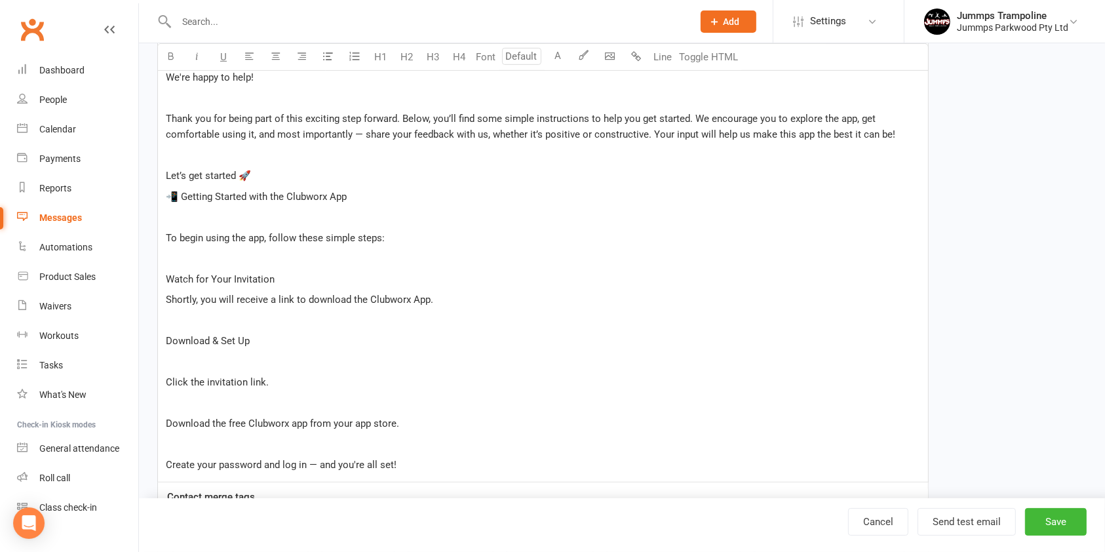
click at [254, 170] on p "Let’s get started 🚀" at bounding box center [543, 176] width 754 height 16
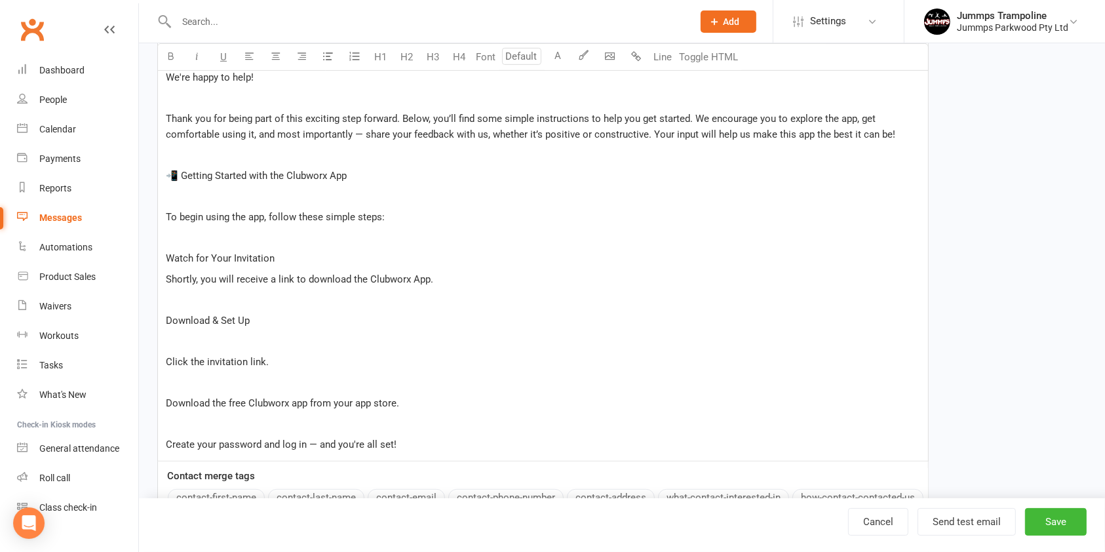
click at [180, 191] on p "﻿" at bounding box center [543, 197] width 754 height 16
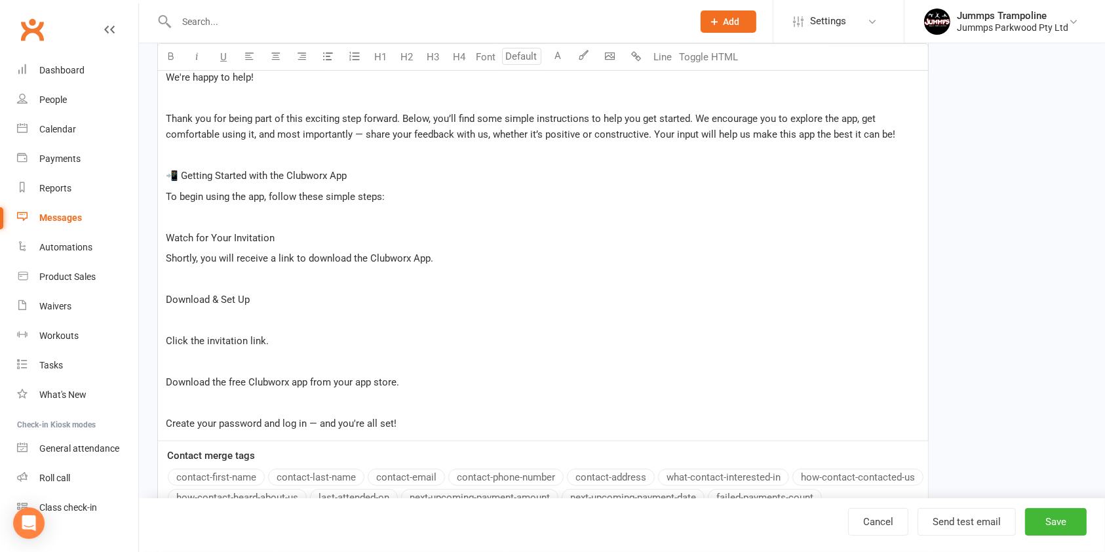
click at [168, 212] on p "﻿" at bounding box center [543, 217] width 754 height 16
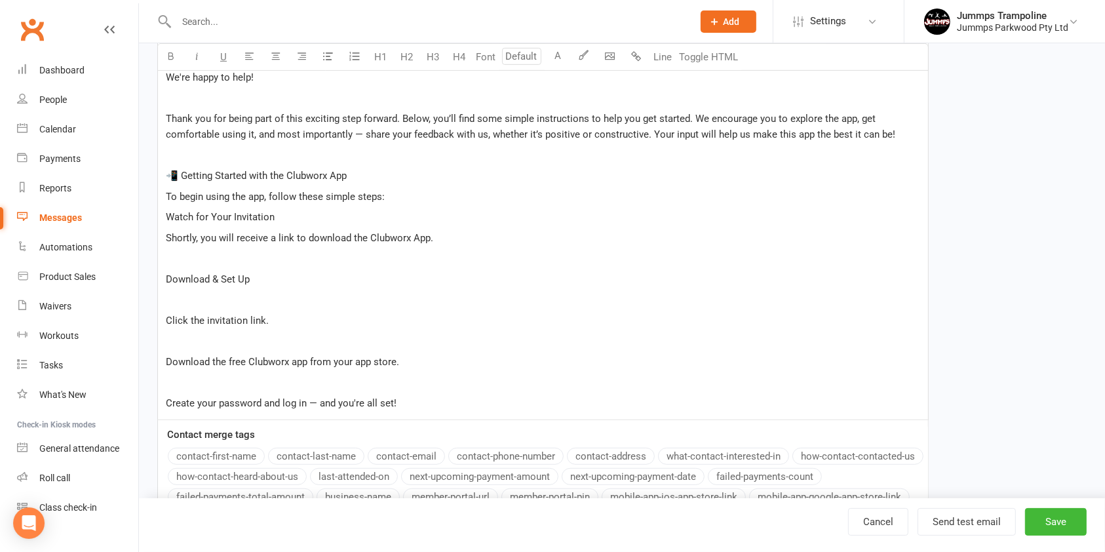
click at [169, 258] on p "﻿" at bounding box center [543, 258] width 754 height 16
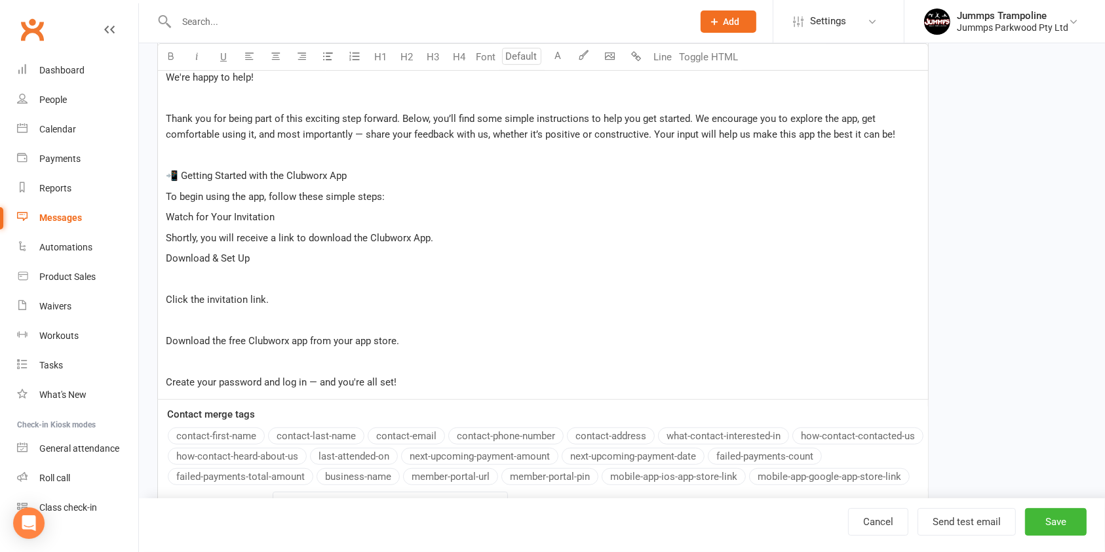
click at [164, 214] on div "Hi ﻿ {contact-first-name} ﻿ {contact-last-name} , As many of you know, we've be…" at bounding box center [543, 70] width 770 height 658
click at [164, 237] on div "Hi ﻿ {contact-first-name} ﻿ {contact-last-name} , As many of you know, we've be…" at bounding box center [543, 70] width 770 height 658
click at [162, 258] on div "Hi ﻿ {contact-first-name} ﻿ {contact-last-name} , As many of you know, we've be…" at bounding box center [543, 70] width 770 height 658
click at [179, 282] on p "﻿" at bounding box center [543, 279] width 754 height 16
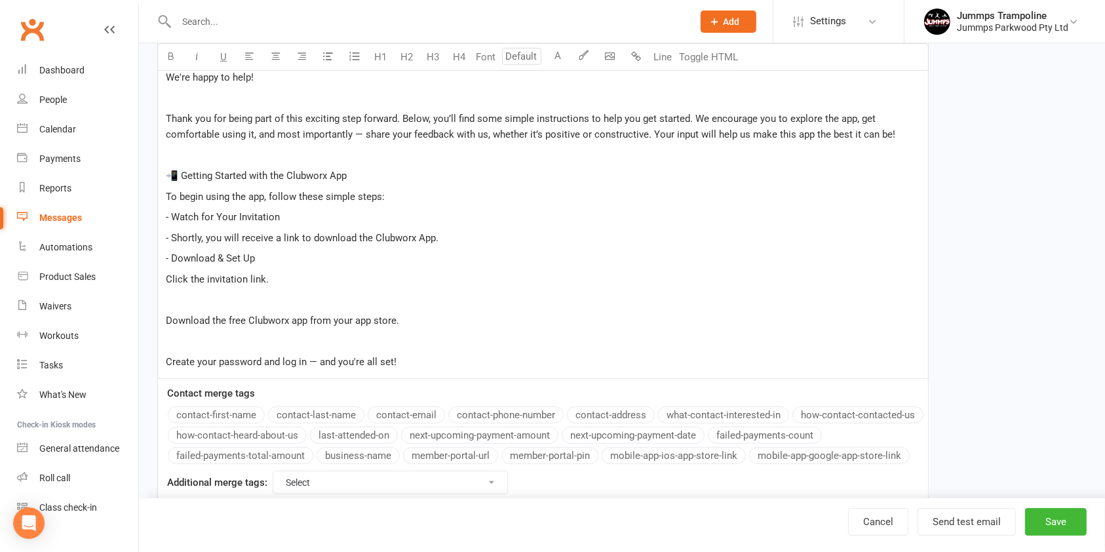
click at [163, 276] on div "Hi ﻿ {contact-first-name} ﻿ {contact-last-name} , As many of you know, we've be…" at bounding box center [543, 60] width 770 height 638
click at [171, 218] on span "- Watch for Your Invitation" at bounding box center [223, 217] width 114 height 12
drag, startPoint x: 168, startPoint y: 256, endPoint x: 524, endPoint y: 257, distance: 355.8
click at [524, 257] on p "- Download & Set Up" at bounding box center [543, 258] width 754 height 16
click at [284, 247] on div "Hi ﻿ {contact-first-name} ﻿ {contact-last-name} , As many of you know, we've be…" at bounding box center [543, 60] width 770 height 638
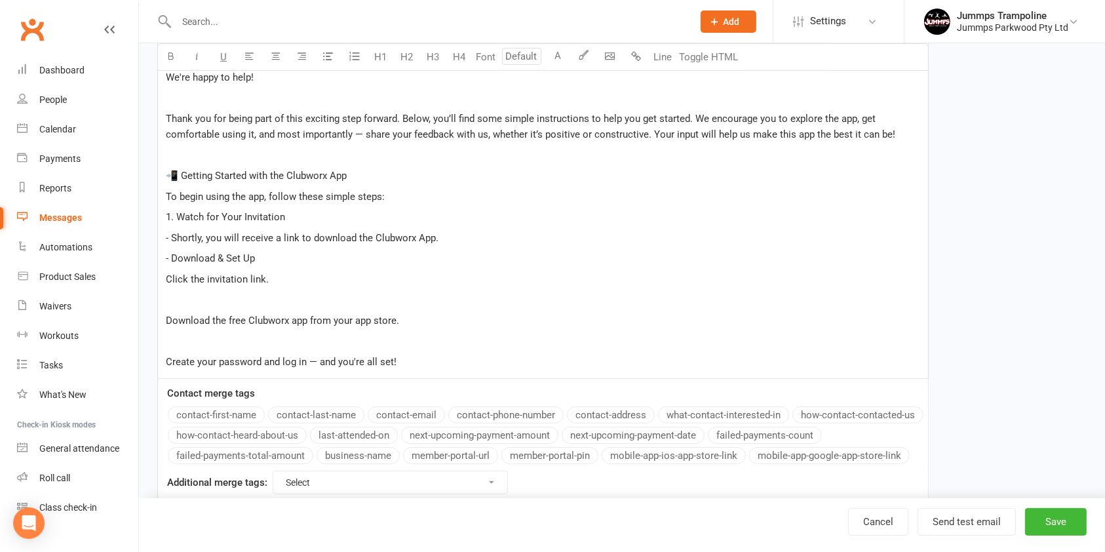
click at [168, 252] on span "- Download & Set Up" at bounding box center [210, 258] width 89 height 12
click at [162, 280] on div "Hi ﻿ {contact-first-name} ﻿ {contact-last-name} , As many of you know, we've be…" at bounding box center [543, 60] width 770 height 638
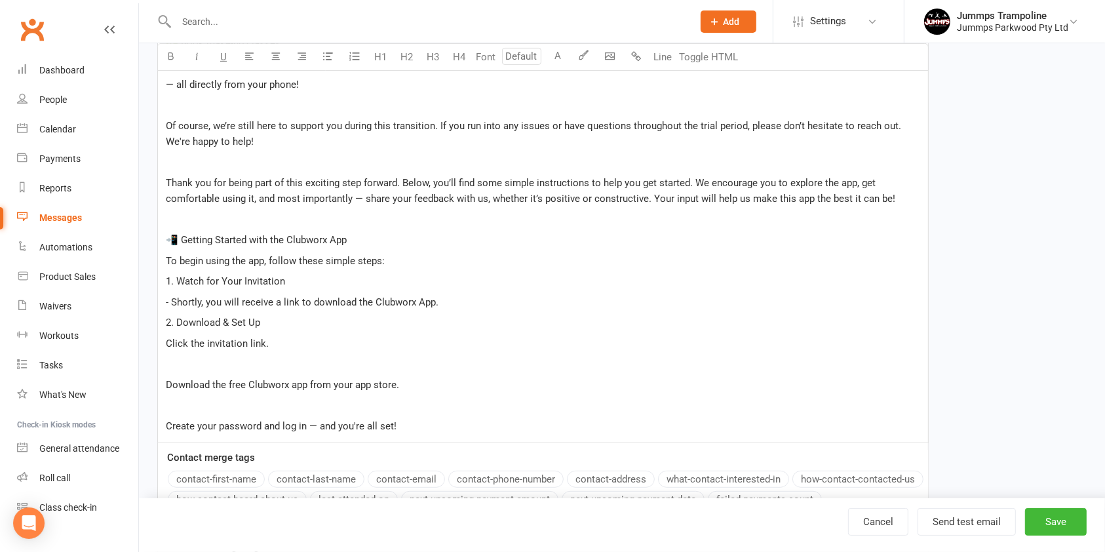
scroll to position [539, 0]
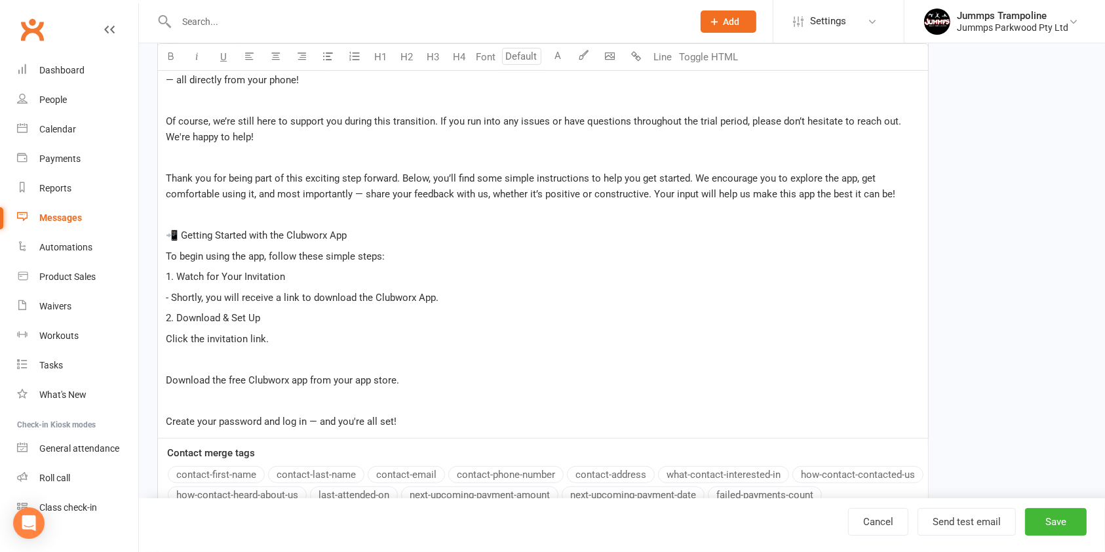
click at [164, 274] on div "Hi ﻿ {contact-first-name} ﻿ {contact-last-name} , As many of you know, we've be…" at bounding box center [543, 119] width 770 height 638
click at [164, 276] on div "Hi ﻿ {contact-first-name} ﻿ {contact-last-name} , As many of you know, we've be…" at bounding box center [543, 119] width 770 height 638
click at [161, 375] on div "Hi ﻿ {contact-first-name} ﻿ {contact-last-name} , As many of you know, we've be…" at bounding box center [543, 119] width 770 height 638
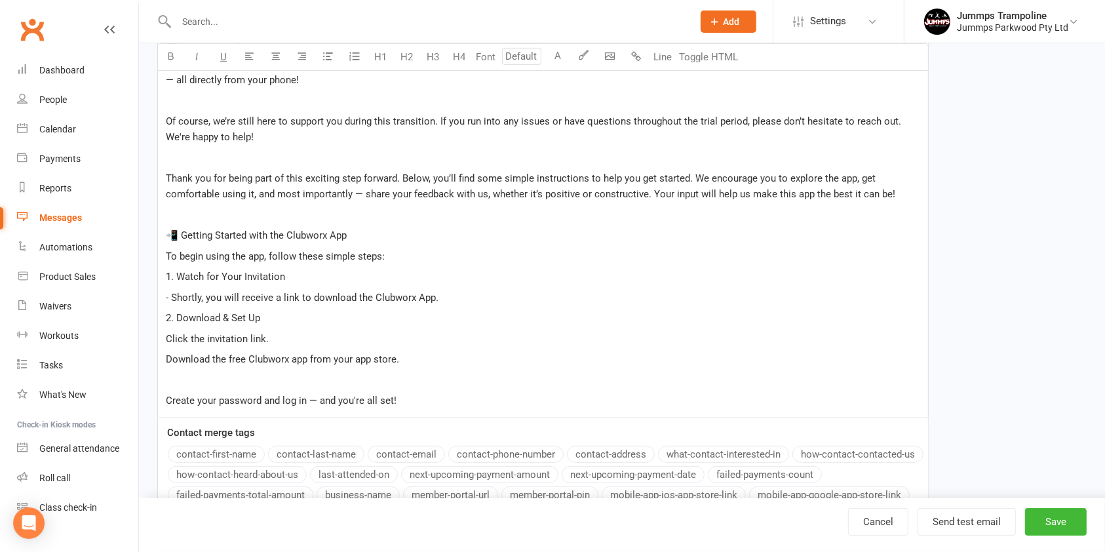
click at [162, 336] on div "Hi ﻿ {contact-first-name} ﻿ {contact-last-name} , As many of you know, we've be…" at bounding box center [543, 108] width 770 height 617
click at [166, 360] on span "Download the free Clubworx app from your app store." at bounding box center [282, 359] width 233 height 12
click at [163, 398] on div "Hi ﻿ {contact-first-name} ﻿ {contact-last-name} , As many of you know, we've be…" at bounding box center [543, 108] width 770 height 617
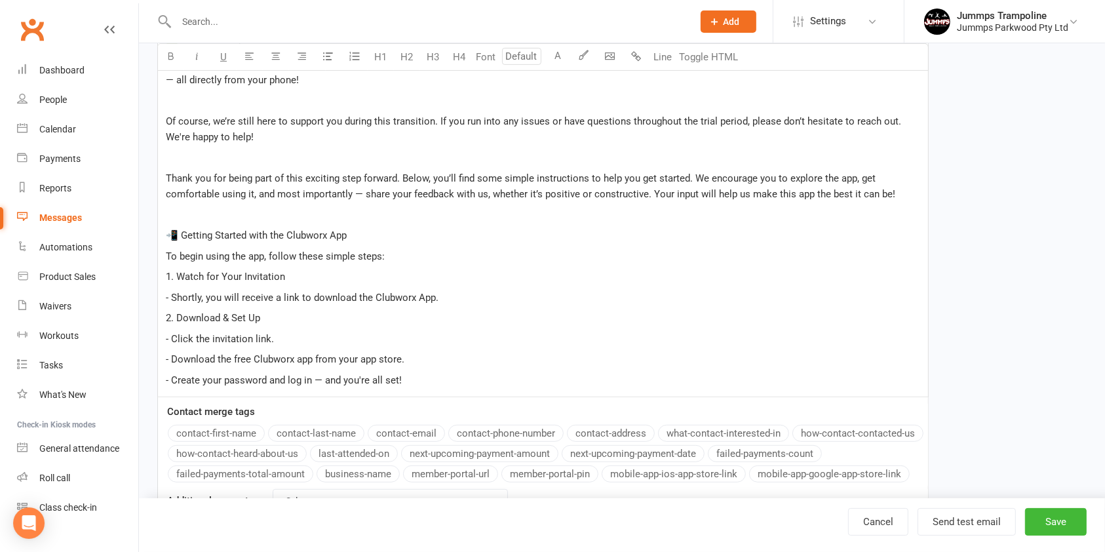
click at [437, 377] on p "- Create your password and log in — and you're all set!" at bounding box center [543, 380] width 754 height 16
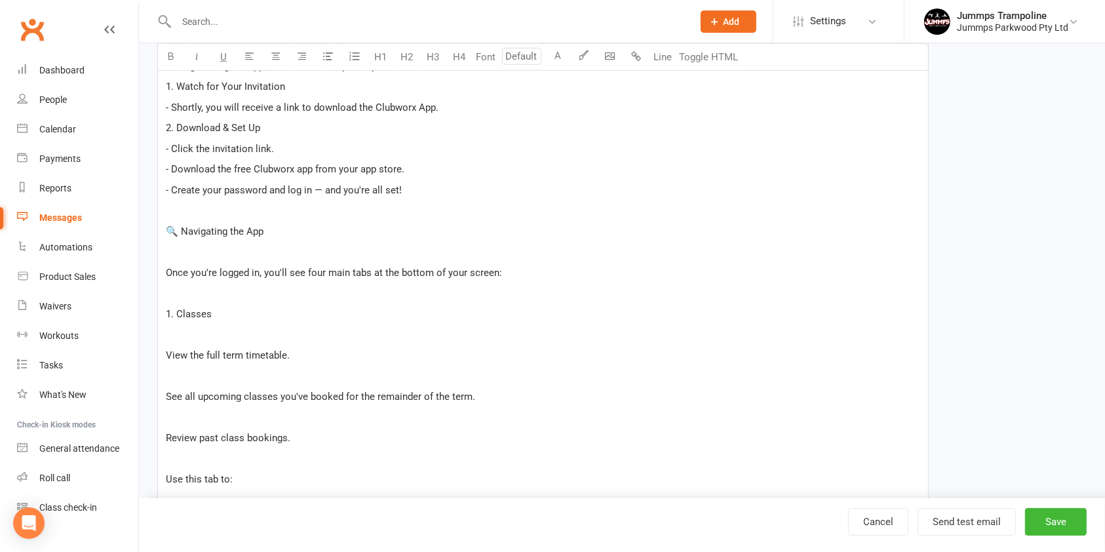
scroll to position [717, 0]
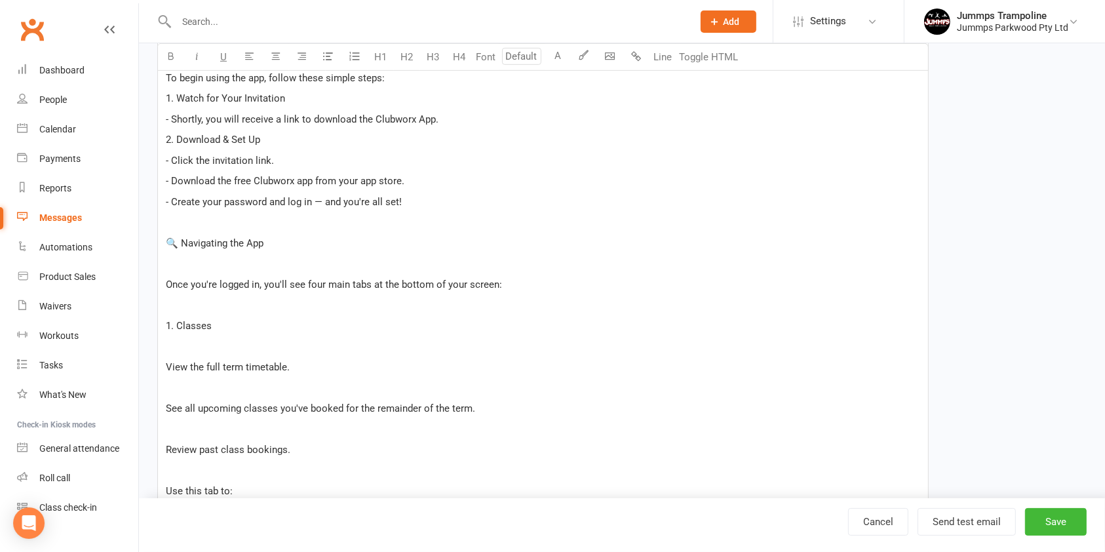
click at [182, 269] on p "﻿" at bounding box center [543, 264] width 754 height 16
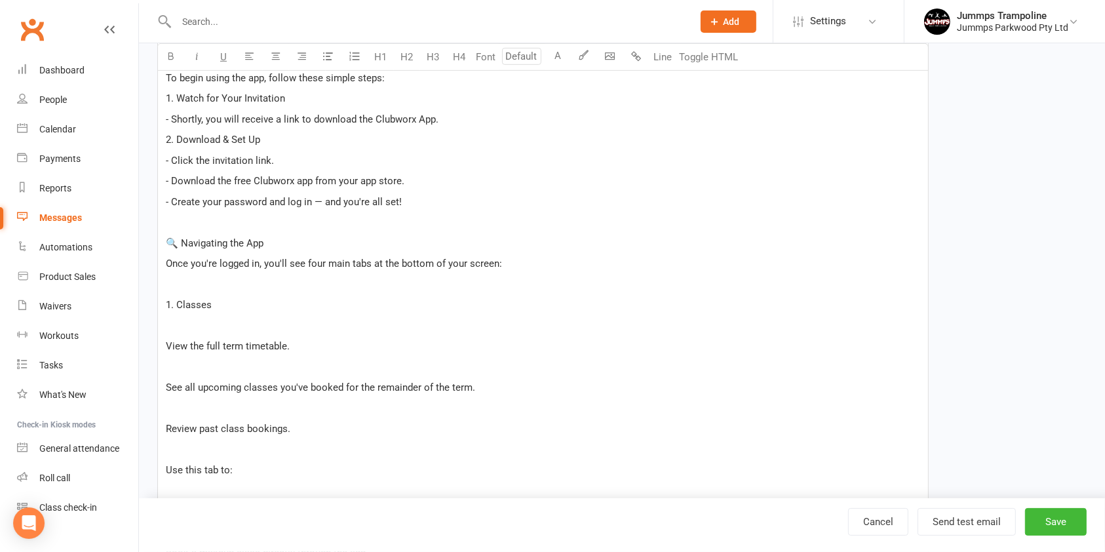
click at [178, 287] on p "﻿" at bounding box center [543, 284] width 754 height 16
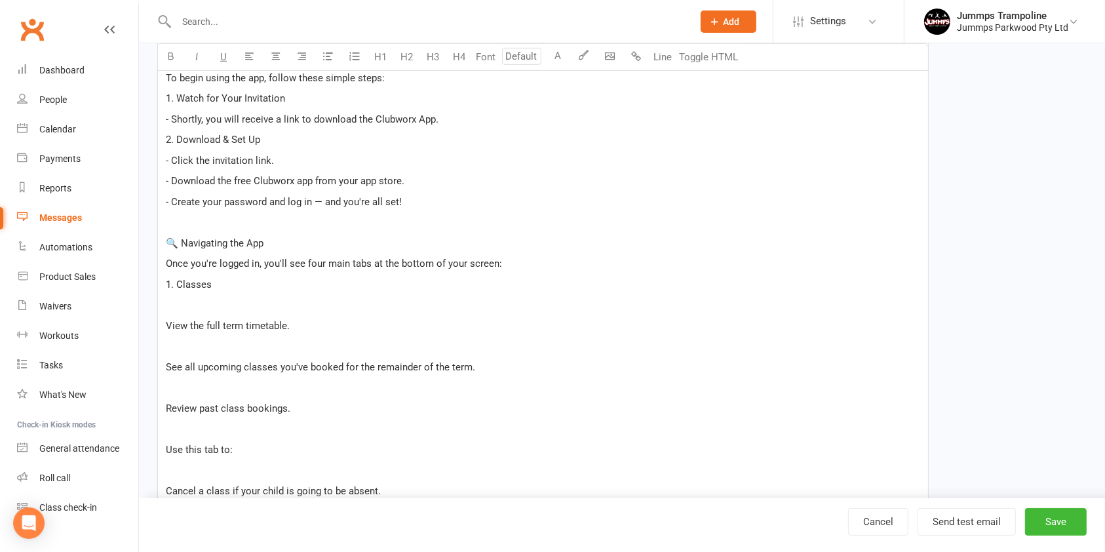
click at [174, 310] on p "﻿" at bounding box center [543, 305] width 754 height 16
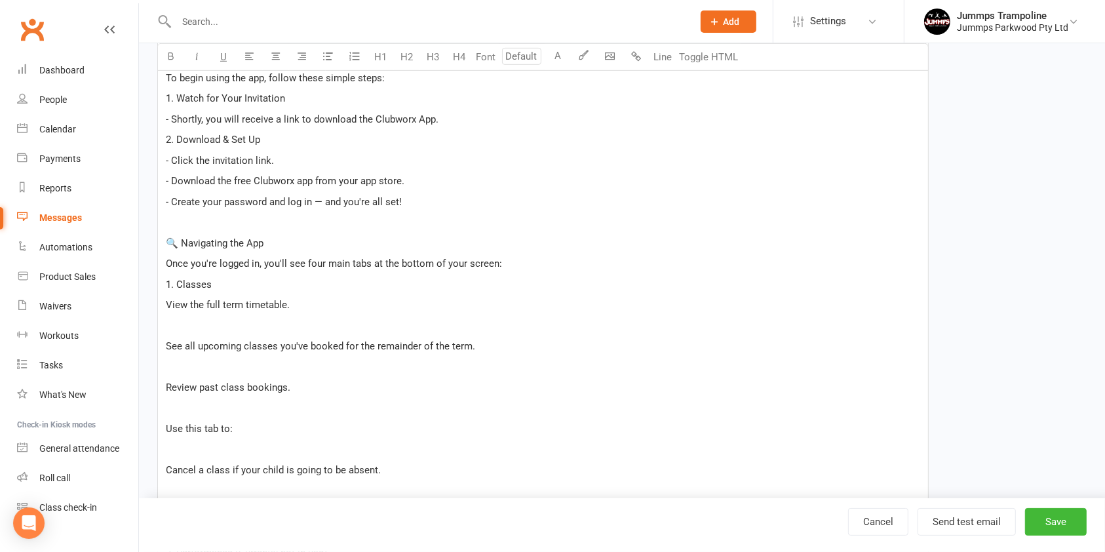
click at [162, 305] on div "Hi ﻿ {contact-first-name} ﻿ {contact-last-name} , As many of you know, we've be…" at bounding box center [543, 240] width 770 height 1236
click at [163, 338] on div "Hi ﻿ {contact-first-name} ﻿ {contact-last-name} , As many of you know, we've be…" at bounding box center [543, 240] width 770 height 1236
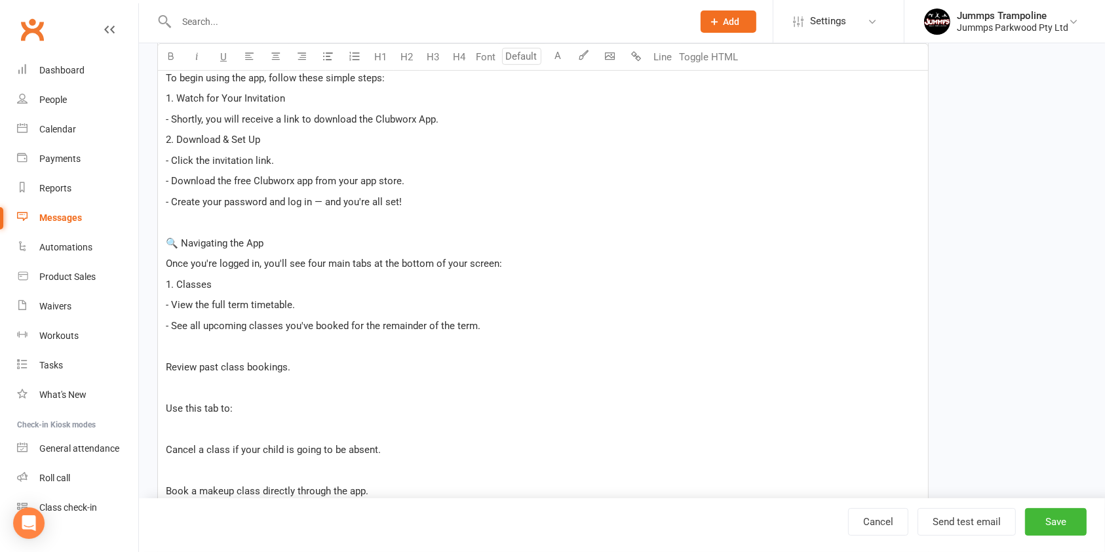
click at [164, 364] on div "Hi ﻿ {contact-first-name} ﻿ {contact-last-name} , As many of you know, we've be…" at bounding box center [543, 230] width 770 height 1216
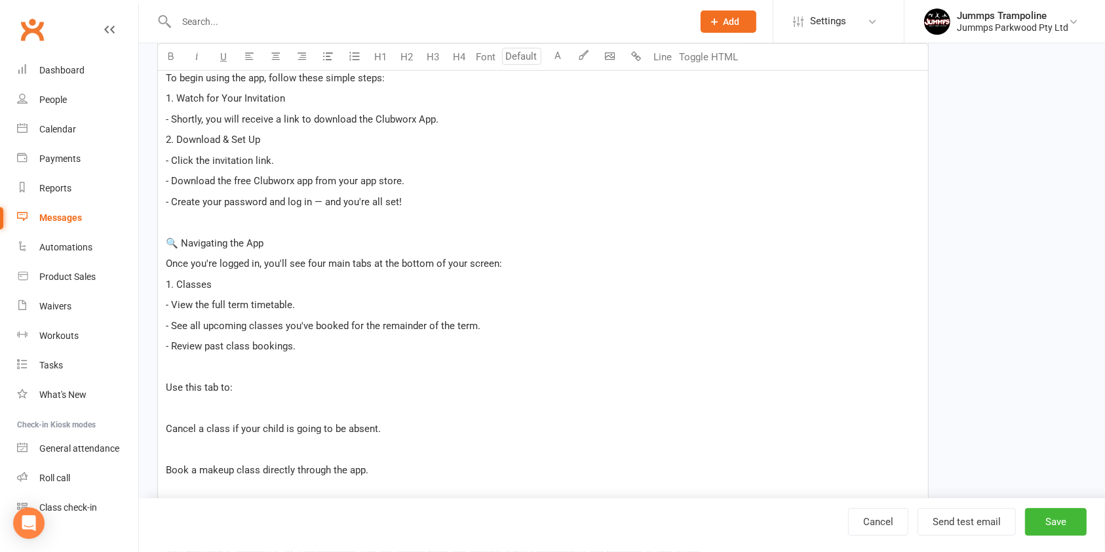
click at [167, 381] on span "Use this tab to:" at bounding box center [199, 387] width 67 height 12
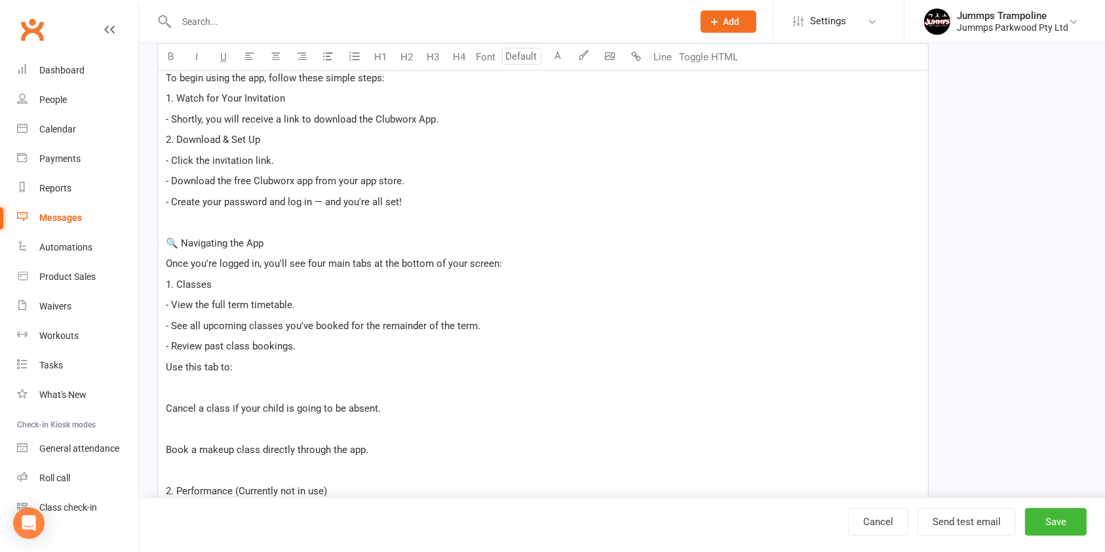
click at [163, 408] on div "Hi ﻿ {contact-first-name} ﻿ {contact-last-name} , As many of you know, we've be…" at bounding box center [543, 209] width 770 height 1175
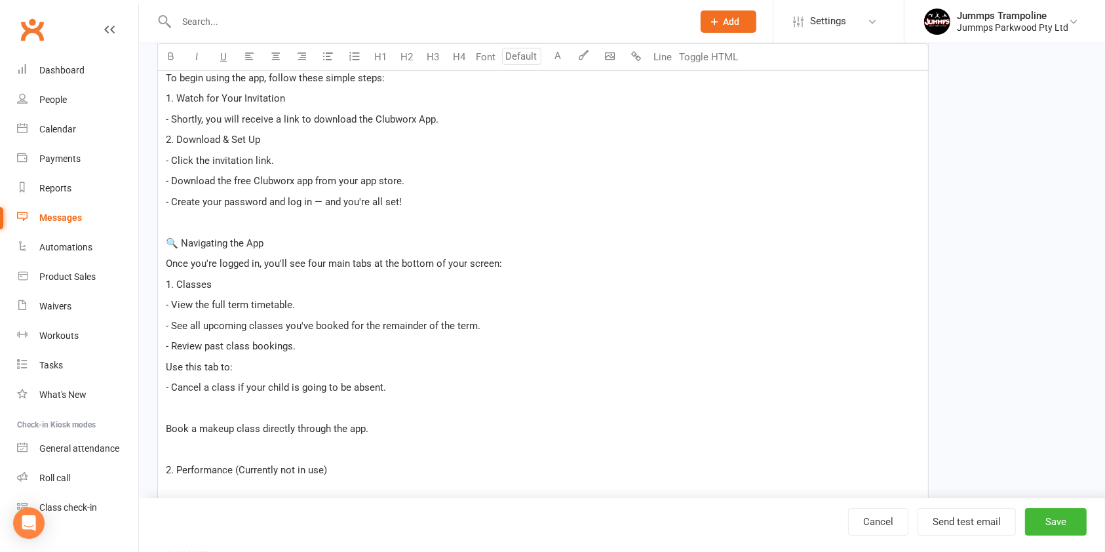
click at [161, 427] on div "Hi ﻿ {contact-first-name} ﻿ {contact-last-name} , As many of you know, we've be…" at bounding box center [543, 199] width 770 height 1154
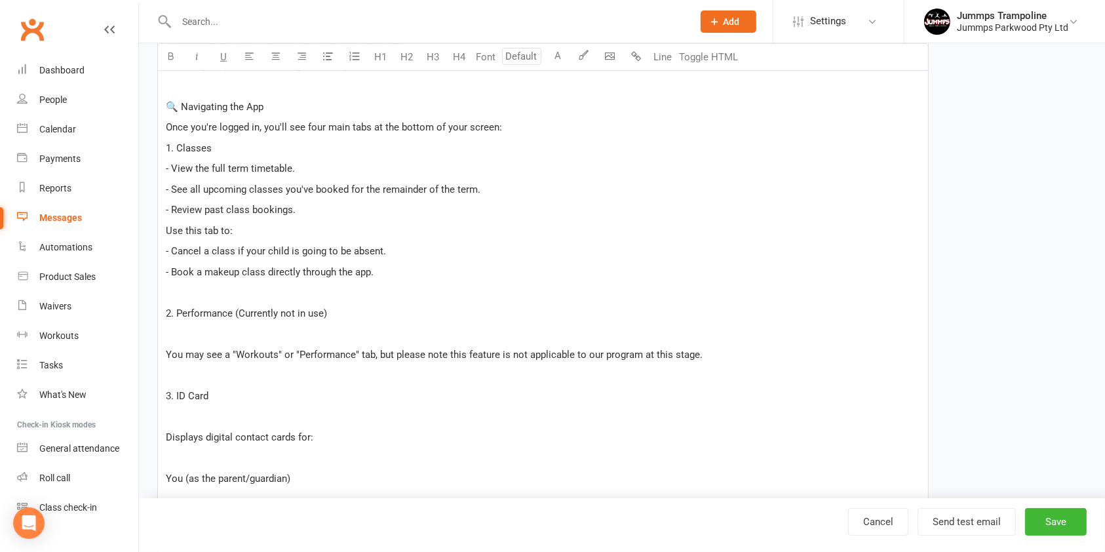
scroll to position [854, 0]
click at [173, 339] on p "﻿" at bounding box center [543, 333] width 754 height 16
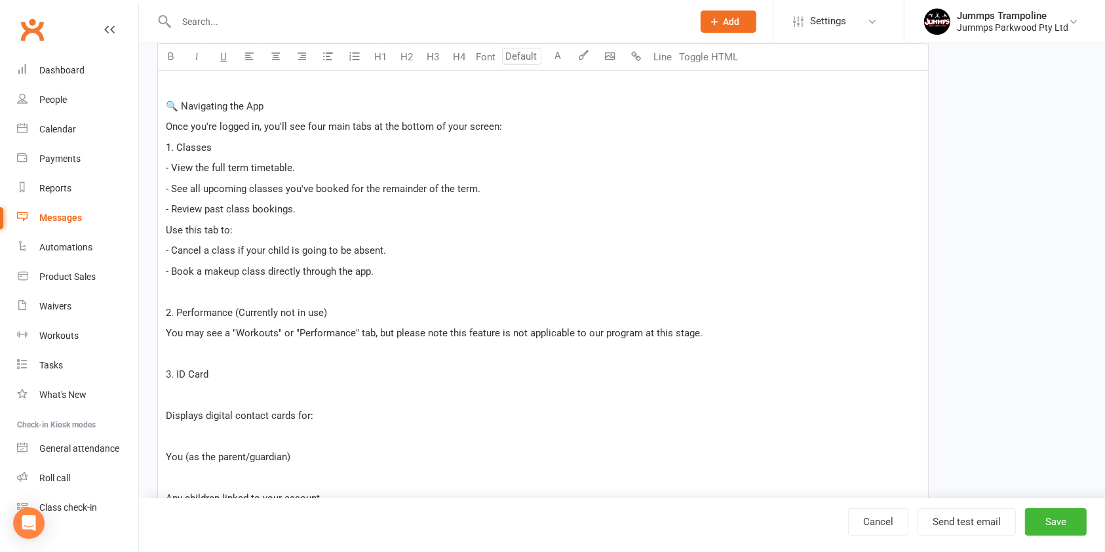
click at [163, 332] on div "Hi ﻿ {contact-first-name} ﻿ {contact-last-name} , As many of you know, we've be…" at bounding box center [543, 41] width 770 height 1113
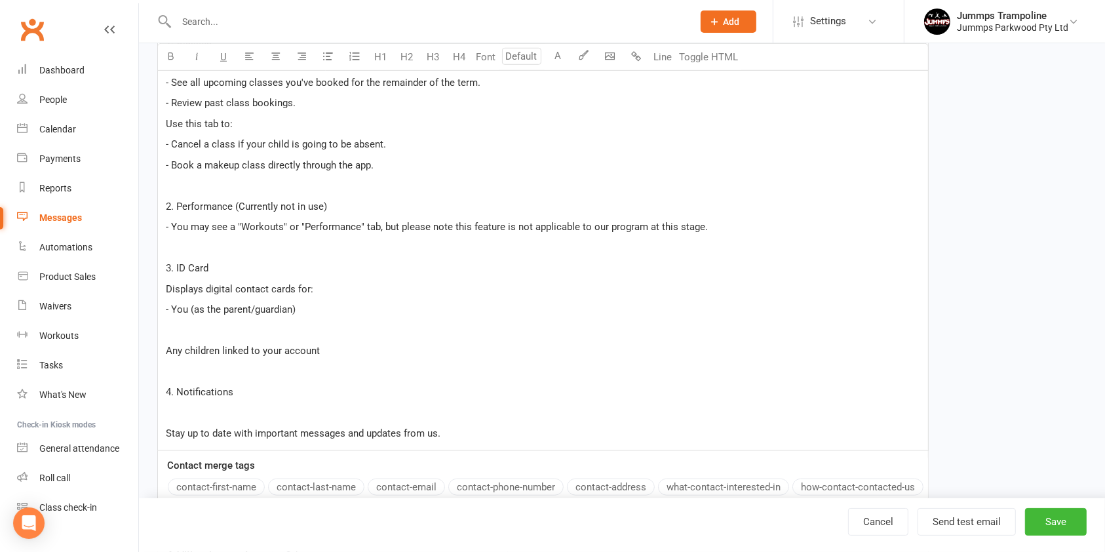
click at [166, 350] on span "Any children linked to your account" at bounding box center [243, 351] width 154 height 12
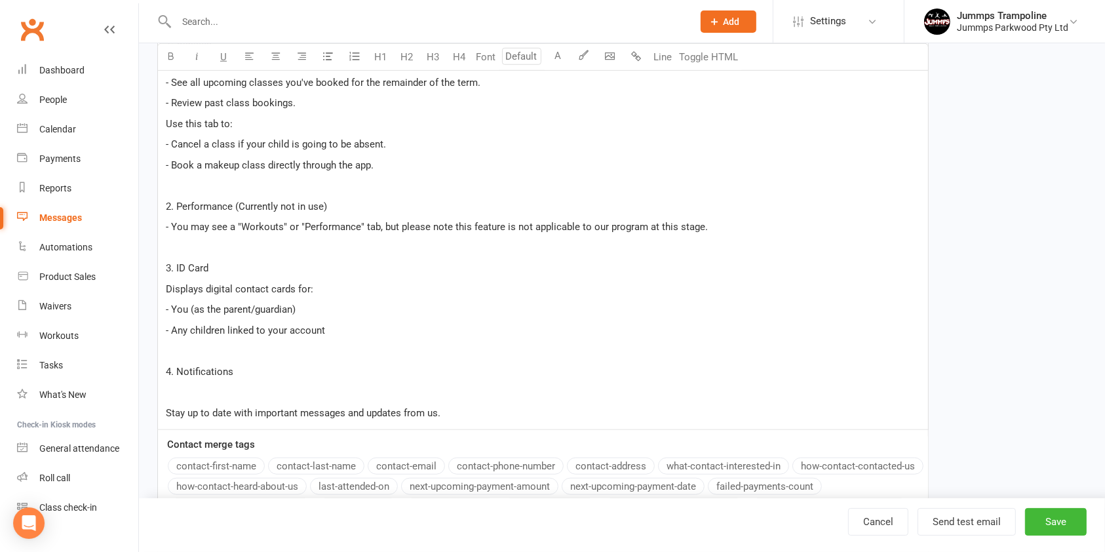
click at [166, 407] on span "Stay up to date with important messages and updates from us." at bounding box center [303, 413] width 275 height 12
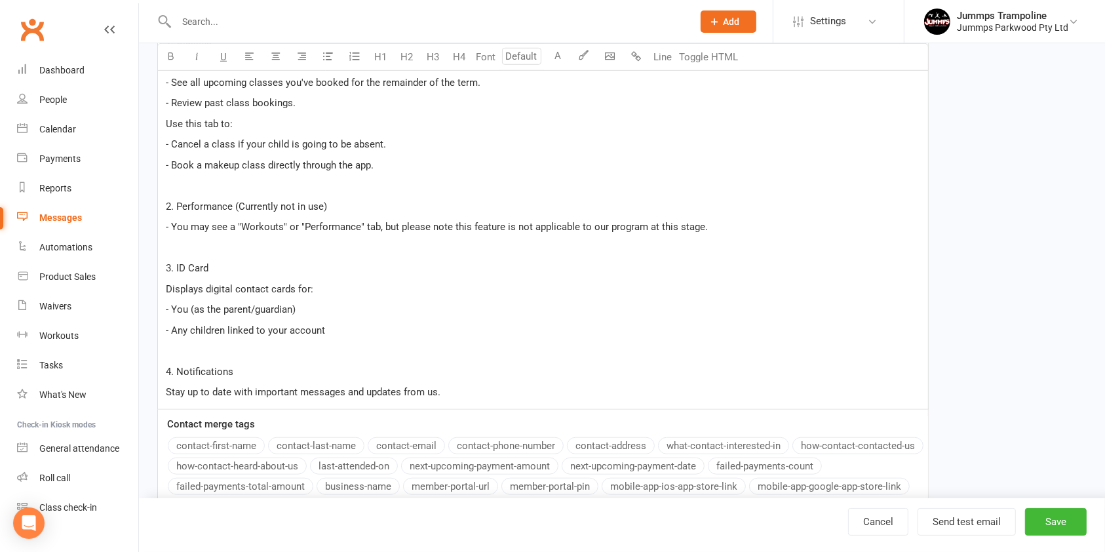
click at [493, 387] on p "Stay up to date with important messages and updates from us." at bounding box center [543, 392] width 754 height 16
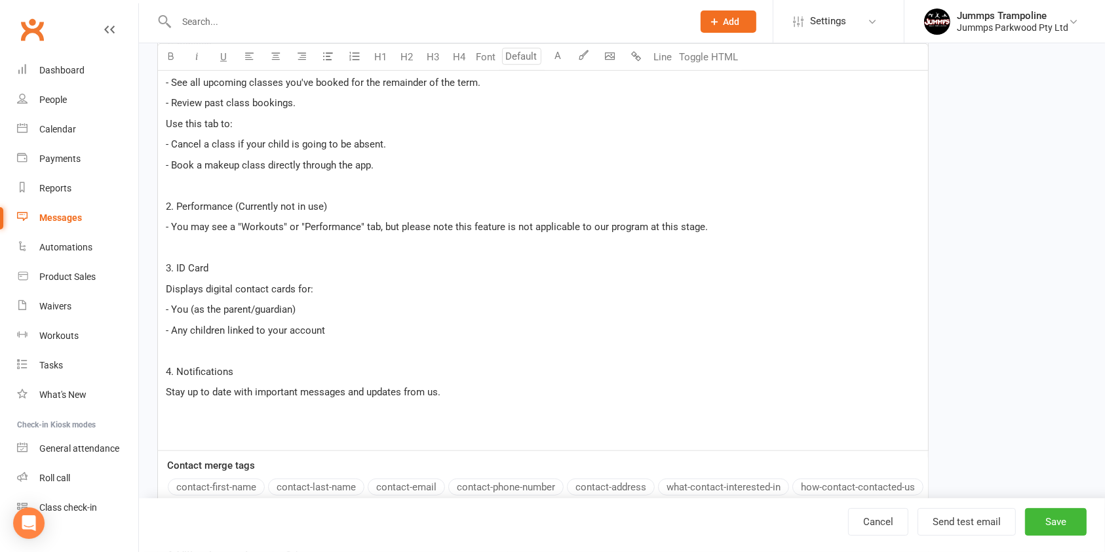
scroll to position [1273, 0]
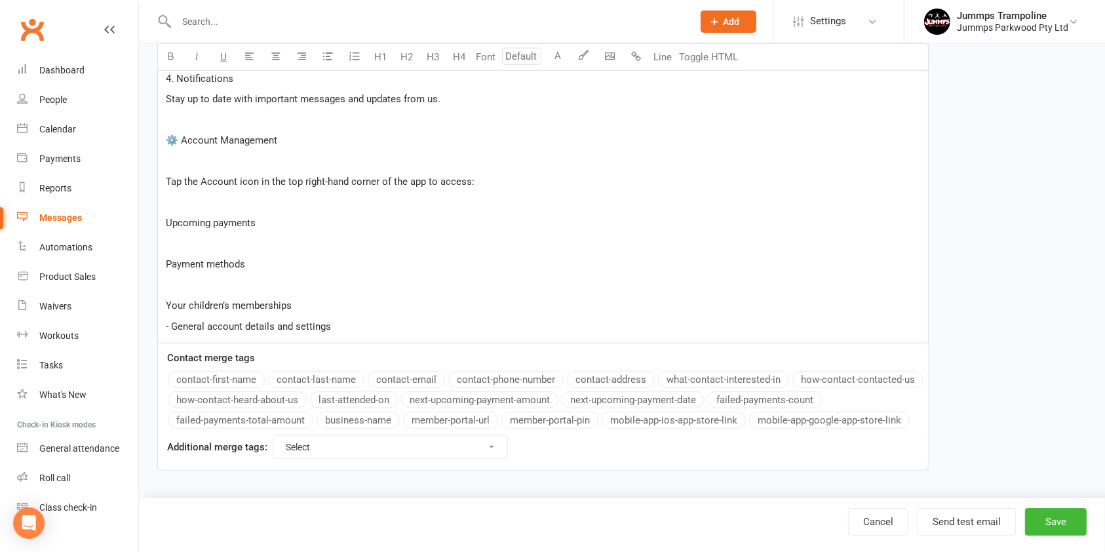
drag, startPoint x: 161, startPoint y: 307, endPoint x: 398, endPoint y: 259, distance: 241.8
click at [398, 259] on p "Payment methods" at bounding box center [543, 264] width 754 height 16
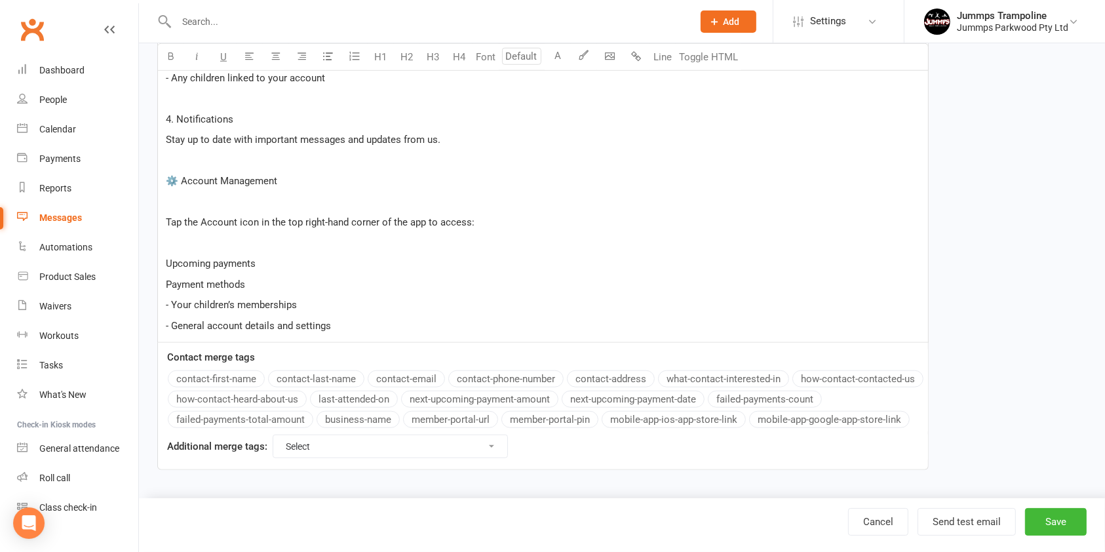
scroll to position [1211, 0]
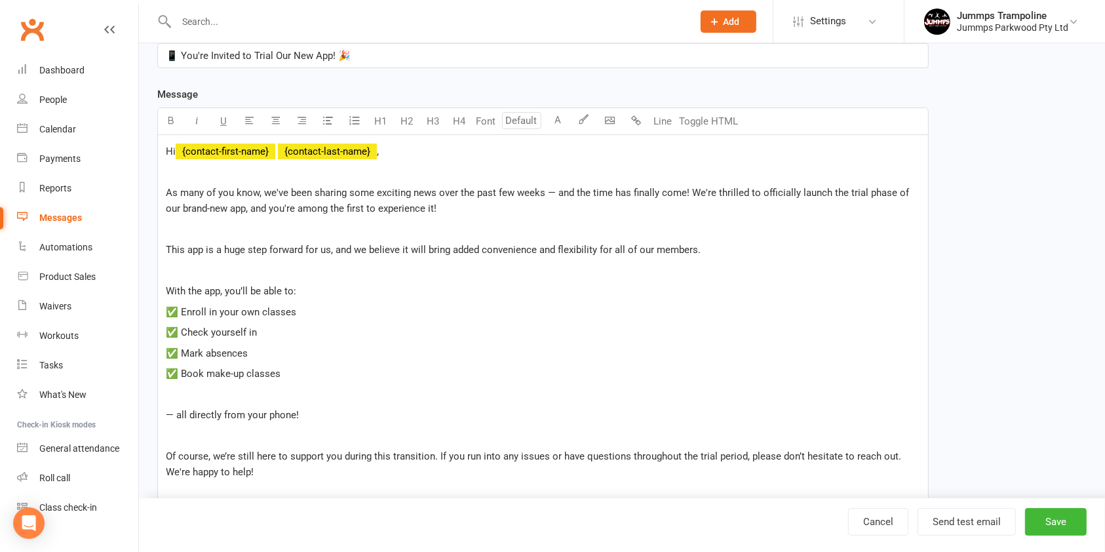
scroll to position [0, 0]
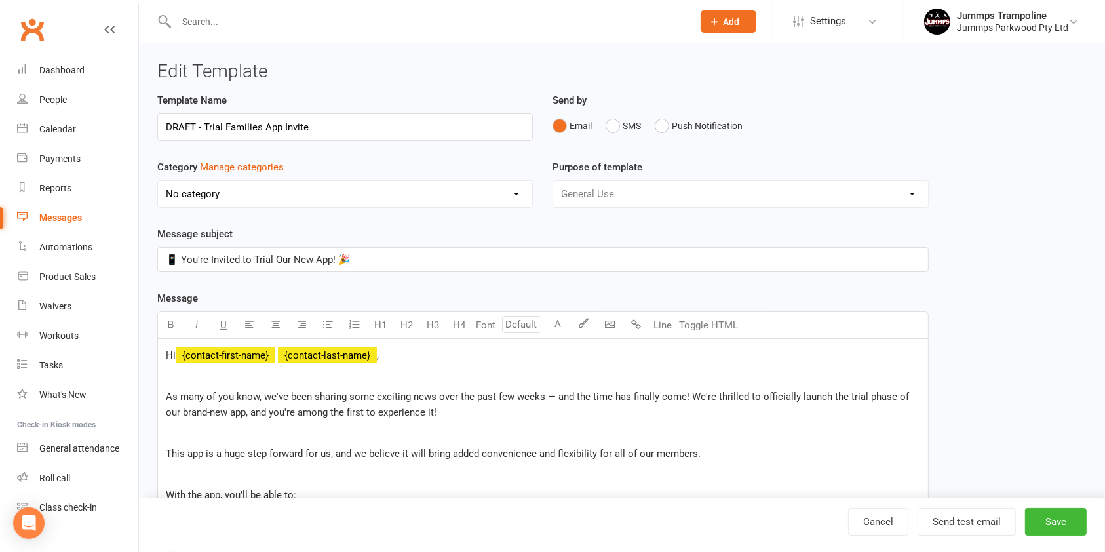
click at [339, 356] on span "﻿ {contact-last-name}" at bounding box center [327, 355] width 99 height 12
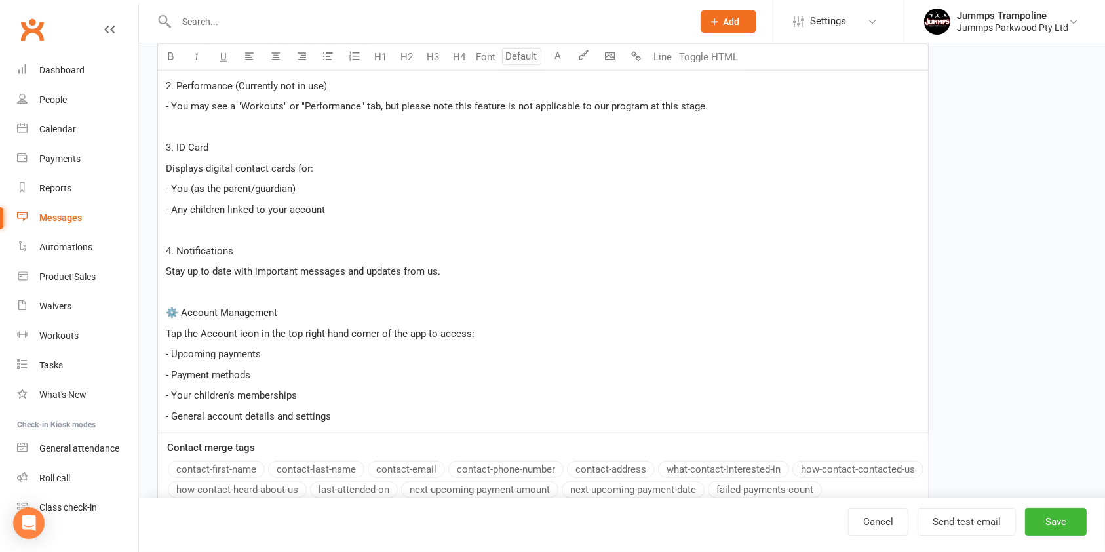
scroll to position [1081, 0]
click at [393, 419] on p "- General account details and settings" at bounding box center [543, 416] width 754 height 16
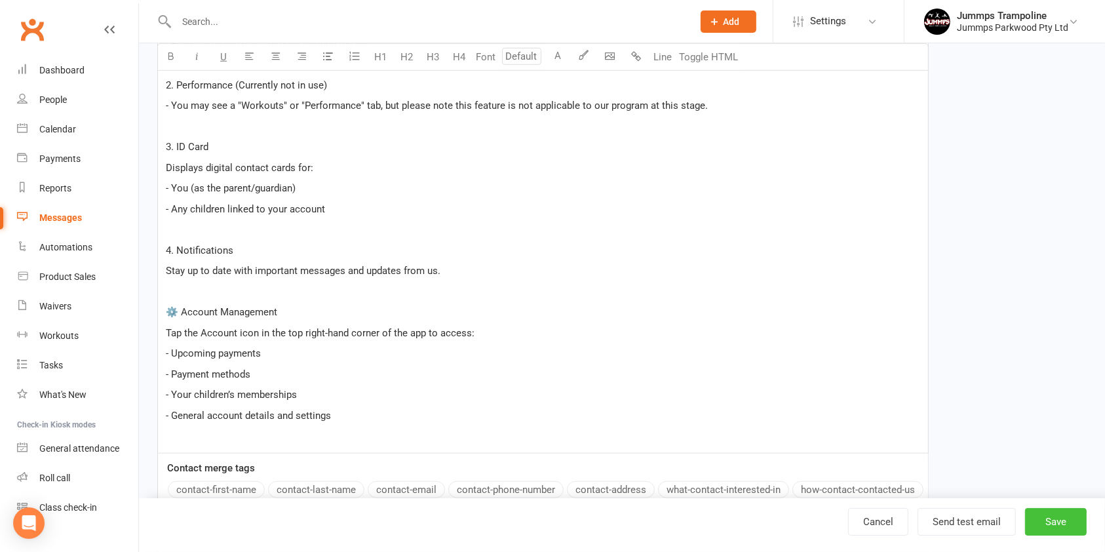
click at [1065, 520] on button "Save" at bounding box center [1056, 522] width 62 height 28
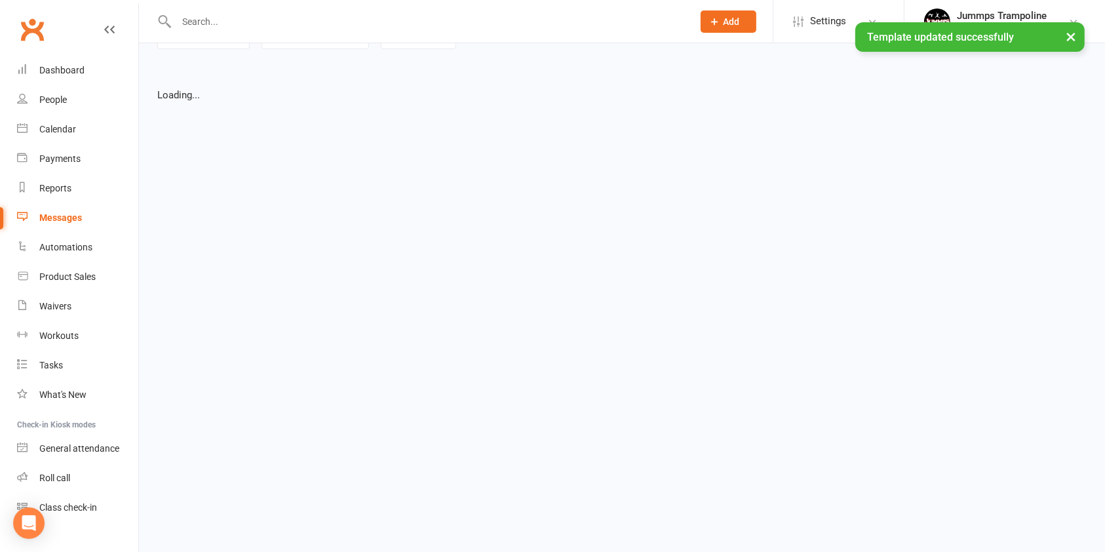
select select "list"
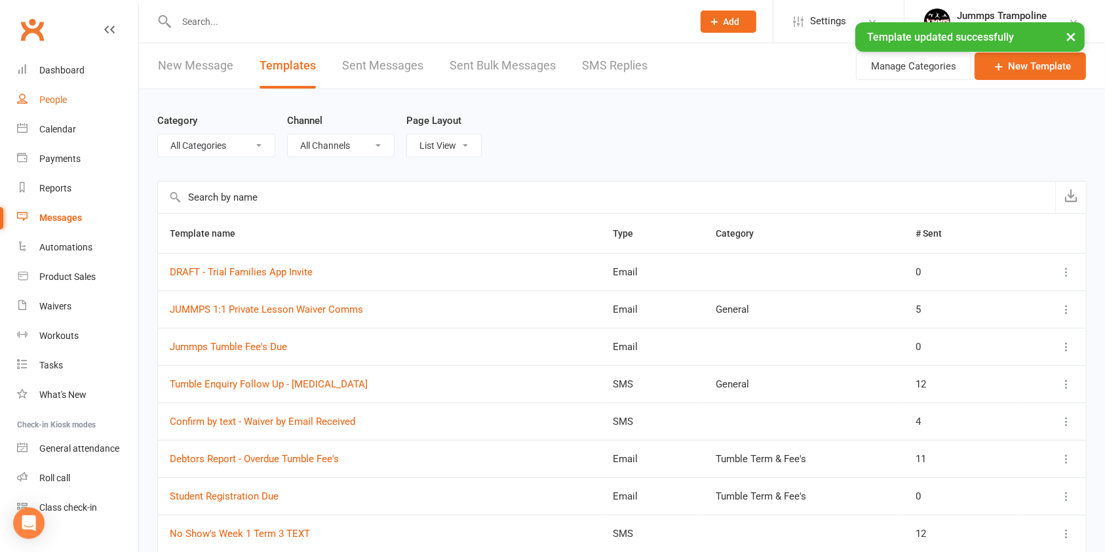
click at [64, 102] on div "People" at bounding box center [53, 99] width 28 height 10
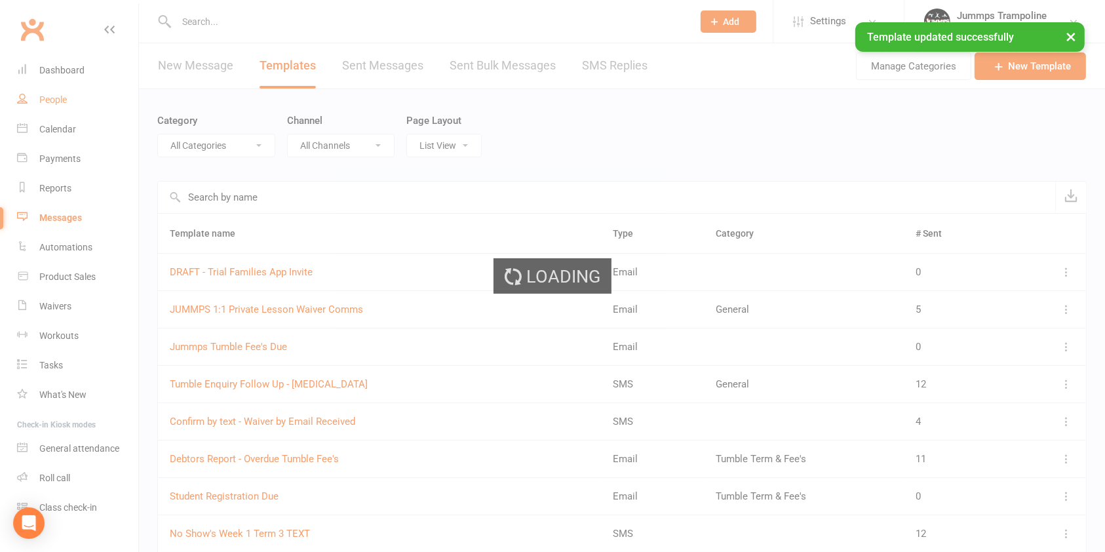
select select "100"
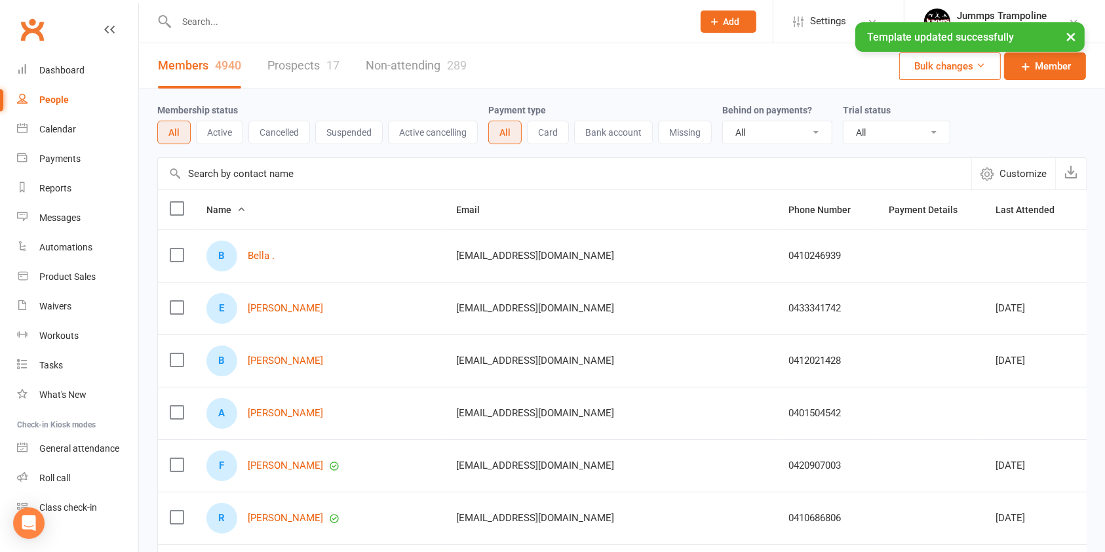
click at [280, 74] on link "Prospects 17" at bounding box center [303, 65] width 72 height 45
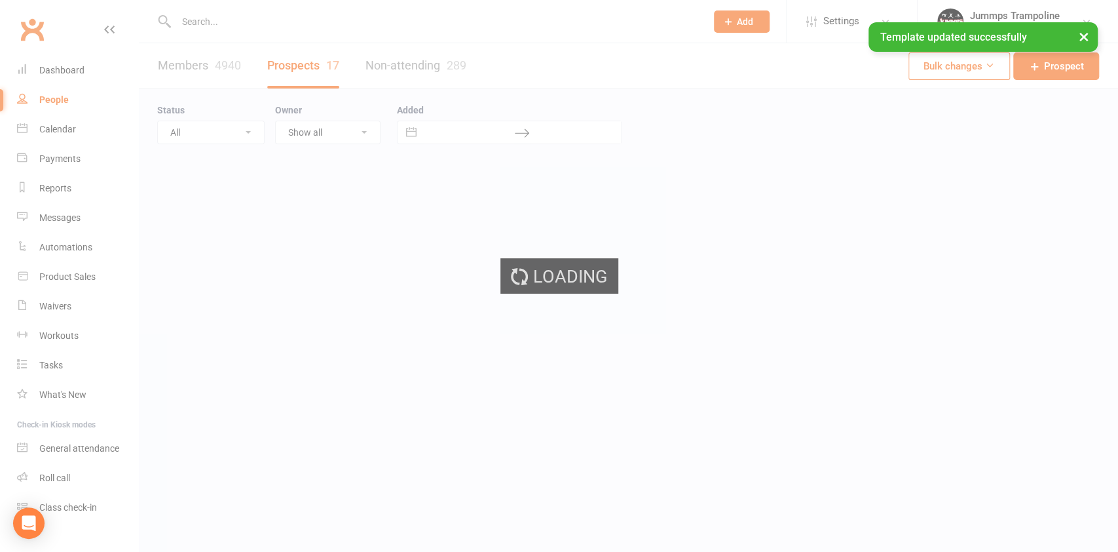
select select "100"
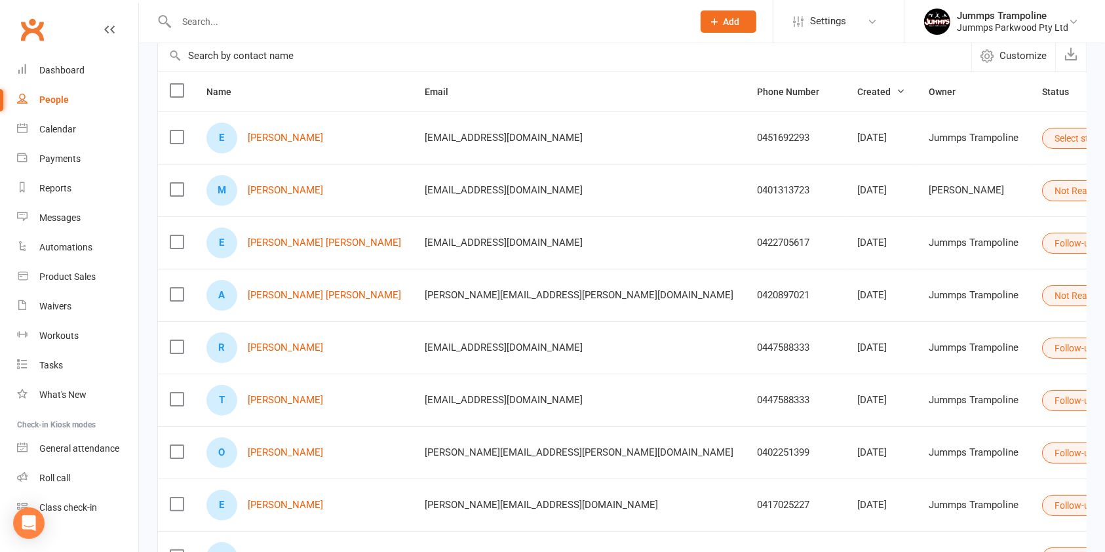
scroll to position [119, 0]
drag, startPoint x: 372, startPoint y: 238, endPoint x: 516, endPoint y: 247, distance: 143.7
click at [516, 247] on td "jazzie_knight@hotmail.com" at bounding box center [579, 242] width 332 height 52
click at [503, 265] on td "jazzie_knight@hotmail.com" at bounding box center [579, 242] width 332 height 52
click at [1042, 240] on button "Follow-up Call" at bounding box center [1088, 242] width 93 height 21
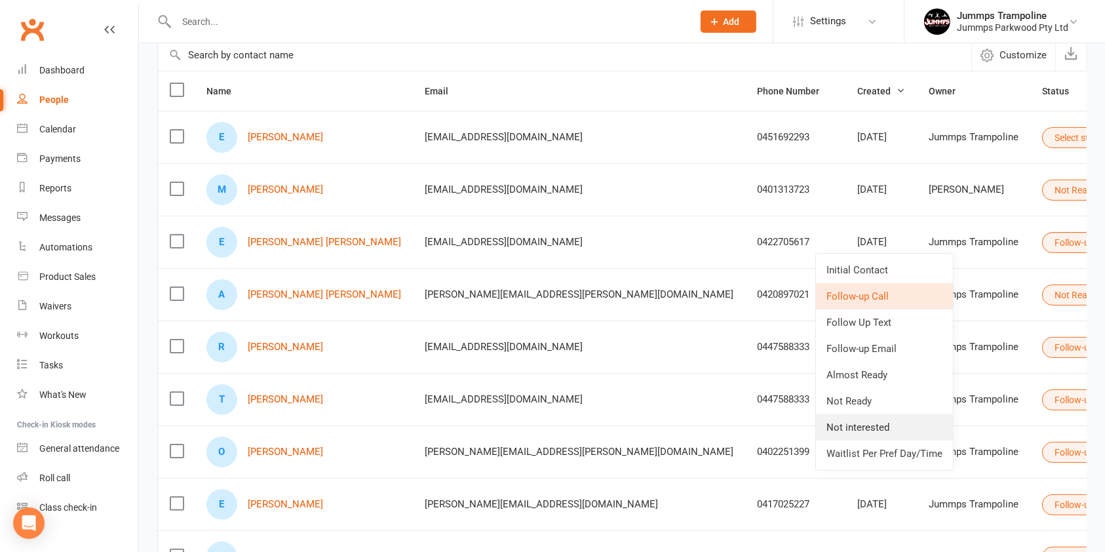
click at [902, 427] on link "Not interested" at bounding box center [884, 427] width 137 height 26
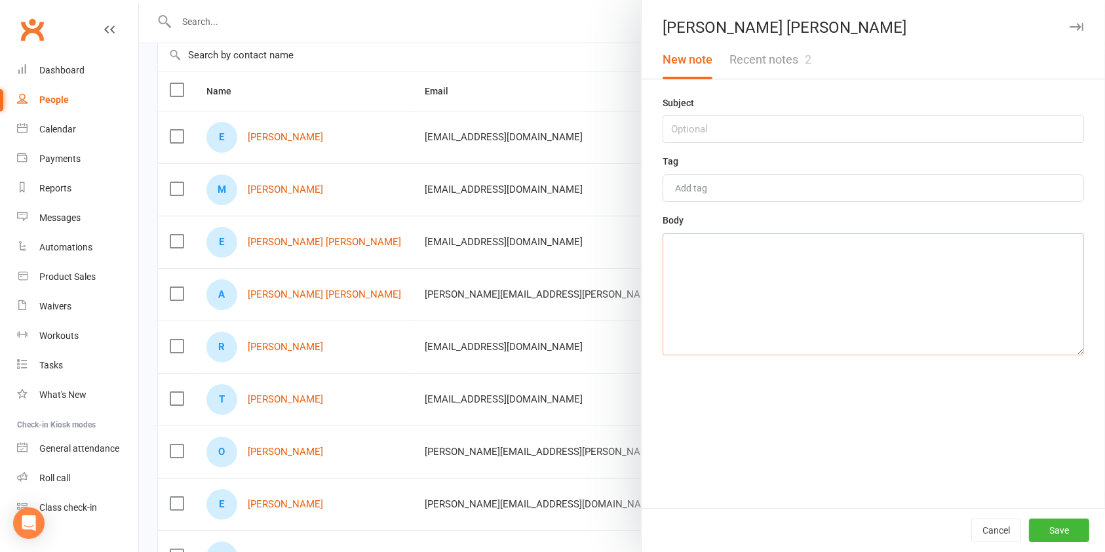
click at [833, 254] on textarea at bounding box center [872, 294] width 421 height 122
click at [787, 136] on input "text" at bounding box center [872, 129] width 421 height 28
click at [1048, 522] on button "Save" at bounding box center [1059, 530] width 60 height 24
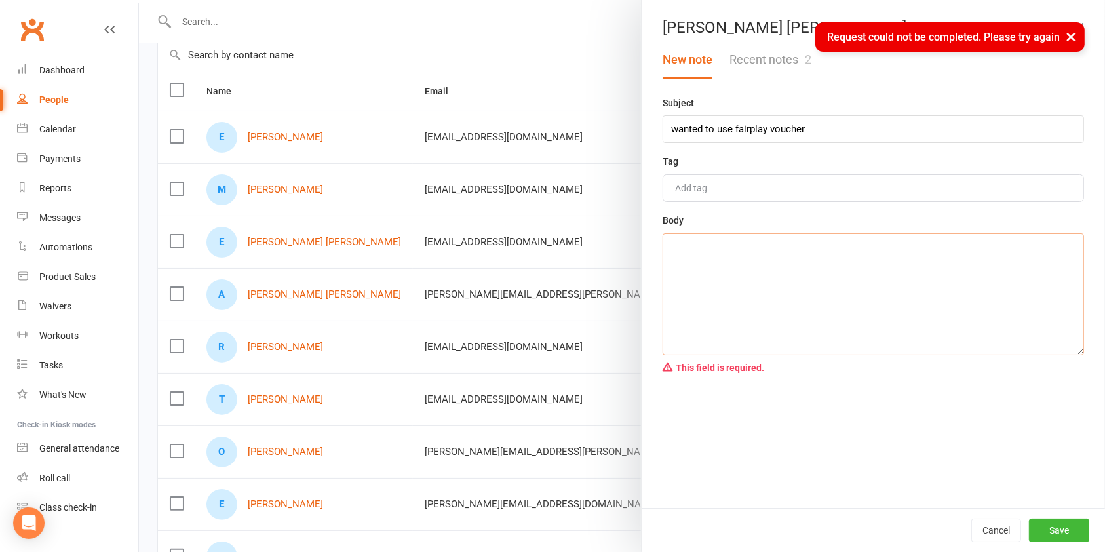
click at [895, 284] on textarea at bounding box center [872, 294] width 421 height 122
drag, startPoint x: 812, startPoint y: 126, endPoint x: 634, endPoint y: 119, distance: 178.3
click at [641, 119] on div "Subject wanted to use fairplay voucher Tag Add tag Body This field is required." at bounding box center [872, 301] width 463 height 413
type input "v"
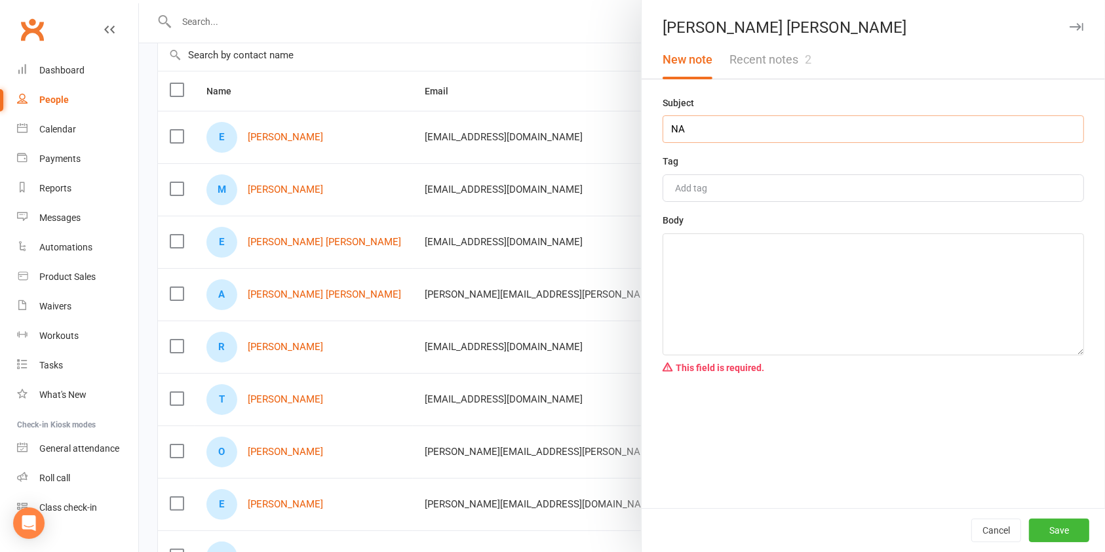
type input "N"
type input "n"
type input "w"
type input "fairplay voucher"
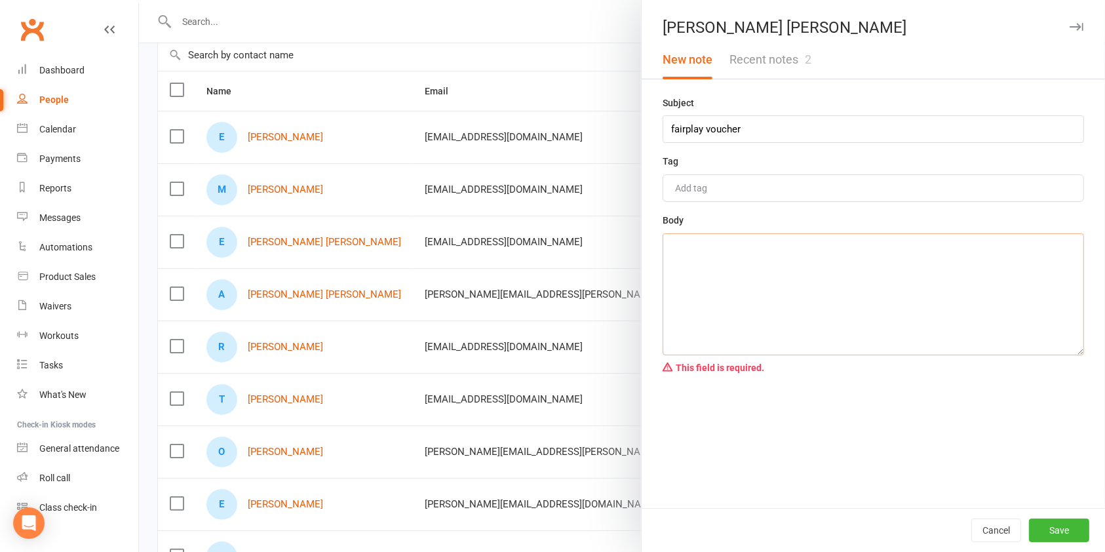
click at [751, 310] on textarea at bounding box center [872, 294] width 421 height 122
type textarea "wanted to use fairplay voucher so trying somewhere else"
click at [1060, 523] on button "Save" at bounding box center [1059, 530] width 60 height 24
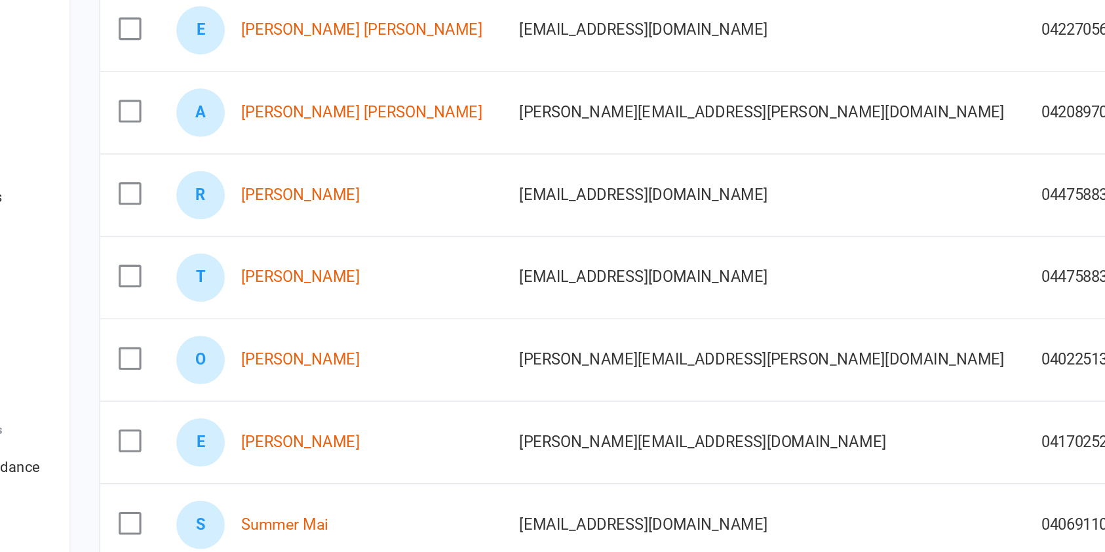
scroll to position [190, 0]
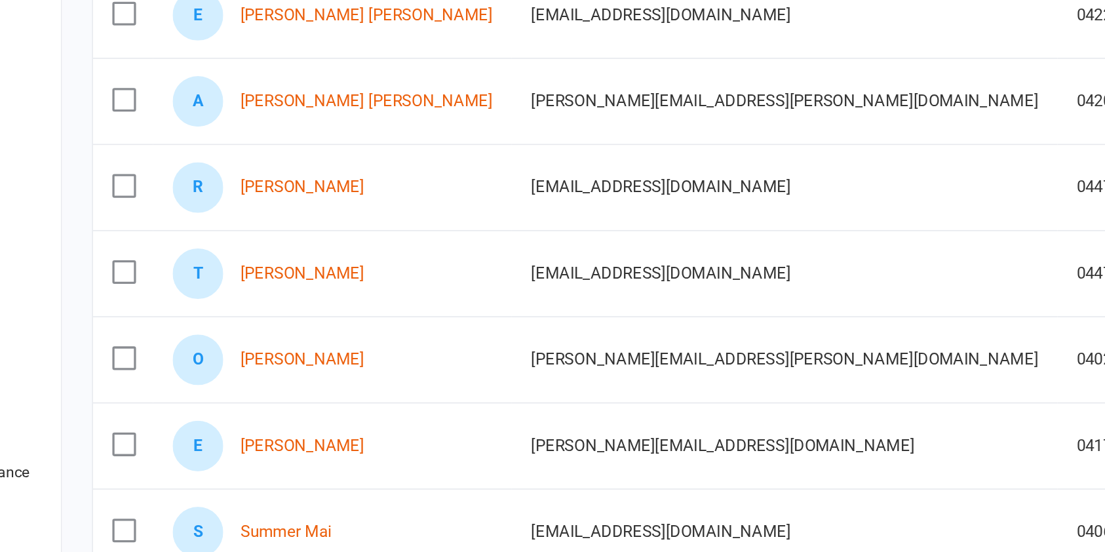
click at [170, 373] on label at bounding box center [176, 379] width 13 height 13
click at [170, 373] on input "checkbox" at bounding box center [176, 373] width 13 height 0
click at [174, 379] on label at bounding box center [176, 379] width 13 height 13
click at [174, 373] on input "checkbox" at bounding box center [176, 373] width 13 height 0
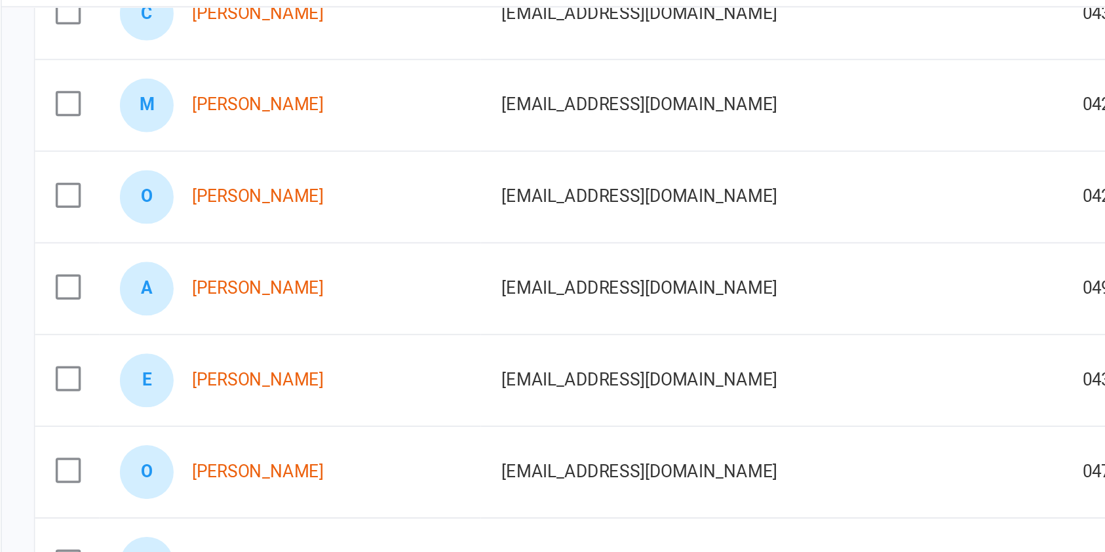
scroll to position [681, 0]
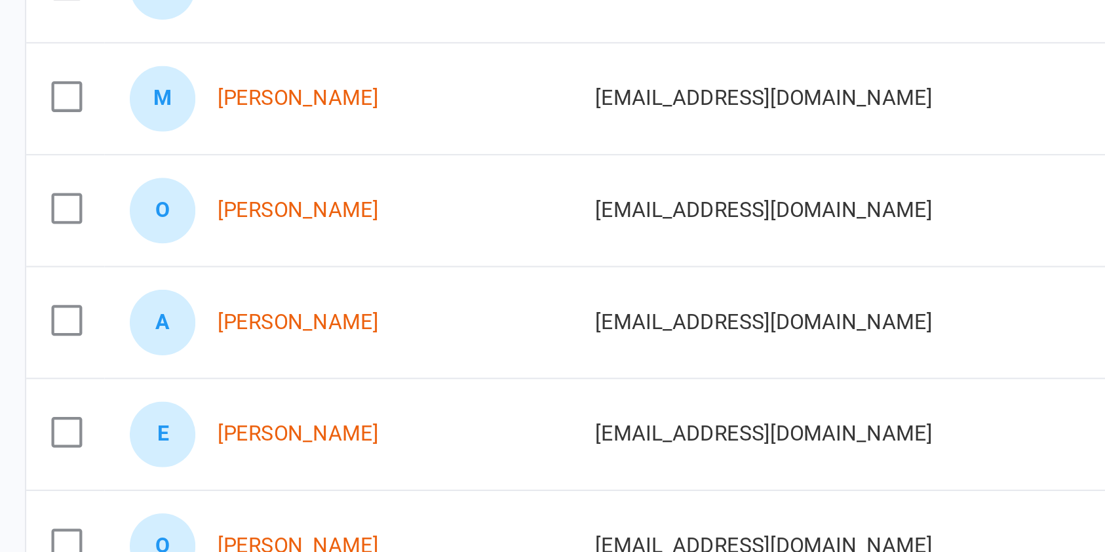
click at [179, 98] on label at bounding box center [176, 98] width 13 height 13
click at [179, 92] on input "checkbox" at bounding box center [176, 92] width 13 height 0
click at [177, 152] on label at bounding box center [176, 150] width 13 height 13
click at [177, 144] on input "checkbox" at bounding box center [176, 144] width 13 height 0
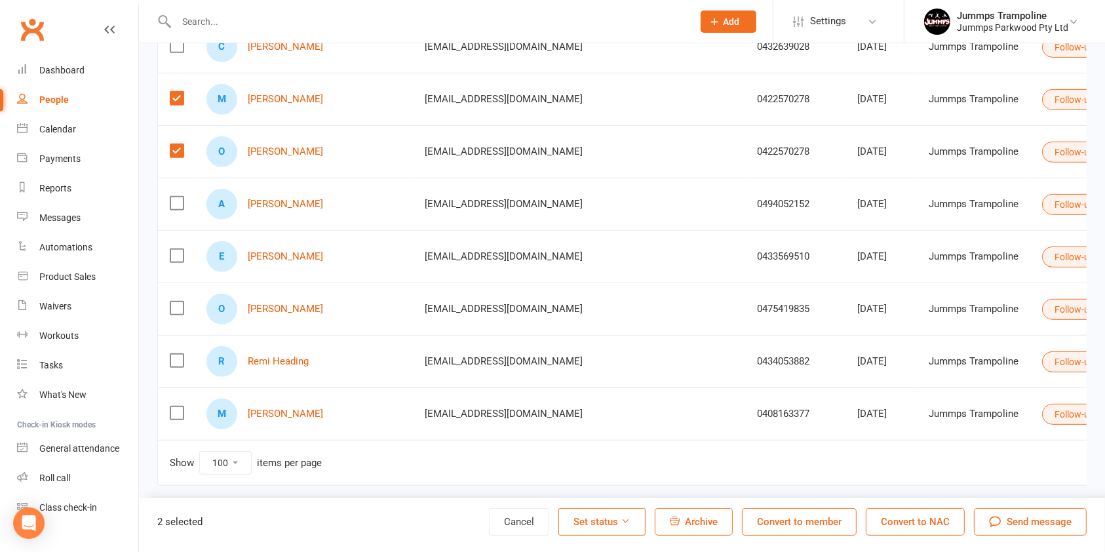
click at [178, 98] on label at bounding box center [176, 98] width 13 height 13
click at [178, 92] on input "checkbox" at bounding box center [176, 92] width 13 height 0
click at [178, 150] on label at bounding box center [176, 150] width 13 height 13
click at [178, 144] on input "checkbox" at bounding box center [176, 144] width 13 height 0
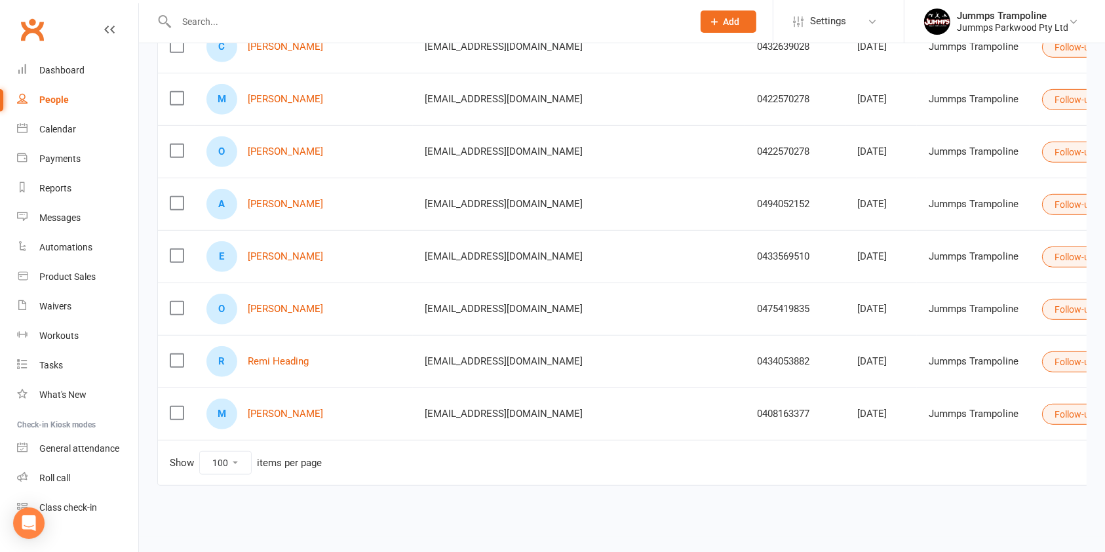
click at [174, 197] on label at bounding box center [176, 203] width 13 height 13
click at [174, 197] on input "checkbox" at bounding box center [176, 197] width 13 height 0
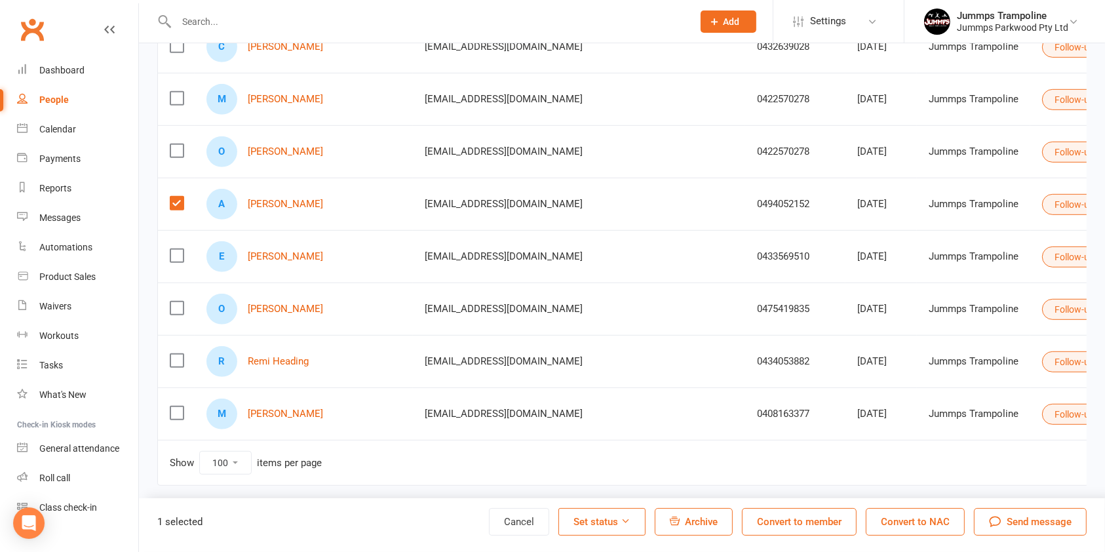
click at [175, 256] on label at bounding box center [176, 255] width 13 height 13
click at [175, 249] on input "checkbox" at bounding box center [176, 249] width 13 height 0
click at [175, 199] on label at bounding box center [176, 203] width 13 height 13
click at [175, 197] on input "checkbox" at bounding box center [176, 197] width 13 height 0
click at [176, 254] on label at bounding box center [176, 255] width 13 height 13
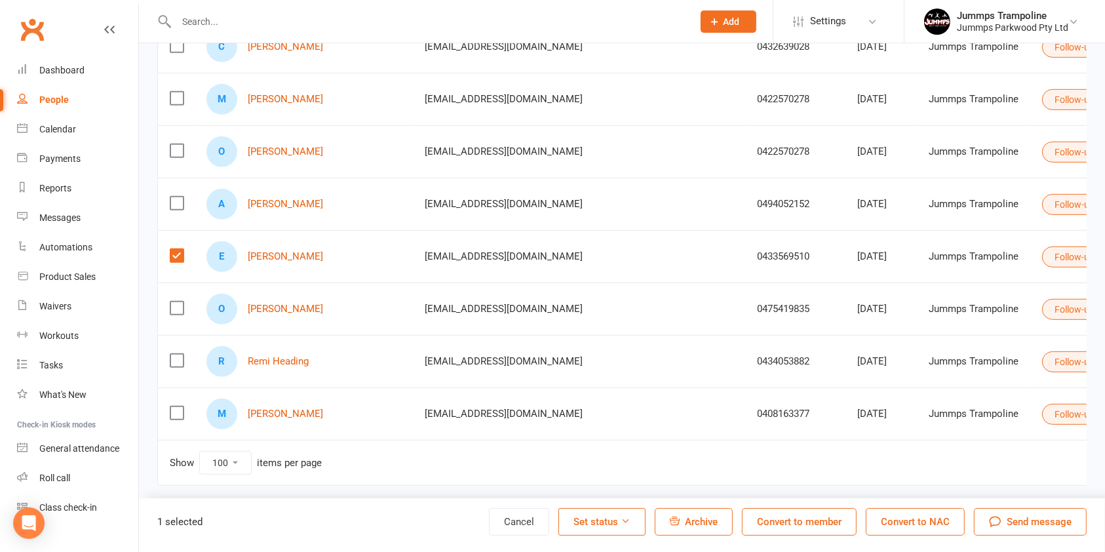
click at [176, 249] on input "checkbox" at bounding box center [176, 249] width 13 height 0
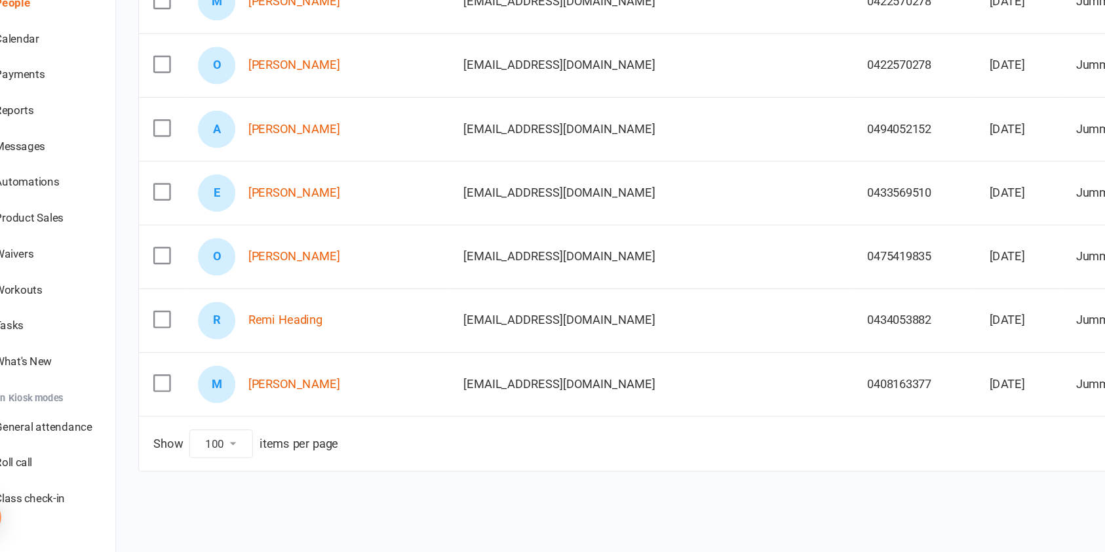
scroll to position [679, 0]
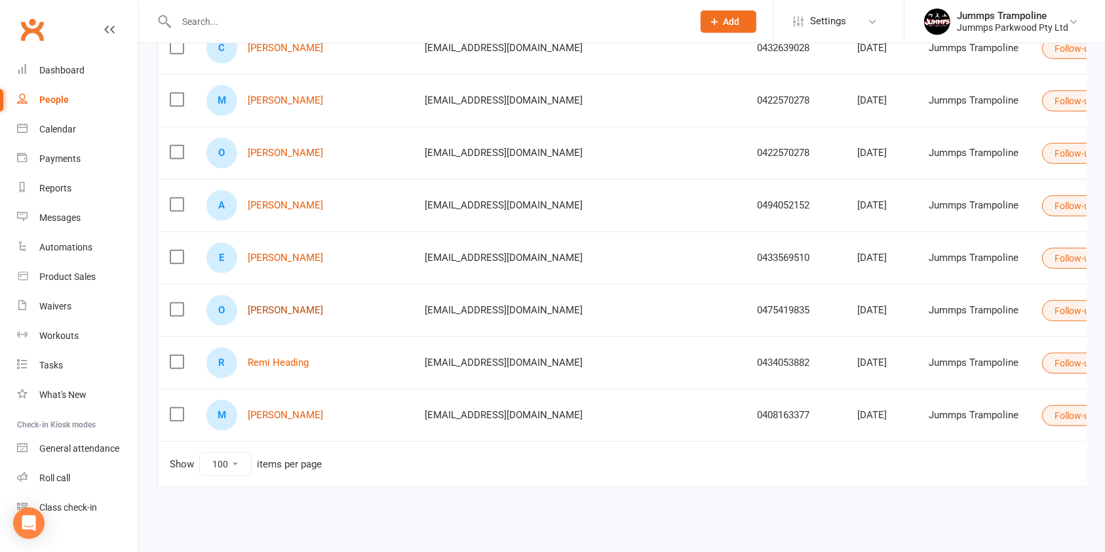
click at [283, 308] on link "[PERSON_NAME]" at bounding box center [285, 310] width 75 height 11
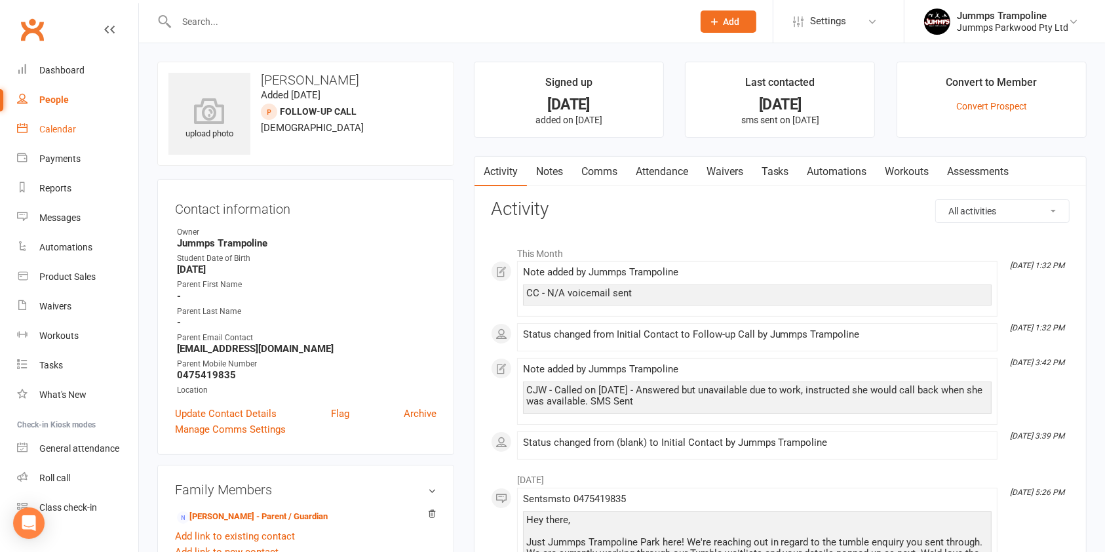
click at [62, 130] on div "Calendar" at bounding box center [57, 129] width 37 height 10
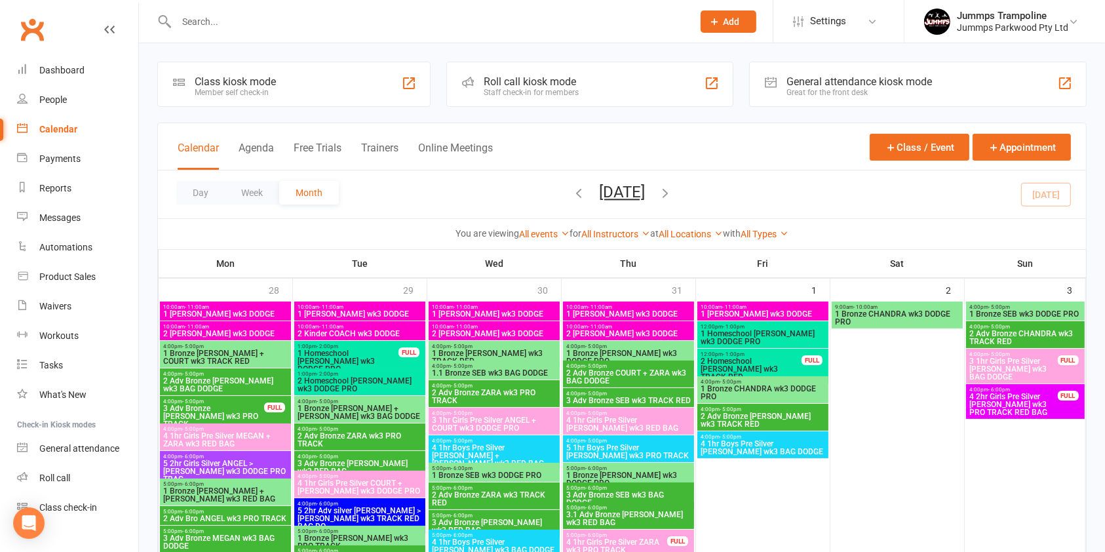
click at [923, 307] on span "9:00am - 10:00am" at bounding box center [897, 307] width 126 height 6
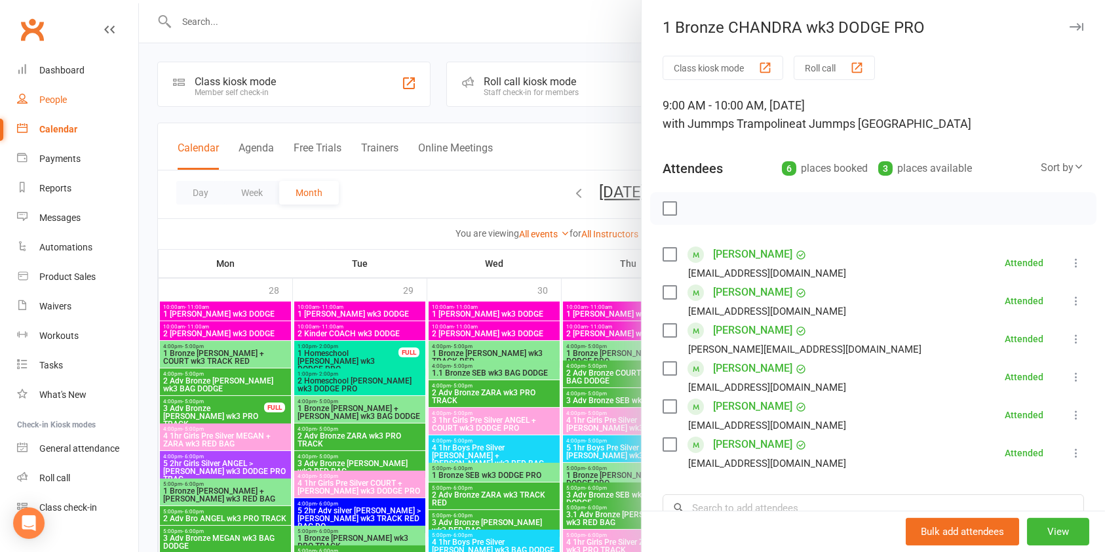
click at [52, 103] on div "People" at bounding box center [53, 99] width 28 height 10
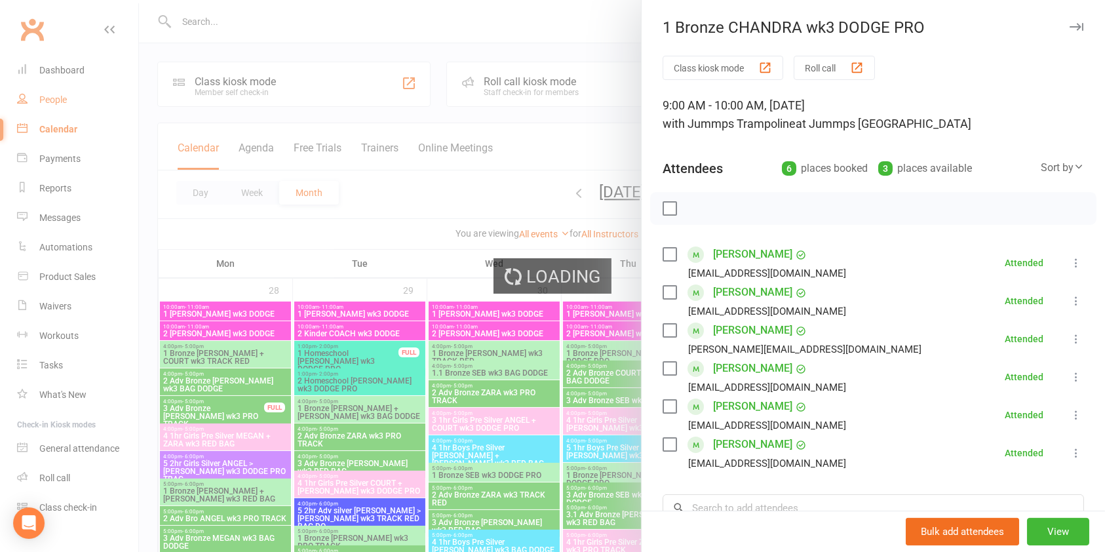
select select "100"
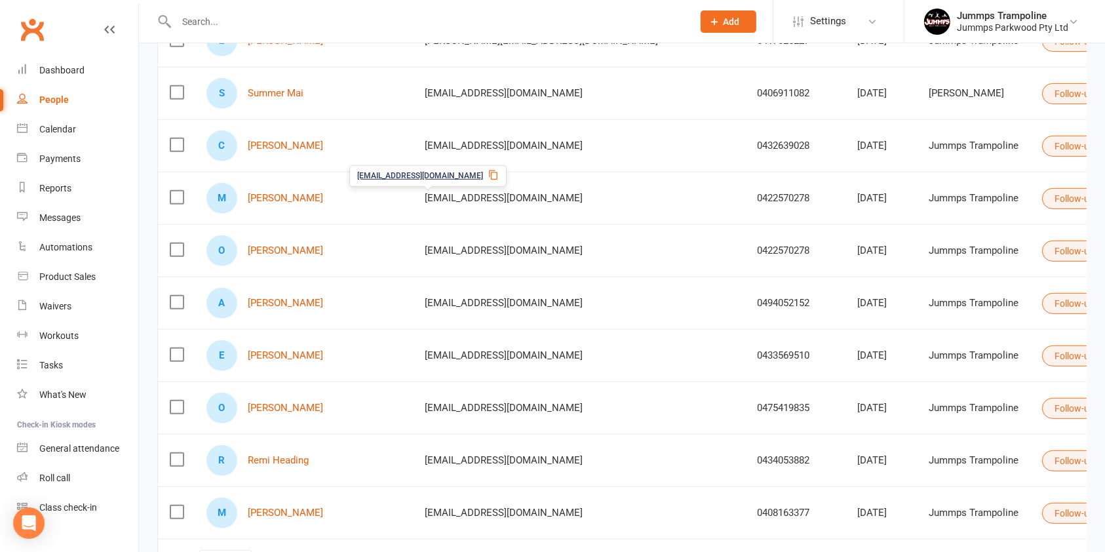
scroll to position [683, 0]
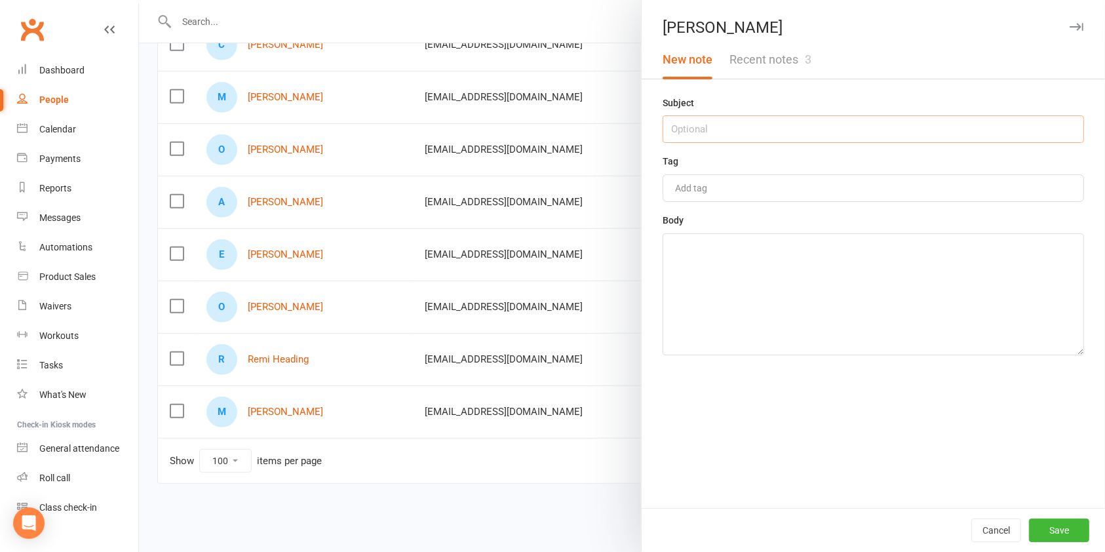
click at [731, 126] on input "text" at bounding box center [872, 129] width 421 height 28
type input "interested, will call back going to [GEOGRAPHIC_DATA] [DATE] 18th"
click at [744, 268] on textarea at bounding box center [872, 294] width 421 height 122
type textarea "W"
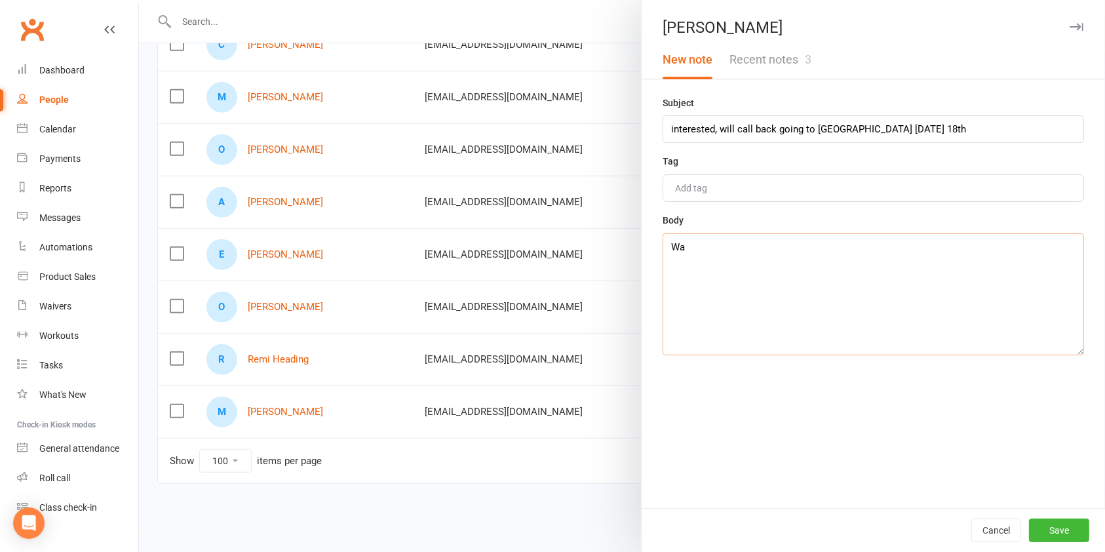
type textarea "W"
type textarea "E"
type textarea "Wants email sent for pricing and timetable. Is interested in [DATE], will call …"
click at [1063, 529] on button "Save" at bounding box center [1059, 530] width 60 height 24
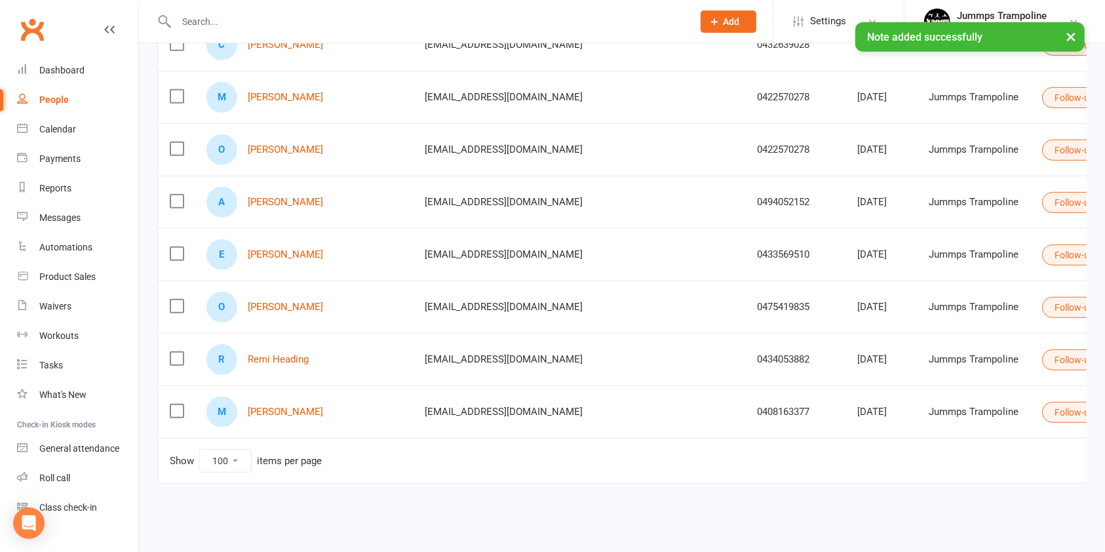
click at [1042, 301] on button "Follow-up Call" at bounding box center [1088, 307] width 93 height 21
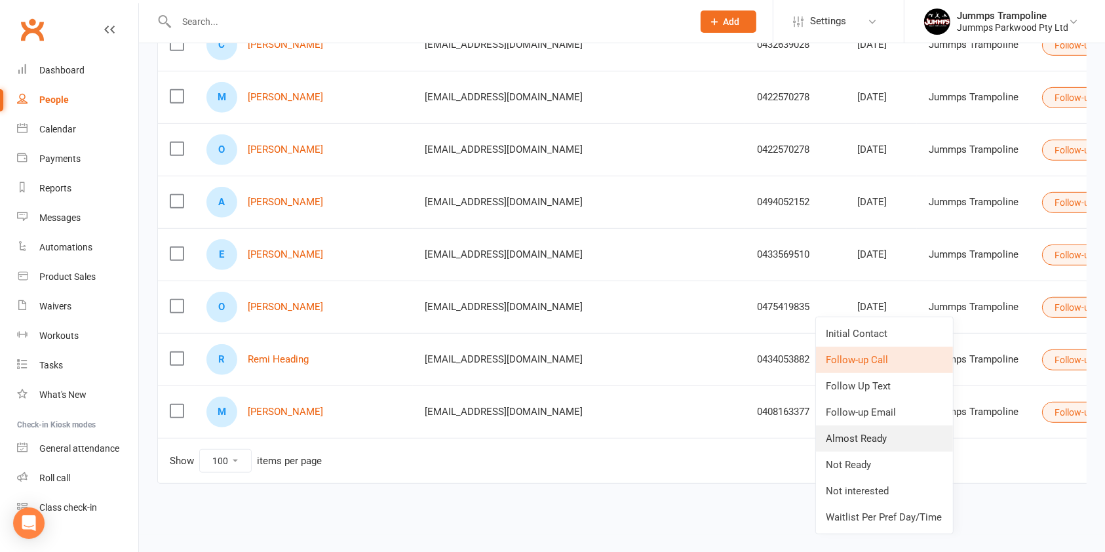
click at [884, 438] on link "Almost Ready" at bounding box center [884, 438] width 137 height 26
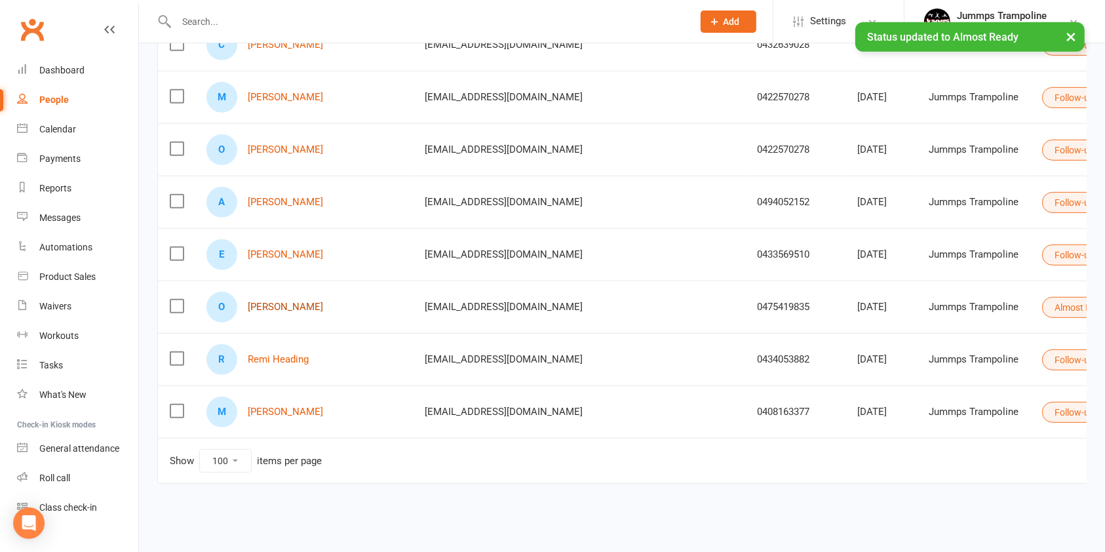
click at [278, 307] on link "[PERSON_NAME]" at bounding box center [285, 306] width 75 height 11
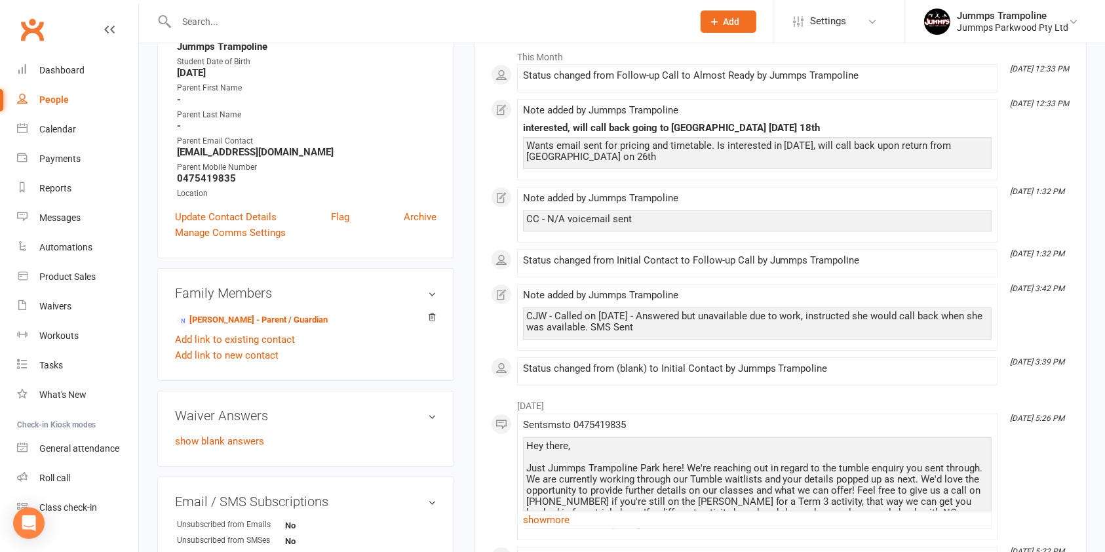
scroll to position [197, 0]
click at [244, 315] on link "[PERSON_NAME] - Parent / Guardian" at bounding box center [252, 320] width 151 height 14
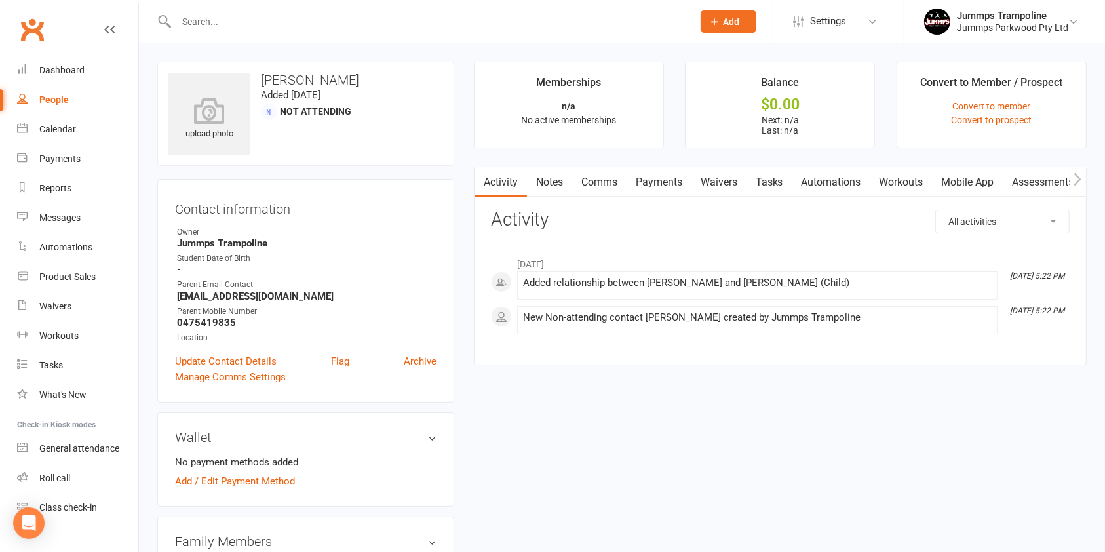
click at [836, 180] on link "Automations" at bounding box center [831, 182] width 78 height 30
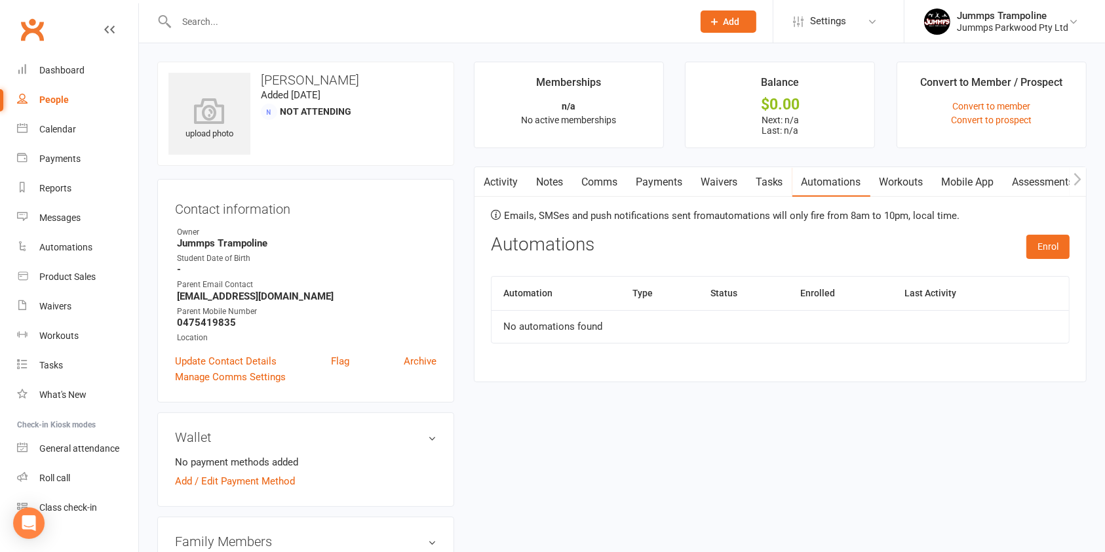
click at [594, 181] on link "Comms" at bounding box center [599, 182] width 54 height 30
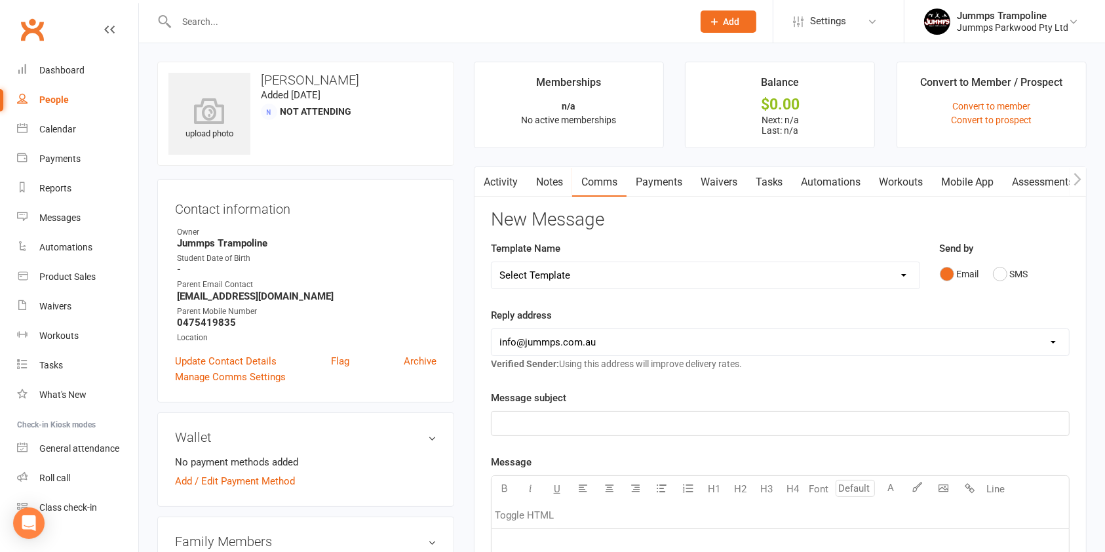
click at [687, 272] on select "Select Template [Email] JUMMPS 1:1 Private Lesson Waiver Comms [SMS] Tumble Enq…" at bounding box center [705, 275] width 428 height 26
select select "1"
click at [491, 262] on select "Select Template [Email] JUMMPS 1:1 Private Lesson Waiver Comms [SMS] Tumble Enq…" at bounding box center [705, 275] width 428 height 26
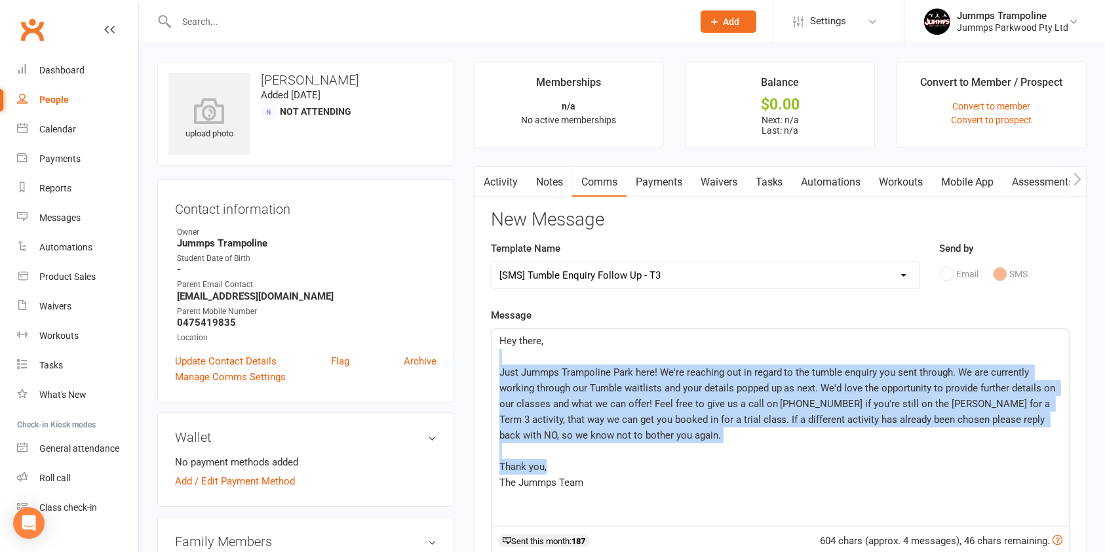
drag, startPoint x: 628, startPoint y: 472, endPoint x: 499, endPoint y: 354, distance: 175.3
click at [499, 354] on div "Hey there, ﻿ Just Jummps Trampoline Park here! We're reaching out in regard to …" at bounding box center [779, 427] width 577 height 197
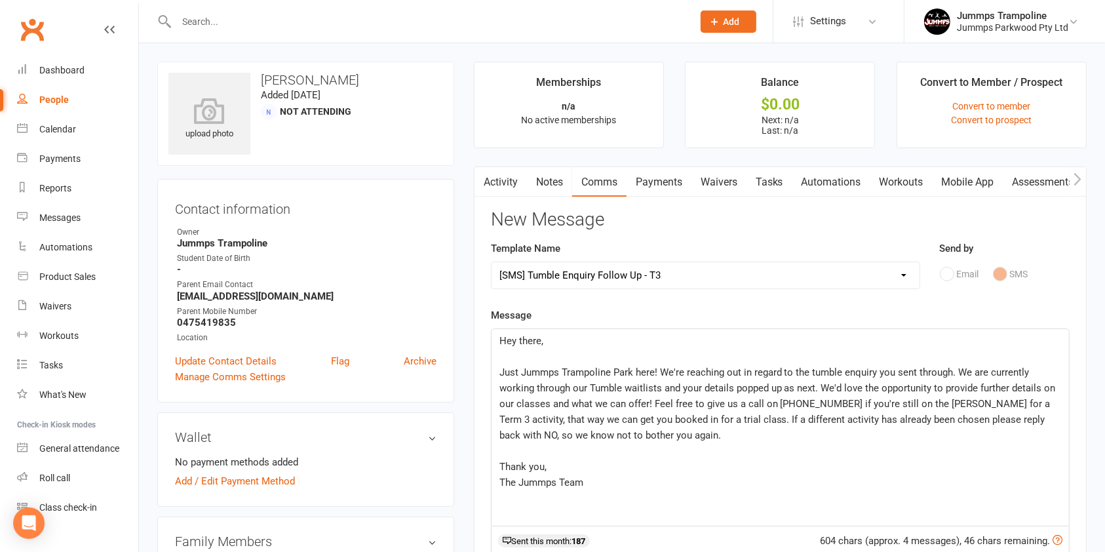
click at [617, 493] on div "Hey there, ﻿ Just Jummps Trampoline Park here! We're reaching out in regard to …" at bounding box center [779, 427] width 577 height 197
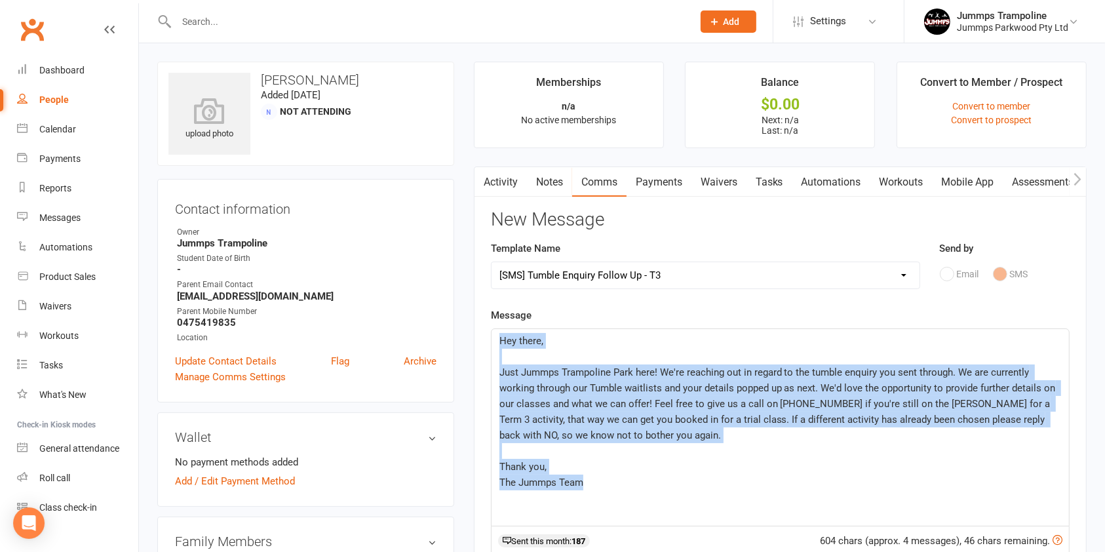
drag, startPoint x: 641, startPoint y: 493, endPoint x: 485, endPoint y: 333, distance: 223.8
click at [485, 333] on div "Activity Notes Comms Payments Waivers Tasks Automations Workouts Mobile App Ass…" at bounding box center [780, 494] width 613 height 656
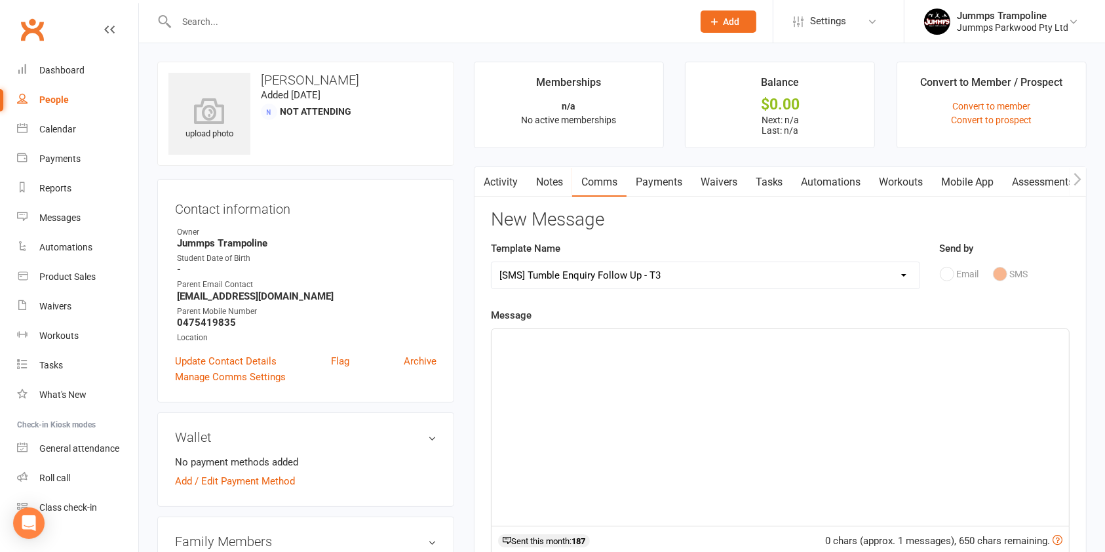
click at [681, 269] on select "Select Template [Email] JUMMPS 1:1 Private Lesson Waiver Comms [SMS] Tumble Enq…" at bounding box center [705, 275] width 428 height 26
click at [491, 262] on select "Select Template [Email] JUMMPS 1:1 Private Lesson Waiver Comms [SMS] Tumble Enq…" at bounding box center [705, 275] width 428 height 26
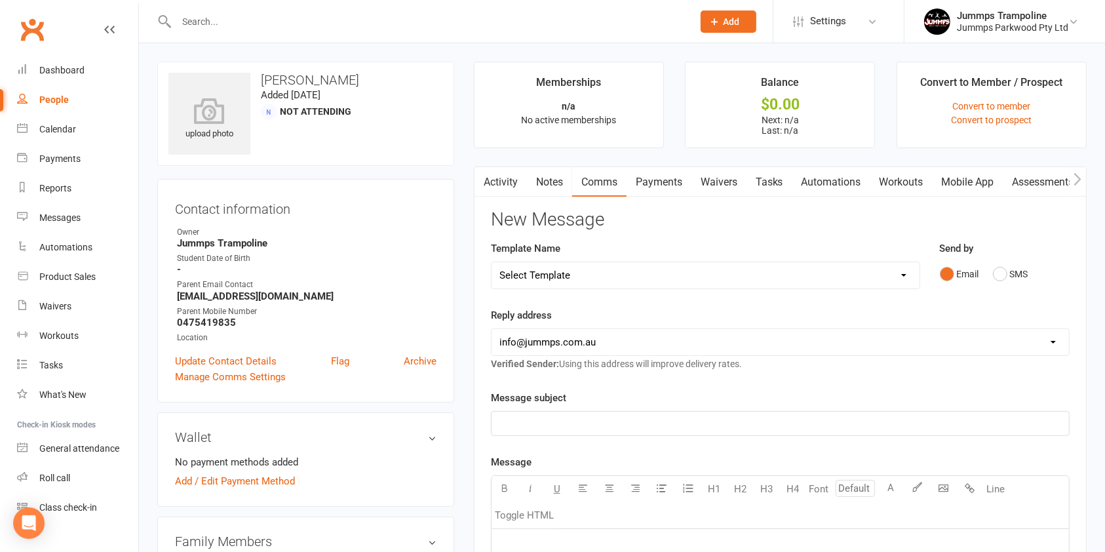
click at [610, 272] on select "Select Template [Email] JUMMPS 1:1 Private Lesson Waiver Comms [SMS] Tumble Enq…" at bounding box center [705, 275] width 428 height 26
select select "4"
click at [491, 262] on select "Select Template [Email] JUMMPS 1:1 Private Lesson Waiver Comms [SMS] Tumble Enq…" at bounding box center [705, 275] width 428 height 26
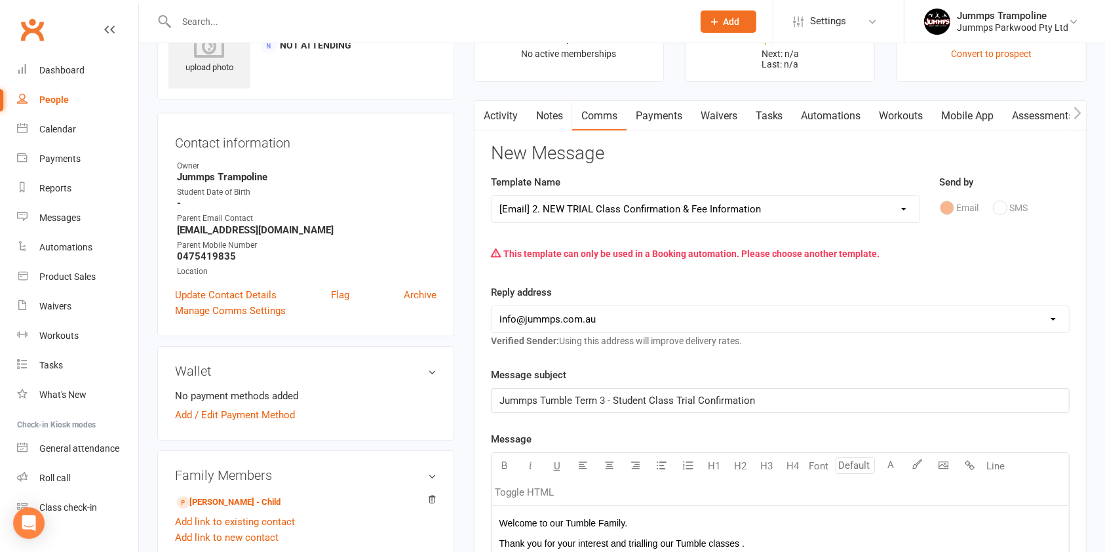
scroll to position [62, 0]
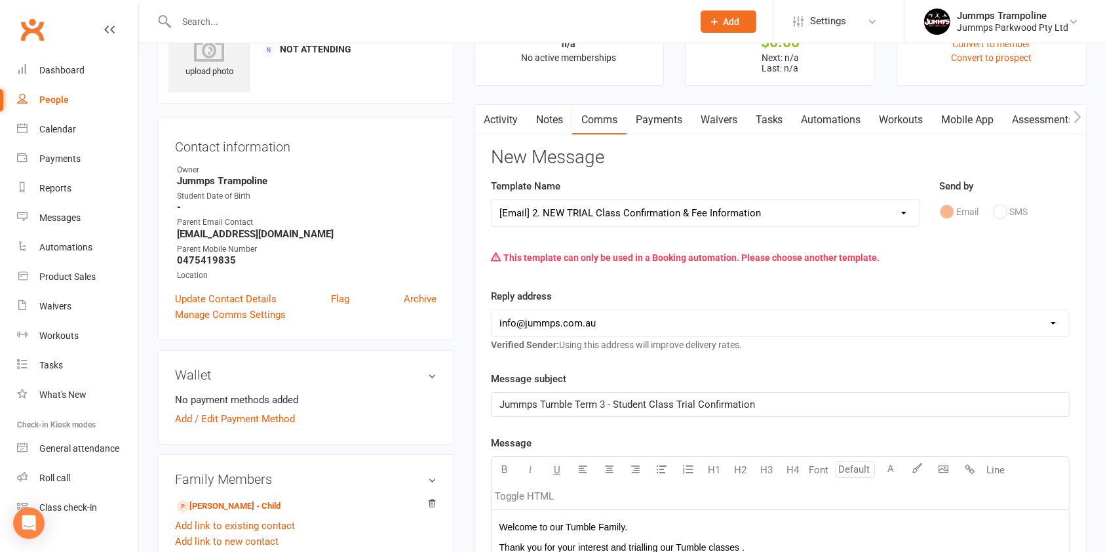
click at [778, 215] on select "Select Template [Email] JUMMPS 1:1 Private Lesson Waiver Comms [SMS] Tumble Enq…" at bounding box center [705, 213] width 428 height 26
select select
click at [491, 200] on select "Select Template [Email] JUMMPS 1:1 Private Lesson Waiver Comms [SMS] Tumble Enq…" at bounding box center [705, 213] width 428 height 26
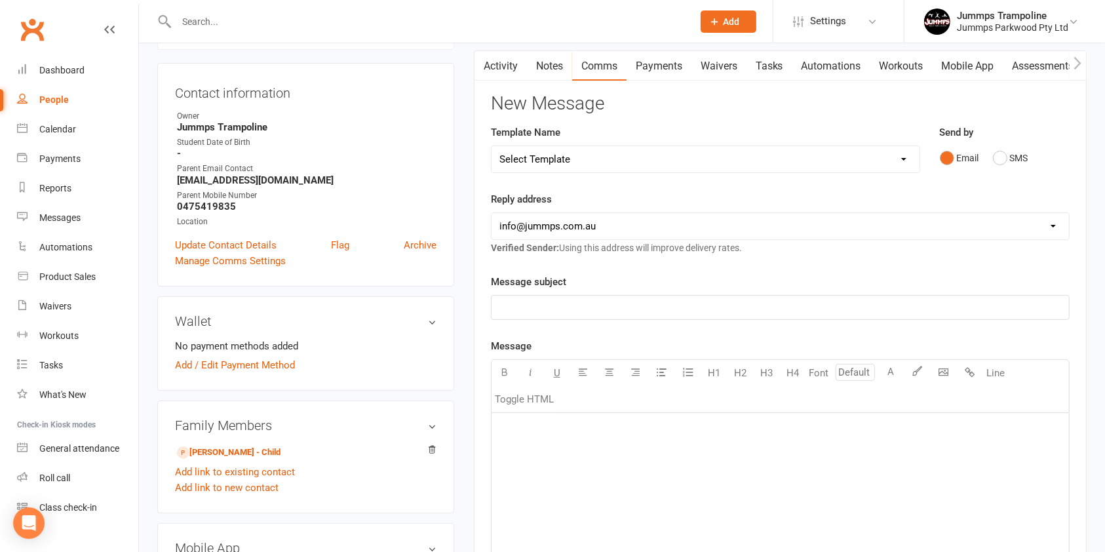
scroll to position [164, 0]
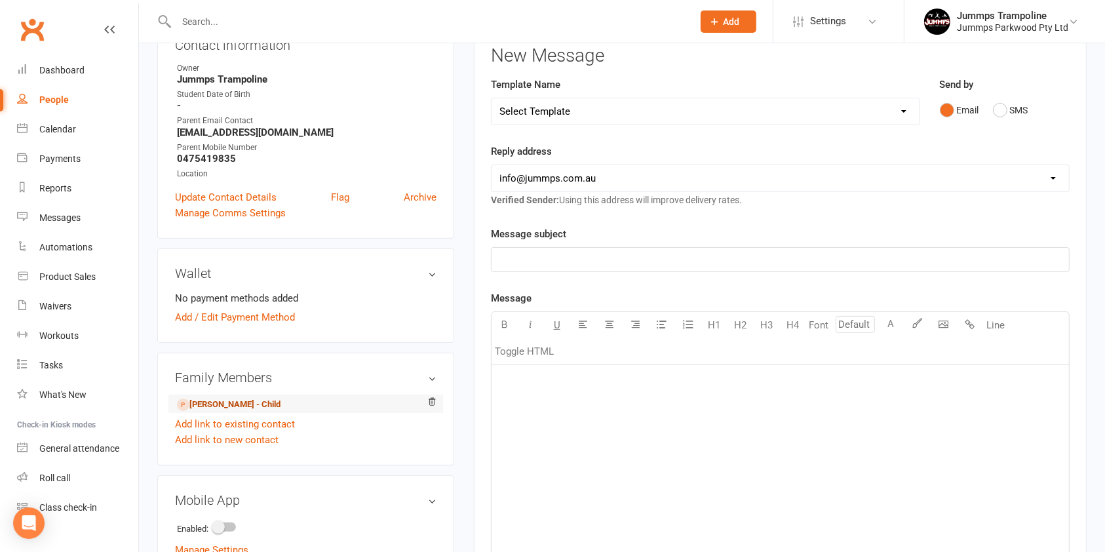
click at [233, 402] on link "[PERSON_NAME] - Child" at bounding box center [229, 405] width 104 height 14
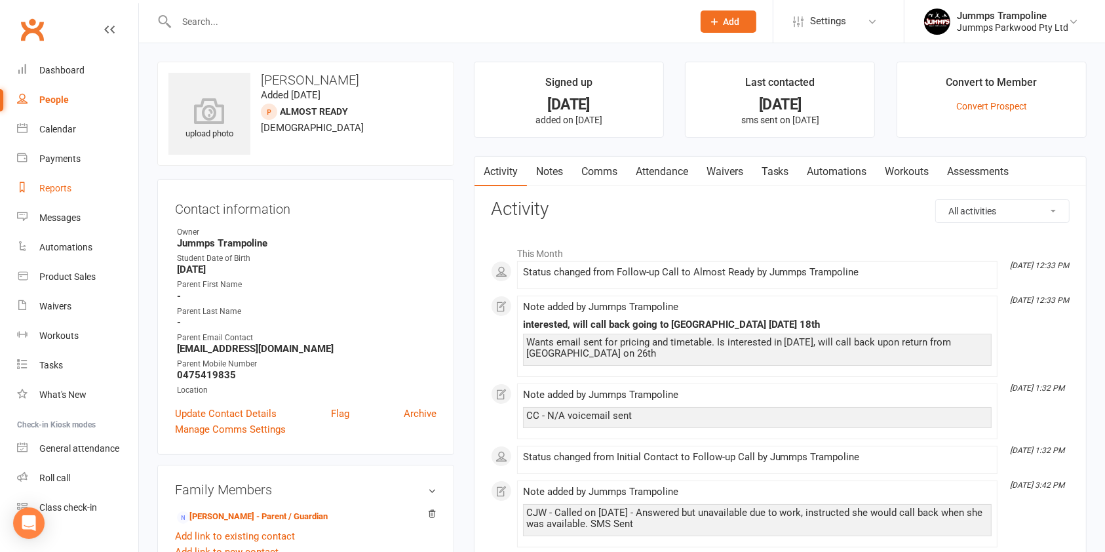
click at [53, 187] on div "Reports" at bounding box center [55, 188] width 32 height 10
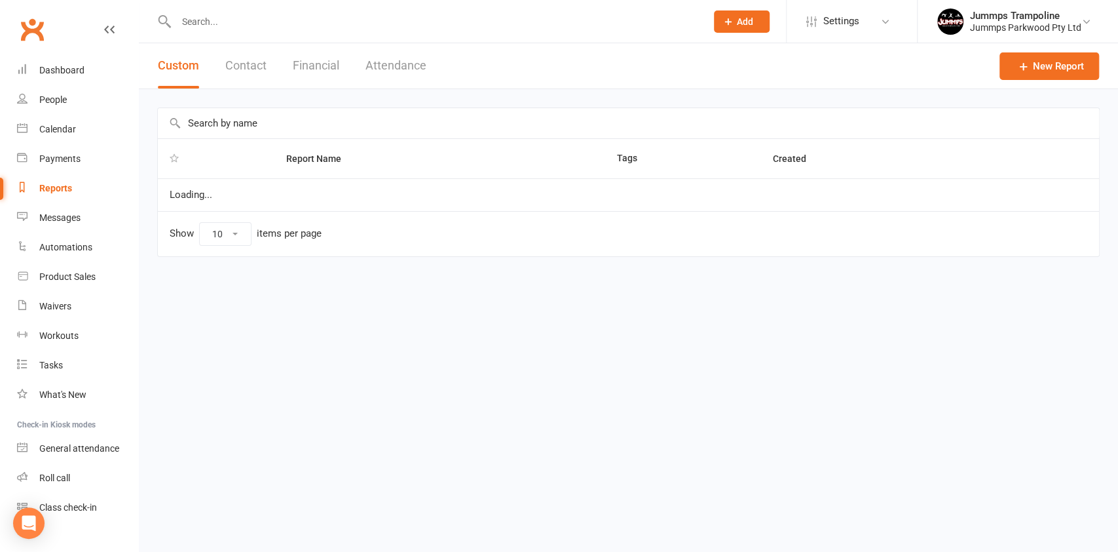
select select "100"
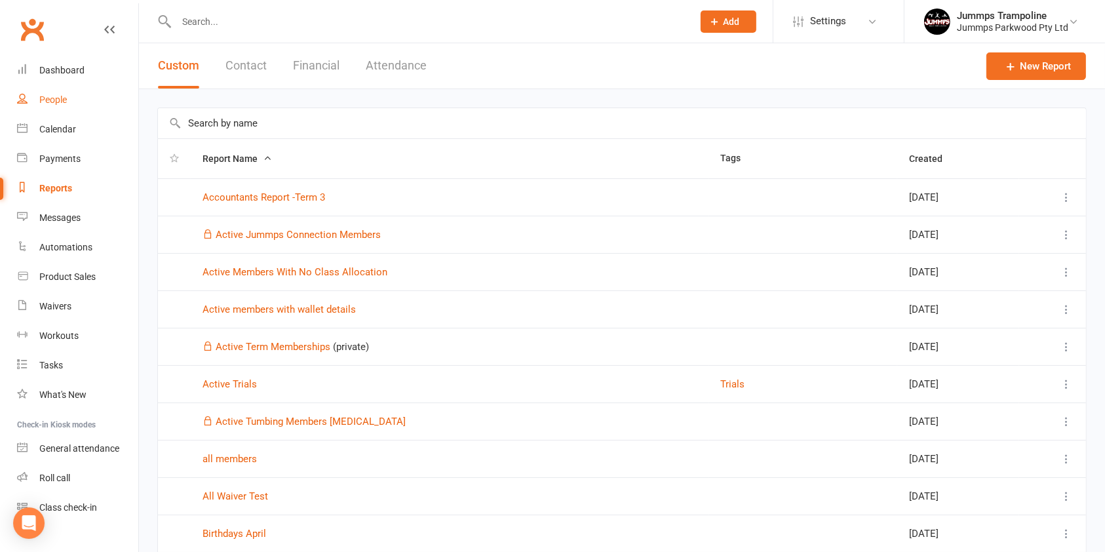
click at [51, 102] on div "People" at bounding box center [53, 99] width 28 height 10
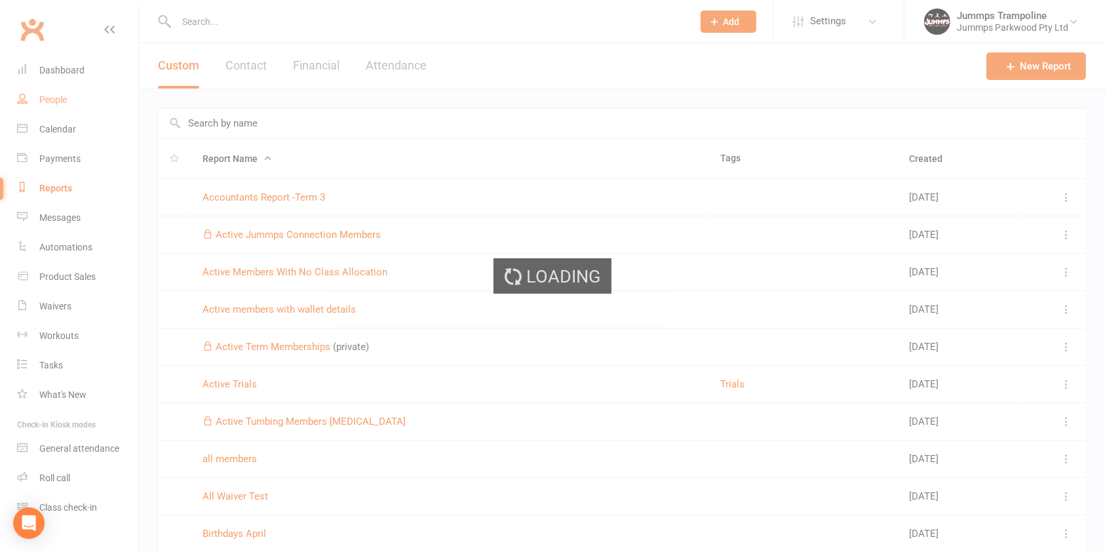
select select "100"
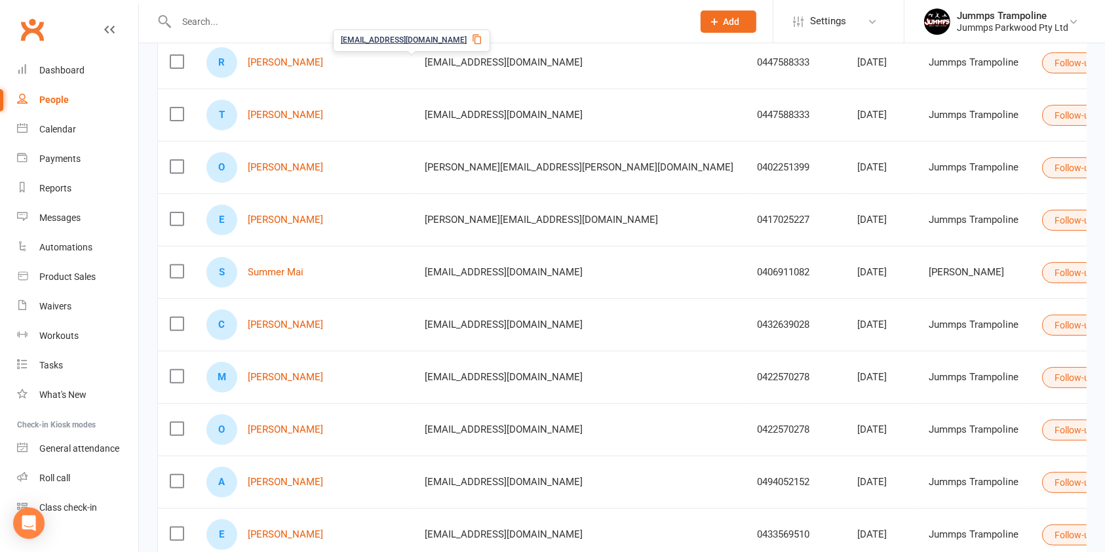
scroll to position [683, 0]
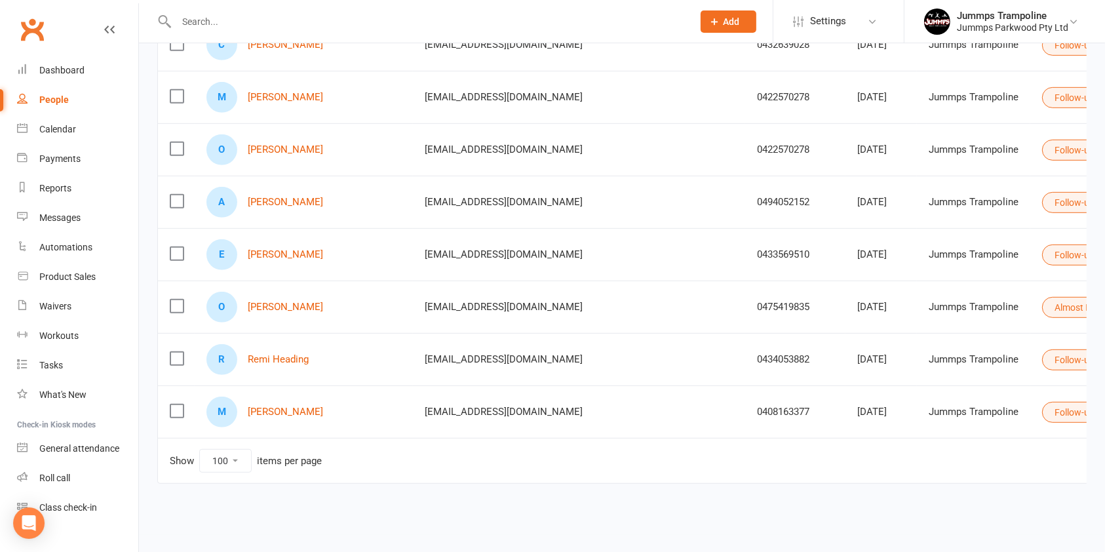
click at [177, 301] on label at bounding box center [176, 305] width 13 height 13
click at [177, 299] on input "checkbox" at bounding box center [176, 299] width 13 height 0
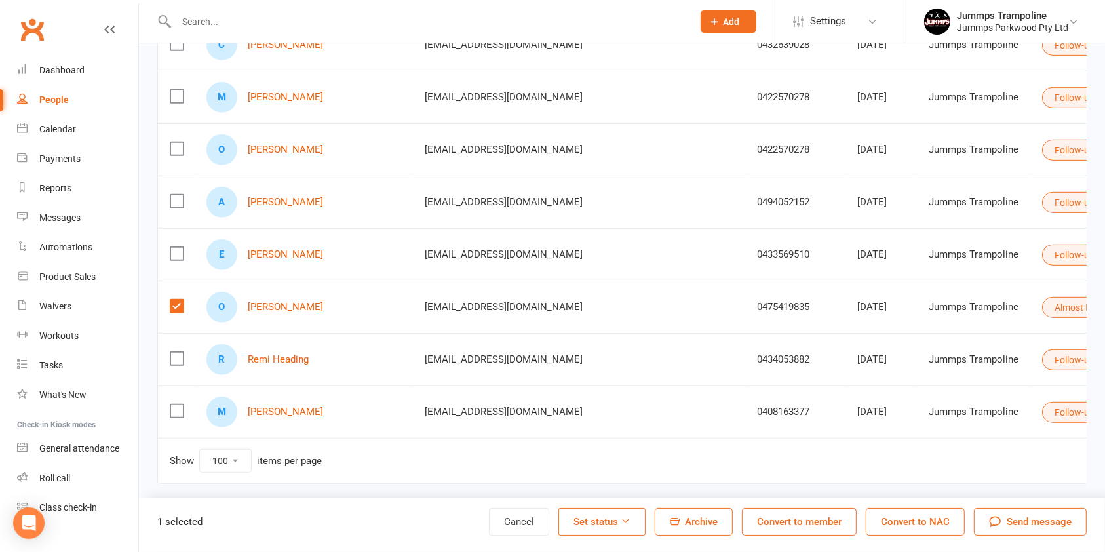
click at [717, 18] on icon at bounding box center [715, 22] width 12 height 12
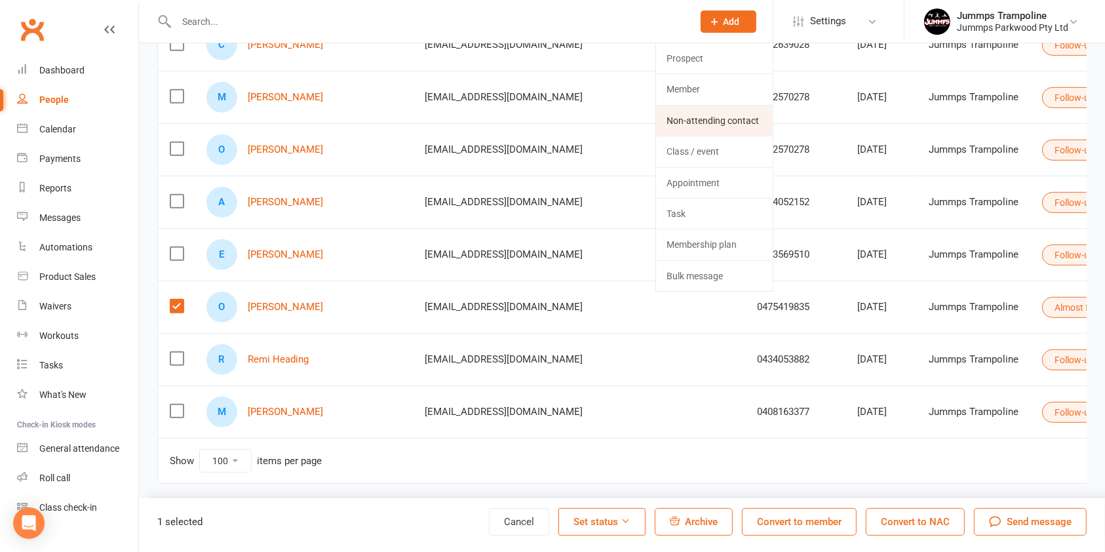
click at [726, 123] on link "Non-attending contact" at bounding box center [714, 120] width 117 height 30
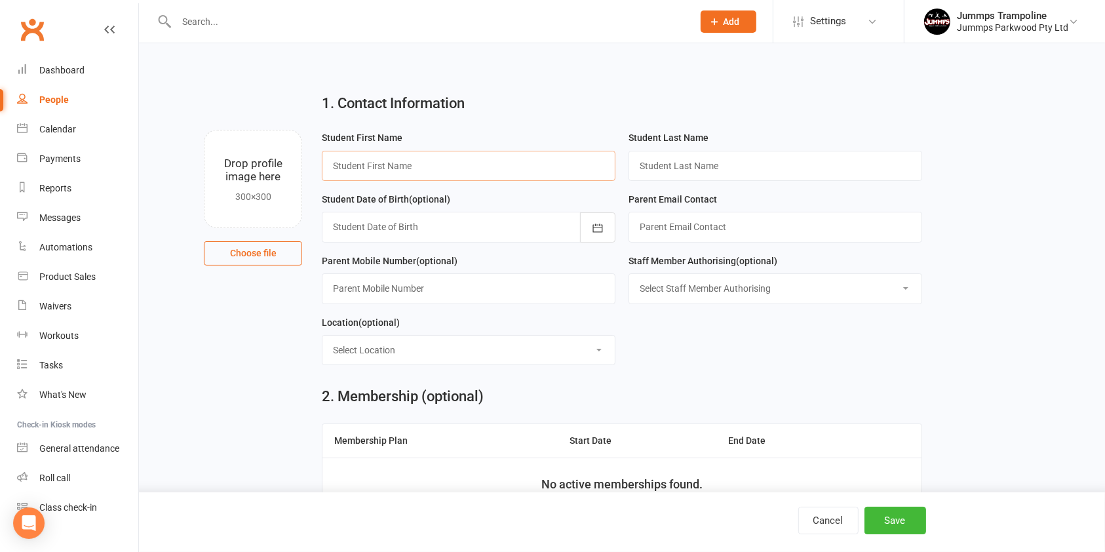
click at [540, 170] on input "text" at bounding box center [469, 166] width 294 height 30
type input "a"
type input "Karly"
click at [683, 159] on input "text" at bounding box center [775, 166] width 294 height 30
type input "Reeves"
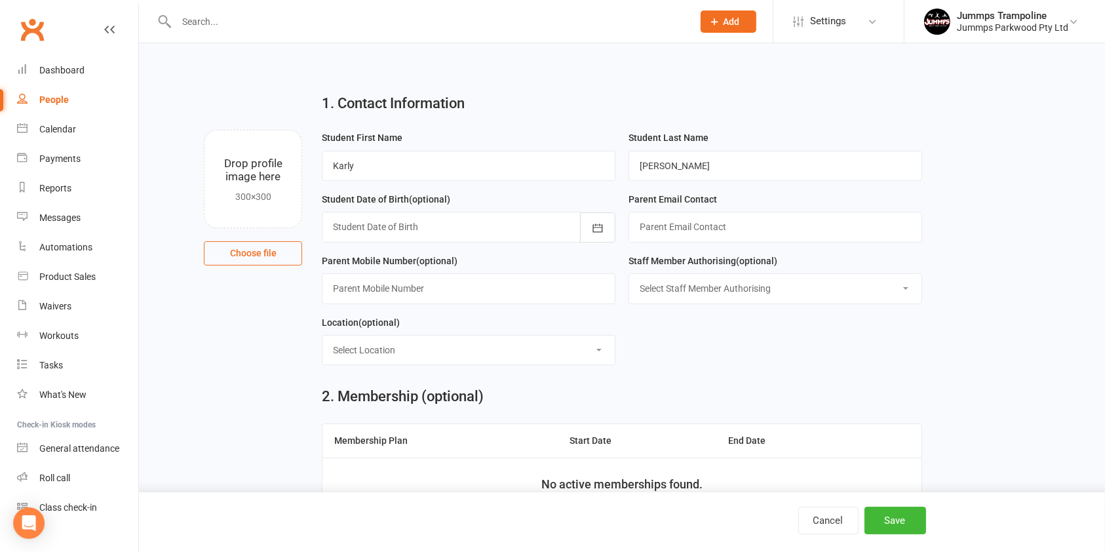
click at [440, 221] on div at bounding box center [469, 227] width 294 height 30
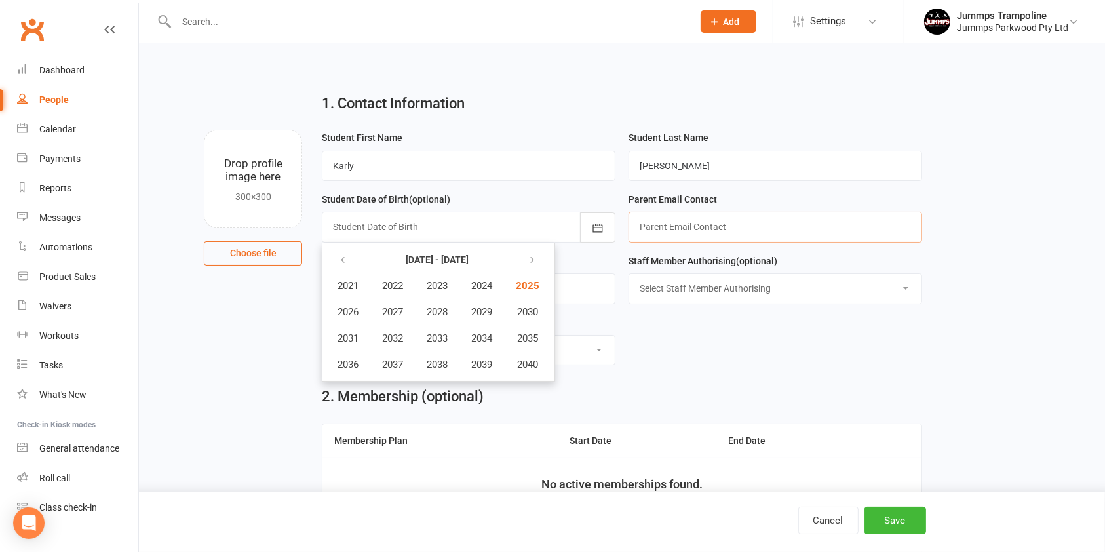
click at [678, 227] on input "text" at bounding box center [775, 227] width 294 height 30
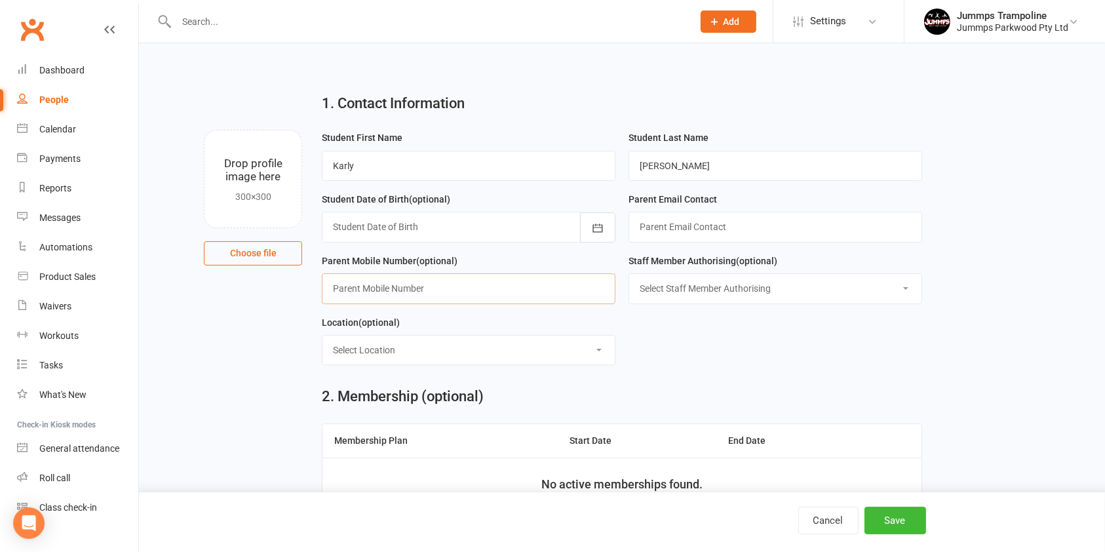
click at [505, 292] on input "text" at bounding box center [469, 288] width 294 height 30
type input "0432596946"
click at [744, 343] on form "Student First Name Karly Student Last Name Reeves Student Date of Birth (option…" at bounding box center [621, 253] width 613 height 246
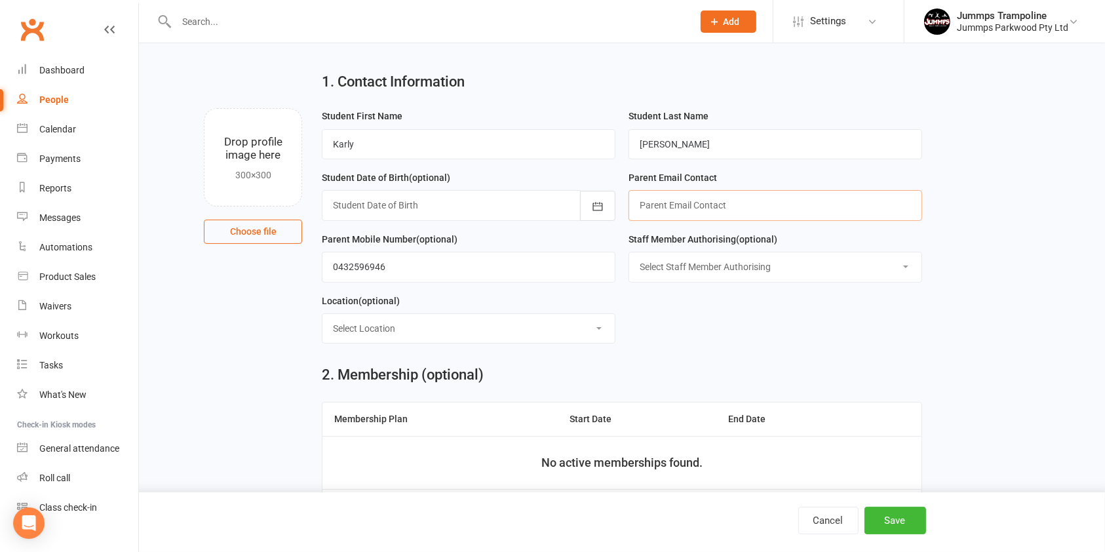
click at [761, 210] on input "text" at bounding box center [775, 205] width 294 height 30
click at [829, 522] on button "Cancel" at bounding box center [828, 520] width 60 height 28
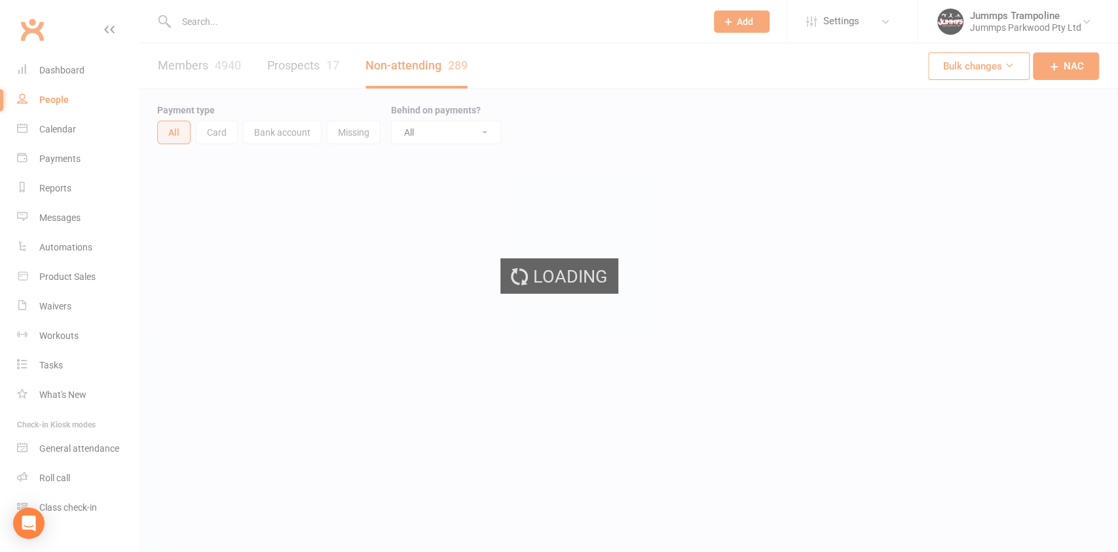
select select "100"
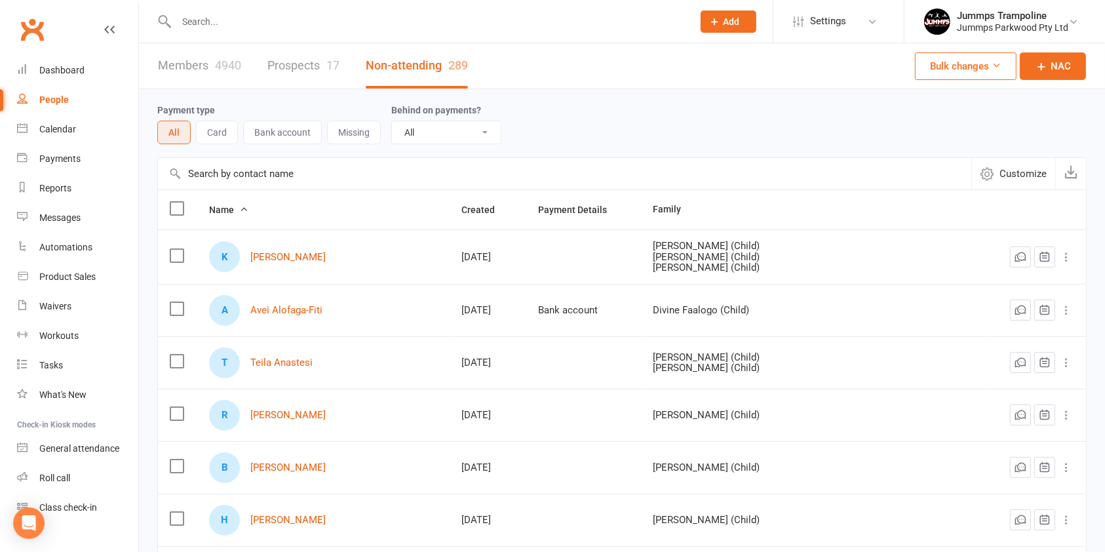
click at [300, 61] on link "Prospects 17" at bounding box center [303, 65] width 72 height 45
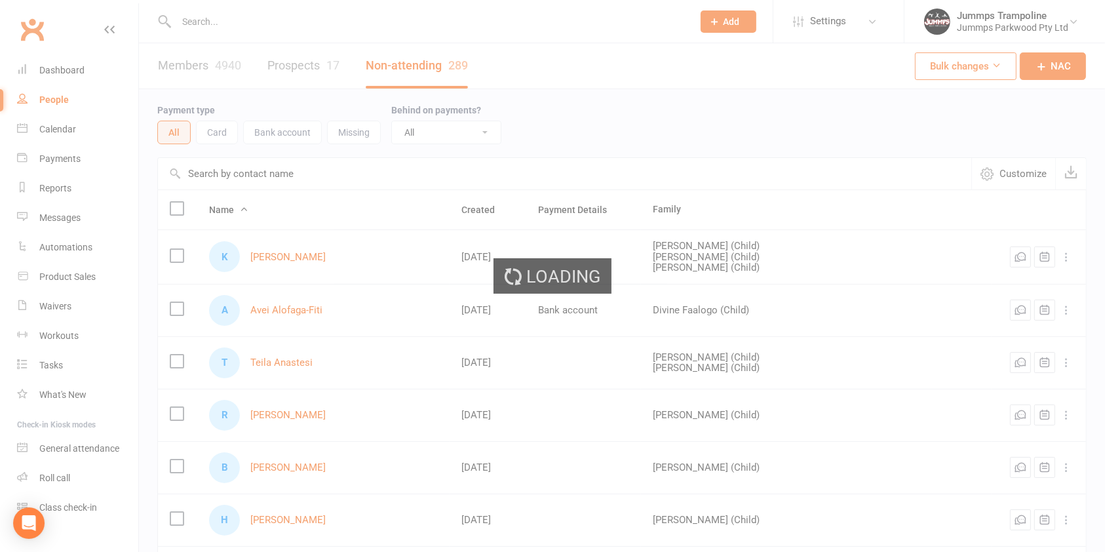
select select "100"
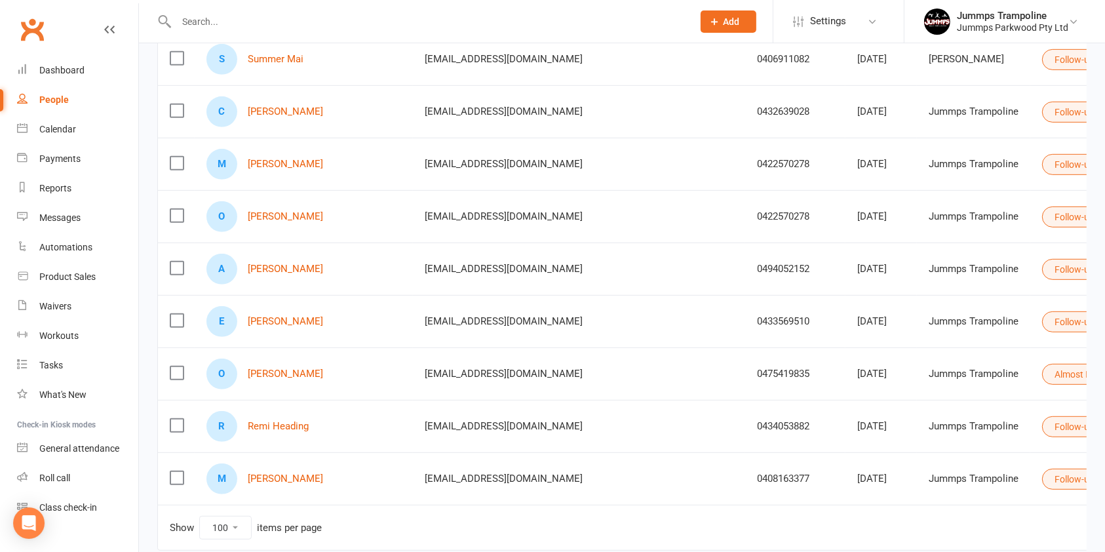
scroll to position [656, 0]
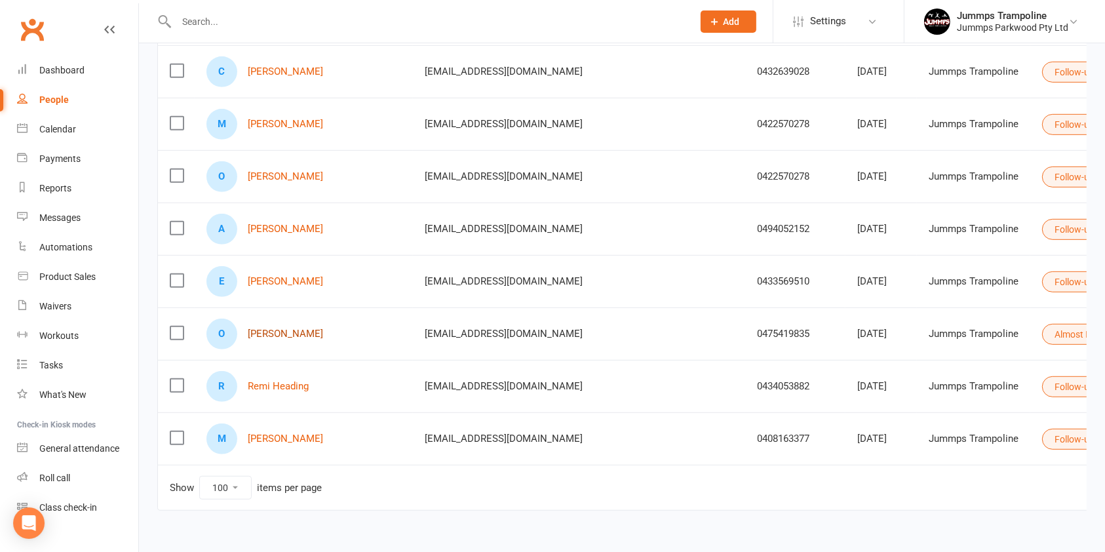
click at [288, 328] on link "[PERSON_NAME]" at bounding box center [285, 333] width 75 height 11
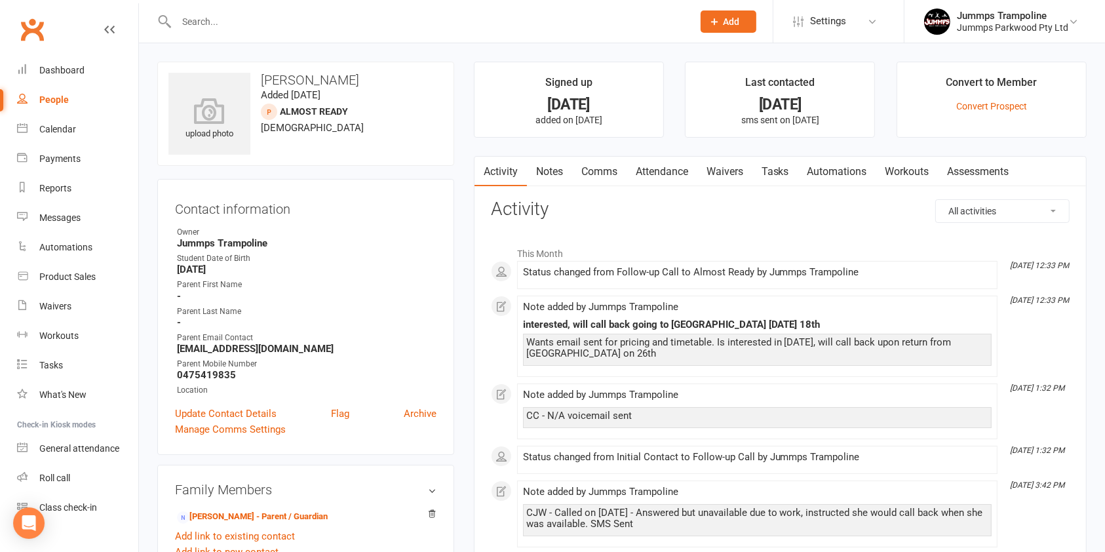
click at [598, 170] on link "Comms" at bounding box center [599, 172] width 54 height 30
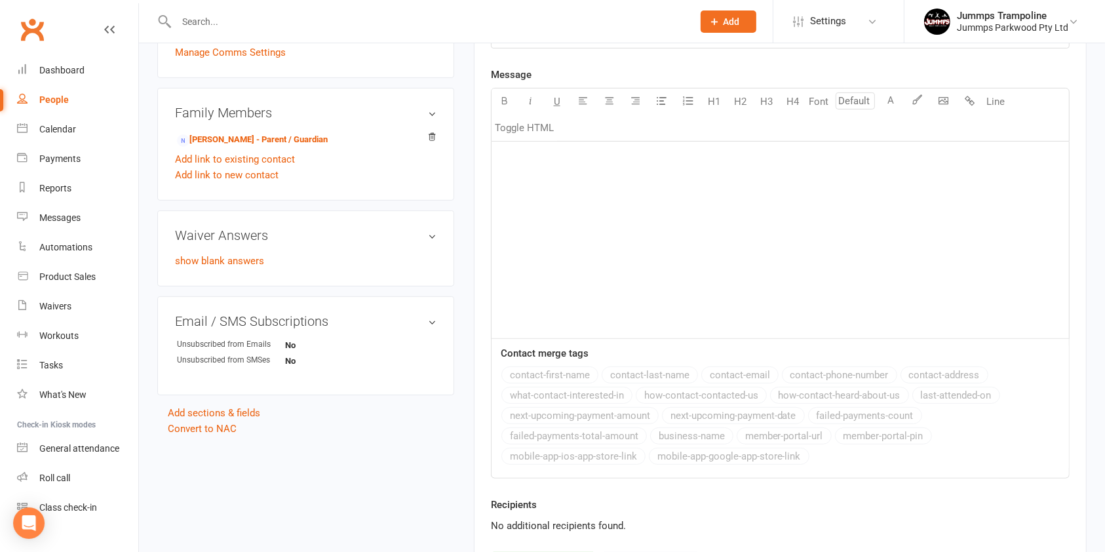
scroll to position [377, 0]
click at [528, 130] on button "Toggle HTML" at bounding box center [524, 127] width 66 height 26
click at [537, 118] on button "Toggle HTML" at bounding box center [524, 127] width 66 height 26
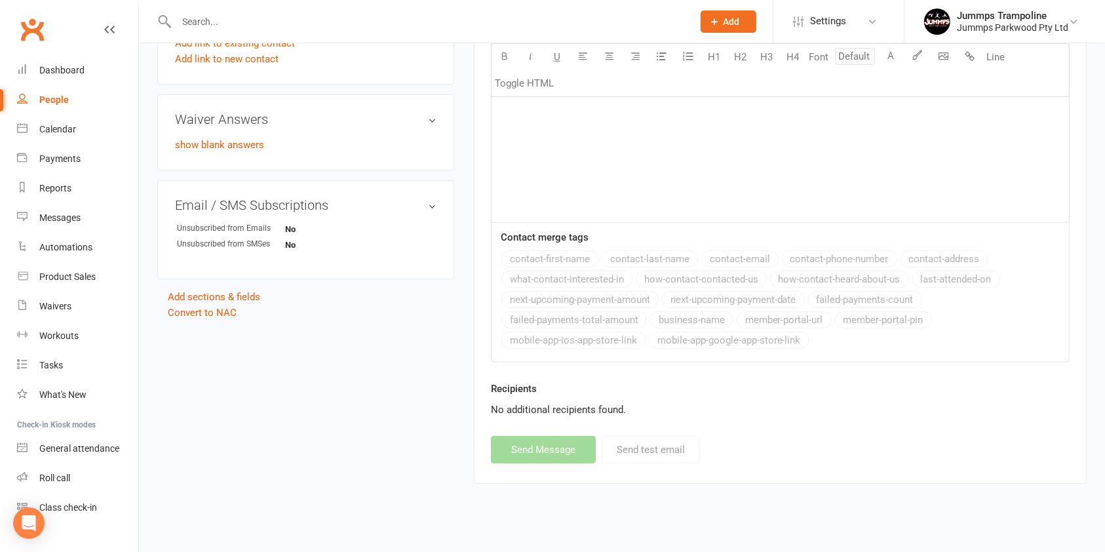
scroll to position [494, 0]
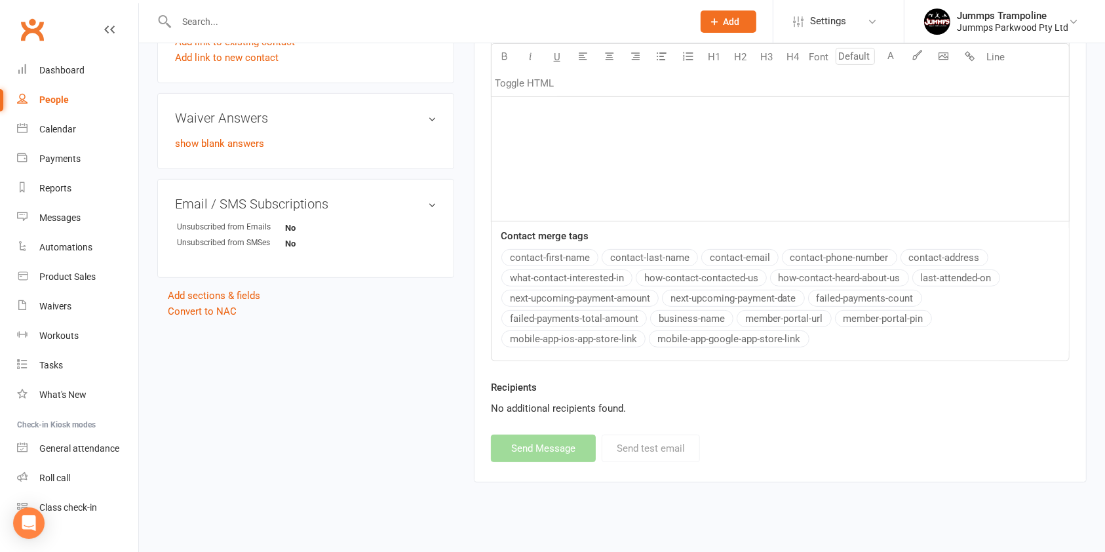
click at [605, 175] on div "﻿" at bounding box center [779, 122] width 577 height 197
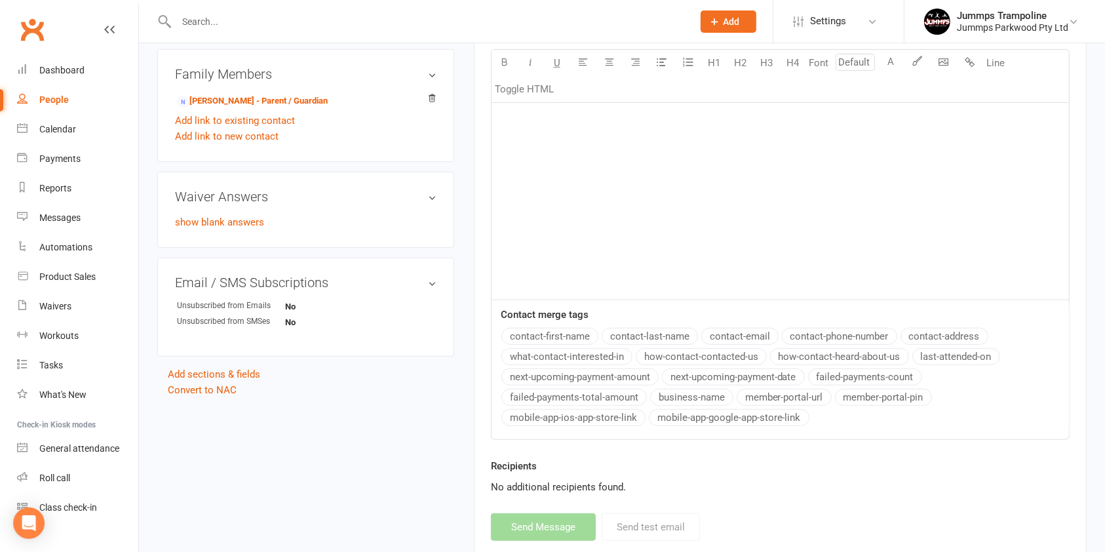
scroll to position [417, 0]
click at [534, 92] on button "Toggle HTML" at bounding box center [524, 88] width 66 height 26
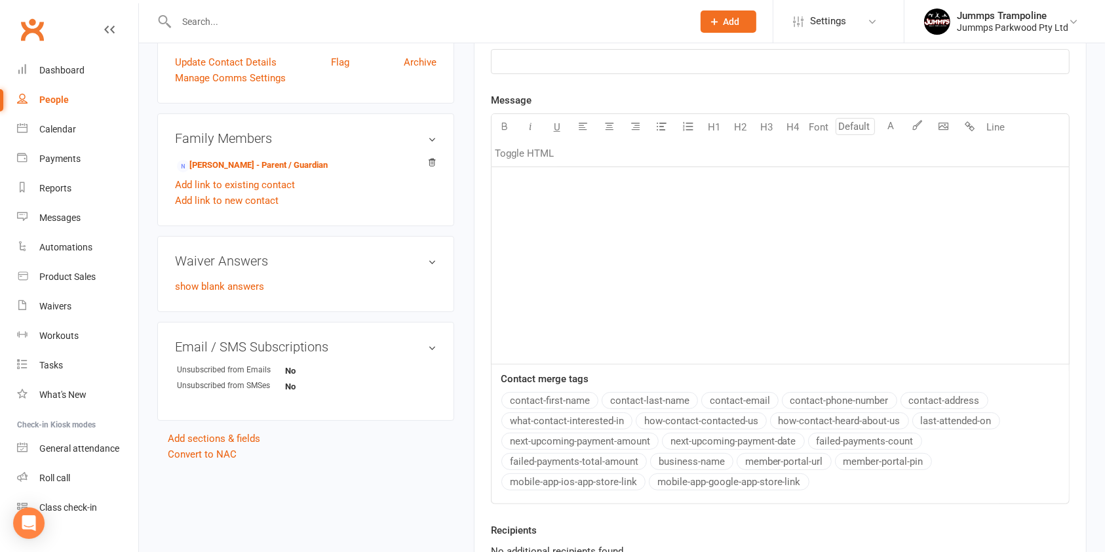
scroll to position [351, 0]
click at [540, 193] on div "﻿" at bounding box center [779, 266] width 577 height 197
click at [987, 271] on div "hi there, ﻿ ﻿ $ https://www.jummps.com.au/wp-content/uploads/2025/06/Term-3-202…" at bounding box center [779, 266] width 577 height 197
click at [996, 221] on p "﻿ $ https://www.jummps.com.au/wp-content/uploads/2025/06/Term-3-2025-Tumble-Tim…" at bounding box center [779, 226] width 561 height 16
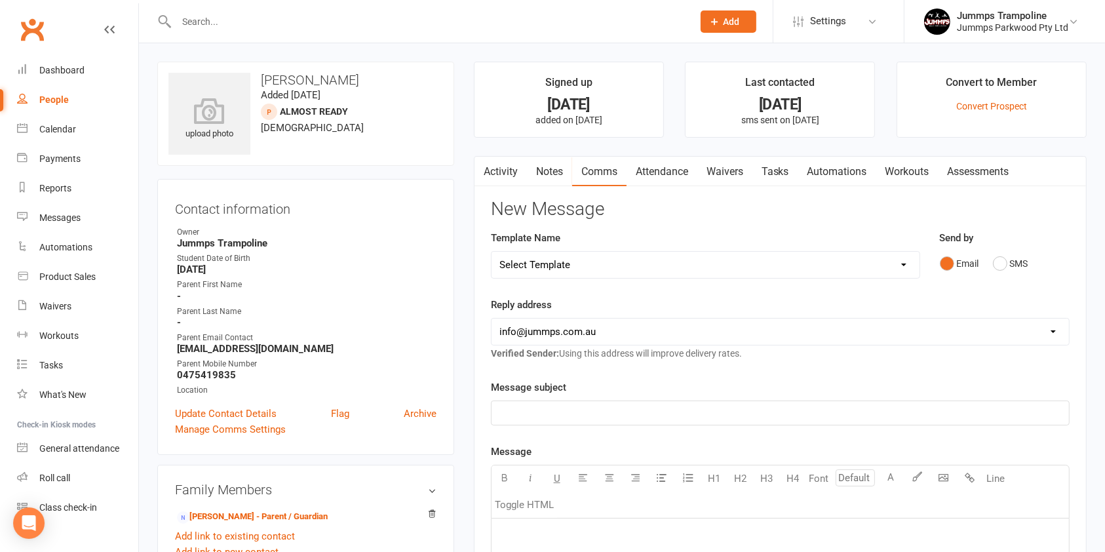
select select "100"
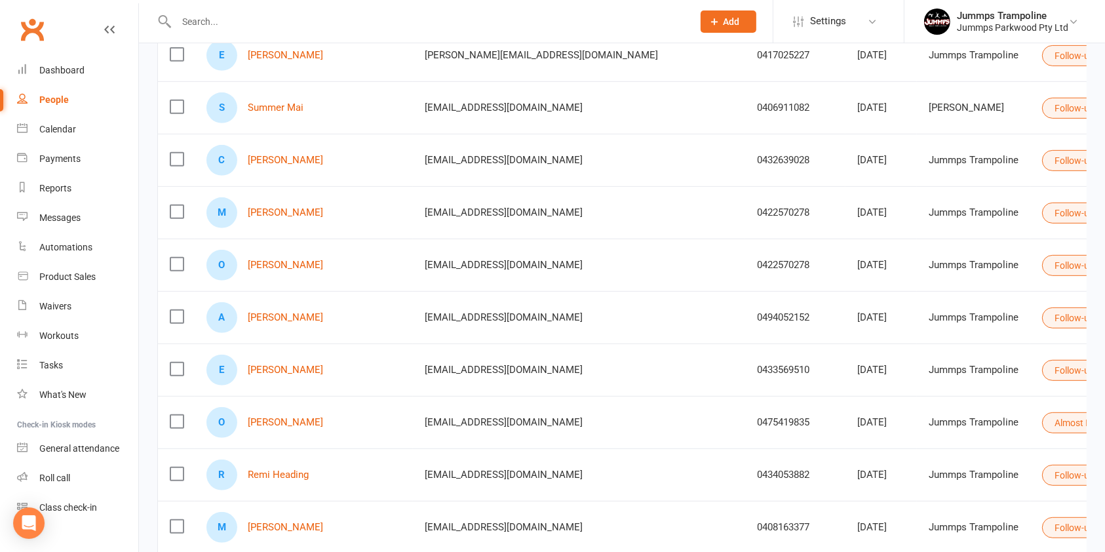
scroll to position [569, 0]
click at [264, 424] on link "[PERSON_NAME]" at bounding box center [285, 420] width 75 height 11
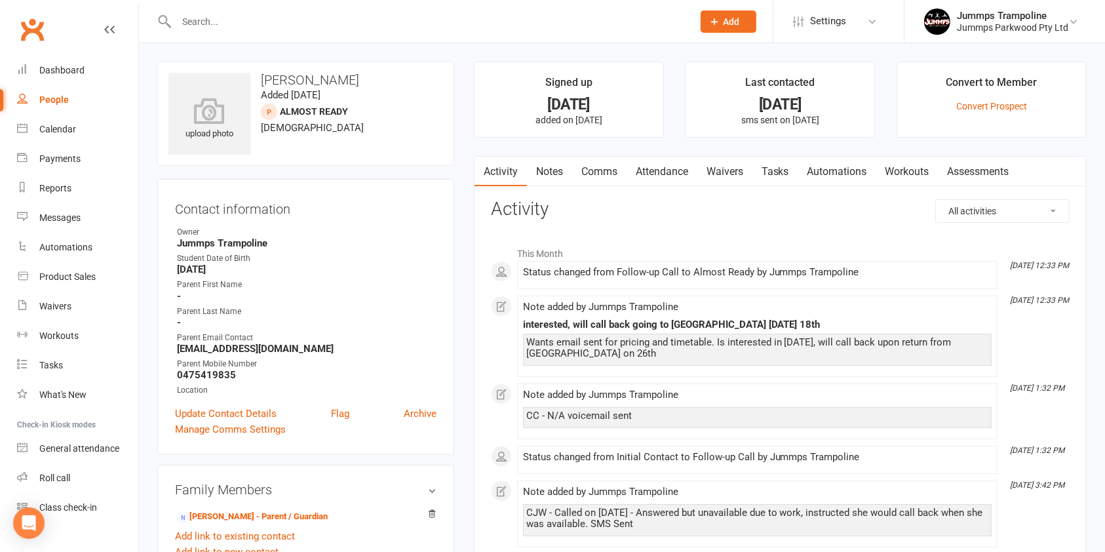
click at [591, 170] on link "Comms" at bounding box center [599, 172] width 54 height 30
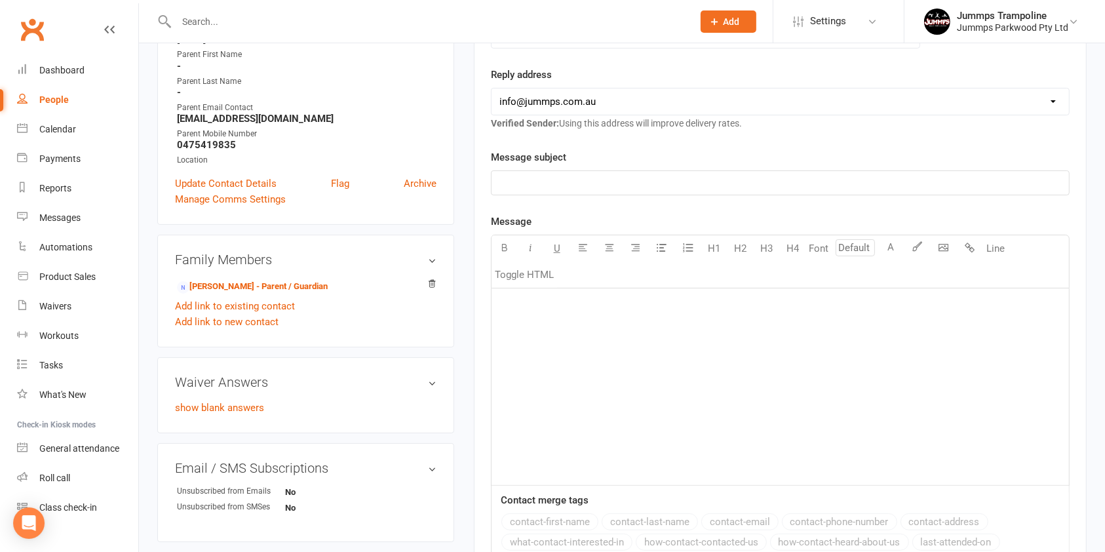
scroll to position [267, 0]
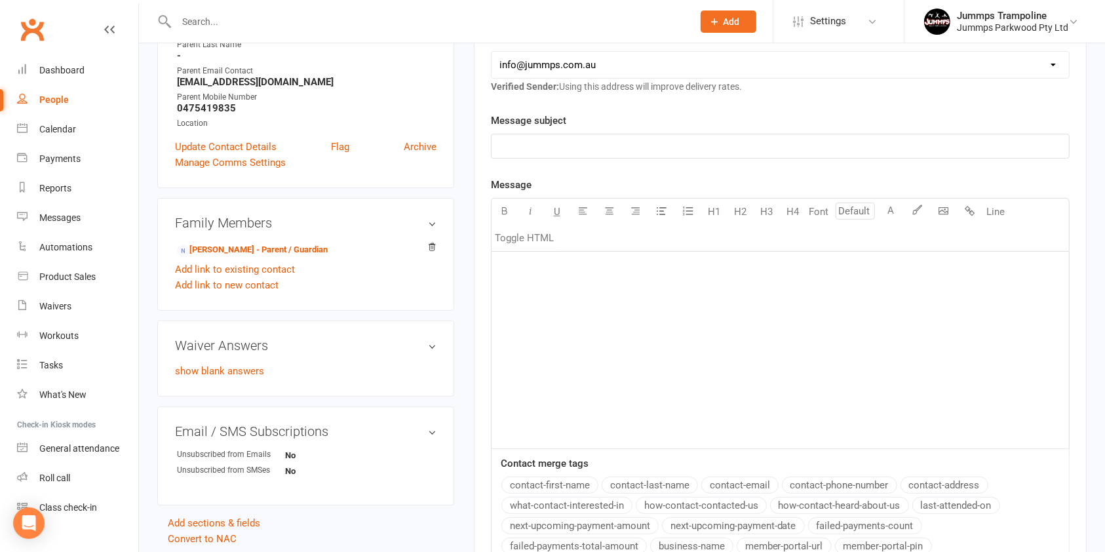
click at [533, 292] on div "﻿" at bounding box center [779, 350] width 577 height 197
drag, startPoint x: 552, startPoint y: 266, endPoint x: 499, endPoint y: 265, distance: 52.4
click at [499, 265] on p "TIMETABLE" at bounding box center [779, 268] width 561 height 16
click at [511, 305] on div "﻿ $ TIMETABLE $ ﻿" at bounding box center [779, 350] width 577 height 197
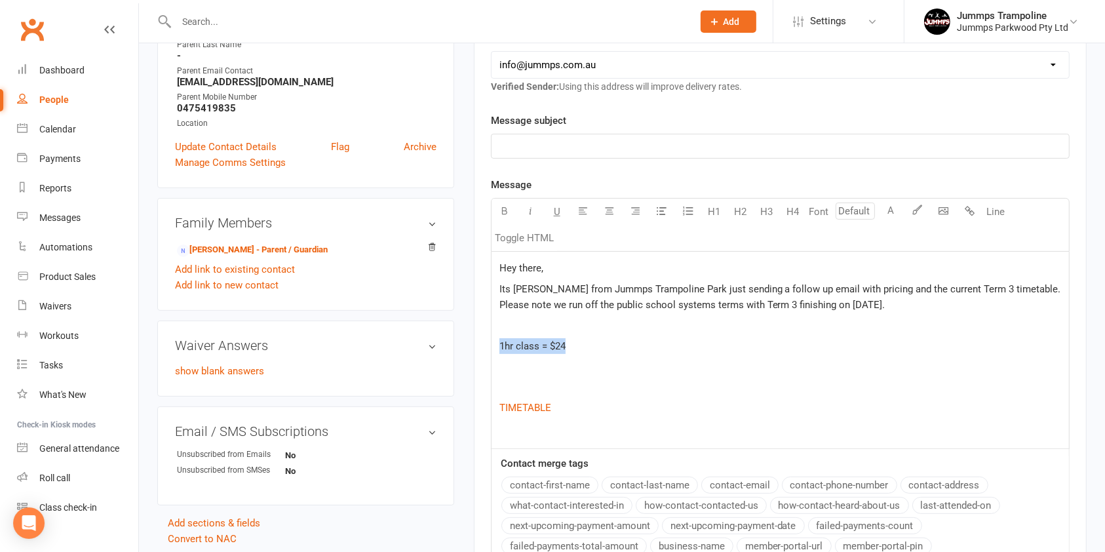
drag, startPoint x: 586, startPoint y: 342, endPoint x: 486, endPoint y: 341, distance: 100.2
click at [486, 341] on div "Activity Notes Comms Attendance Waivers Tasks Automations Workouts Assessments …" at bounding box center [780, 299] width 613 height 820
click at [619, 347] on p "1hr class = $24" at bounding box center [779, 346] width 561 height 16
drag, startPoint x: 599, startPoint y: 347, endPoint x: 501, endPoint y: 341, distance: 99.1
click at [501, 341] on p "1hr class = $24" at bounding box center [779, 346] width 561 height 16
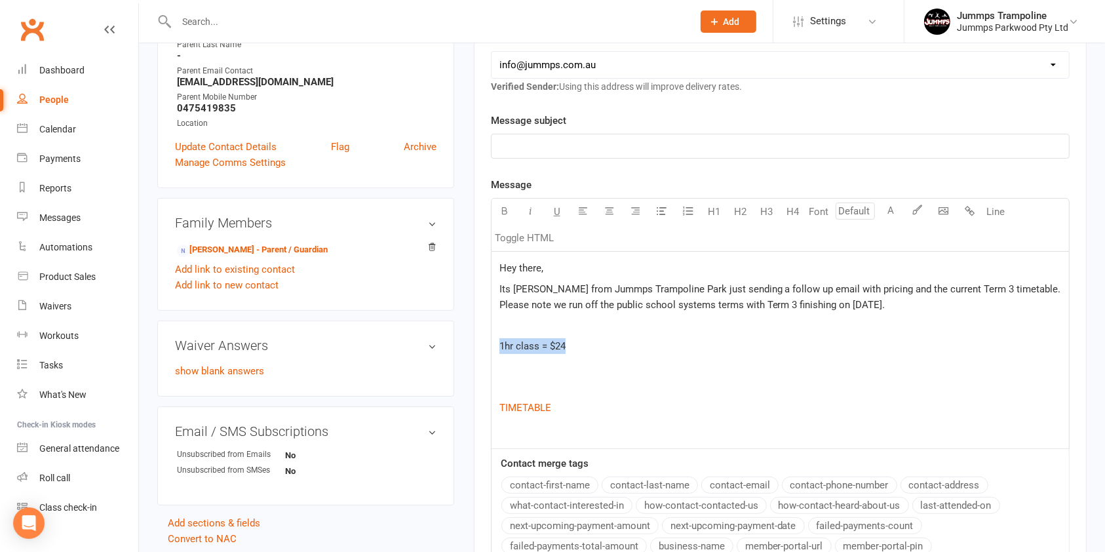
click at [590, 343] on p "1hr class = $24" at bounding box center [779, 346] width 561 height 16
click at [914, 305] on p "Its Courtney from Jummps Trampoline Park just sending a follow up email with pr…" at bounding box center [779, 296] width 561 height 31
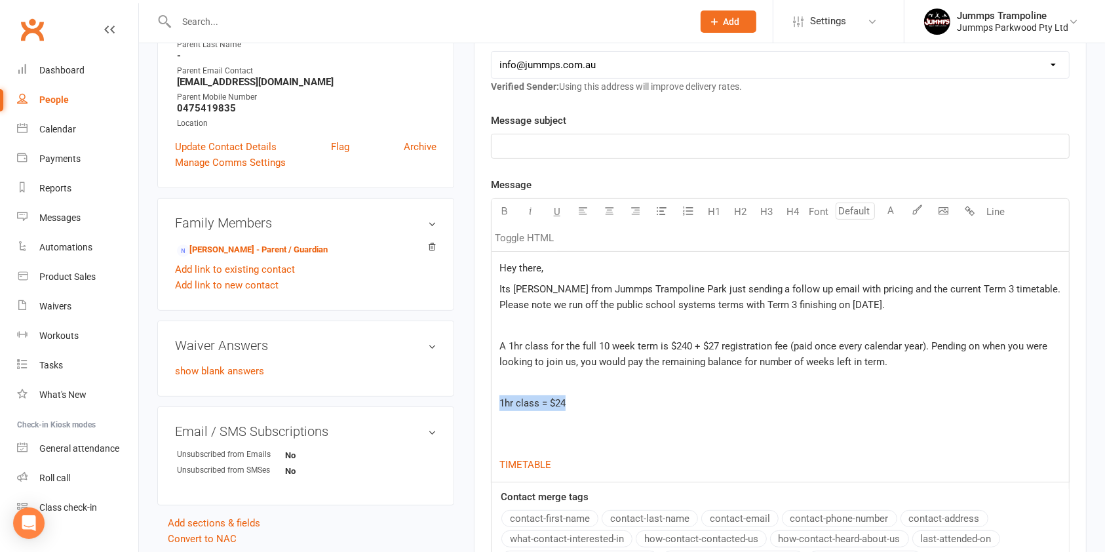
drag, startPoint x: 561, startPoint y: 403, endPoint x: 465, endPoint y: 392, distance: 97.0
click at [465, 392] on main "Signed up 16 days ago added on 29 Jul 2025 Last contacted 16 days ago sms sent …" at bounding box center [780, 275] width 632 height 961
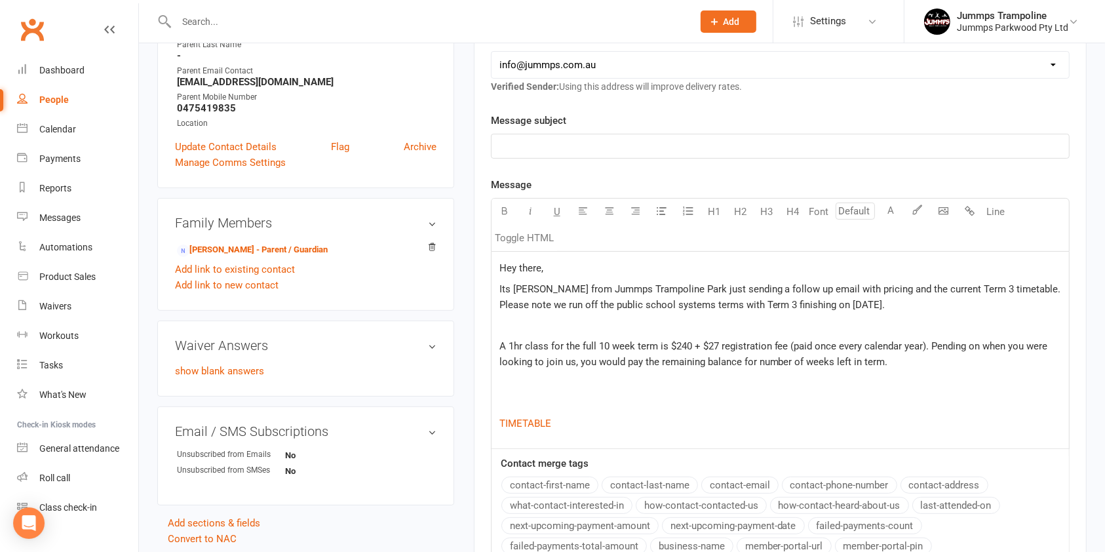
click at [959, 356] on p "A 1hr class for the full 10 week term is $240 + $27 registration fee (paid once…" at bounding box center [779, 353] width 561 height 31
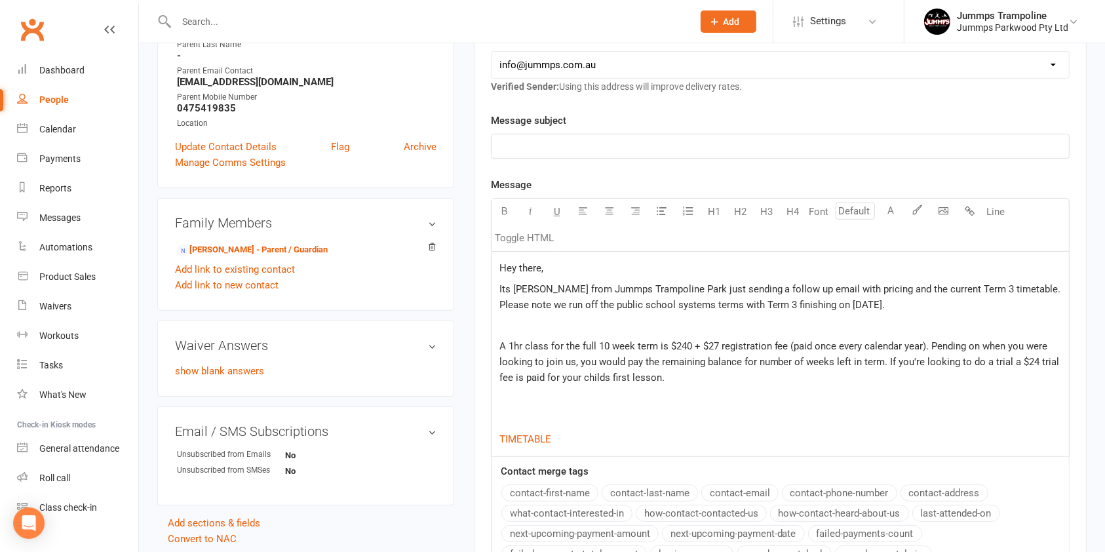
click at [561, 406] on div "Hey there, Its Courtney from Jummps Trampoline Park just sending a follow up em…" at bounding box center [779, 354] width 577 height 204
click at [599, 441] on p "﻿ $ TIMETABLE $ ﻿" at bounding box center [779, 439] width 561 height 16
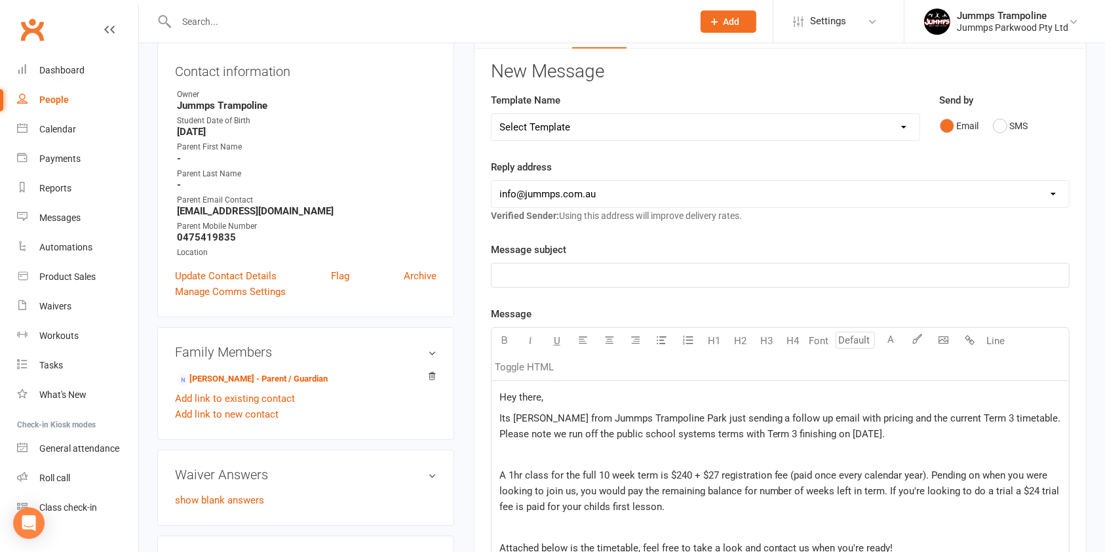
scroll to position [137, 0]
click at [656, 278] on p "﻿" at bounding box center [779, 276] width 561 height 16
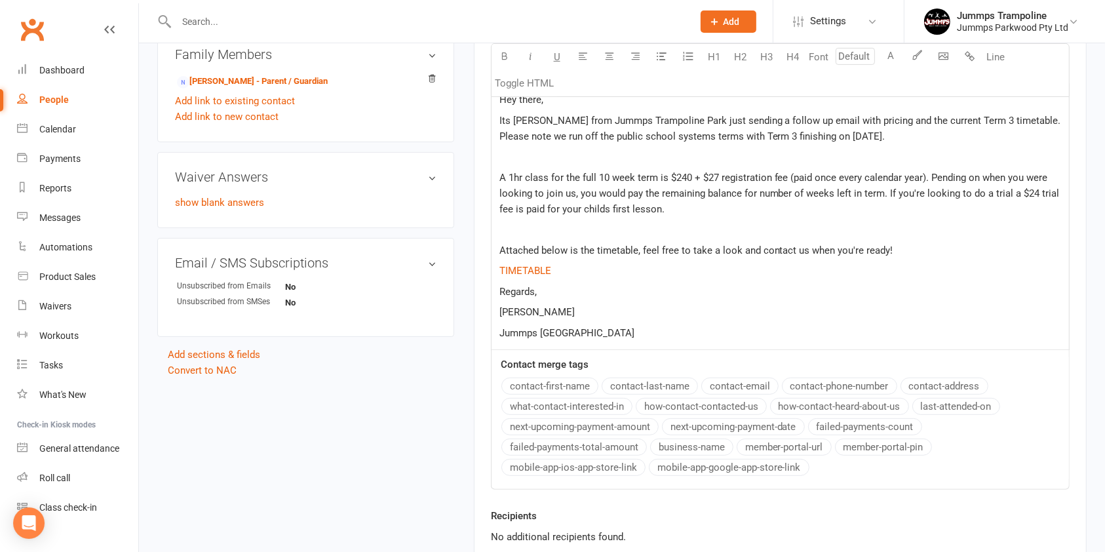
scroll to position [576, 0]
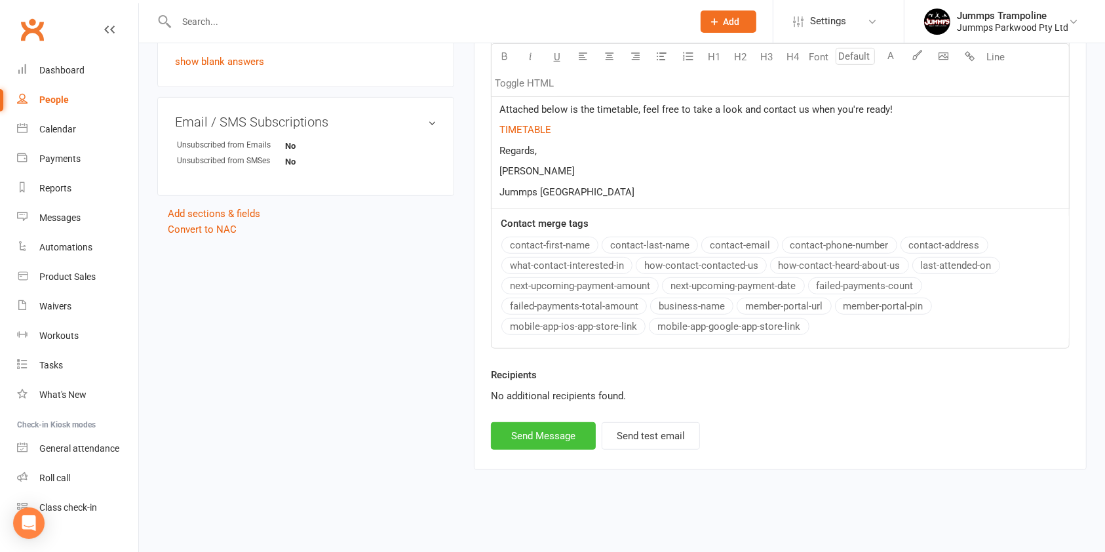
click at [548, 432] on button "Send Message" at bounding box center [543, 436] width 105 height 28
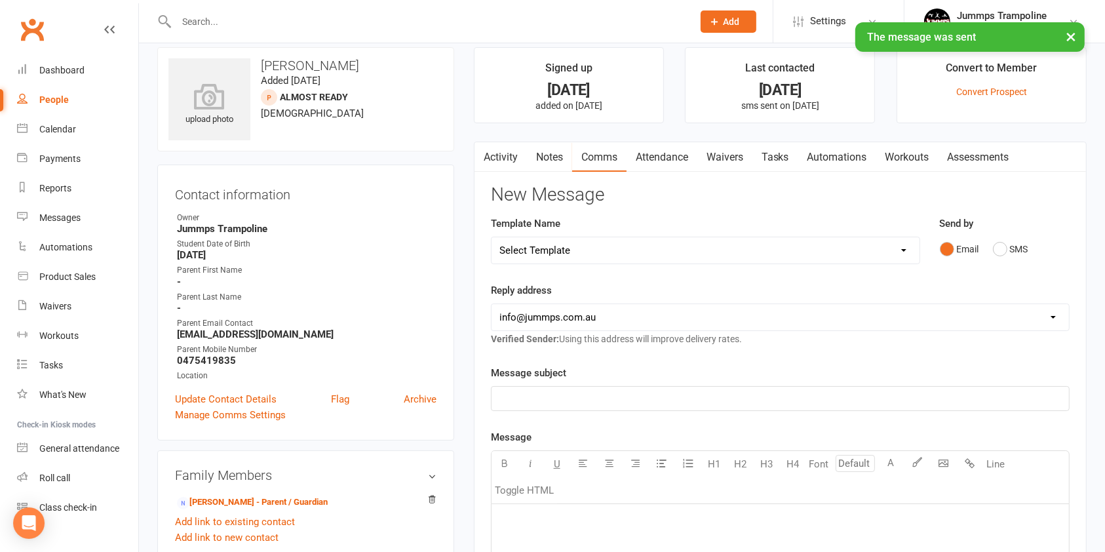
scroll to position [0, 0]
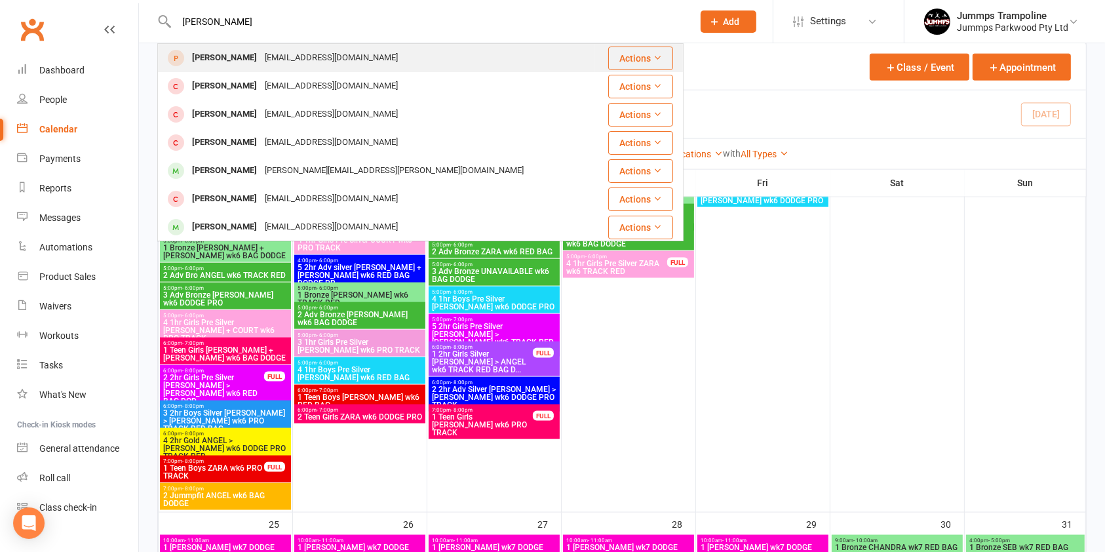
type input "[PERSON_NAME]"
click at [241, 63] on div "[PERSON_NAME]" at bounding box center [224, 57] width 73 height 19
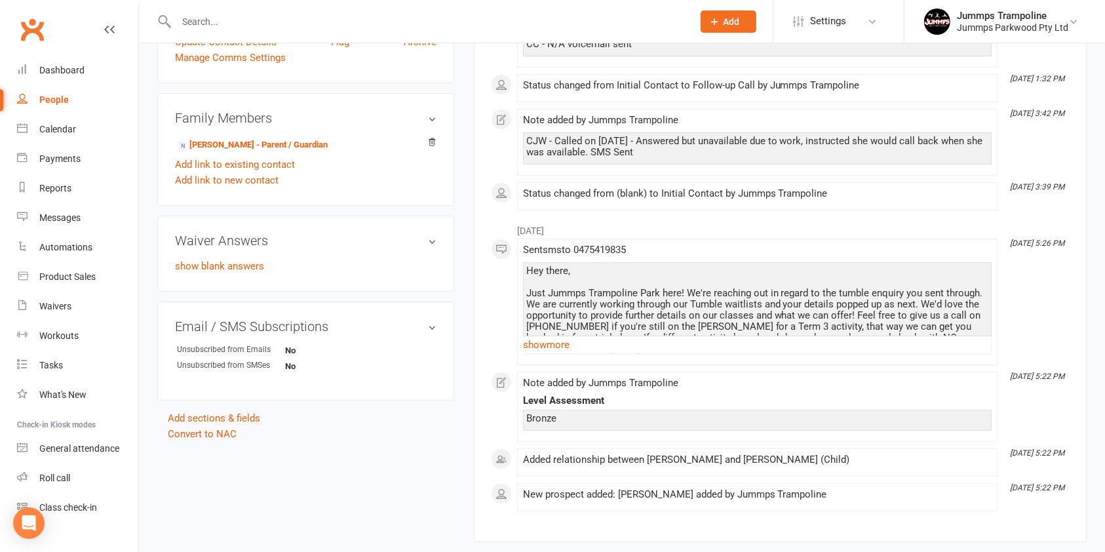
scroll to position [396, 0]
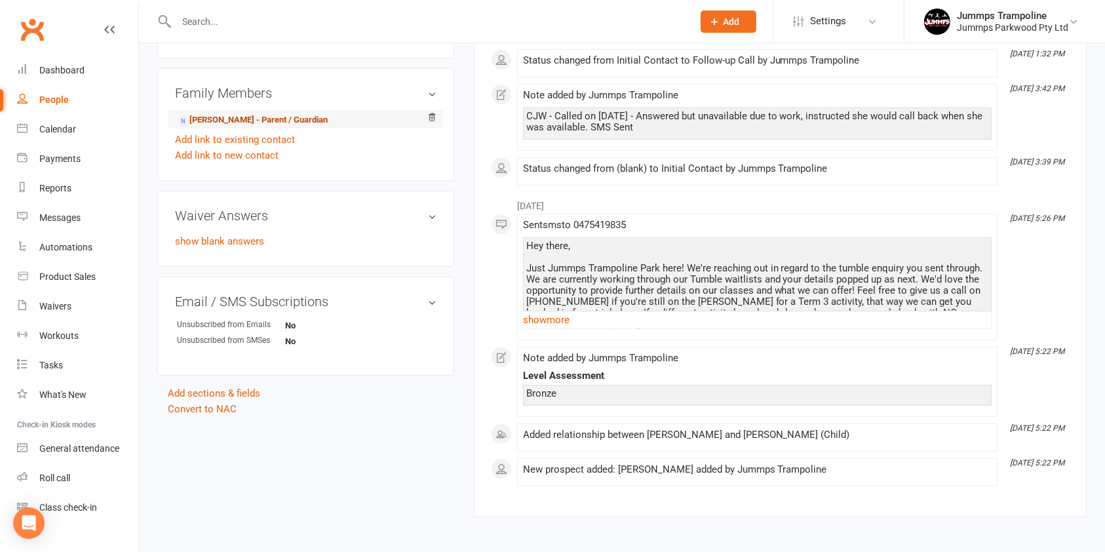
click at [230, 117] on link "[PERSON_NAME] - Parent / Guardian" at bounding box center [252, 120] width 151 height 14
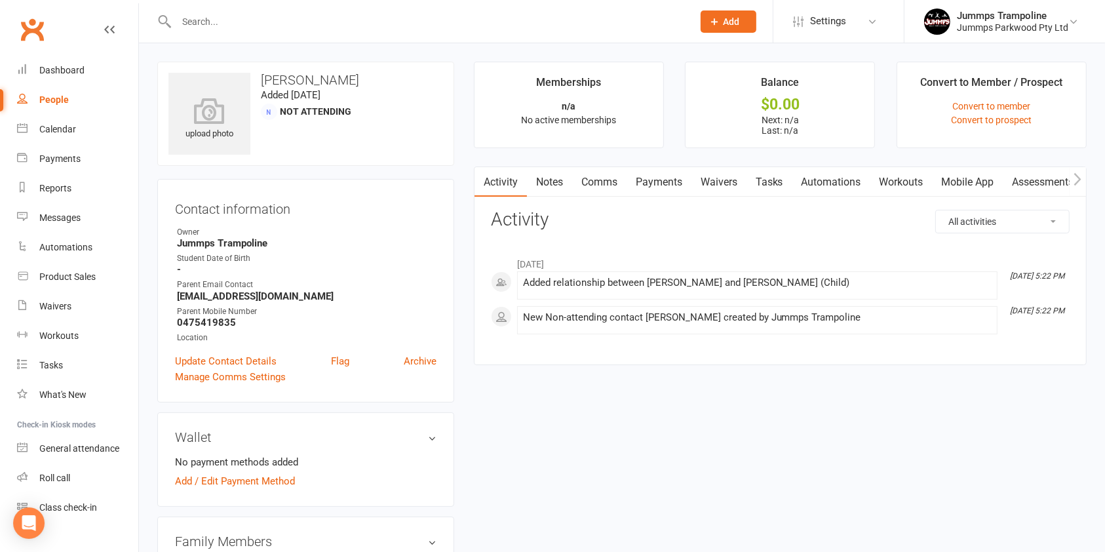
click at [590, 184] on link "Comms" at bounding box center [599, 182] width 54 height 30
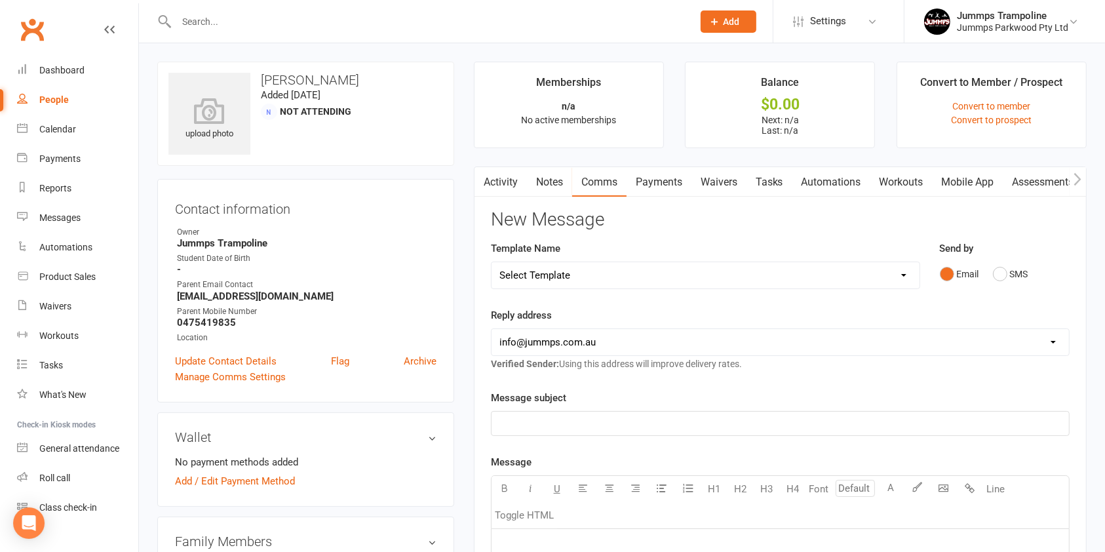
click at [677, 271] on select "Select Template [Email] JUMMPS 1:1 Private Lesson Waiver Comms [SMS] Tumble Enq…" at bounding box center [705, 275] width 428 height 26
click at [640, 333] on select "[EMAIL_ADDRESS][DOMAIN_NAME] [EMAIL_ADDRESS][DOMAIN_NAME] [PERSON_NAME][EMAIL_A…" at bounding box center [779, 342] width 577 height 26
click at [613, 307] on div "Reply address [EMAIL_ADDRESS][DOMAIN_NAME] [EMAIL_ADDRESS][DOMAIN_NAME] [PERSON…" at bounding box center [780, 339] width 579 height 64
click at [861, 20] on link "Settings" at bounding box center [838, 21] width 91 height 29
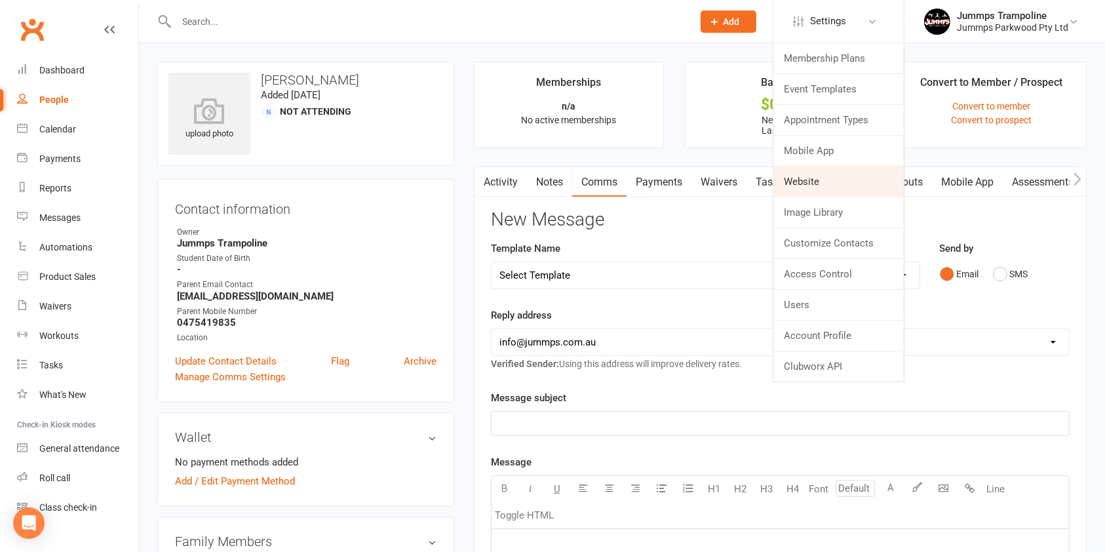
click at [823, 178] on link "Website" at bounding box center [838, 181] width 130 height 30
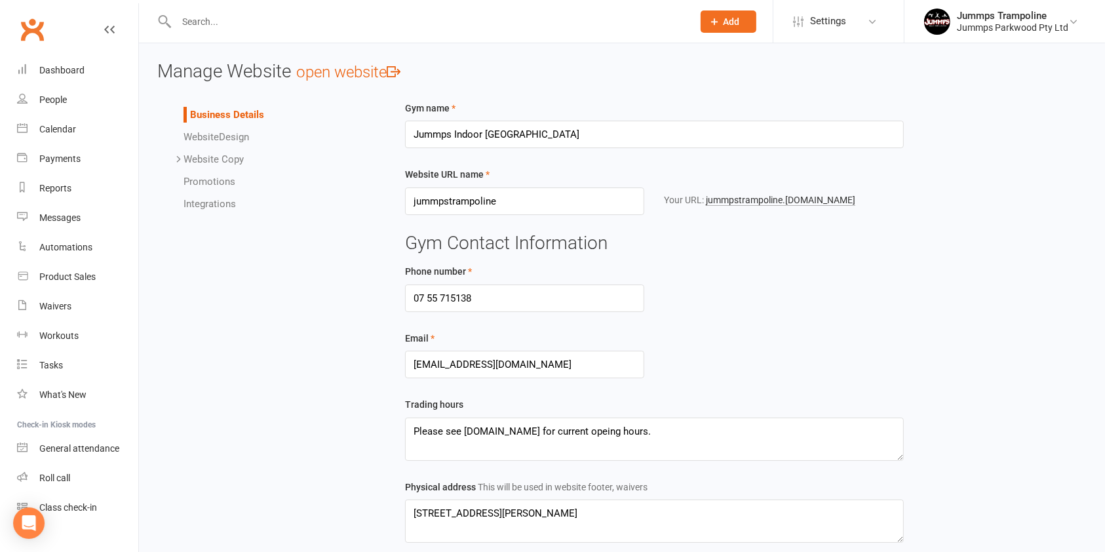
click at [179, 161] on icon at bounding box center [179, 159] width 10 height 10
click at [63, 134] on div "Calendar" at bounding box center [57, 129] width 37 height 10
